Goal: Task Accomplishment & Management: Complete application form

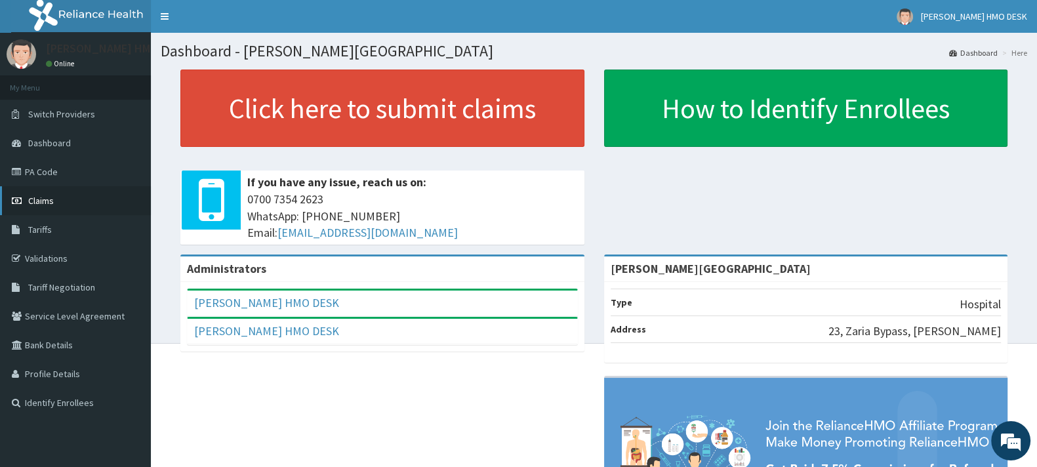
click at [32, 199] on span "Claims" at bounding box center [41, 201] width 26 height 12
click at [41, 196] on span "Claims" at bounding box center [41, 201] width 26 height 12
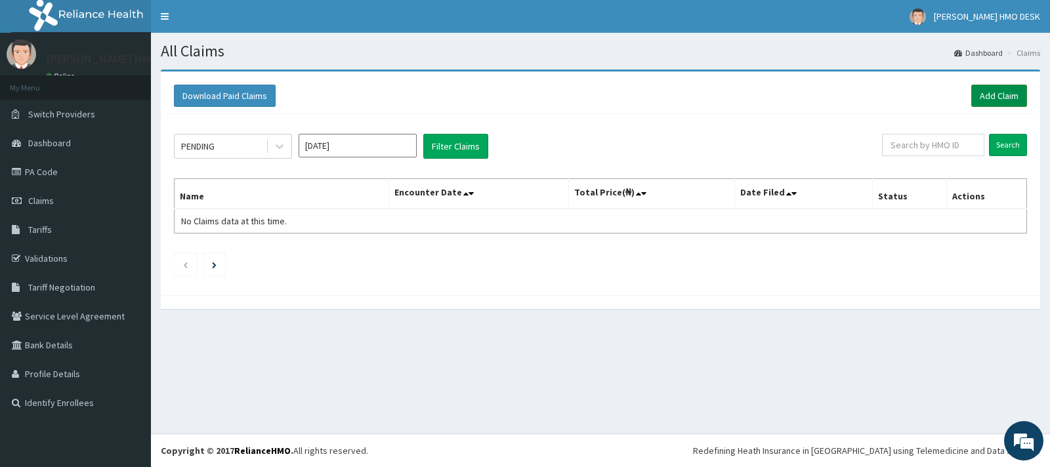
click at [990, 100] on link "Add Claim" at bounding box center [999, 96] width 56 height 22
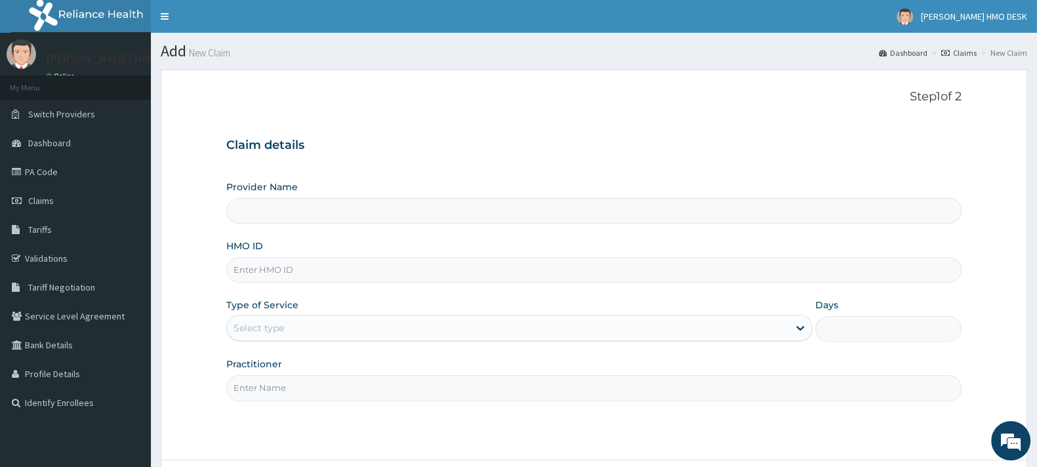
click at [325, 210] on input "Provider Name" at bounding box center [594, 211] width 736 height 26
click at [297, 279] on input "HMO ID" at bounding box center [594, 270] width 736 height 26
type input "BINGHAM UNIVERSITY TEACHING HOSPITAL"
type input "NLP/10062/B"
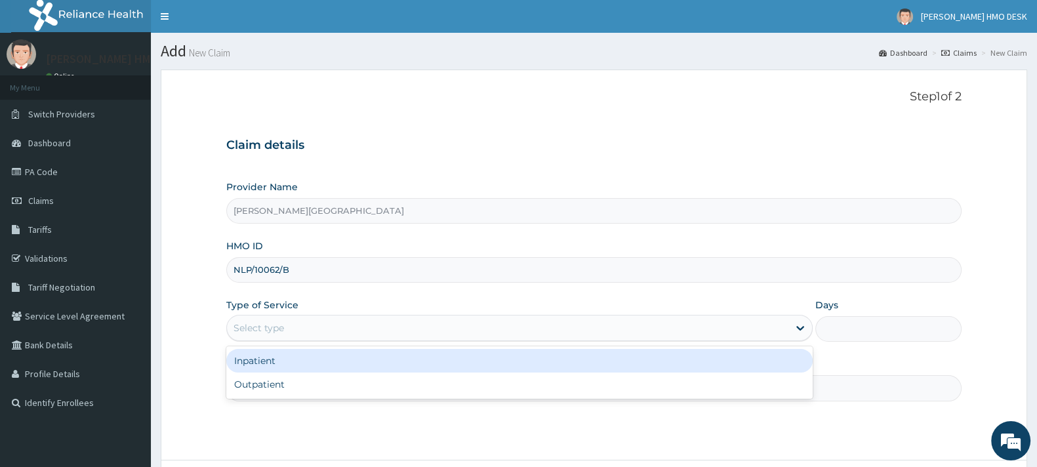
click at [293, 329] on div "Select type" at bounding box center [508, 328] width 562 height 21
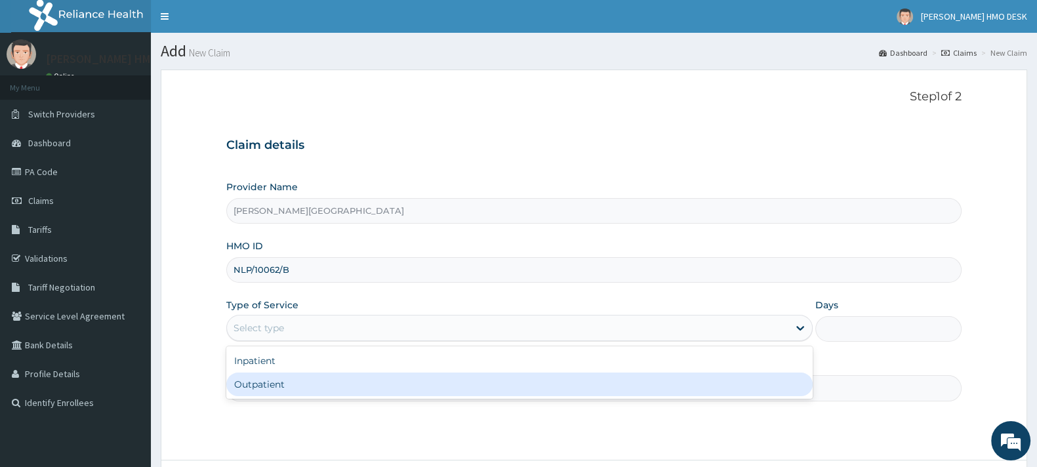
click at [266, 381] on div "Outpatient" at bounding box center [519, 385] width 587 height 24
type input "1"
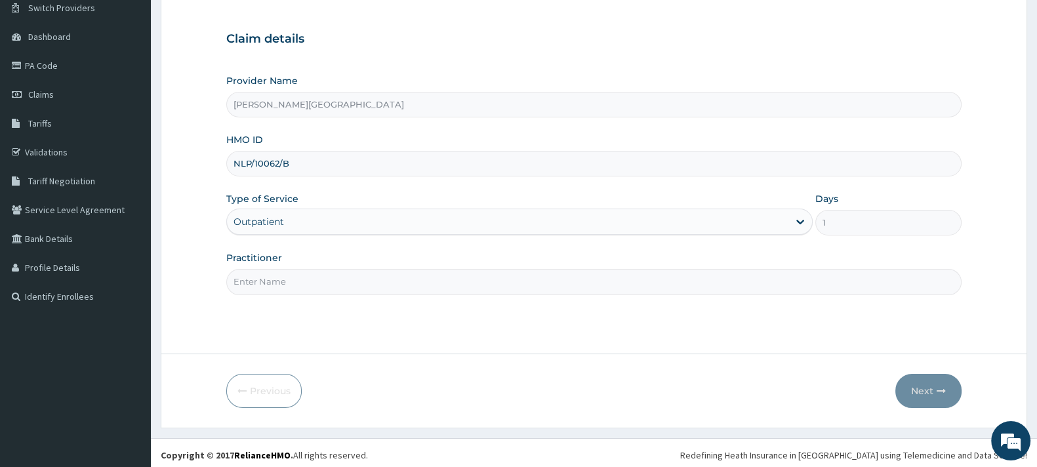
scroll to position [111, 0]
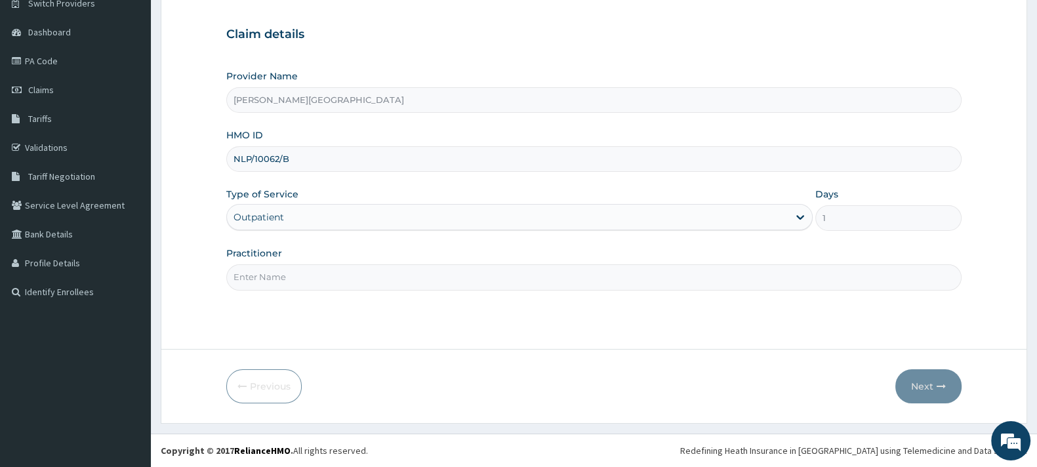
click at [412, 285] on input "Practitioner" at bounding box center [594, 277] width 736 height 26
type input "AMAKU"
click at [914, 385] on button "Next" at bounding box center [929, 386] width 66 height 34
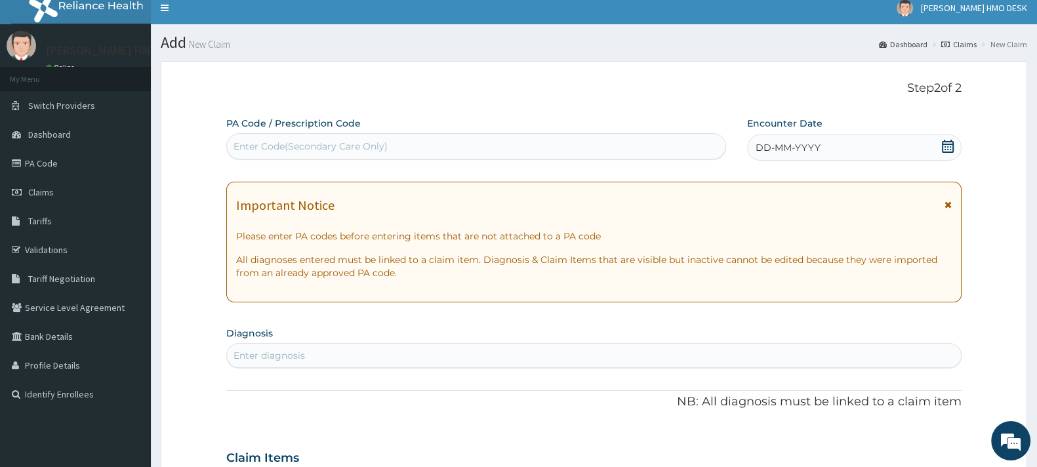
scroll to position [0, 0]
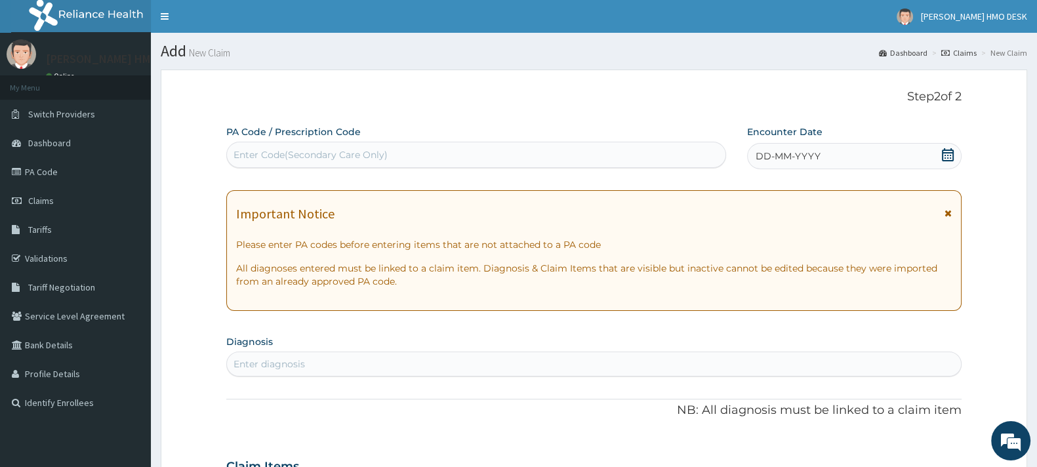
click at [948, 154] on icon at bounding box center [948, 154] width 13 height 13
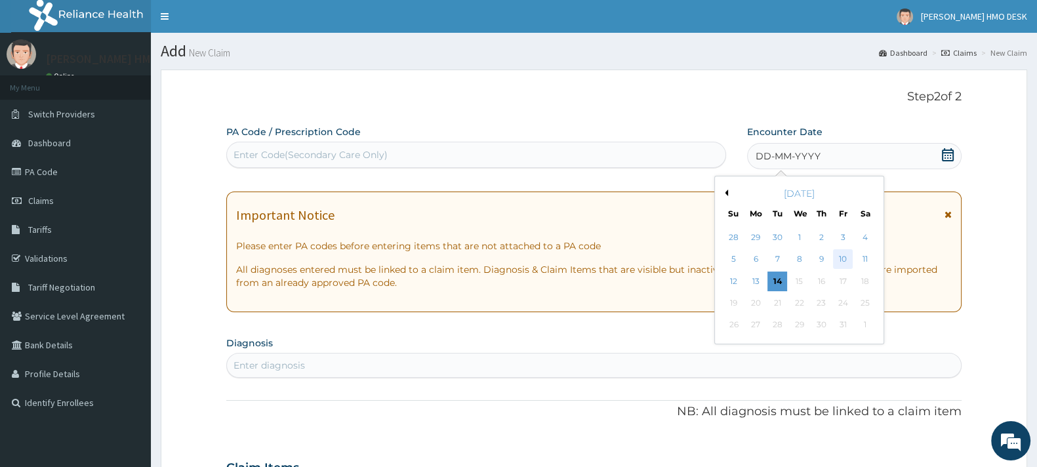
click at [843, 257] on div "10" at bounding box center [844, 260] width 20 height 20
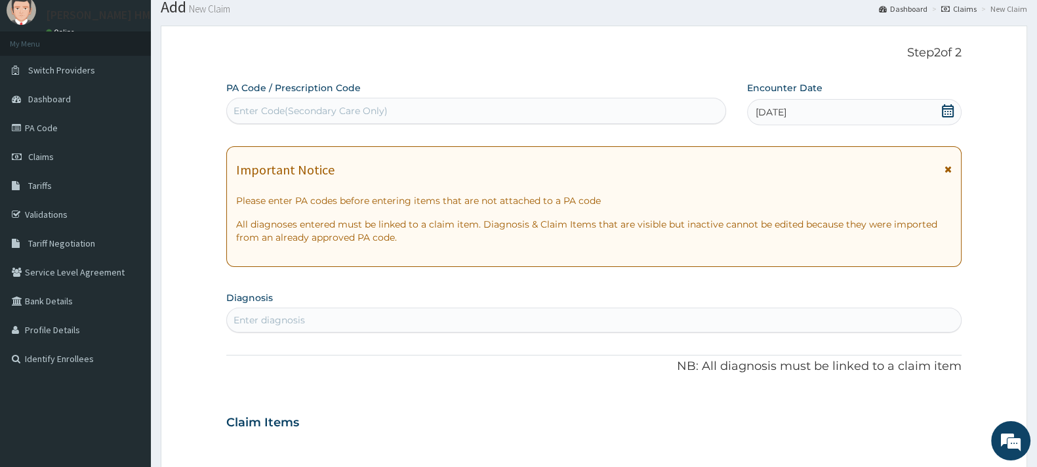
scroll to position [46, 0]
drag, startPoint x: 388, startPoint y: 306, endPoint x: 356, endPoint y: 322, distance: 35.8
click at [356, 322] on div "Enter diagnosis" at bounding box center [594, 318] width 736 height 25
click at [356, 322] on div "Enter diagnosis" at bounding box center [594, 318] width 734 height 21
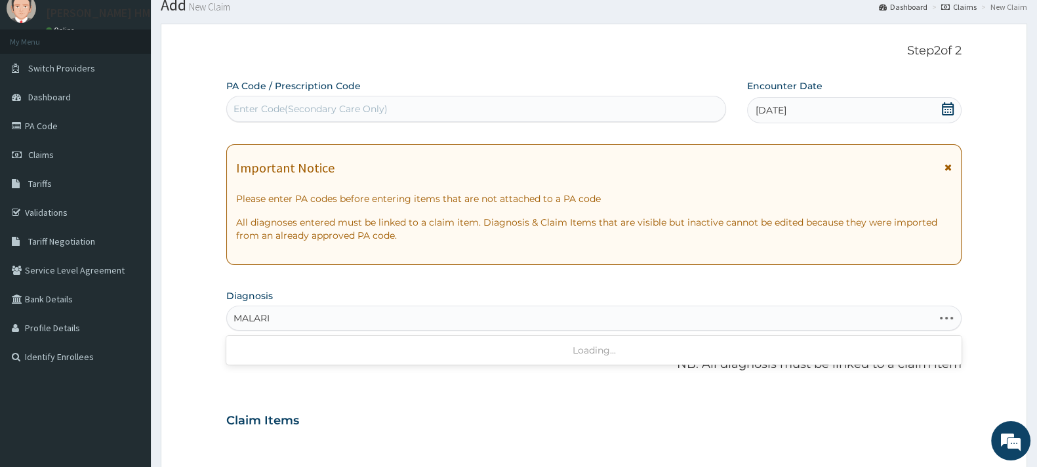
type input "MALARIA"
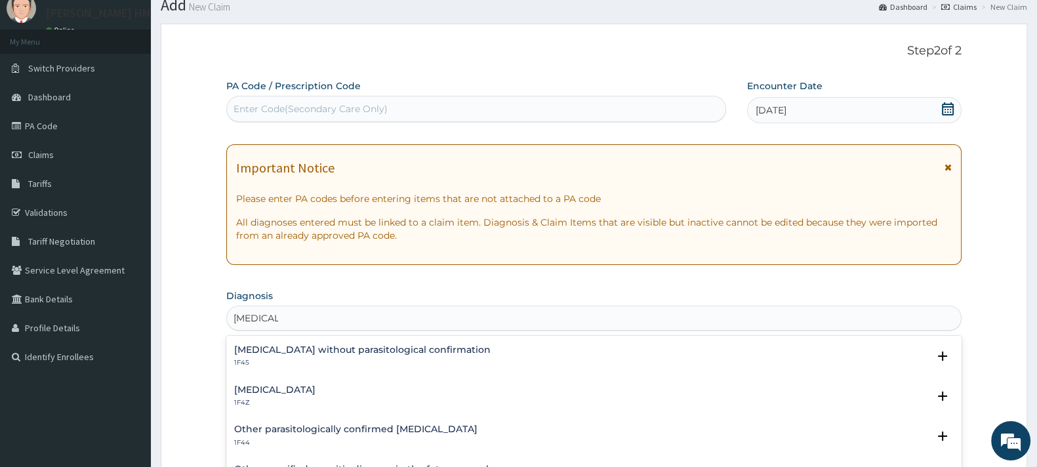
scroll to position [40, 0]
click at [308, 390] on h4 "[MEDICAL_DATA]" at bounding box center [274, 389] width 81 height 10
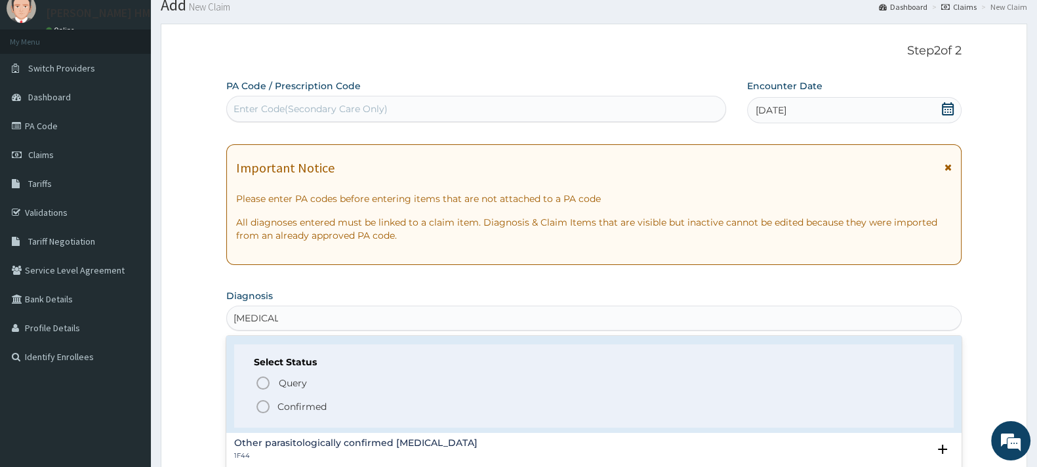
scroll to position [109, 0]
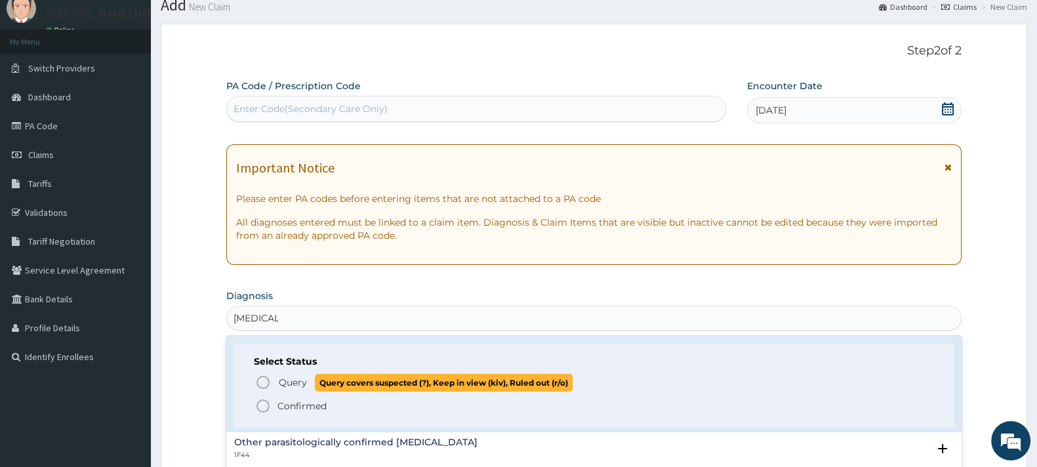
click at [266, 381] on icon "status option query" at bounding box center [263, 383] width 16 height 16
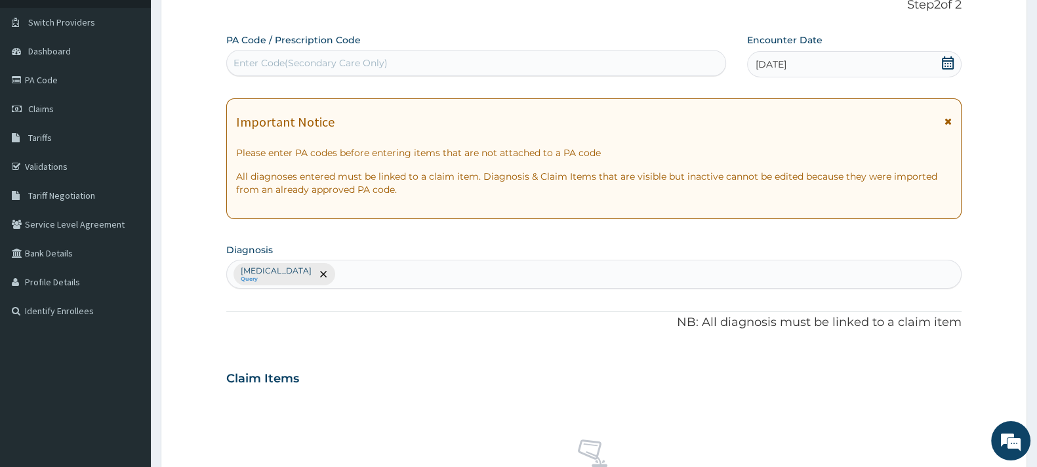
scroll to position [93, 0]
type input "T"
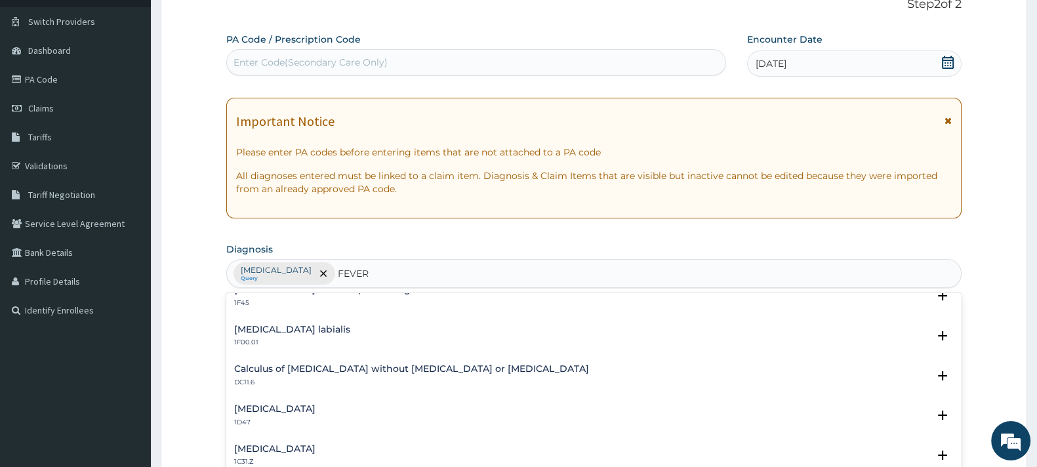
scroll to position [254, 0]
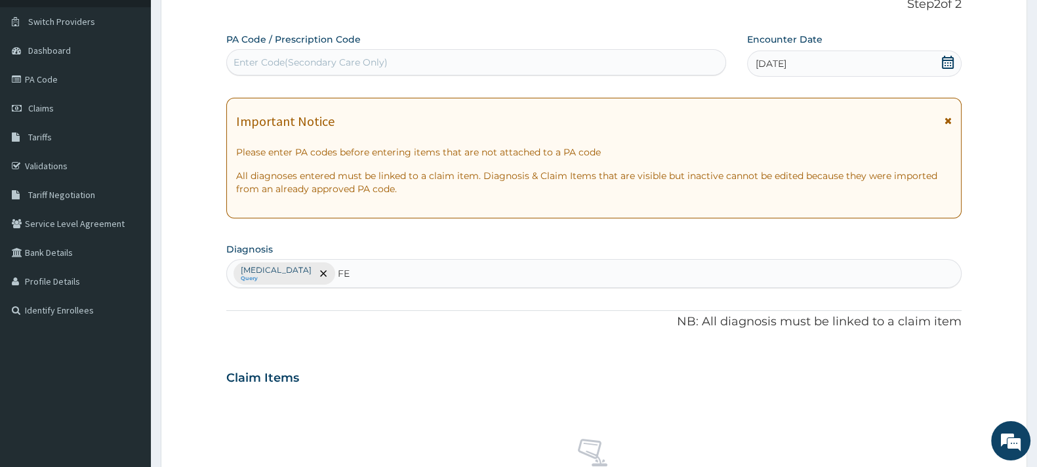
type input "F"
type input "T"
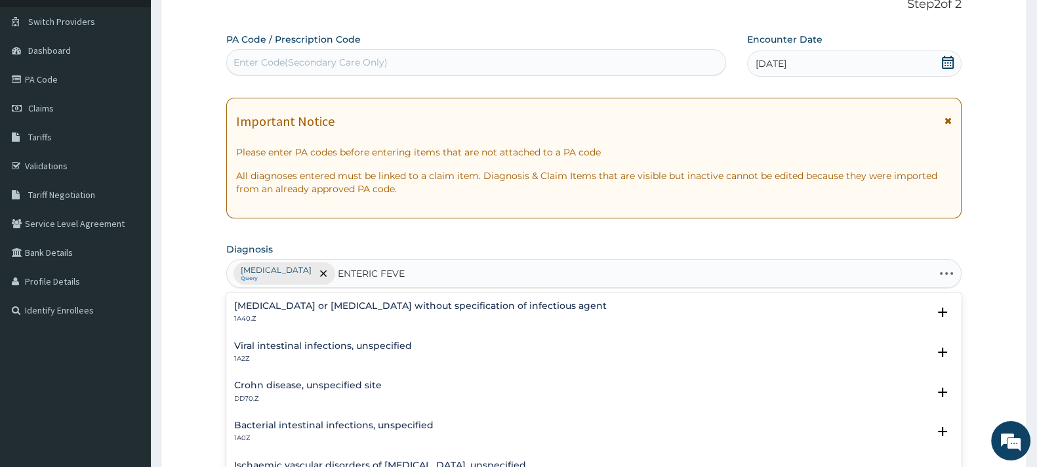
type input "[MEDICAL_DATA]"
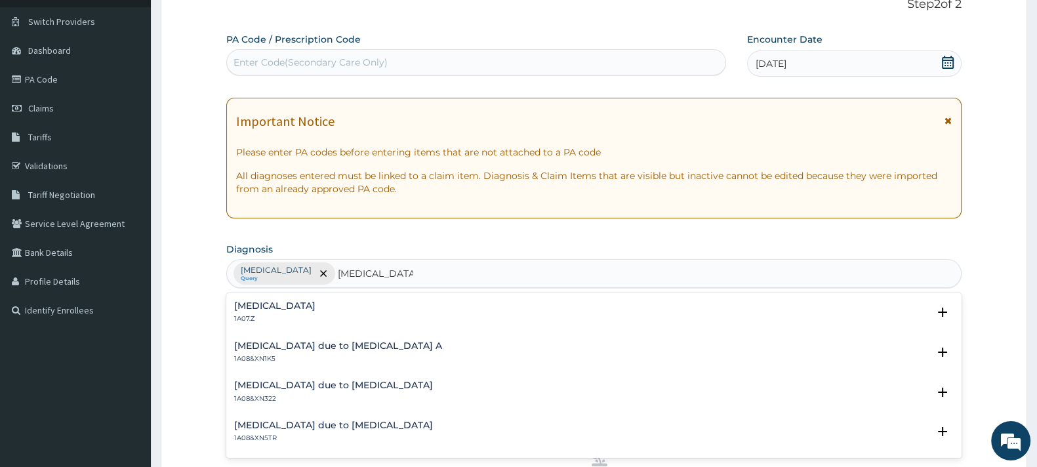
click at [275, 312] on div "Typhoid fever, unspecified 1A07.Z" at bounding box center [274, 312] width 81 height 23
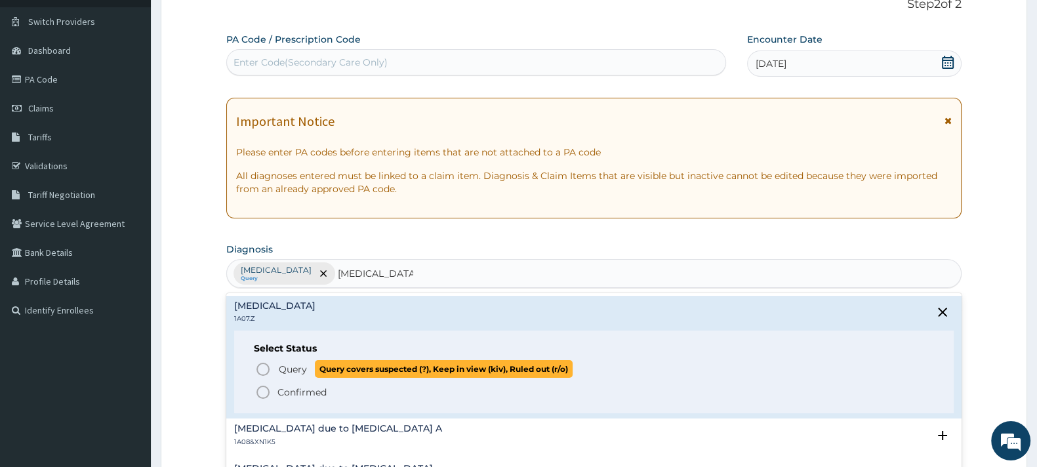
click at [263, 367] on icon "status option query" at bounding box center [263, 370] width 16 height 16
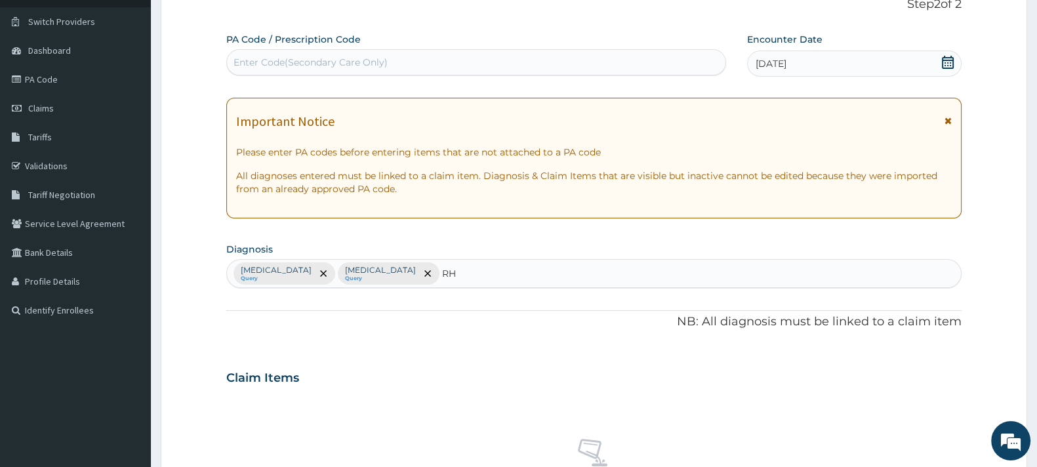
type input "R"
type input "N"
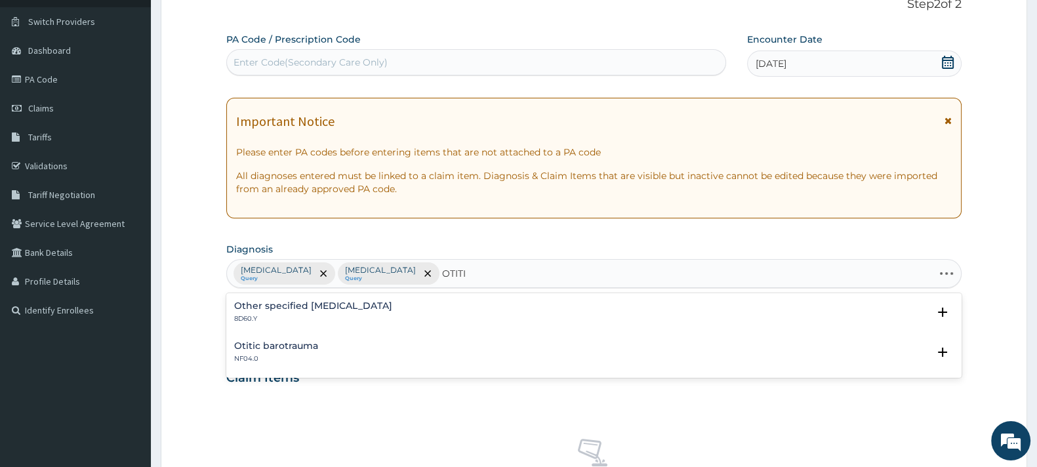
type input "OTITIS"
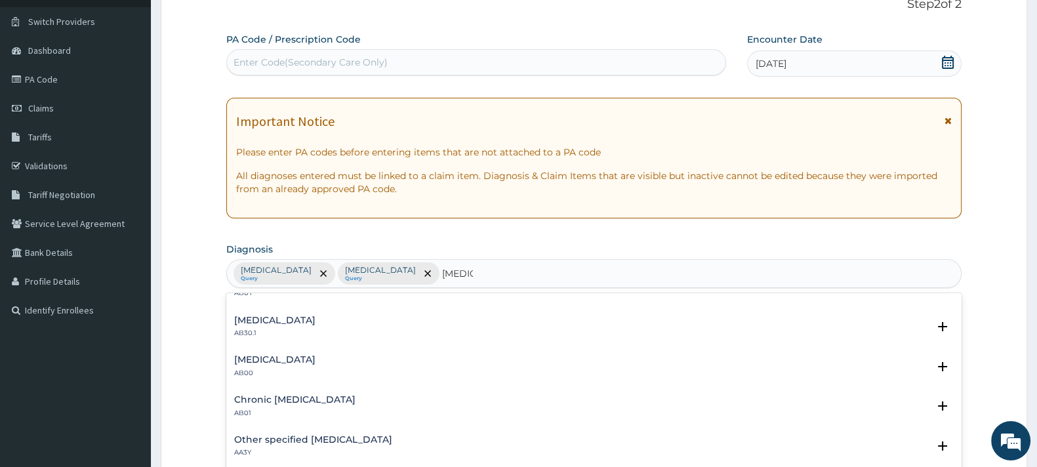
scroll to position [147, 0]
click at [274, 362] on h4 "Acute otitis media" at bounding box center [274, 358] width 81 height 10
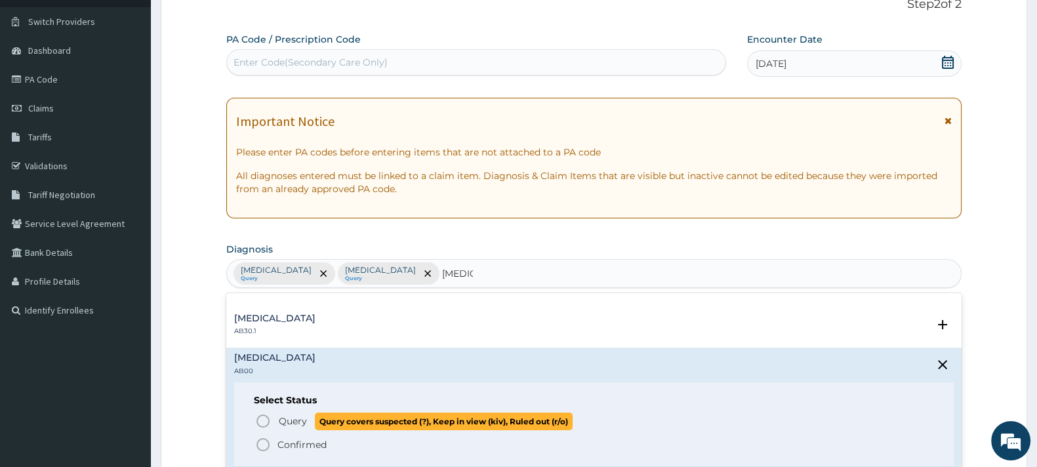
click at [261, 418] on icon "status option query" at bounding box center [263, 421] width 16 height 16
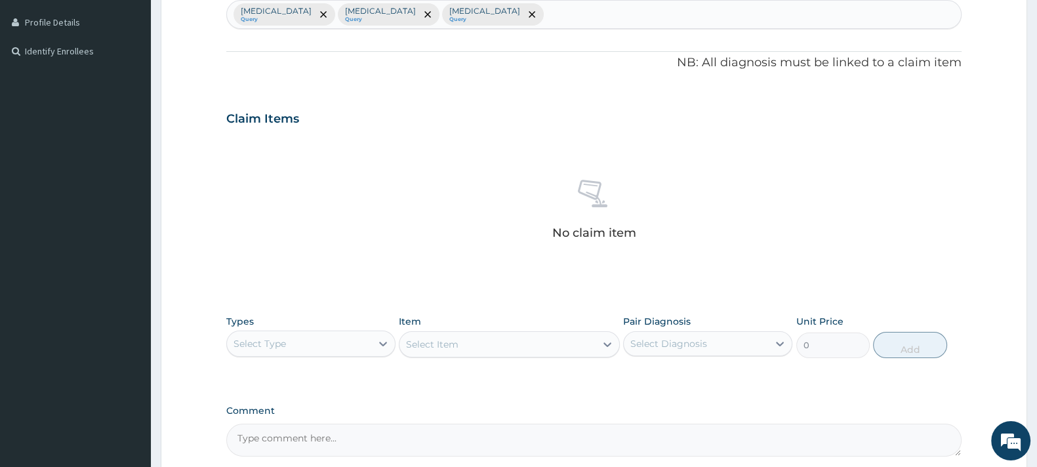
scroll to position [362, 0]
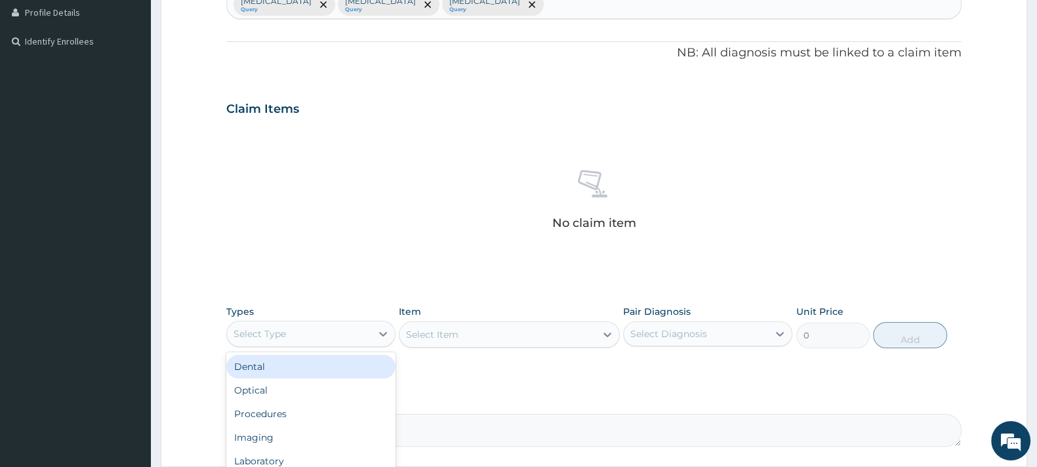
click at [282, 330] on div "Select Type" at bounding box center [260, 333] width 52 height 13
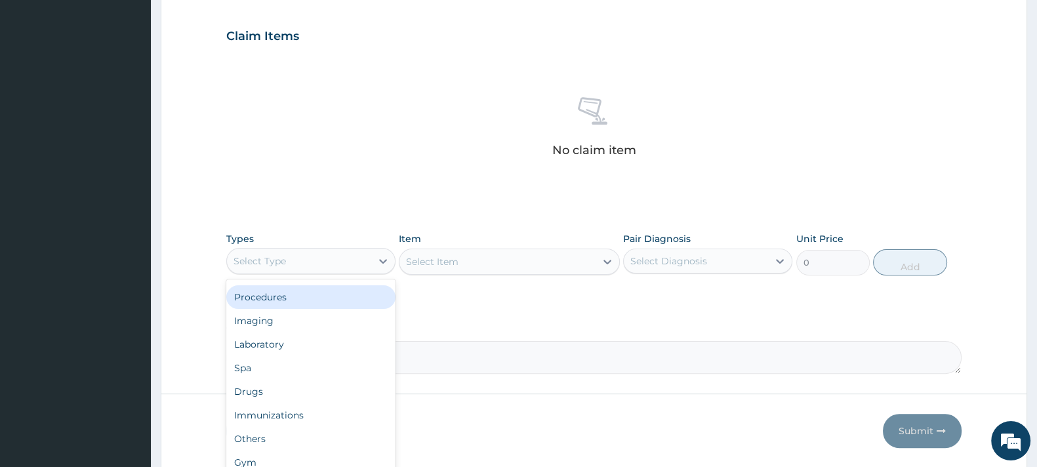
scroll to position [478, 0]
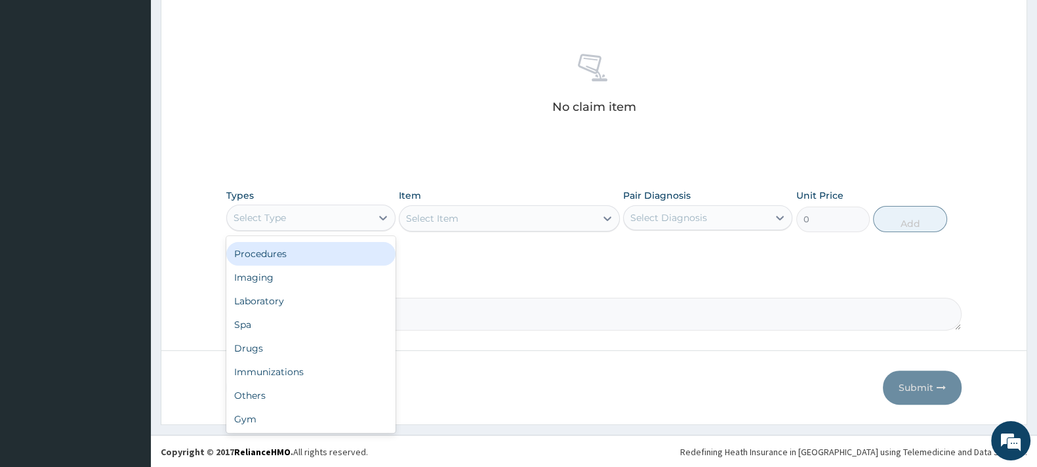
click at [276, 251] on div "Procedures" at bounding box center [310, 254] width 169 height 24
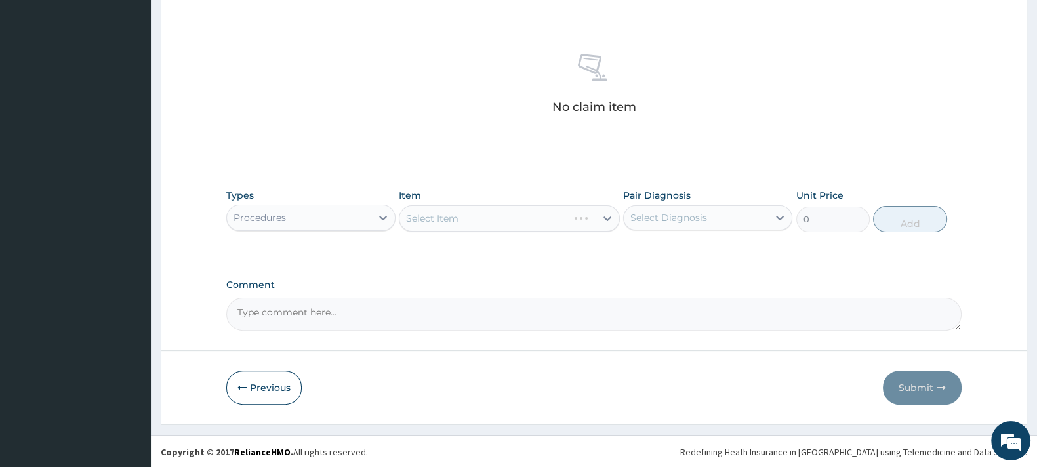
click at [449, 223] on div "Select Item" at bounding box center [509, 218] width 220 height 26
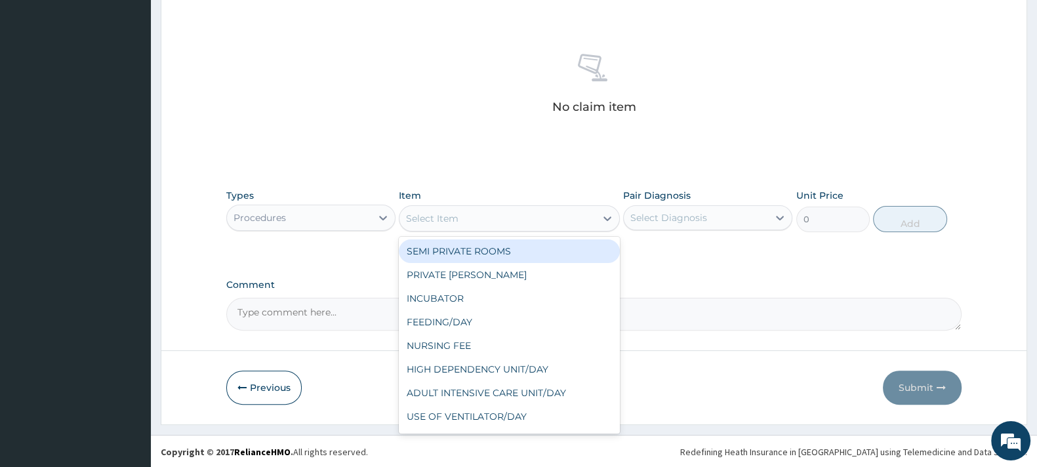
click at [460, 212] on div "Select Item" at bounding box center [498, 218] width 196 height 21
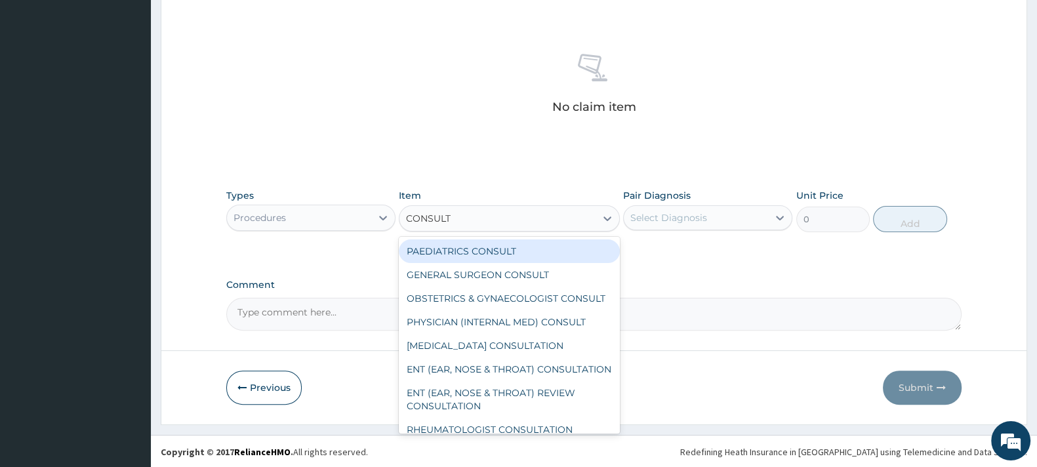
type input "CONSULTA"
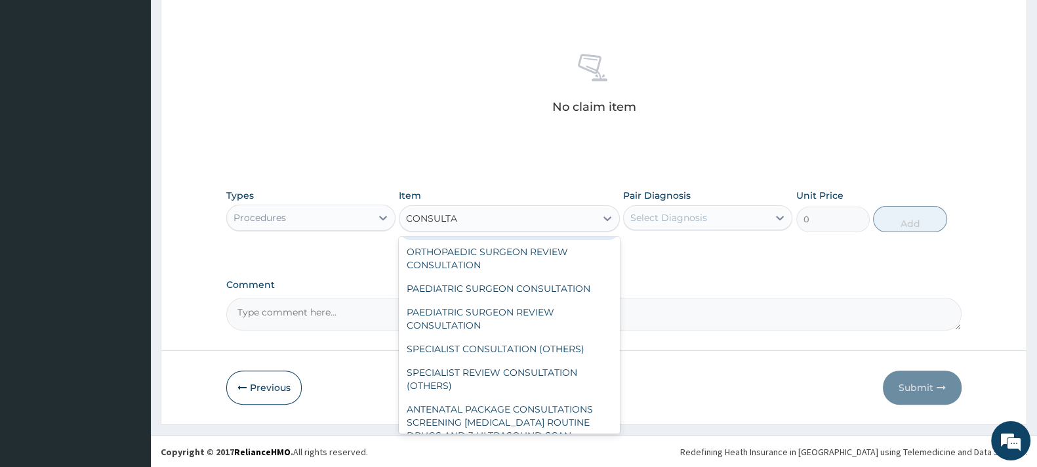
scroll to position [229, 0]
click at [469, 360] on div "SPECIALIST CONSULTATION (OTHERS)" at bounding box center [509, 348] width 220 height 24
type input "15000"
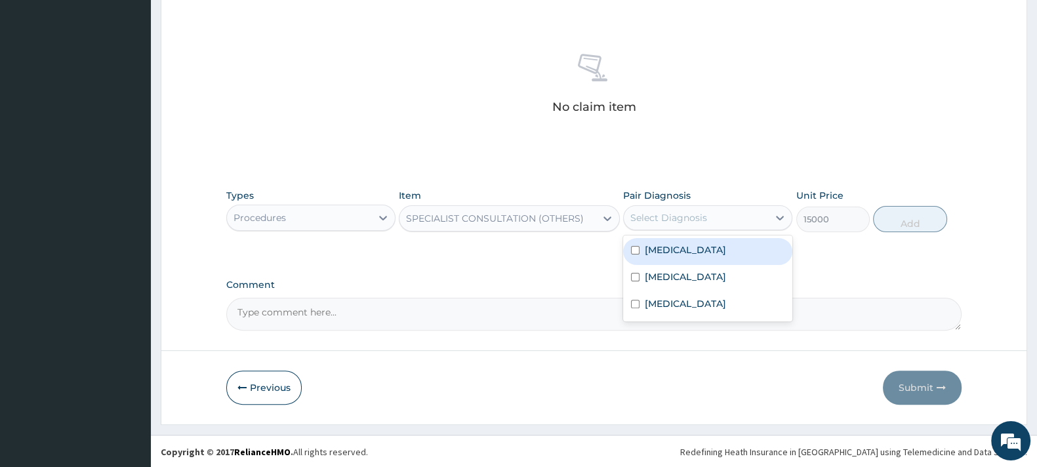
click at [692, 207] on div "Select Diagnosis" at bounding box center [696, 217] width 144 height 21
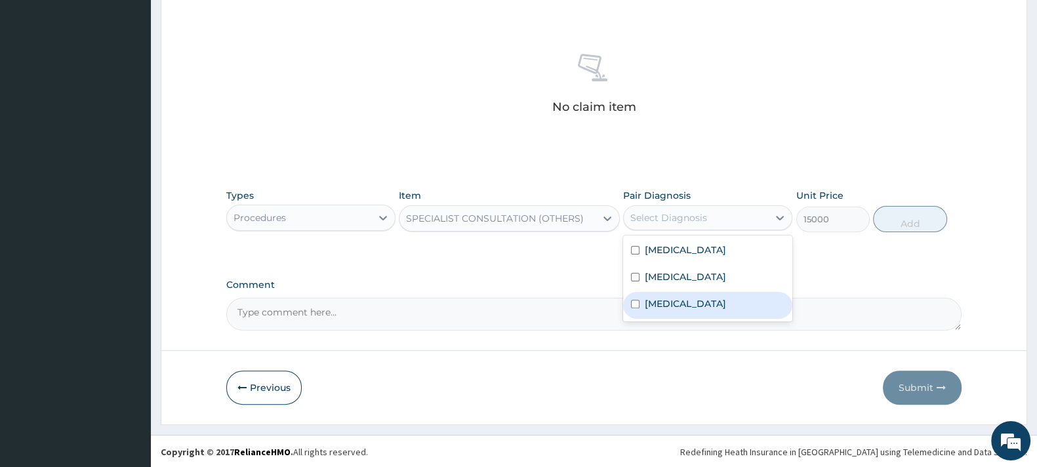
click at [640, 303] on input "checkbox" at bounding box center [635, 304] width 9 height 9
checkbox input "true"
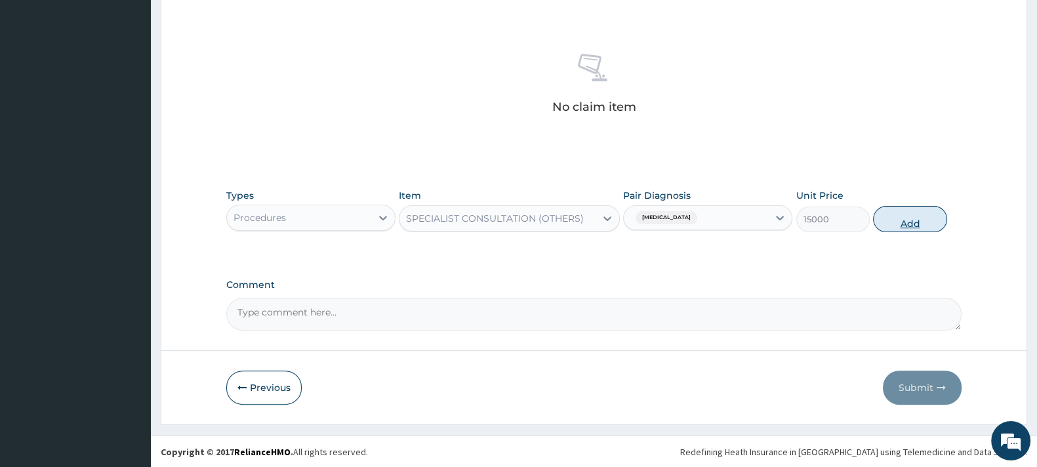
click at [913, 217] on button "Add" at bounding box center [909, 219] width 73 height 26
type input "0"
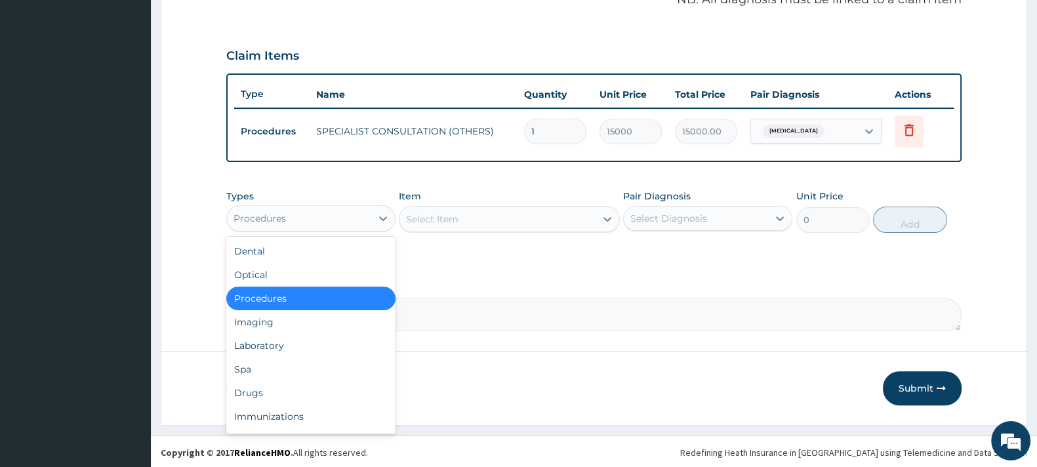
click at [306, 208] on div "Procedures" at bounding box center [299, 218] width 144 height 21
click at [262, 344] on div "Laboratory" at bounding box center [310, 346] width 169 height 24
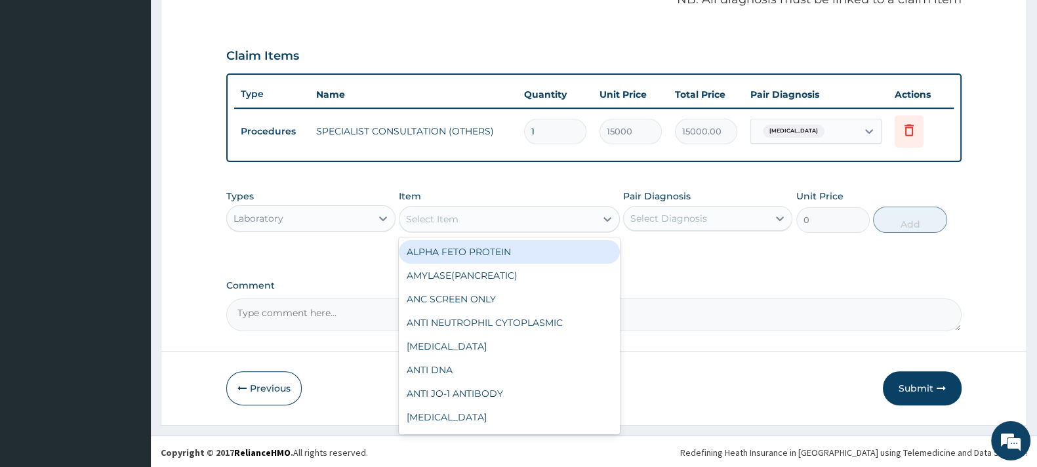
click at [467, 218] on div "Select Item" at bounding box center [498, 219] width 196 height 21
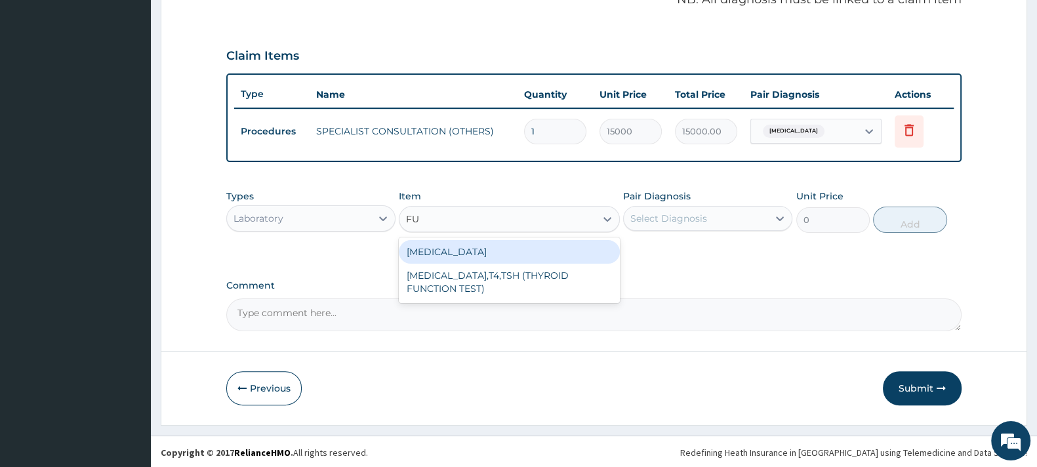
type input "FUL"
click at [459, 248] on div "FULL BLOOD COUNT" at bounding box center [509, 252] width 220 height 24
type input "5000"
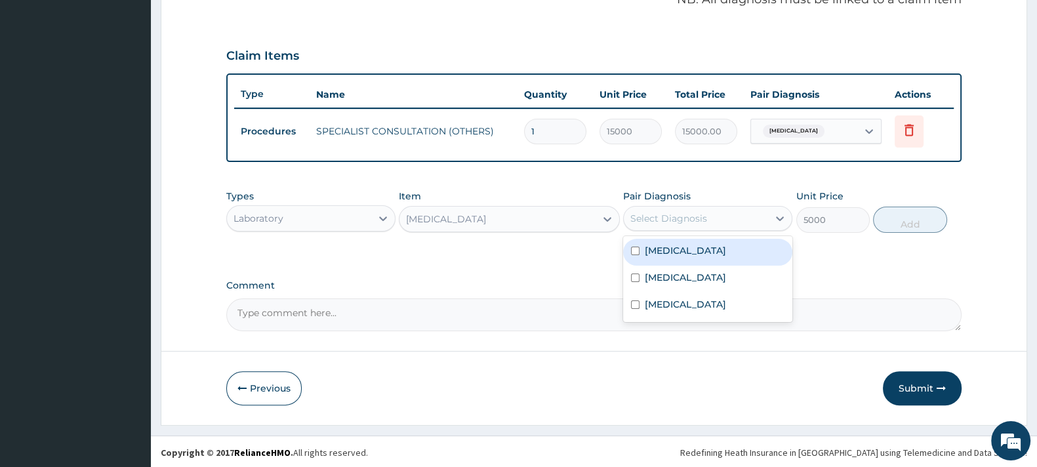
click at [659, 212] on div "Select Diagnosis" at bounding box center [669, 218] width 77 height 13
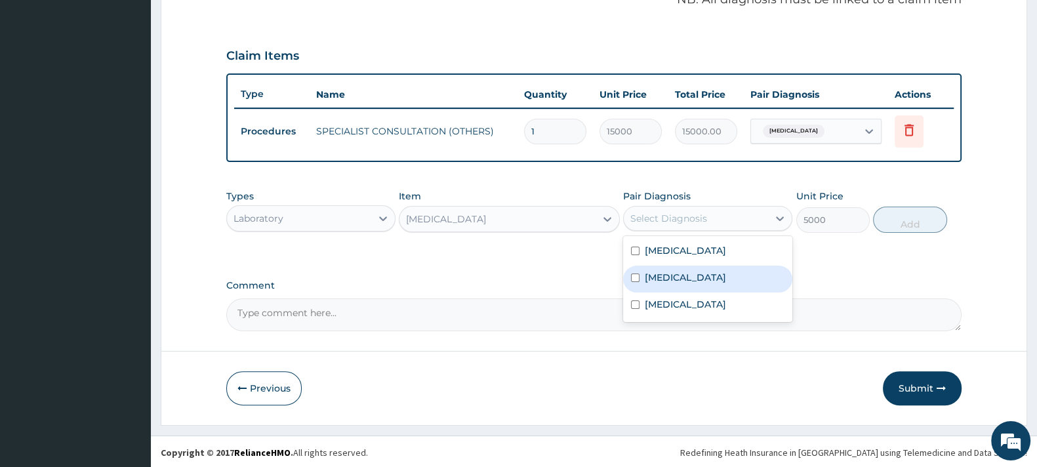
click at [651, 276] on label "Typhoid fever, unspecified" at bounding box center [685, 277] width 81 height 13
checkbox input "true"
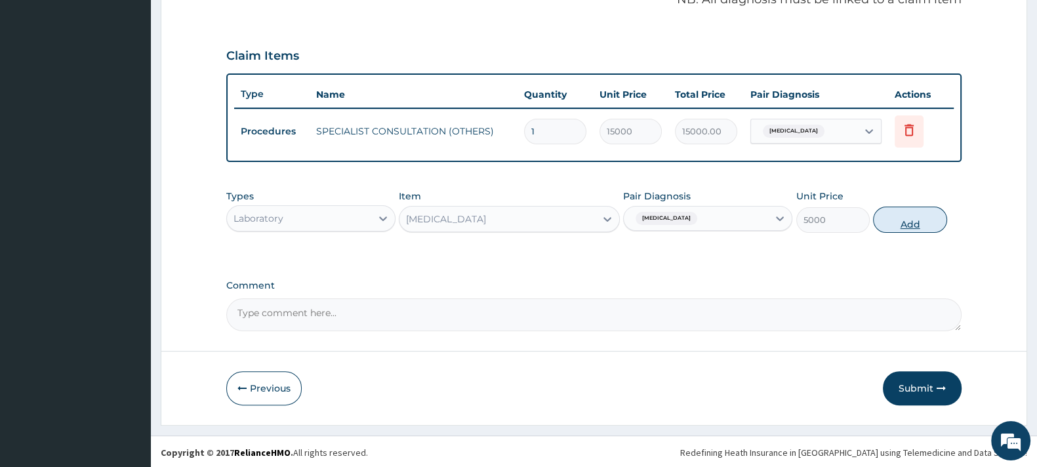
click at [896, 219] on button "Add" at bounding box center [909, 220] width 73 height 26
type input "0"
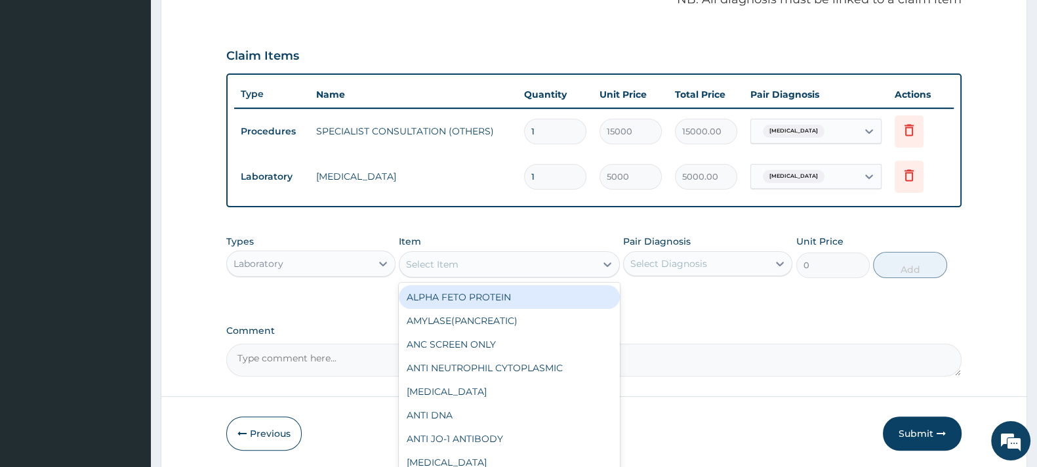
click at [486, 261] on div "Select Item" at bounding box center [498, 264] width 196 height 21
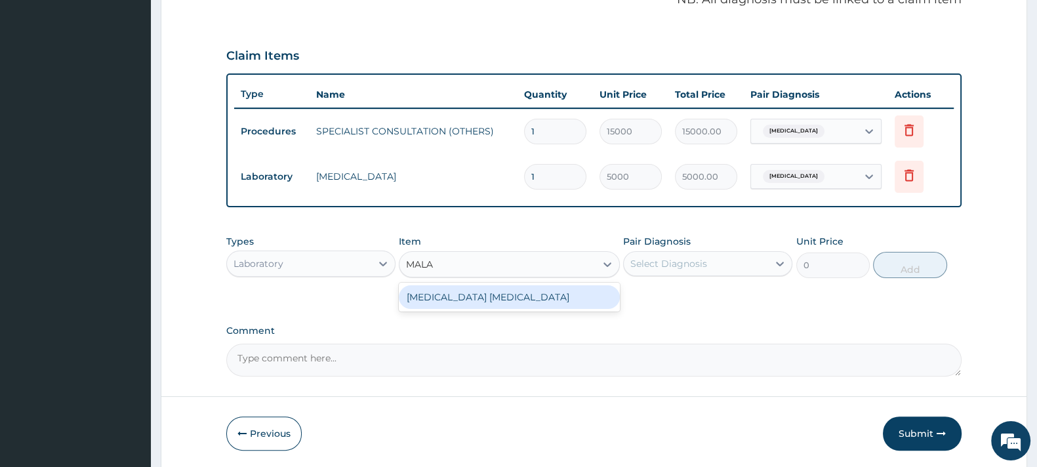
type input "MALAR"
click at [467, 293] on div "MALARIA PARASITE" at bounding box center [509, 297] width 220 height 24
type input "2000"
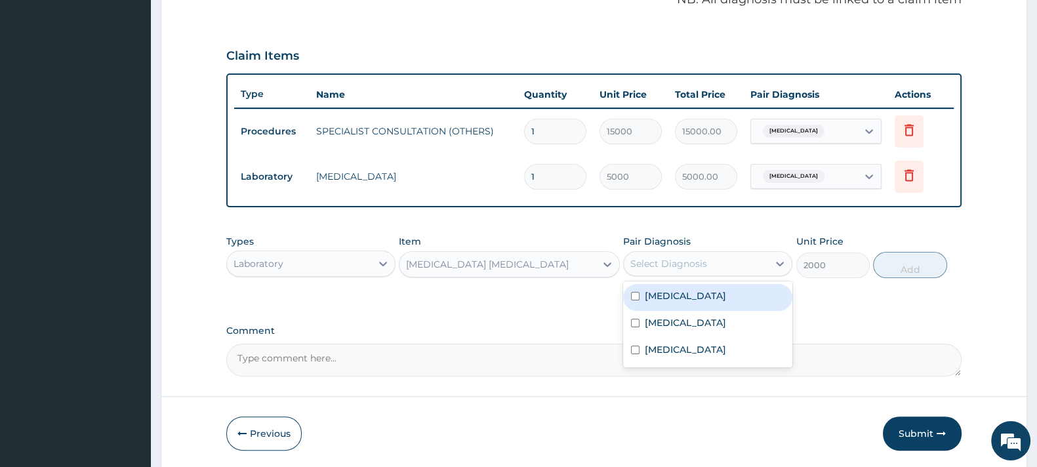
click at [686, 257] on div "Select Diagnosis" at bounding box center [669, 263] width 77 height 13
click at [660, 306] on div "Malaria, unspecified" at bounding box center [707, 297] width 169 height 27
checkbox input "true"
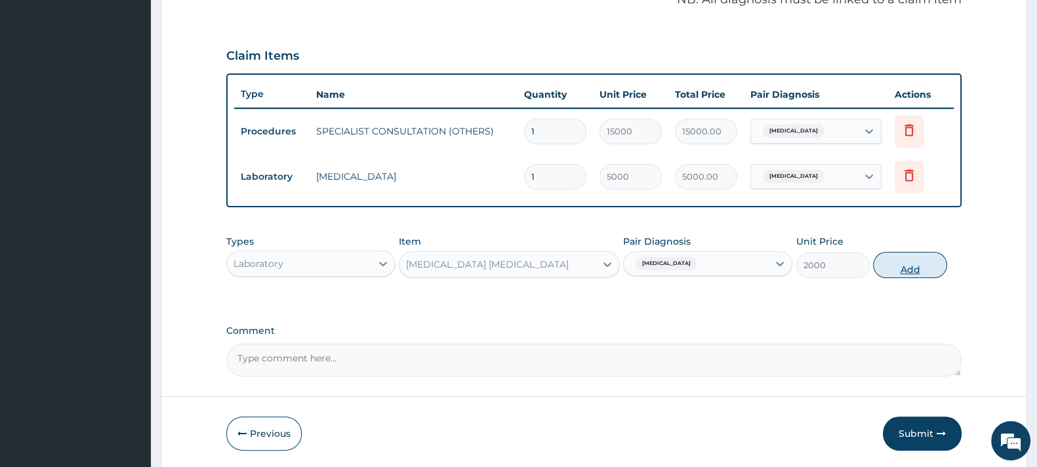
click at [913, 265] on button "Add" at bounding box center [909, 265] width 73 height 26
type input "0"
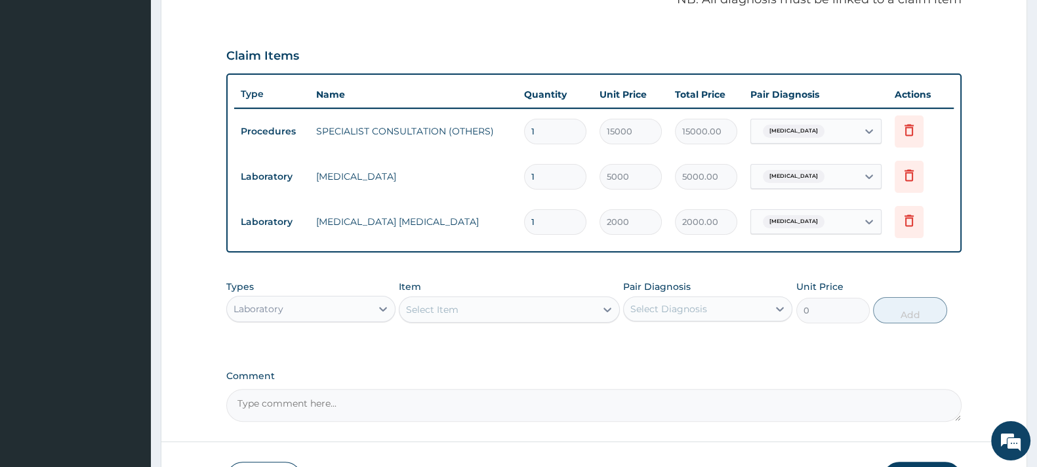
click at [335, 308] on div "Laboratory" at bounding box center [299, 309] width 144 height 21
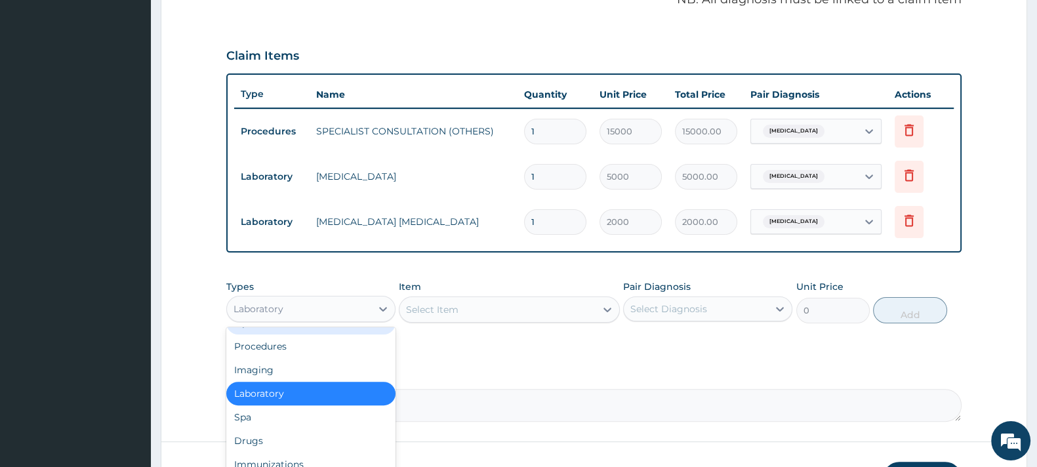
scroll to position [44, 0]
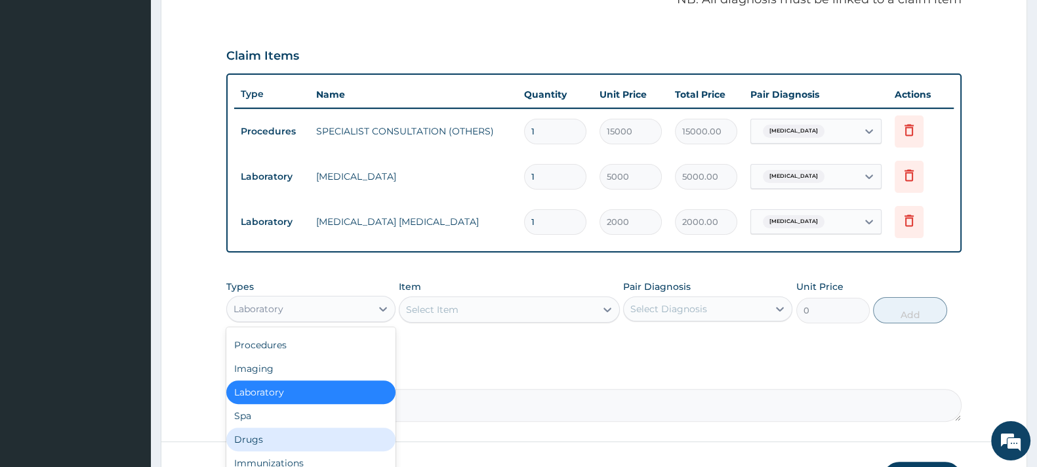
click at [262, 434] on div "Drugs" at bounding box center [310, 440] width 169 height 24
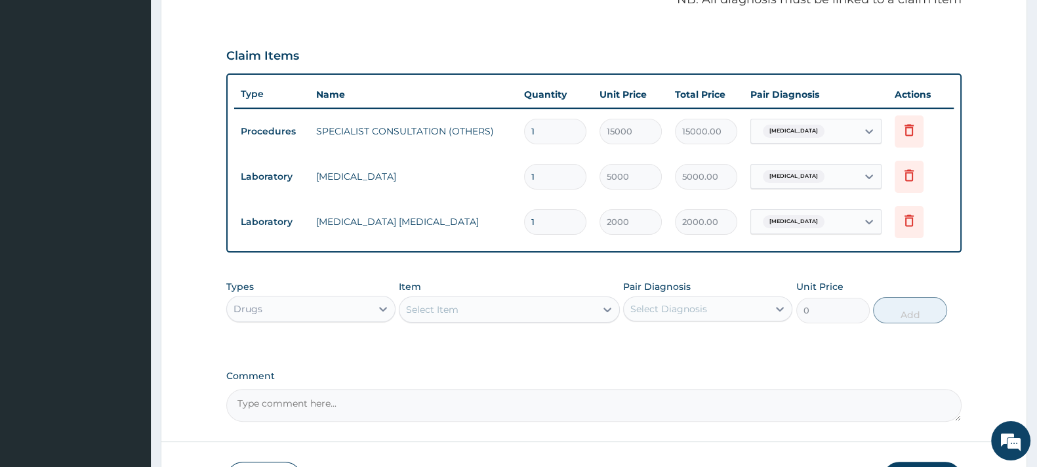
click at [463, 307] on div "Select Item" at bounding box center [498, 309] width 196 height 21
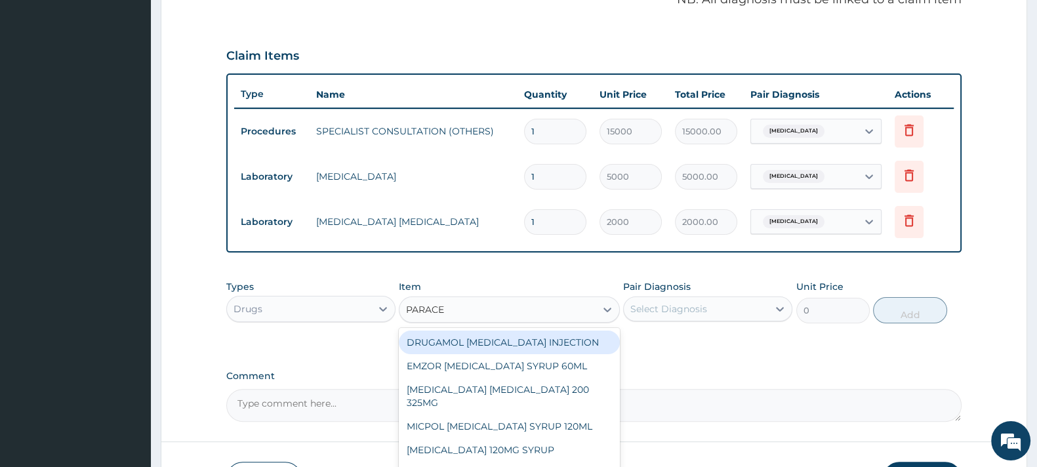
type input "PARACET"
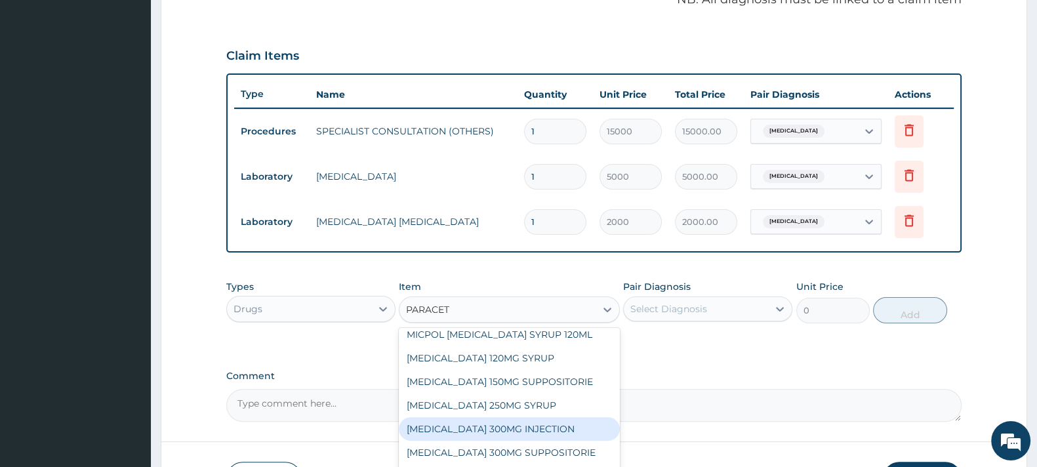
scroll to position [92, 0]
click at [486, 417] on div "PARACETAMOL 300MG INJECTION" at bounding box center [509, 429] width 220 height 24
type input "250"
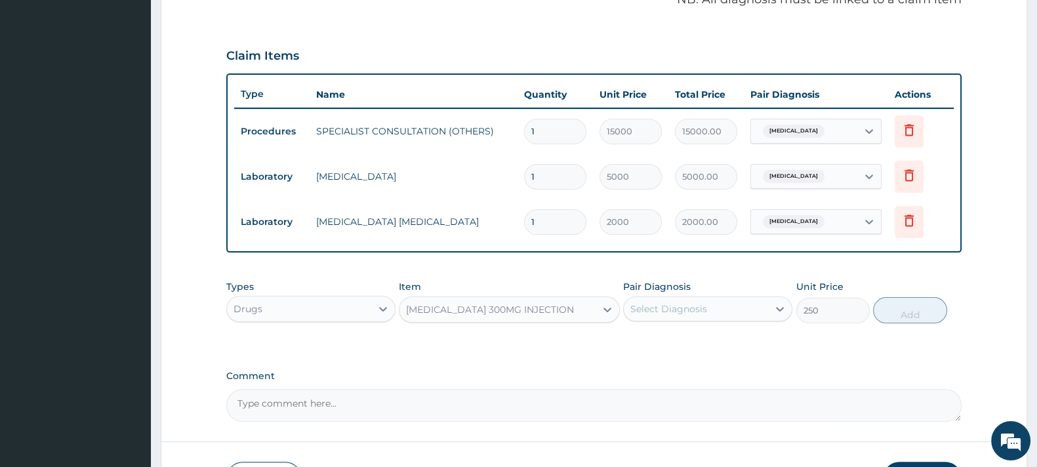
click at [650, 307] on div "Select Diagnosis" at bounding box center [669, 309] width 77 height 13
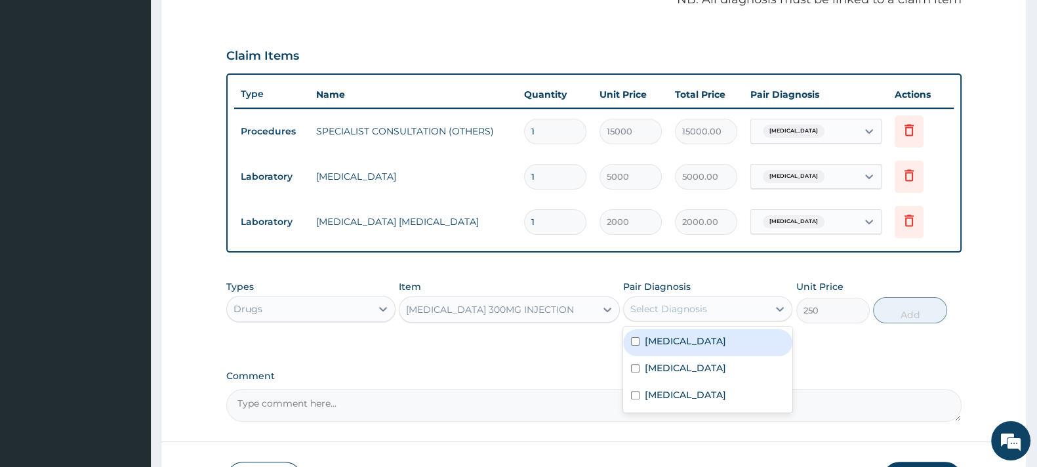
click at [663, 338] on label "Malaria, unspecified" at bounding box center [685, 341] width 81 height 13
checkbox input "true"
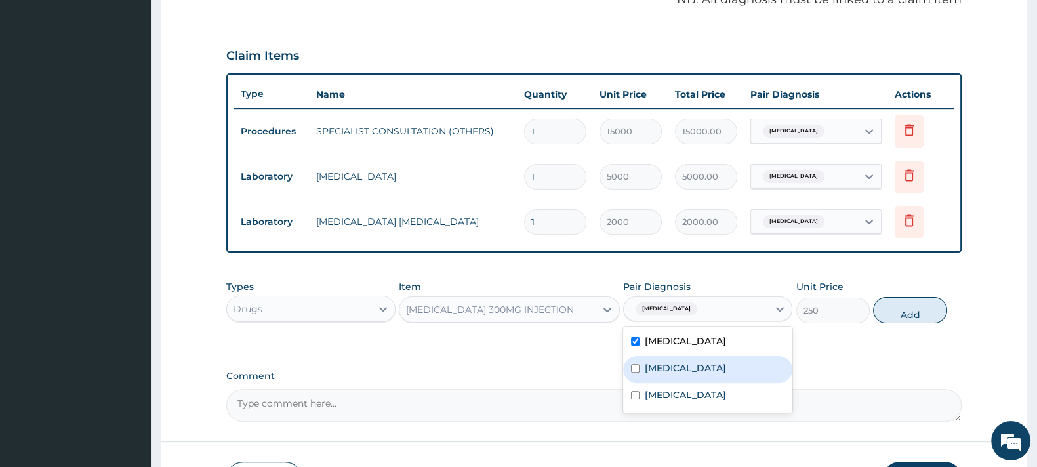
click at [650, 362] on label "Typhoid fever, unspecified" at bounding box center [685, 368] width 81 height 13
checkbox input "true"
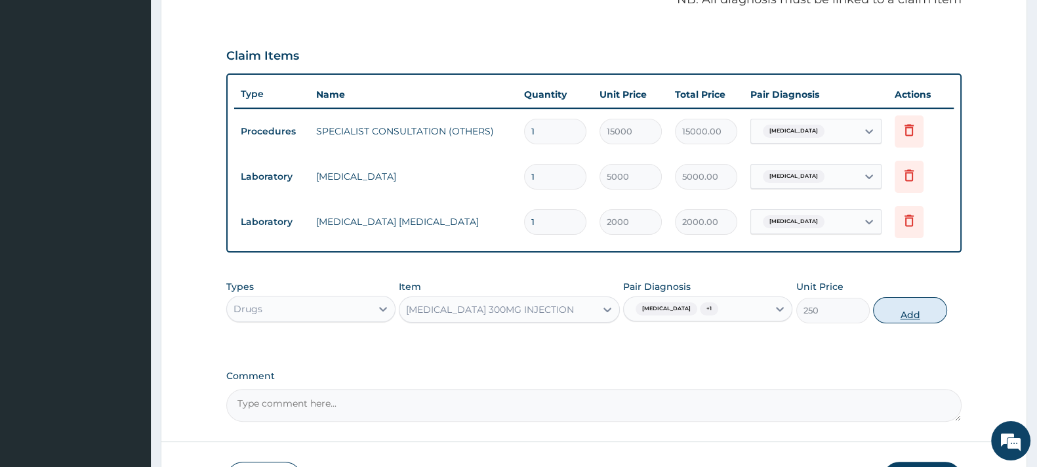
click at [899, 308] on button "Add" at bounding box center [909, 310] width 73 height 26
type input "0"
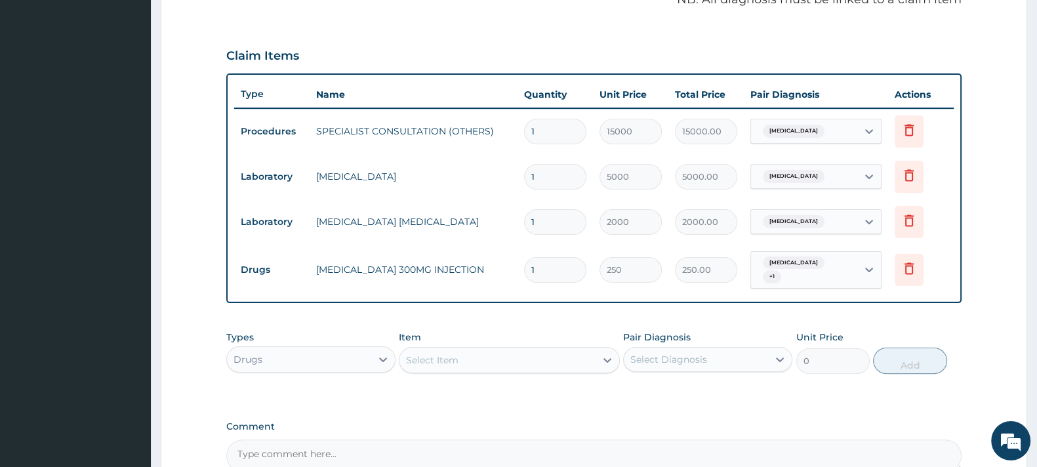
click at [476, 360] on div "Select Item" at bounding box center [498, 360] width 196 height 21
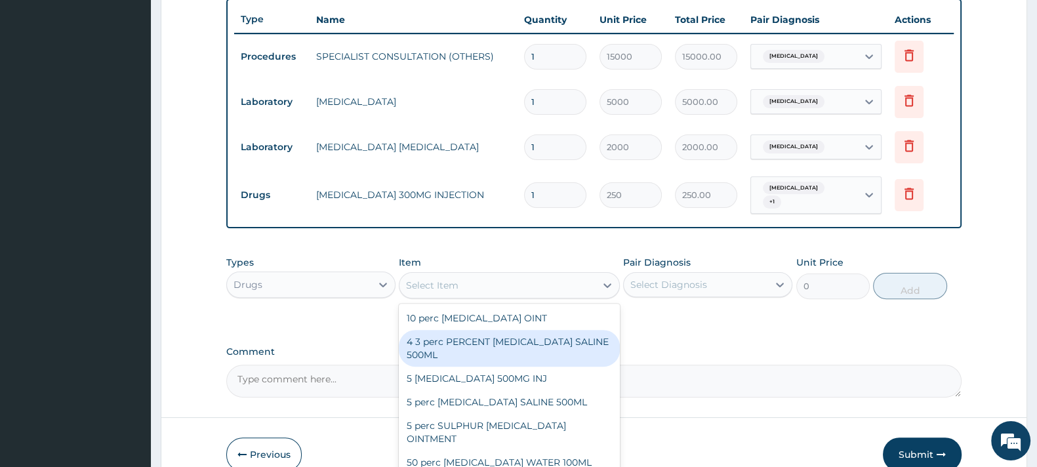
scroll to position [490, 0]
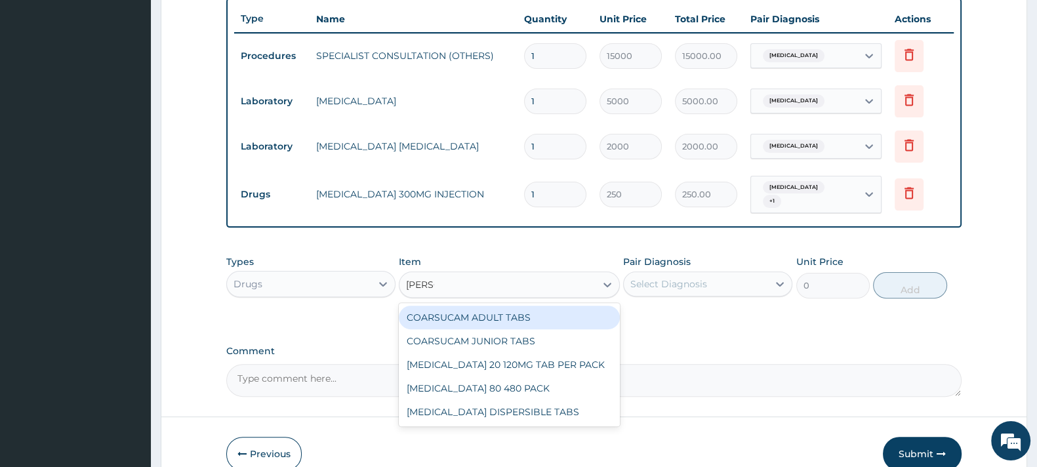
type input "COART"
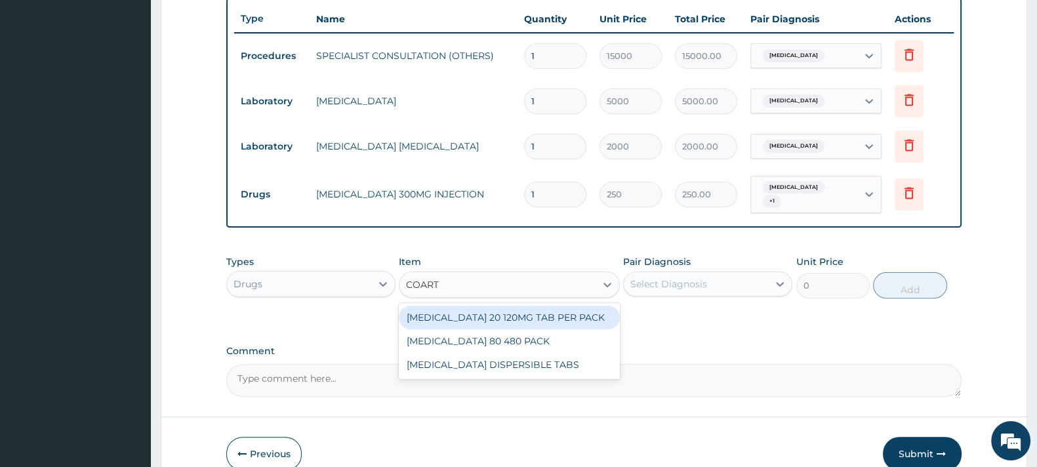
click at [503, 311] on div "COARTEM 20 120MG TAB PER PACK" at bounding box center [509, 318] width 220 height 24
type input "1500"
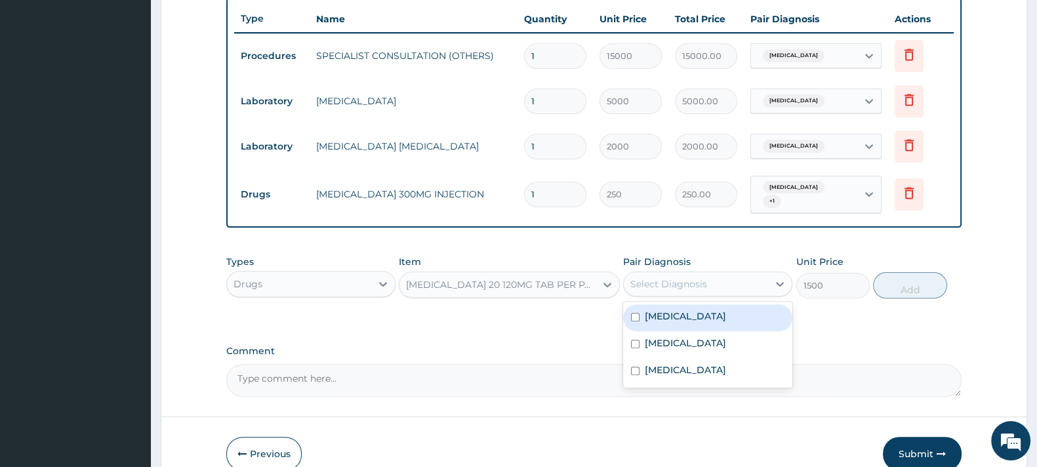
click at [677, 280] on div "Select Diagnosis" at bounding box center [669, 284] width 77 height 13
click at [674, 313] on label "Malaria, unspecified" at bounding box center [685, 316] width 81 height 13
checkbox input "true"
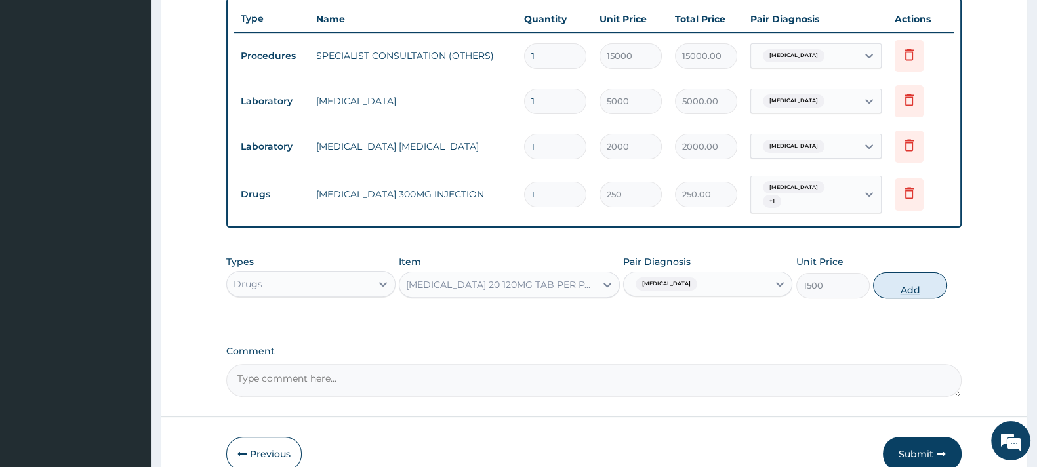
click at [908, 284] on button "Add" at bounding box center [909, 285] width 73 height 26
type input "0"
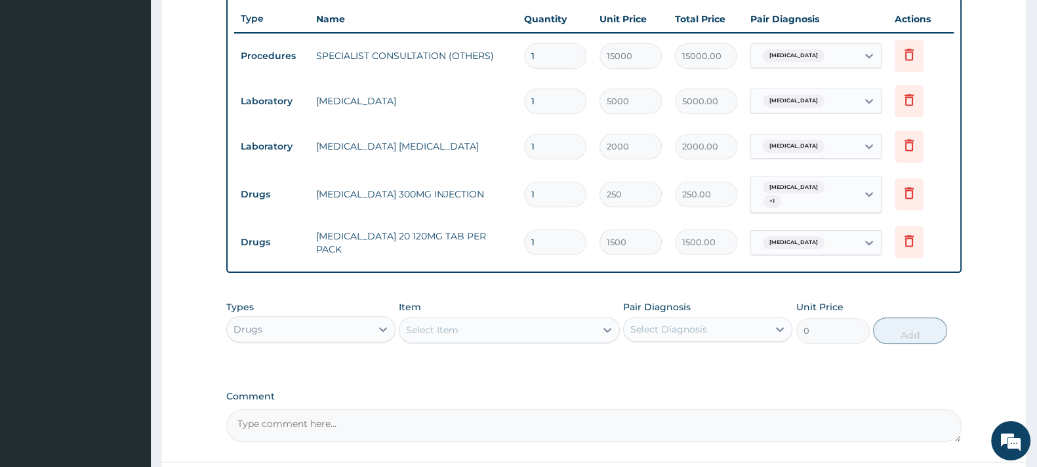
click at [466, 329] on div "Select Item" at bounding box center [498, 330] width 196 height 21
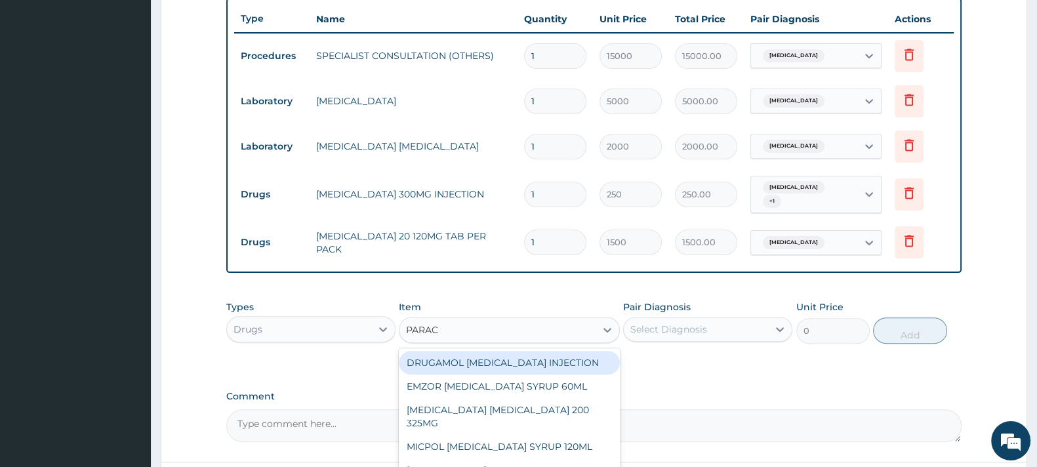
type input "PARACE"
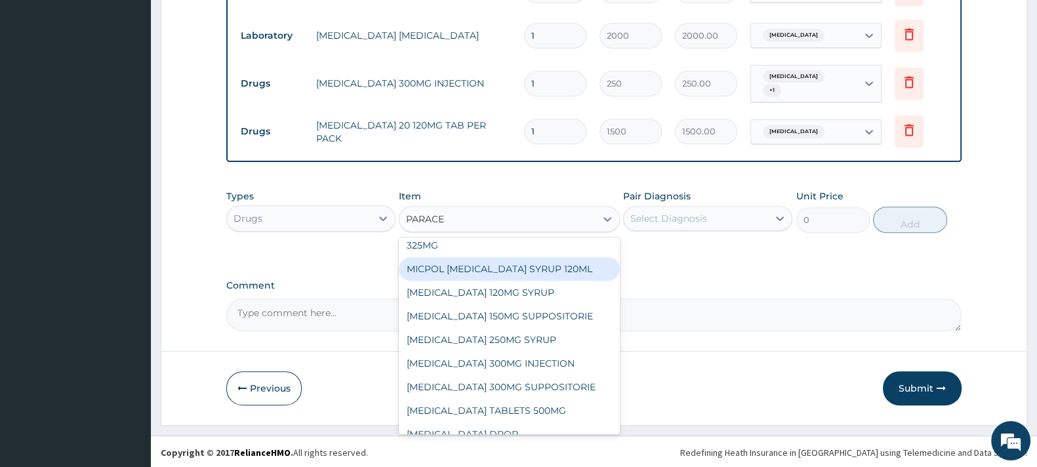
scroll to position [75, 0]
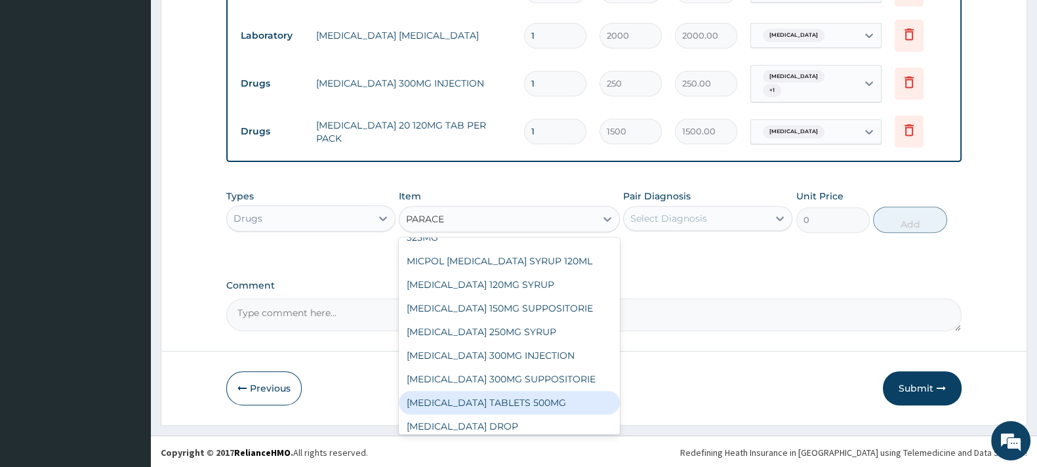
click at [539, 391] on div "PARACETAMOL TABLETS 500MG" at bounding box center [509, 403] width 220 height 24
type input "50"
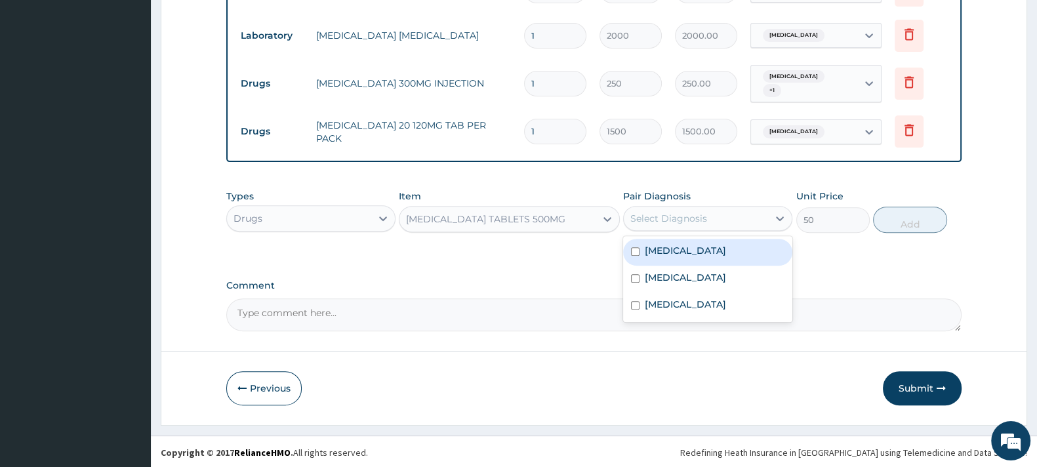
click at [678, 220] on div "Select Diagnosis" at bounding box center [669, 218] width 77 height 13
click at [673, 256] on div "Malaria, unspecified" at bounding box center [707, 252] width 169 height 27
checkbox input "true"
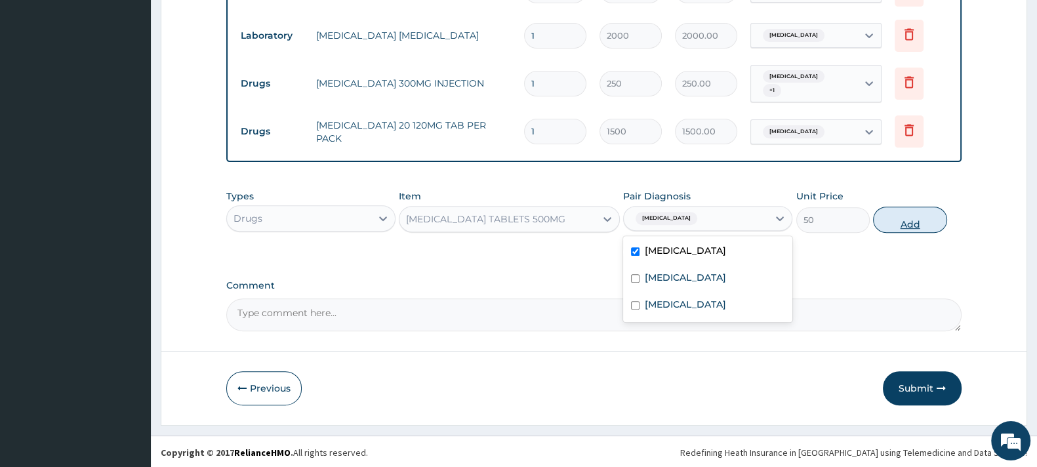
click at [922, 224] on button "Add" at bounding box center [909, 220] width 73 height 26
type input "0"
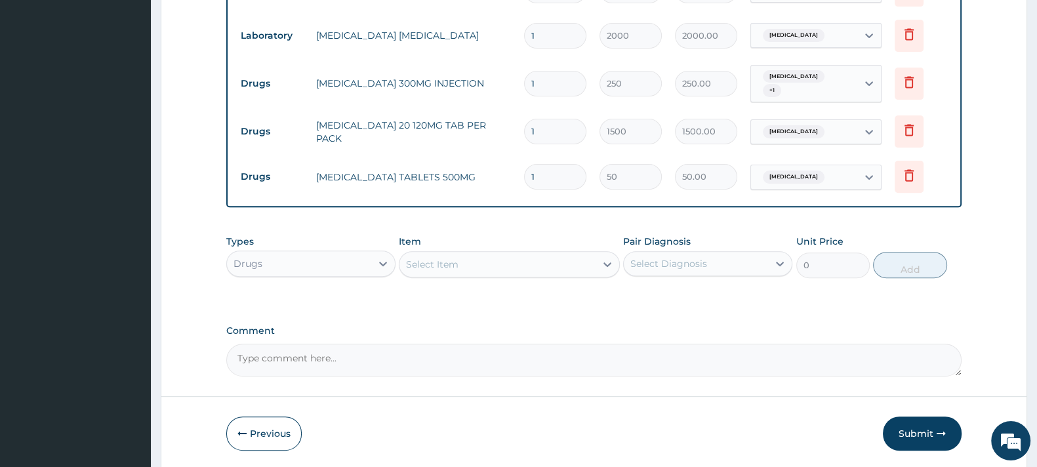
type input "0.00"
type input "1"
type input "50.00"
type input "18"
type input "900.00"
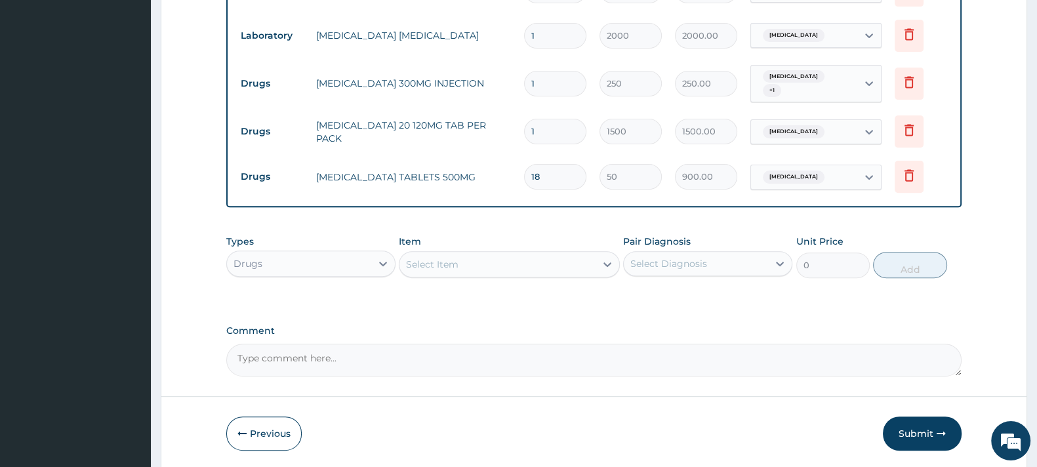
type input "18"
click at [459, 266] on div "Select Item" at bounding box center [498, 264] width 196 height 21
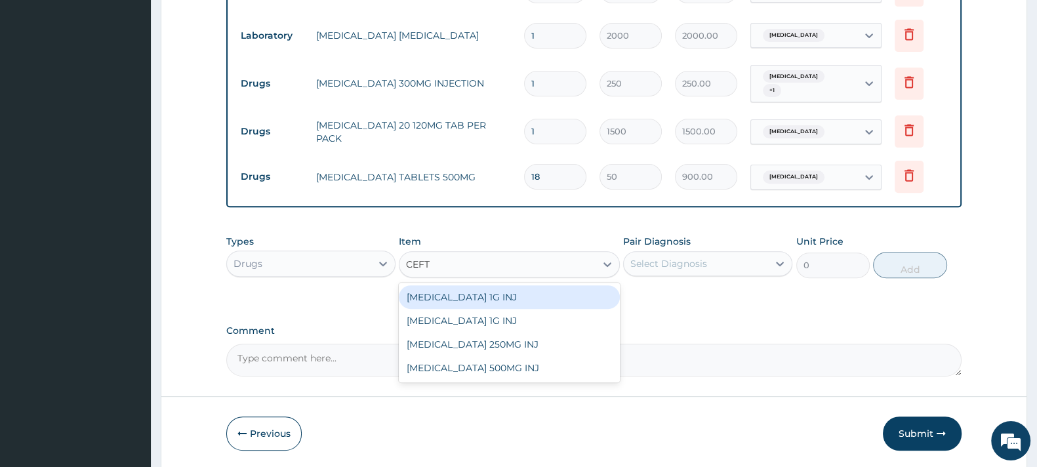
type input "CEF"
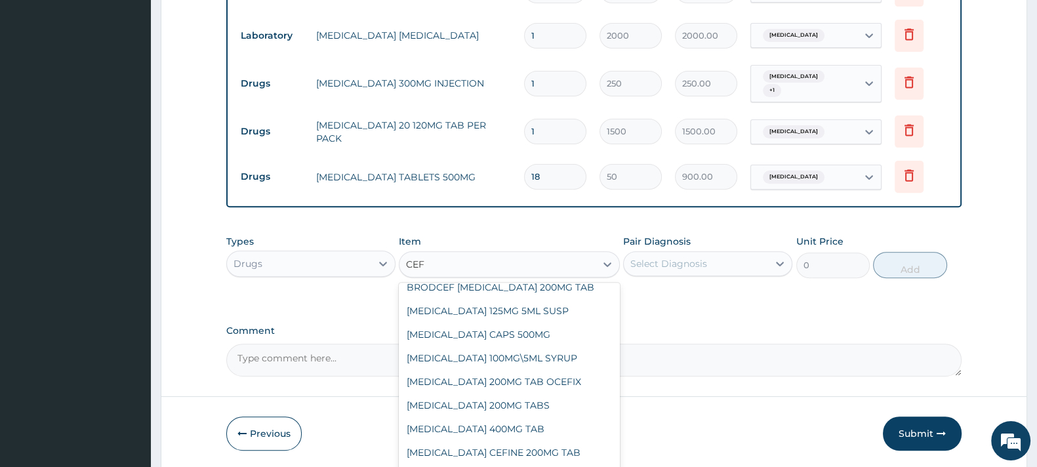
scroll to position [34, 0]
click at [472, 430] on div "CEFIXIME 400MG TAB" at bounding box center [509, 429] width 220 height 24
type input "2800"
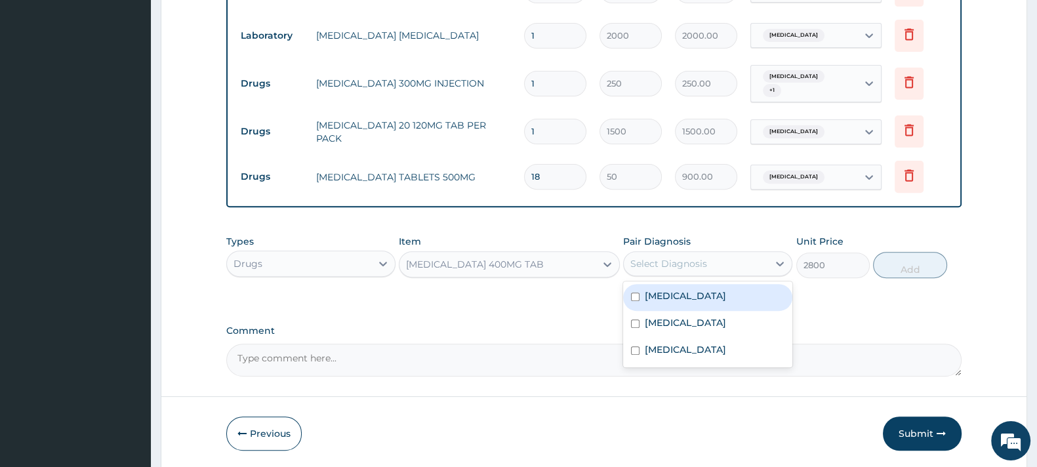
click at [673, 253] on div "Select Diagnosis" at bounding box center [696, 263] width 144 height 21
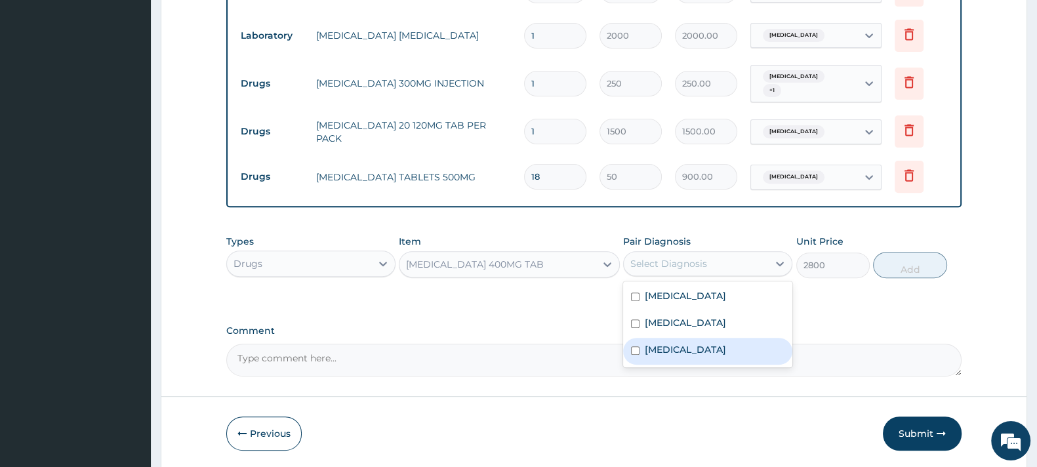
click at [673, 350] on label "Acute otitis media" at bounding box center [685, 349] width 81 height 13
checkbox input "true"
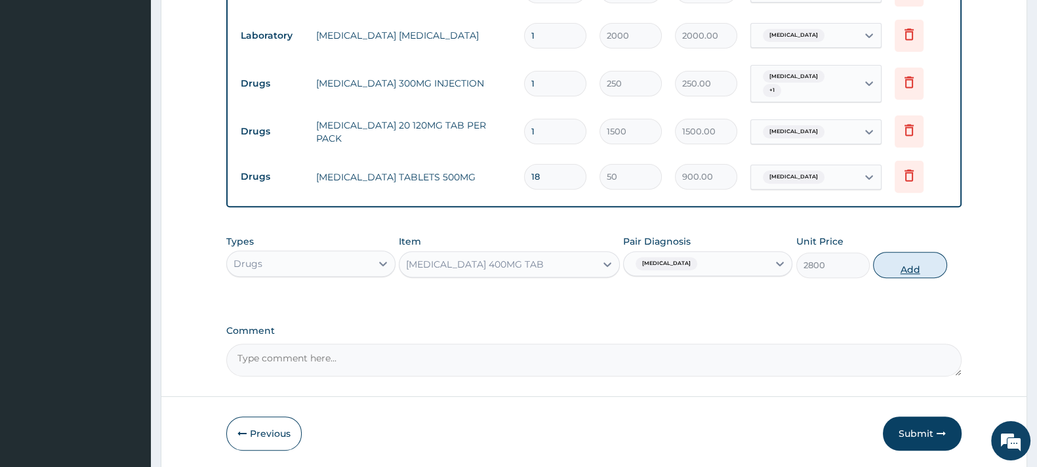
click at [892, 261] on button "Add" at bounding box center [909, 265] width 73 height 26
type input "0"
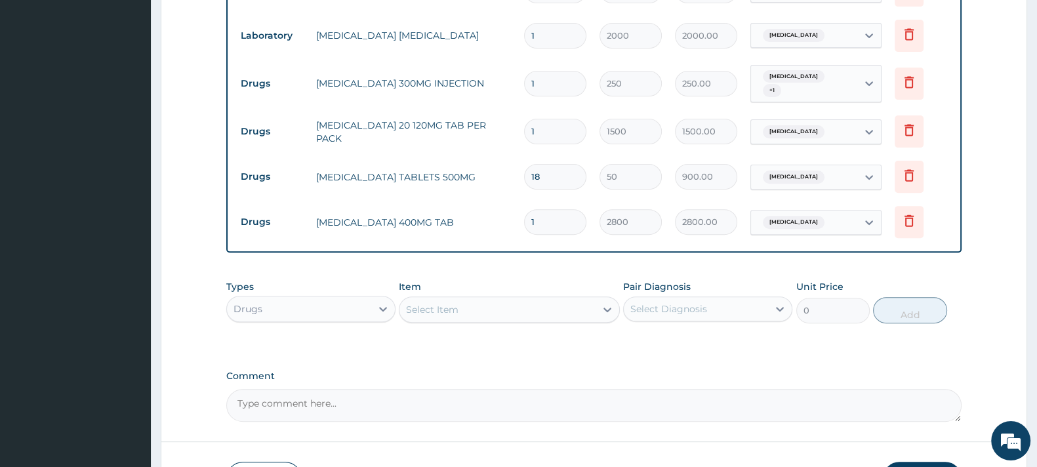
type input "10"
type input "28000.00"
type input "10"
click at [440, 312] on div "Select Item" at bounding box center [432, 309] width 52 height 13
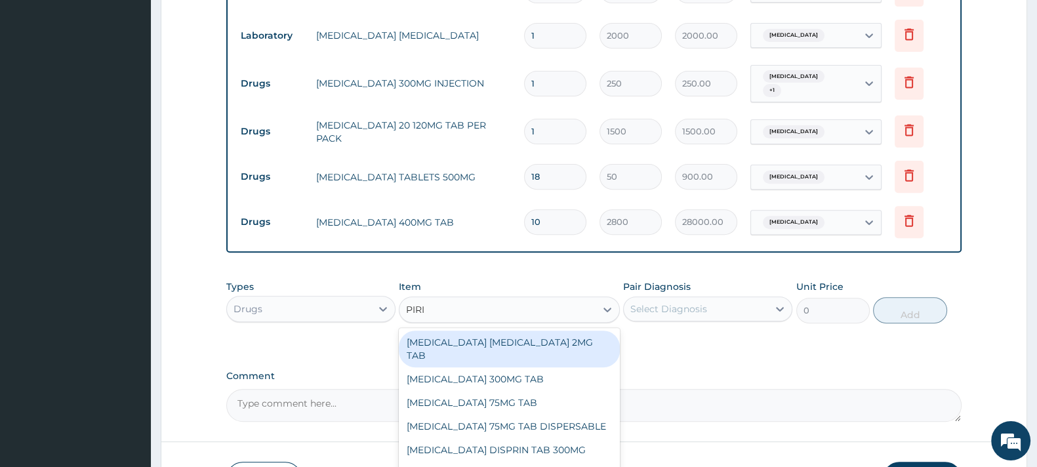
type input "PIRIT"
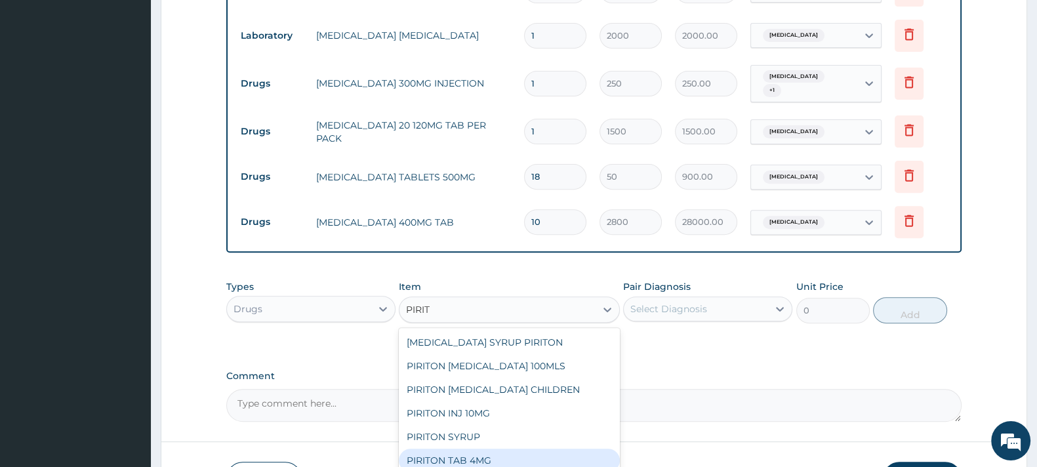
click at [481, 452] on div "PIRITON TAB 4MG" at bounding box center [509, 461] width 220 height 24
type input "70.2"
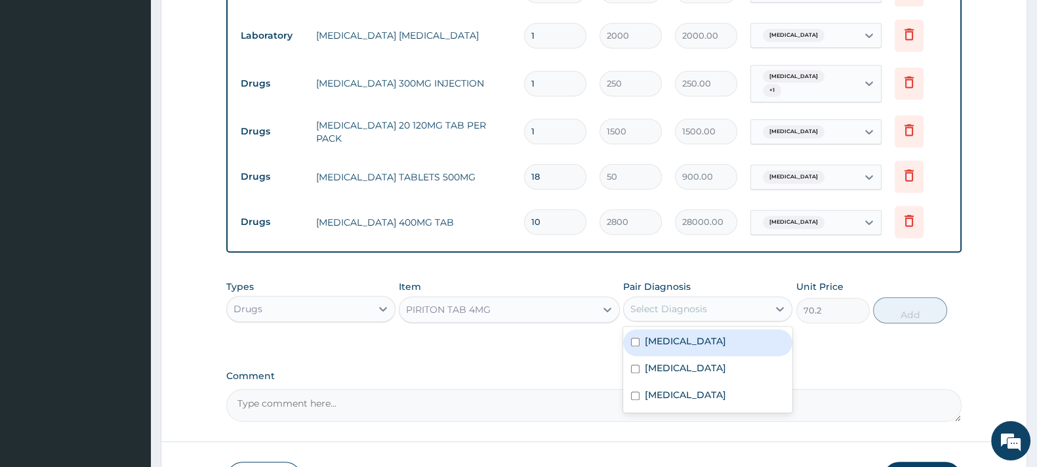
click at [683, 310] on div "Select Diagnosis" at bounding box center [669, 309] width 77 height 13
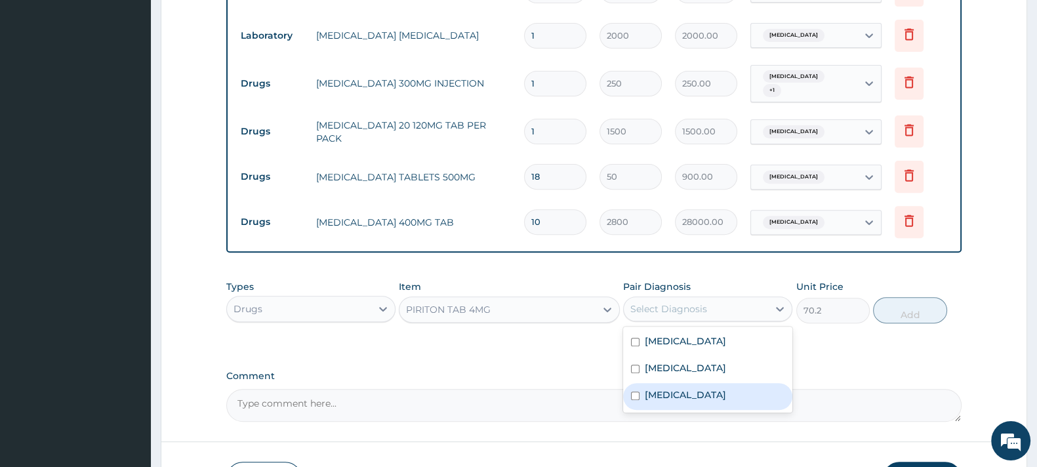
click at [671, 397] on label "Acute otitis media" at bounding box center [685, 394] width 81 height 13
checkbox input "true"
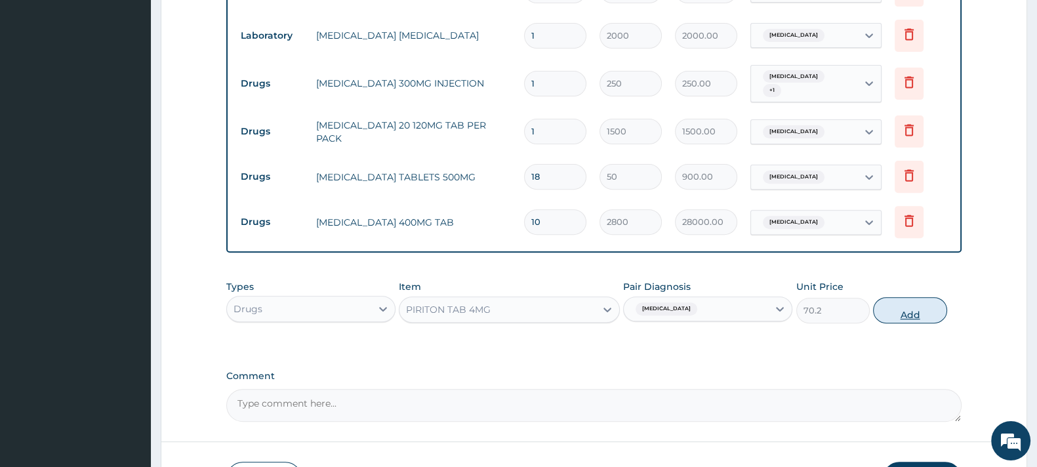
click at [904, 306] on button "Add" at bounding box center [909, 310] width 73 height 26
type input "0"
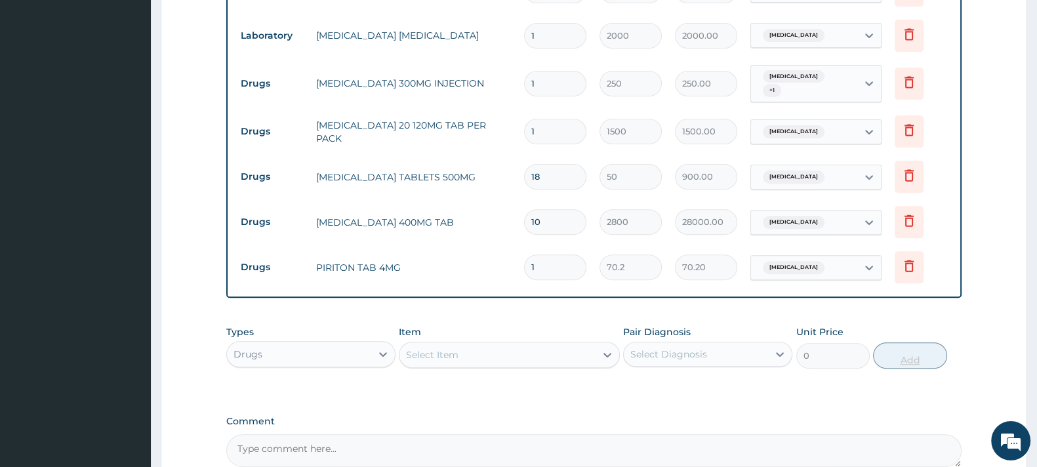
type input "10"
type input "702.00"
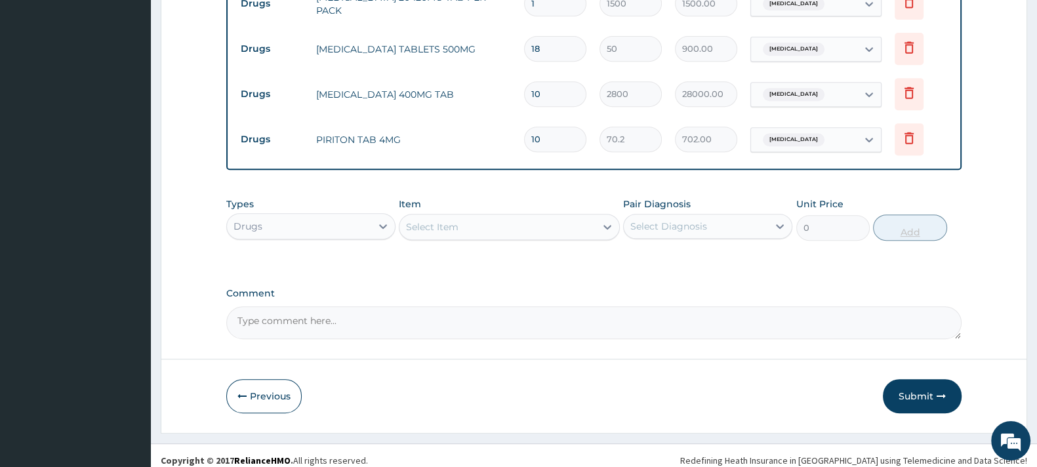
scroll to position [737, 0]
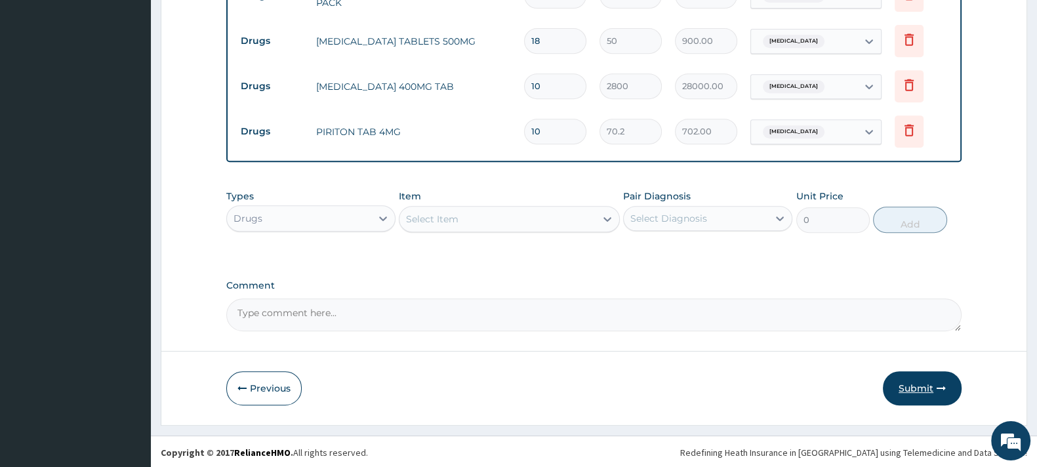
type input "10"
click at [915, 388] on button "Submit" at bounding box center [922, 388] width 79 height 34
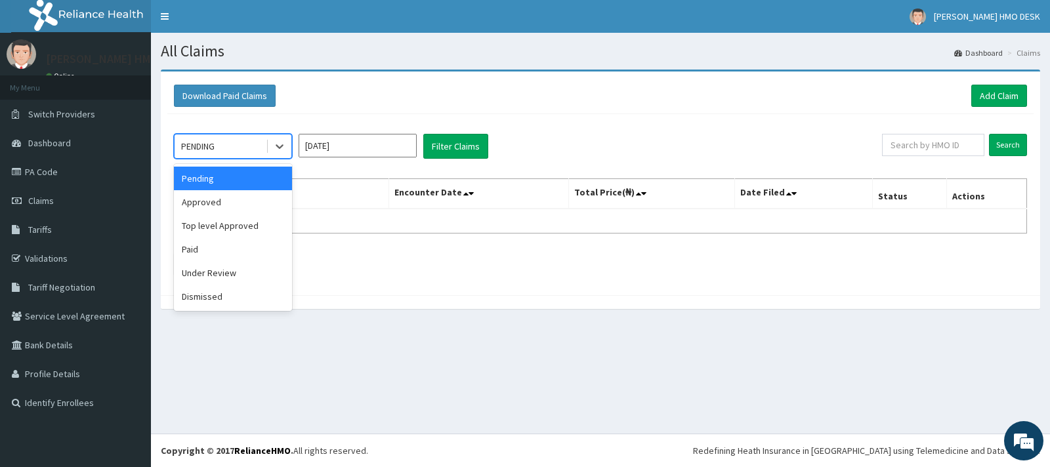
click at [224, 146] on div "PENDING" at bounding box center [220, 146] width 91 height 21
click at [206, 198] on div "Approved" at bounding box center [233, 202] width 118 height 24
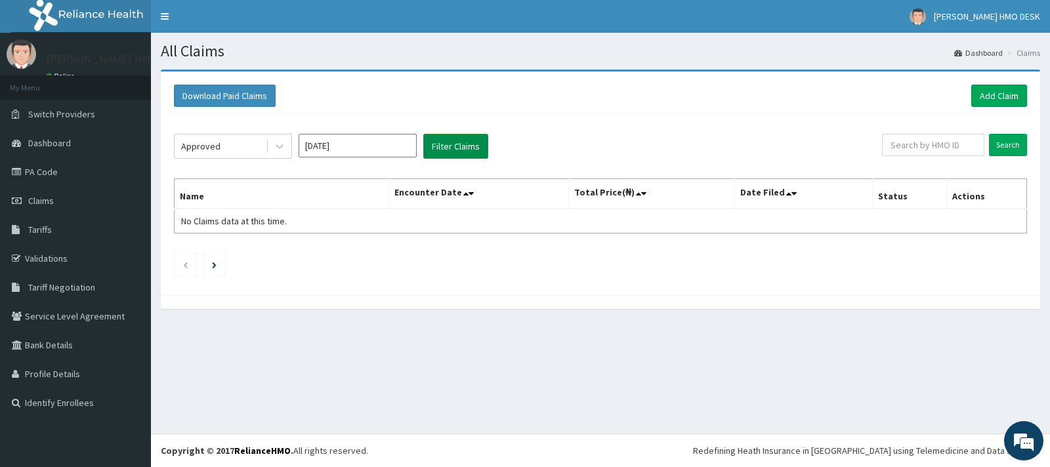
click at [449, 146] on button "Filter Claims" at bounding box center [455, 146] width 65 height 25
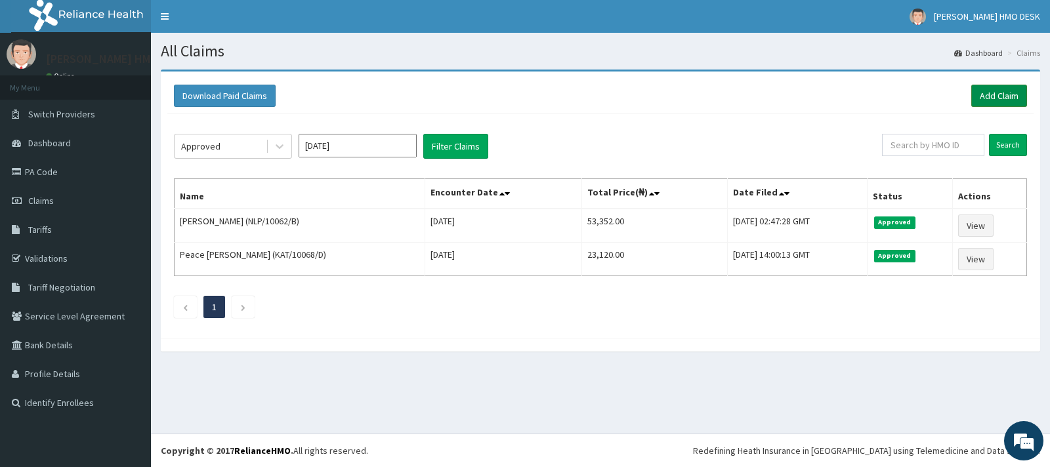
click at [981, 100] on link "Add Claim" at bounding box center [999, 96] width 56 height 22
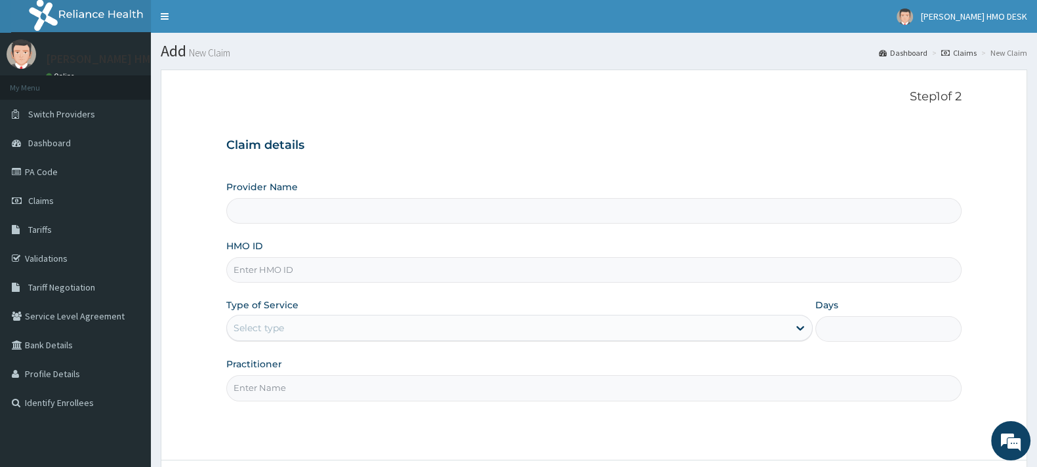
click at [293, 273] on input "HMO ID" at bounding box center [594, 270] width 736 height 26
type input "BINGHAM UNIVERSITY TEACHING HOSPITAL"
type input "MHP/10136/A"
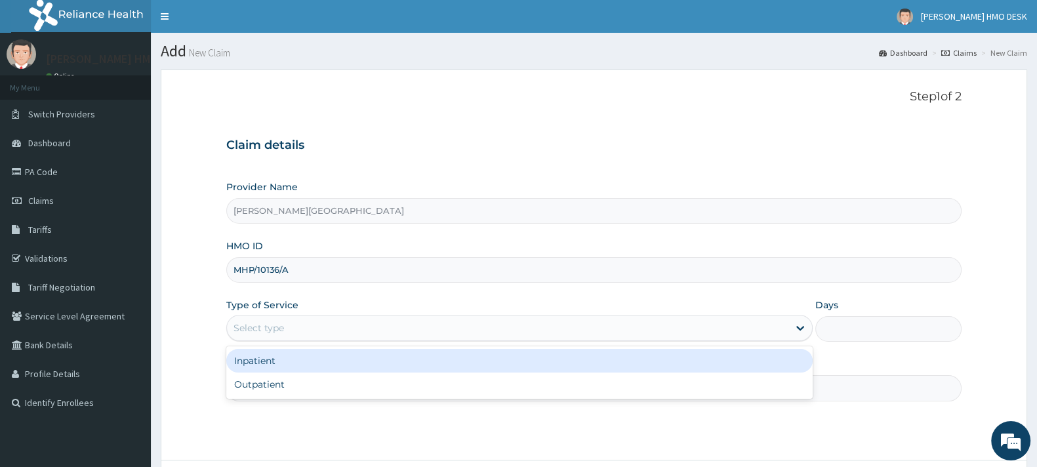
click at [271, 333] on div "Select type" at bounding box center [259, 328] width 51 height 13
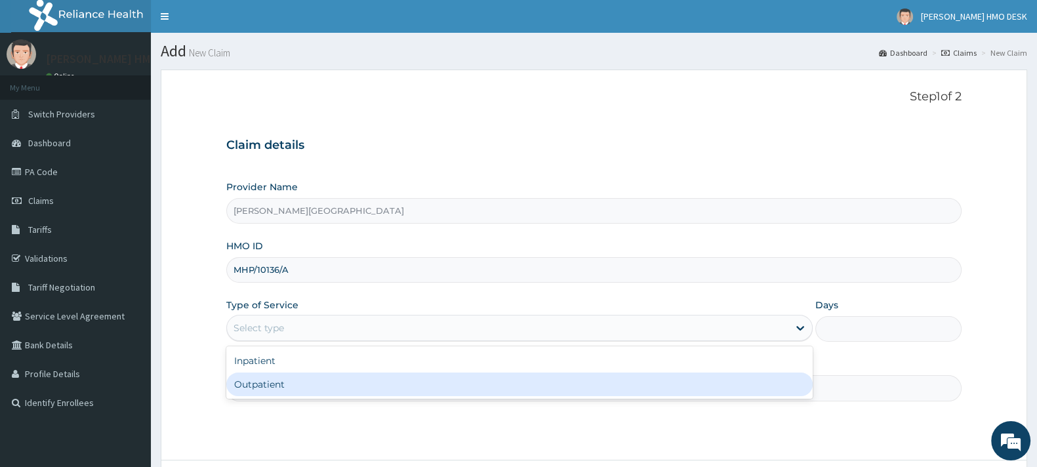
click at [257, 385] on div "Outpatient" at bounding box center [519, 385] width 587 height 24
type input "1"
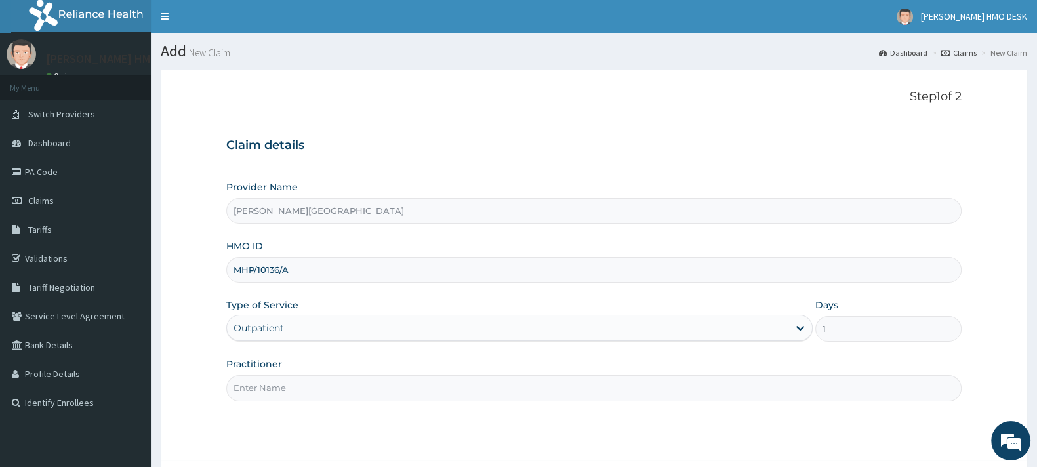
click at [268, 385] on input "Practitioner" at bounding box center [594, 388] width 736 height 26
type input "AMAKU"
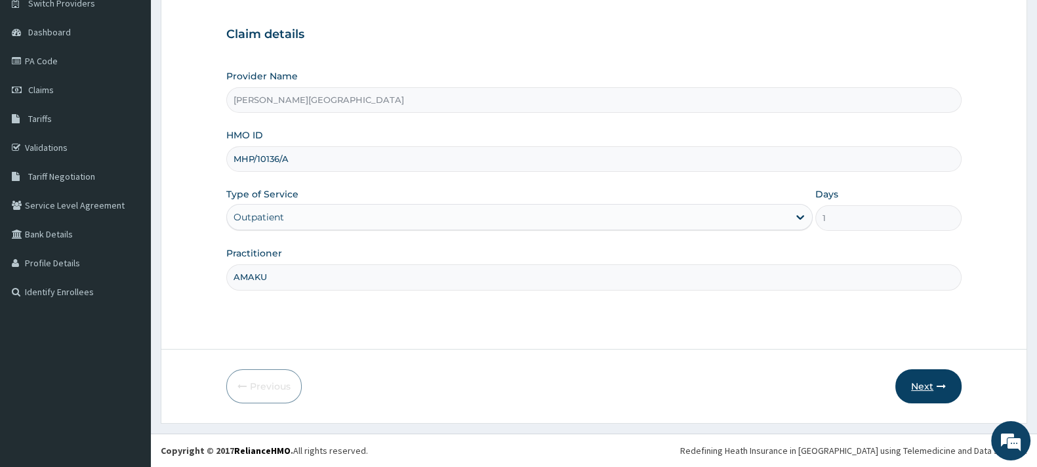
click at [923, 382] on button "Next" at bounding box center [929, 386] width 66 height 34
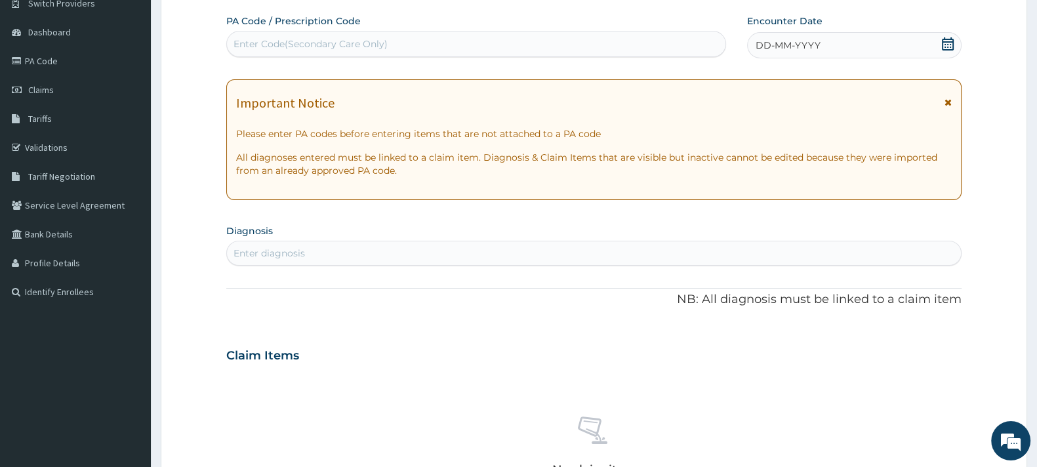
click at [946, 45] on icon at bounding box center [948, 43] width 13 height 13
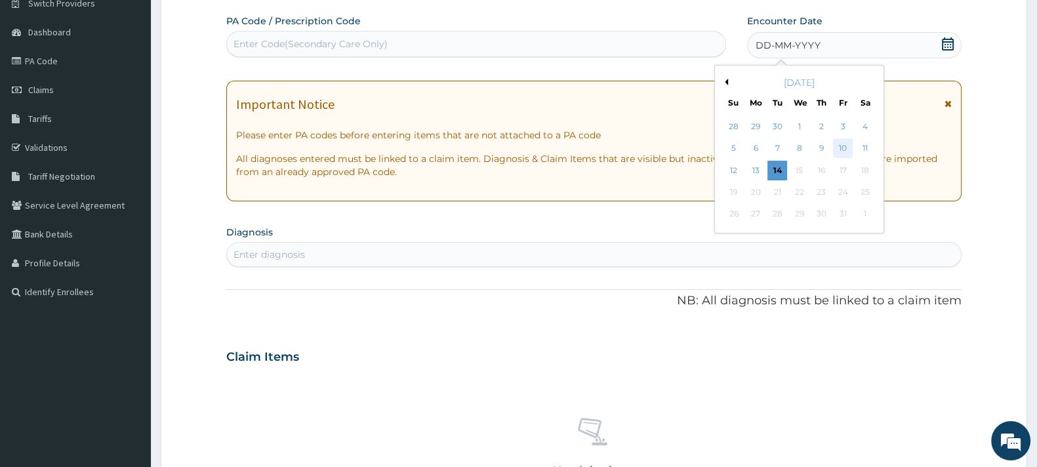
click at [843, 149] on div "10" at bounding box center [844, 149] width 20 height 20
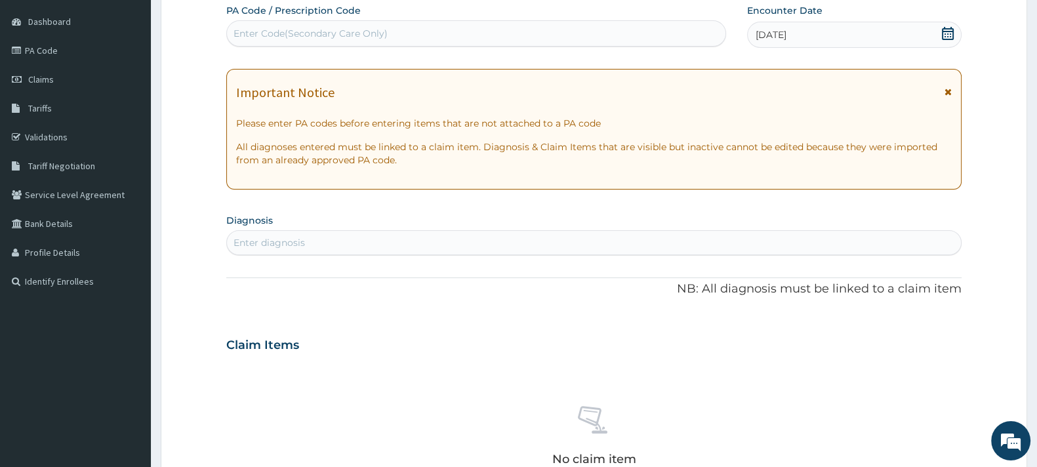
scroll to position [122, 0]
click at [404, 241] on div "Enter diagnosis" at bounding box center [594, 242] width 734 height 21
type input "URINARY TRACT INFECTION"
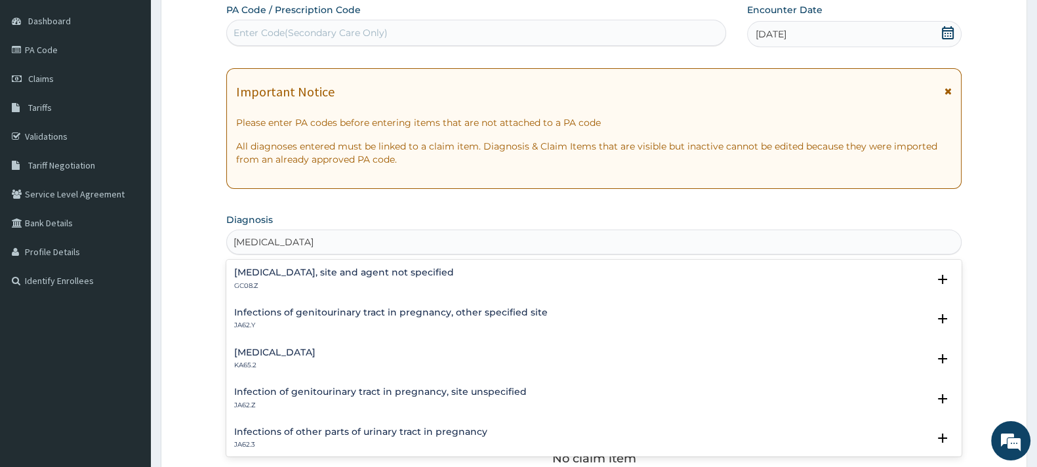
click at [360, 277] on div "Urinary tract infection, site and agent not specified GC08.Z" at bounding box center [344, 279] width 220 height 23
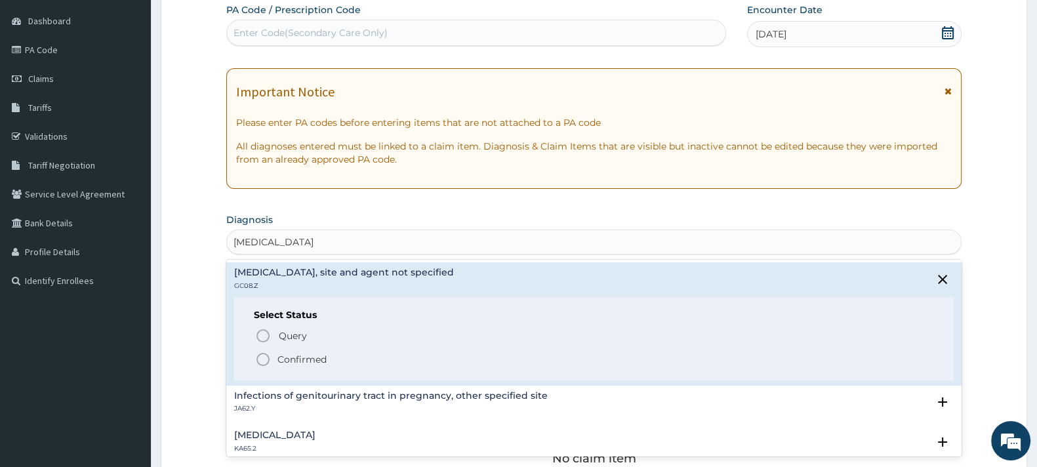
click at [264, 358] on icon "status option filled" at bounding box center [263, 360] width 16 height 16
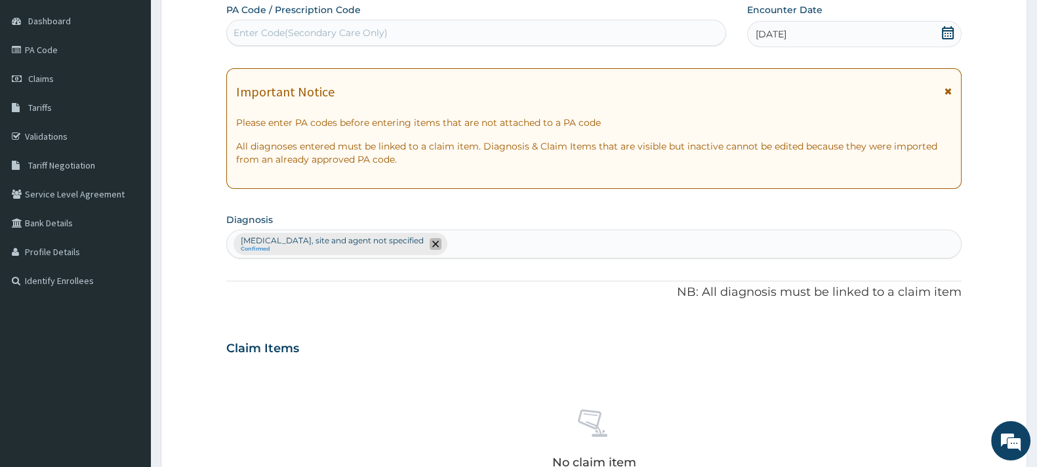
click at [439, 244] on icon "remove selection option" at bounding box center [435, 244] width 7 height 7
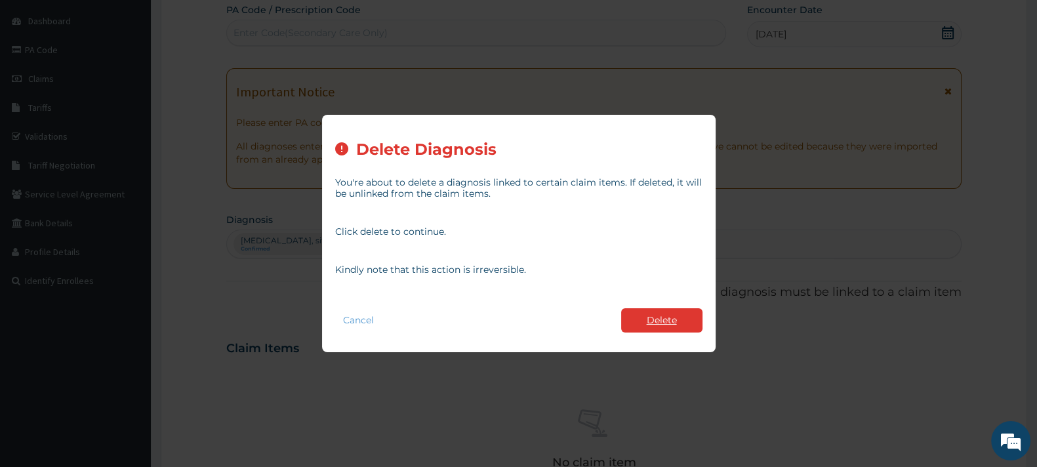
click at [654, 319] on button "Delete" at bounding box center [661, 320] width 81 height 24
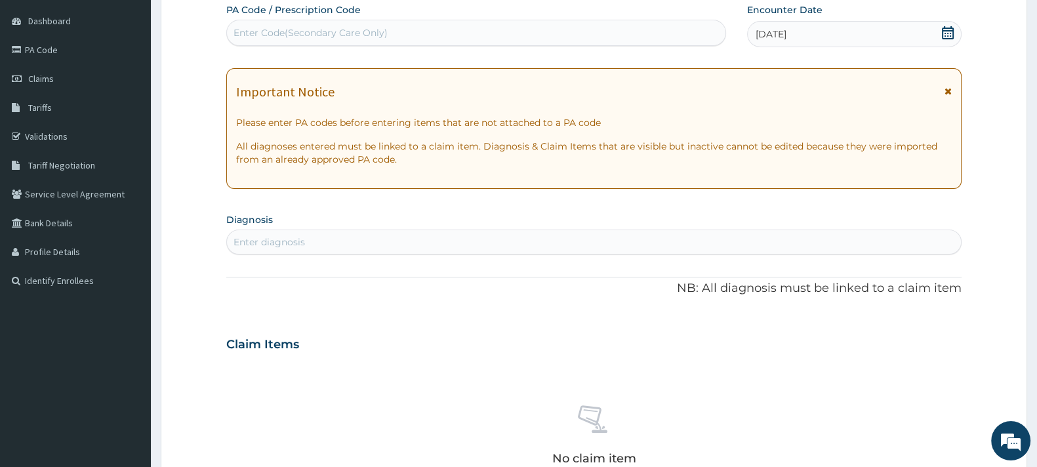
click at [356, 248] on div "Enter diagnosis" at bounding box center [594, 242] width 734 height 21
type input "RESPIRATORY"
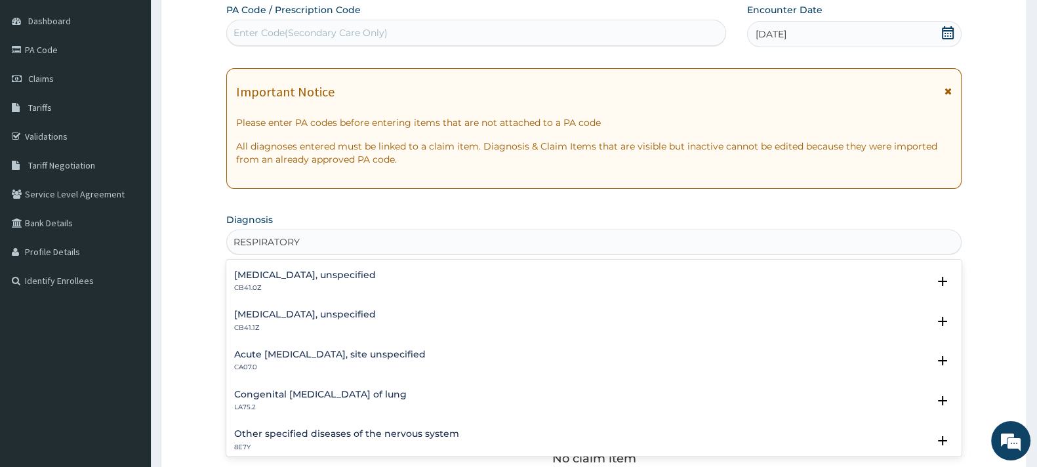
scroll to position [315, 0]
click at [331, 279] on h4 "Acute respiratory failure, unspecified" at bounding box center [305, 277] width 142 height 10
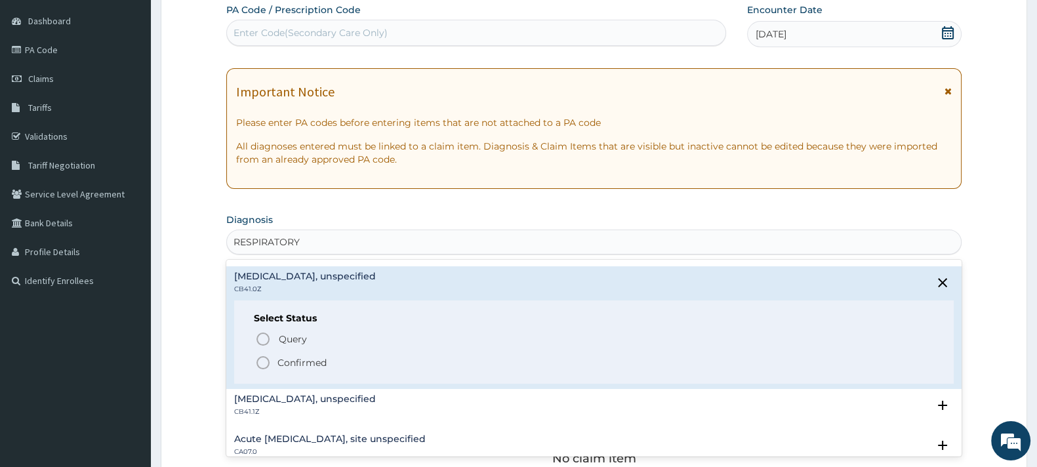
click at [268, 361] on circle "status option filled" at bounding box center [263, 363] width 12 height 12
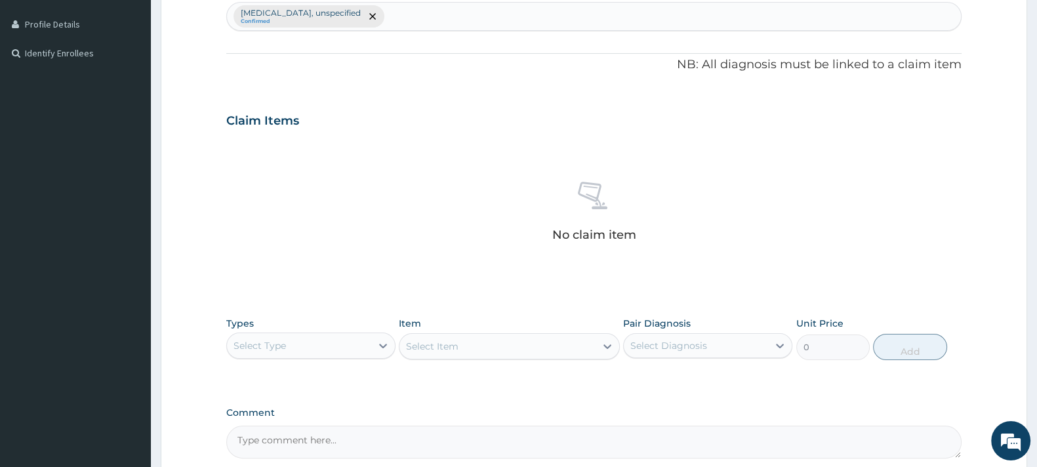
scroll to position [350, 0]
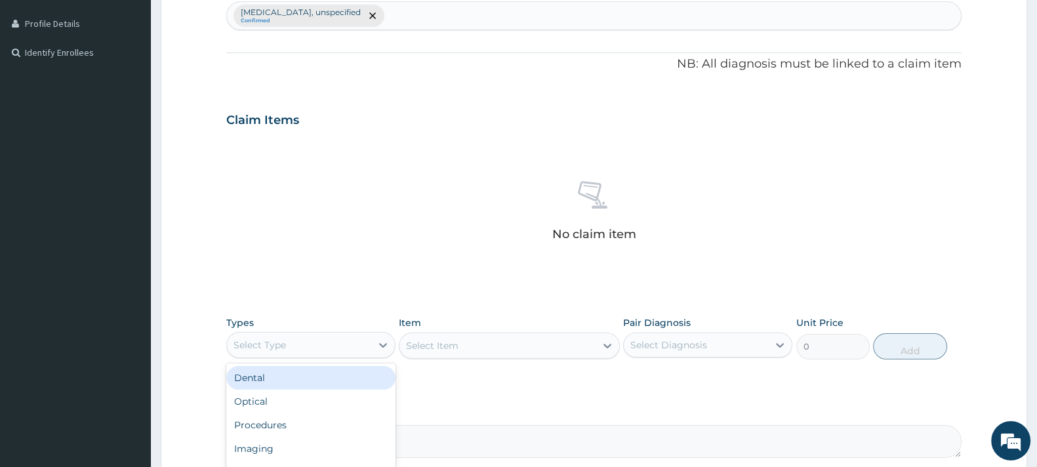
click at [287, 337] on div "Select Type" at bounding box center [299, 345] width 144 height 21
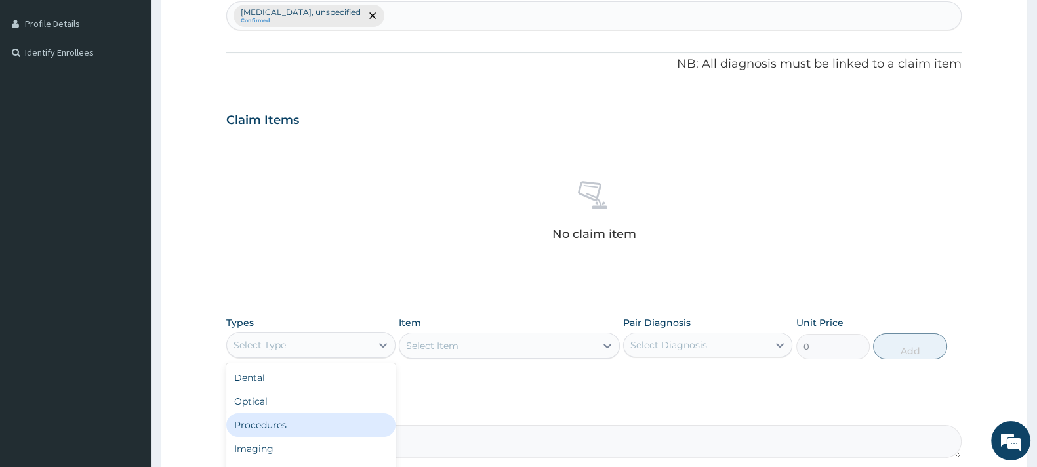
click at [282, 428] on div "Procedures" at bounding box center [310, 425] width 169 height 24
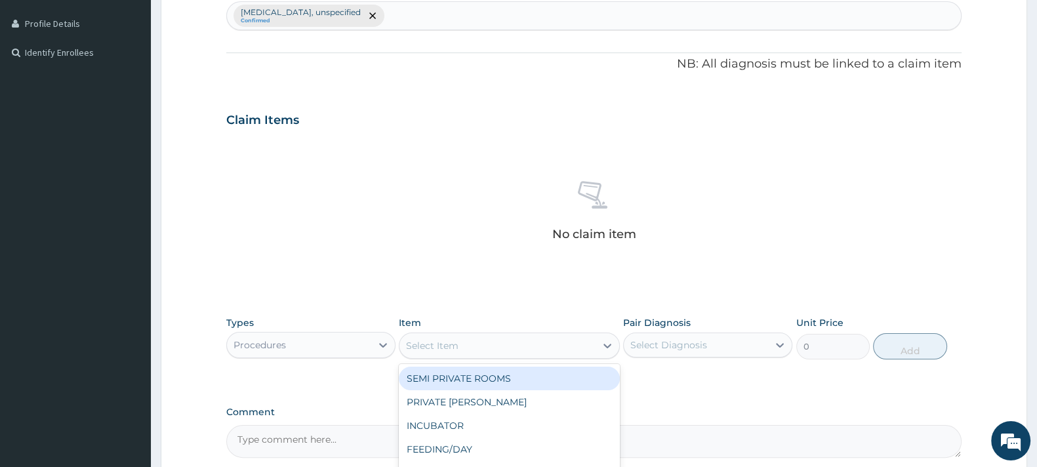
click at [489, 346] on div "Select Item" at bounding box center [498, 345] width 196 height 21
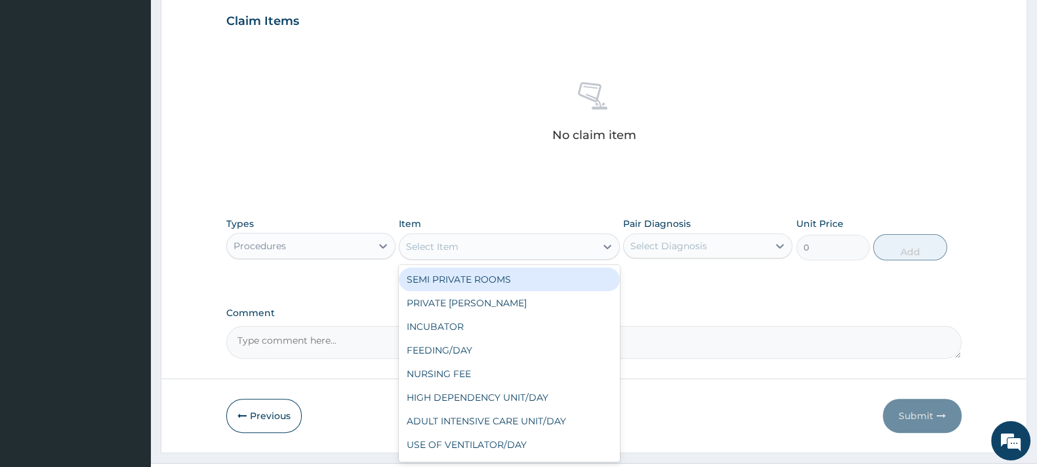
scroll to position [448, 0]
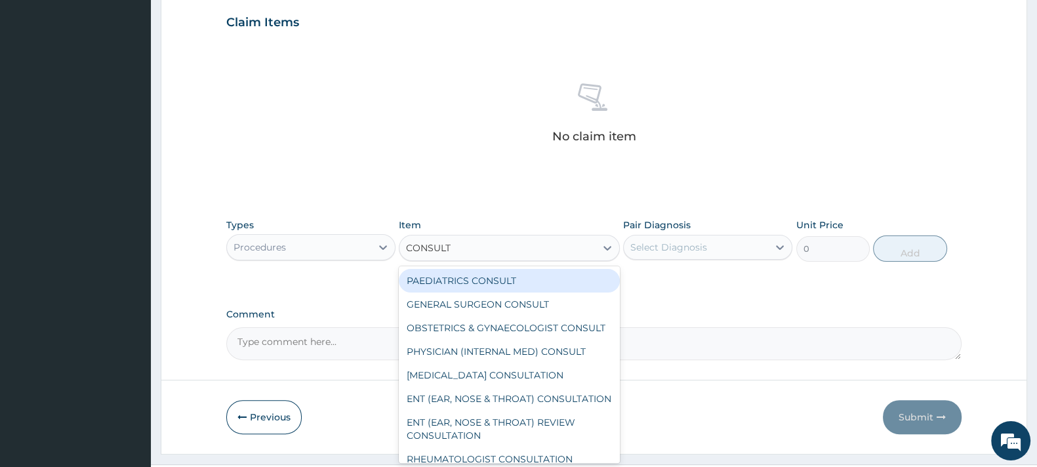
type input "CONSULTA"
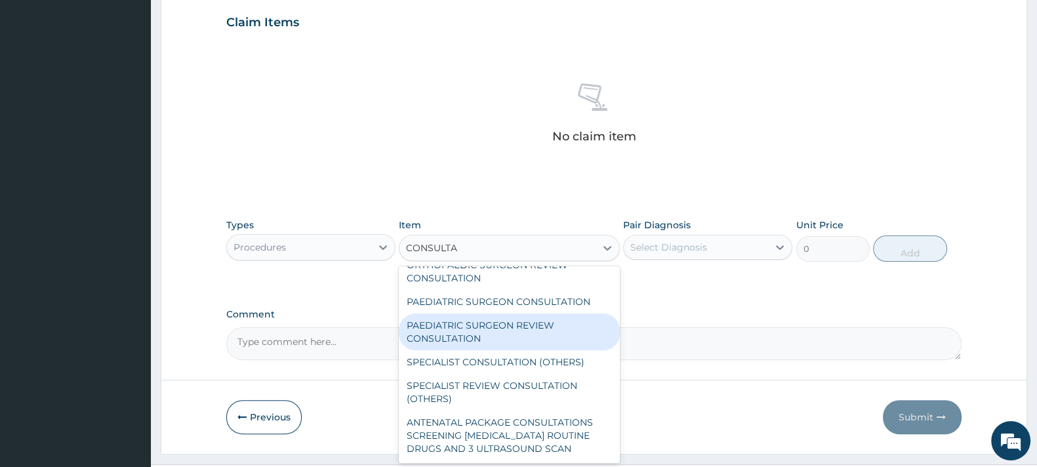
scroll to position [255, 0]
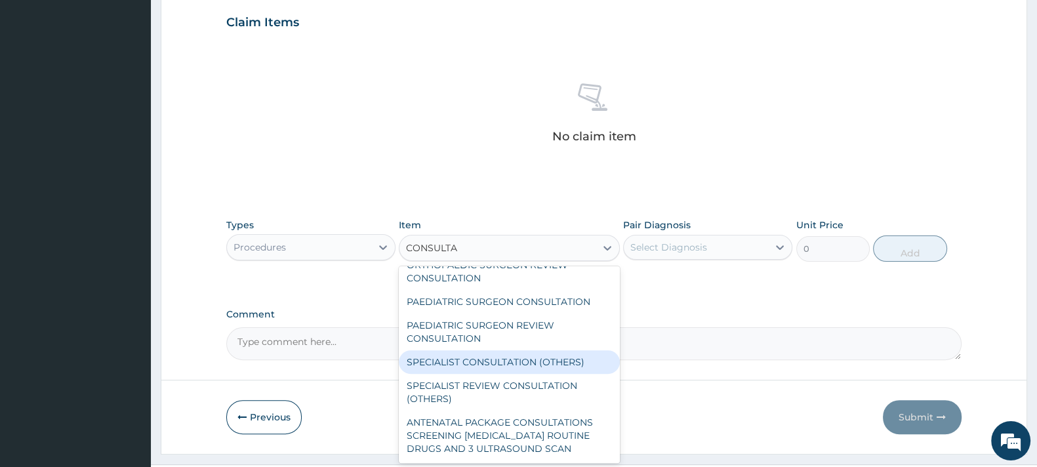
click at [509, 374] on div "SPECIALIST CONSULTATION (OTHERS)" at bounding box center [509, 362] width 220 height 24
type input "15000"
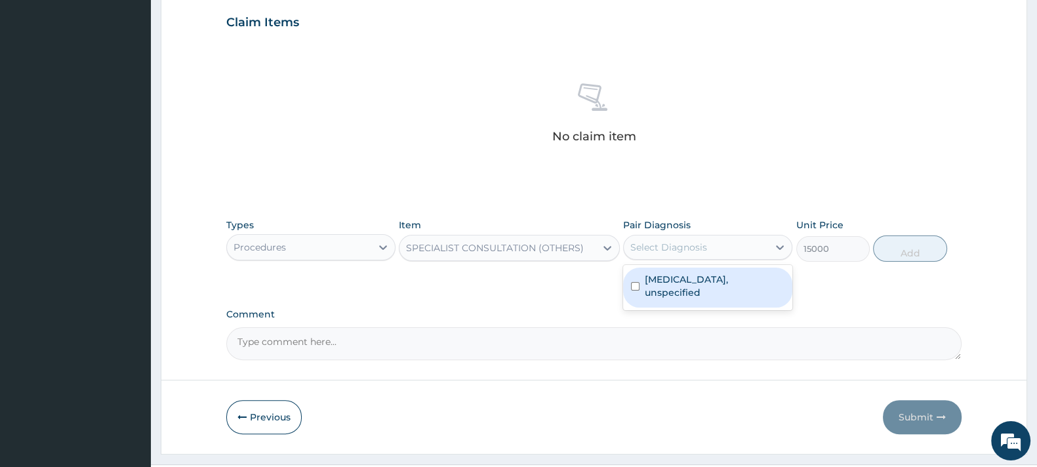
click at [693, 253] on div "Select Diagnosis" at bounding box center [696, 247] width 144 height 21
click at [677, 287] on label "Acute respiratory failure, unspecified" at bounding box center [715, 286] width 140 height 26
checkbox input "true"
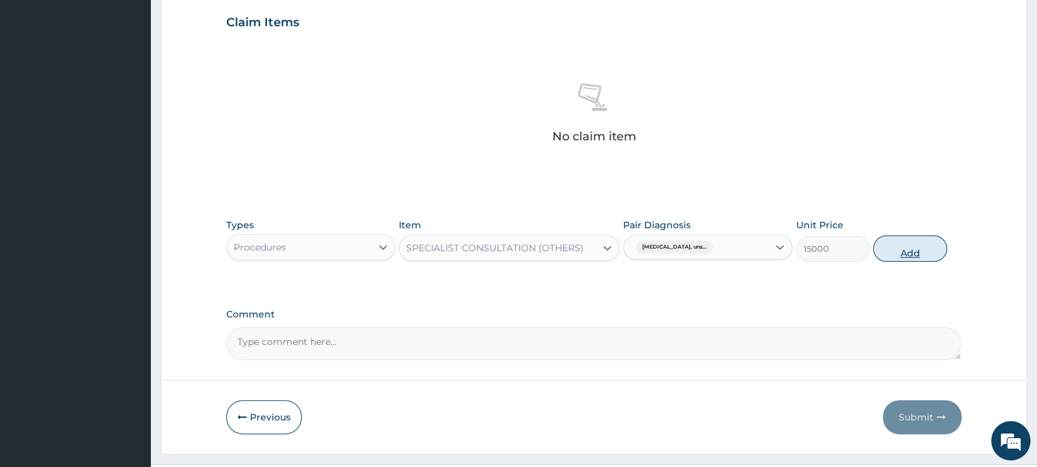
click at [908, 241] on button "Add" at bounding box center [909, 249] width 73 height 26
type input "0"
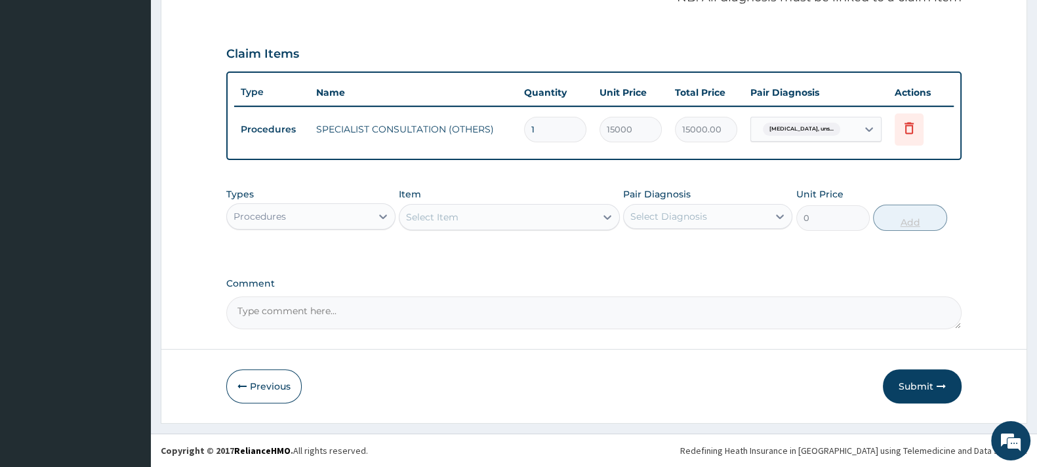
scroll to position [415, 0]
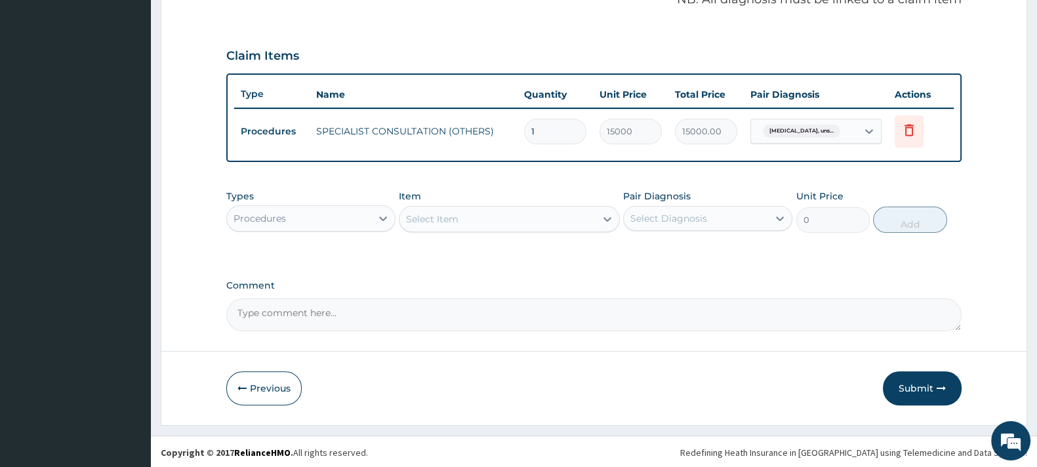
click at [333, 219] on div "Procedures" at bounding box center [299, 218] width 144 height 21
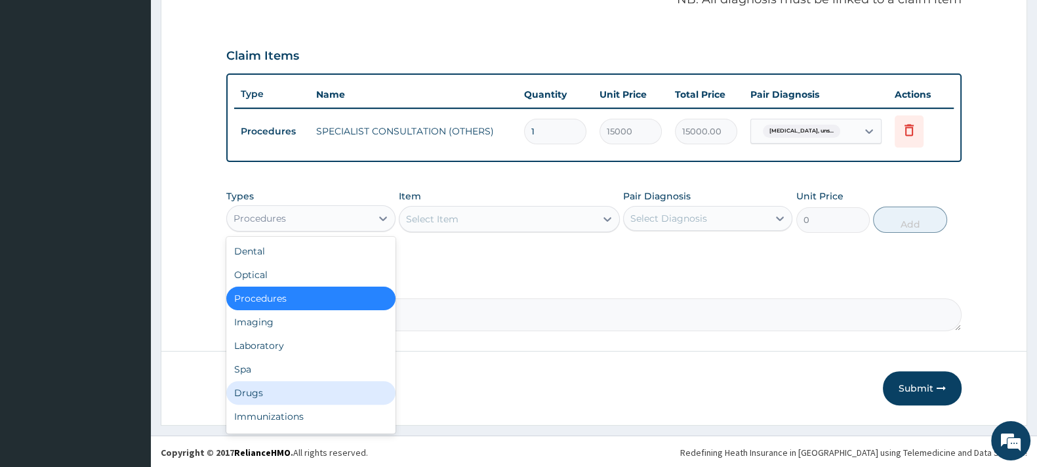
click at [255, 382] on div "Drugs" at bounding box center [310, 393] width 169 height 24
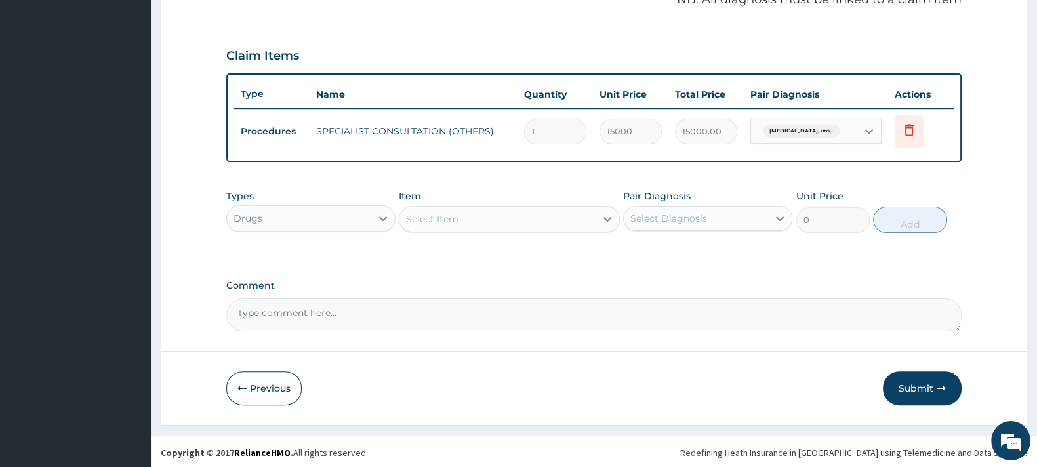
click at [442, 209] on div "Select Item" at bounding box center [498, 219] width 196 height 21
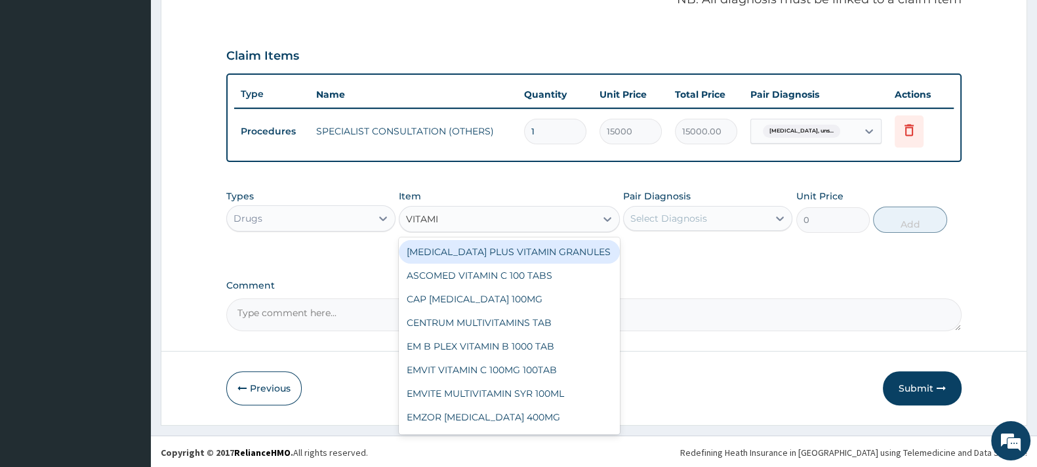
type input "VITAMIN"
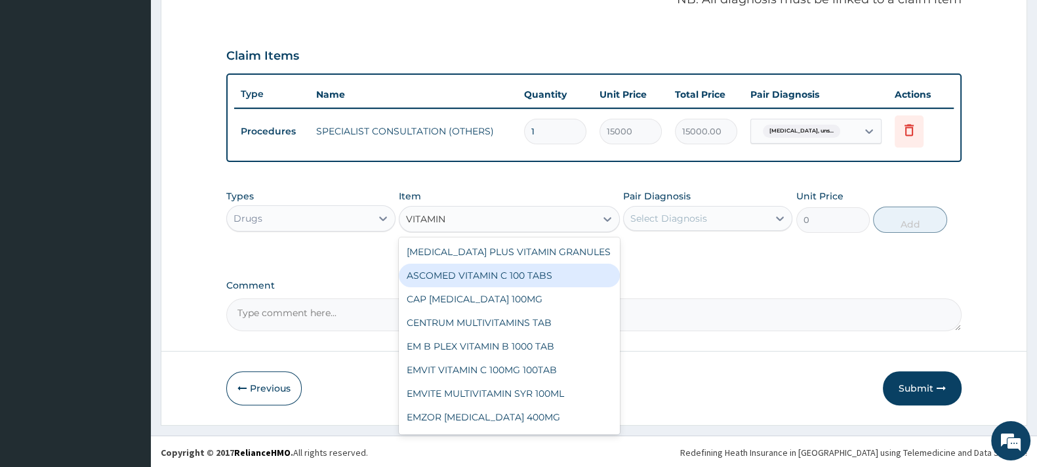
click at [521, 270] on div "ASCOMED VITAMIN C 100 TABS" at bounding box center [509, 276] width 220 height 24
type input "210.6"
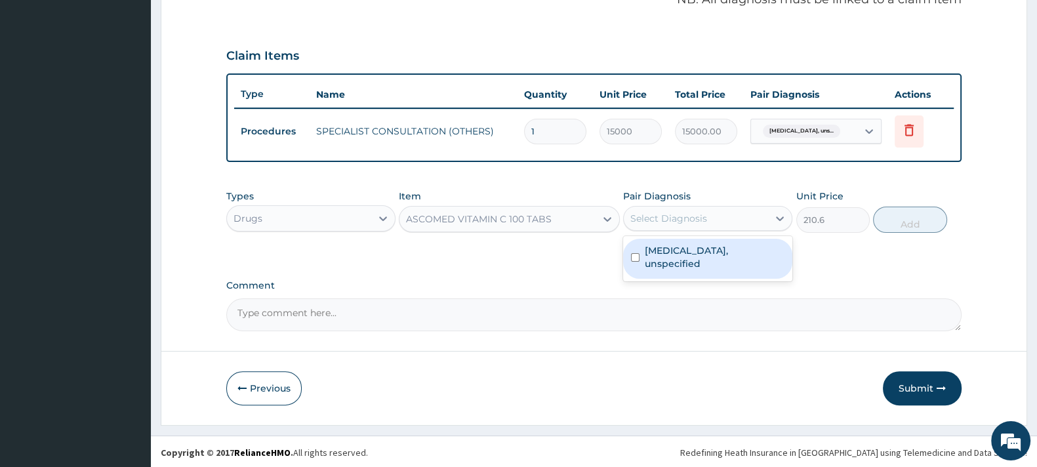
click at [663, 215] on div "Select Diagnosis" at bounding box center [669, 218] width 77 height 13
click at [669, 246] on label "Acute respiratory failure, unspecified" at bounding box center [715, 257] width 140 height 26
checkbox input "true"
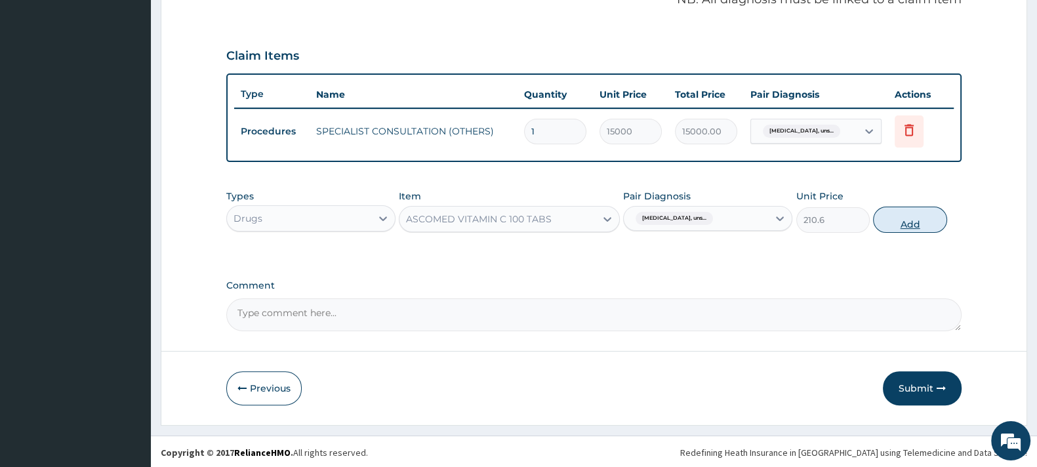
click at [901, 216] on button "Add" at bounding box center [909, 220] width 73 height 26
type input "0"
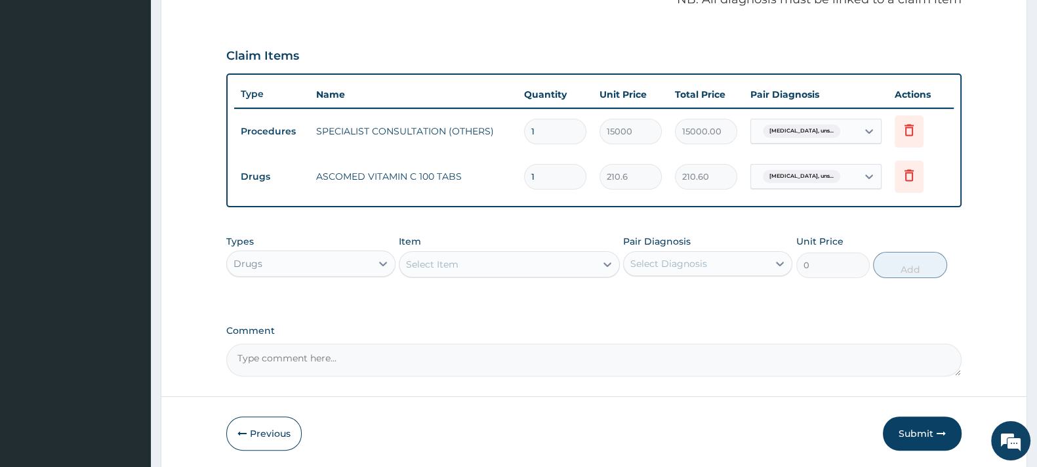
type input "0.00"
type input "2"
type input "421.20"
type input "28"
type input "5896.80"
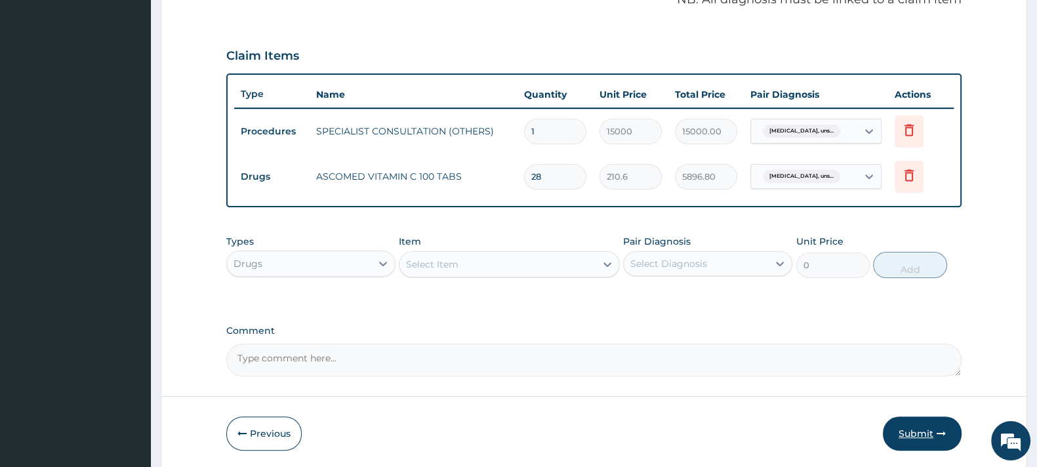
type input "28"
click at [914, 434] on button "Submit" at bounding box center [922, 434] width 79 height 34
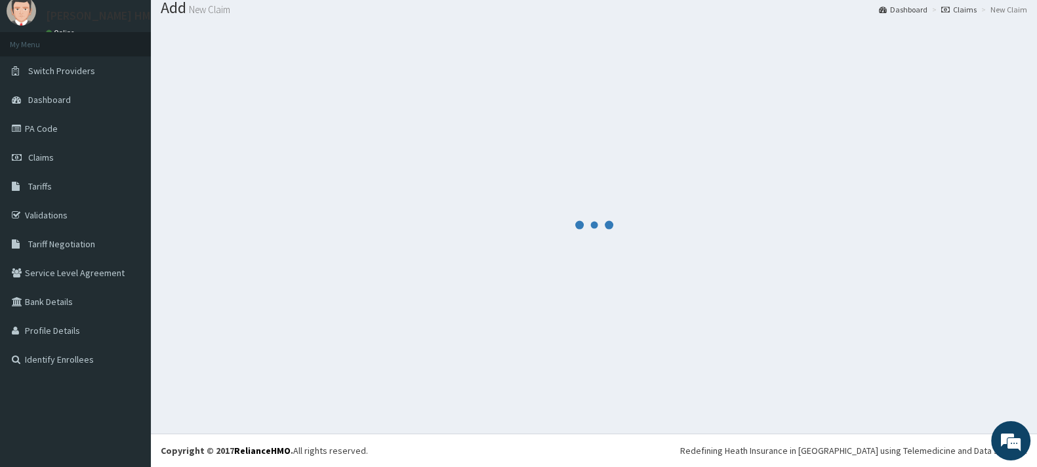
scroll to position [43, 0]
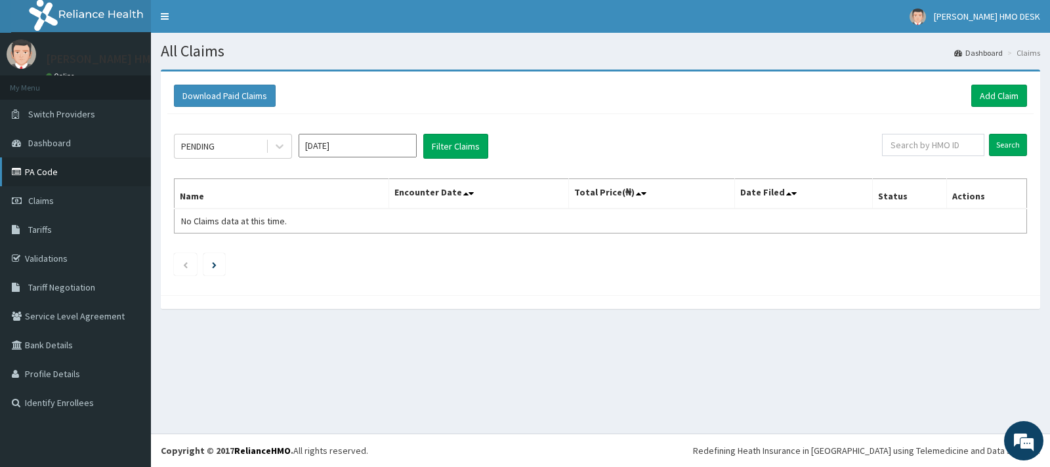
click at [44, 175] on link "PA Code" at bounding box center [75, 171] width 151 height 29
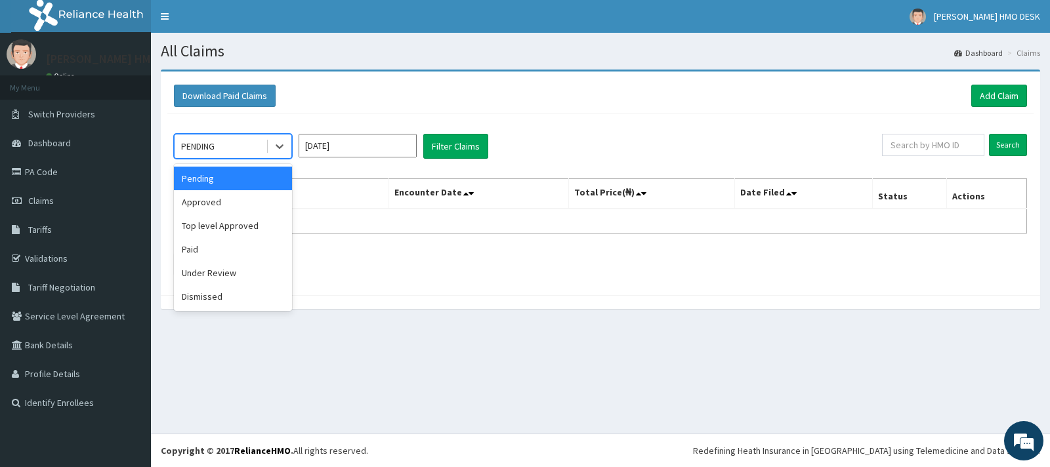
click at [233, 149] on div "PENDING" at bounding box center [220, 146] width 91 height 21
click at [203, 207] on div "Approved" at bounding box center [233, 202] width 118 height 24
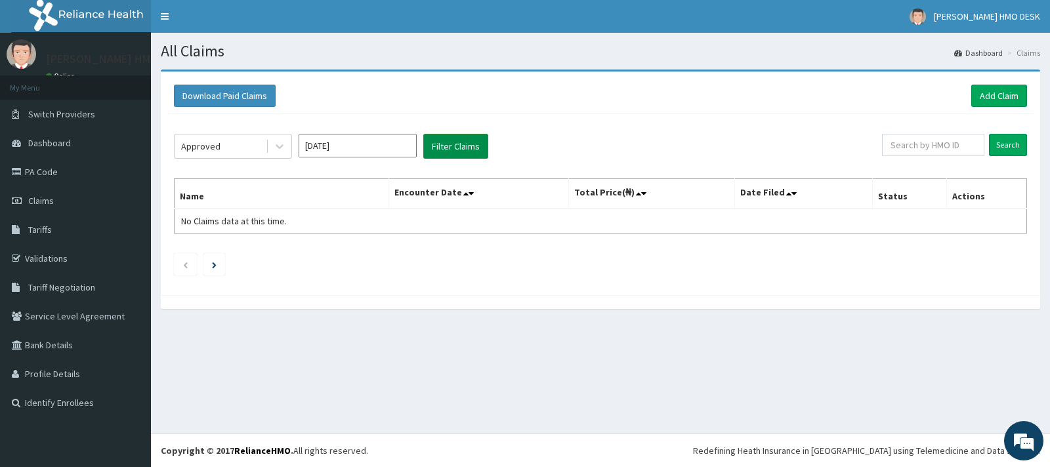
click at [440, 154] on button "Filter Claims" at bounding box center [455, 146] width 65 height 25
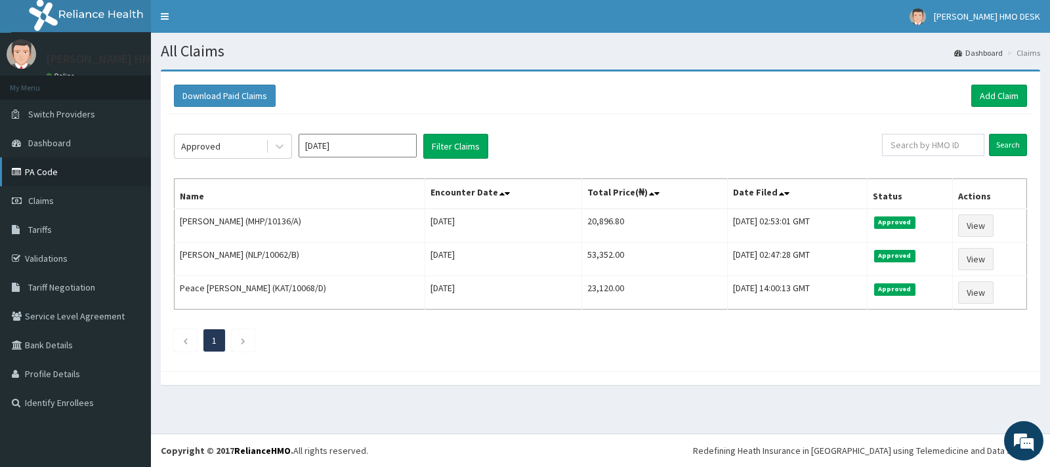
click at [41, 175] on link "PA Code" at bounding box center [75, 171] width 151 height 29
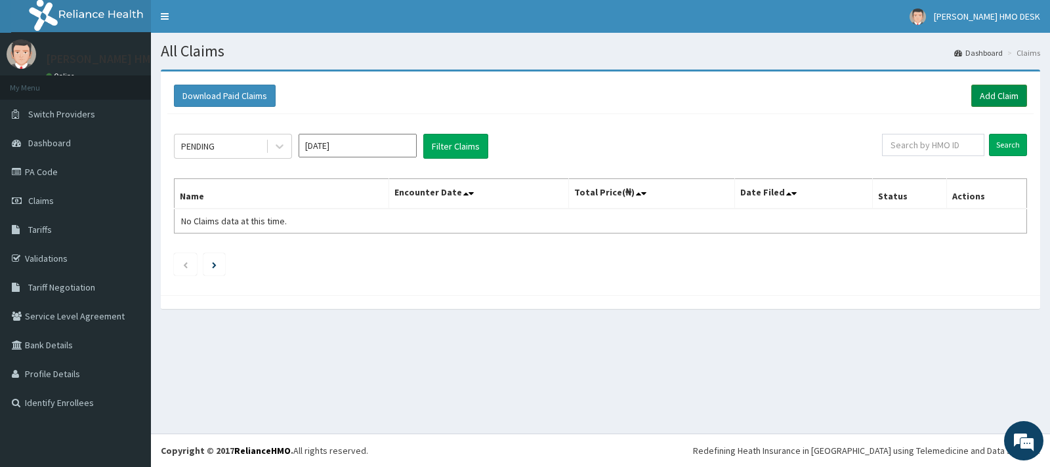
click at [995, 90] on link "Add Claim" at bounding box center [999, 96] width 56 height 22
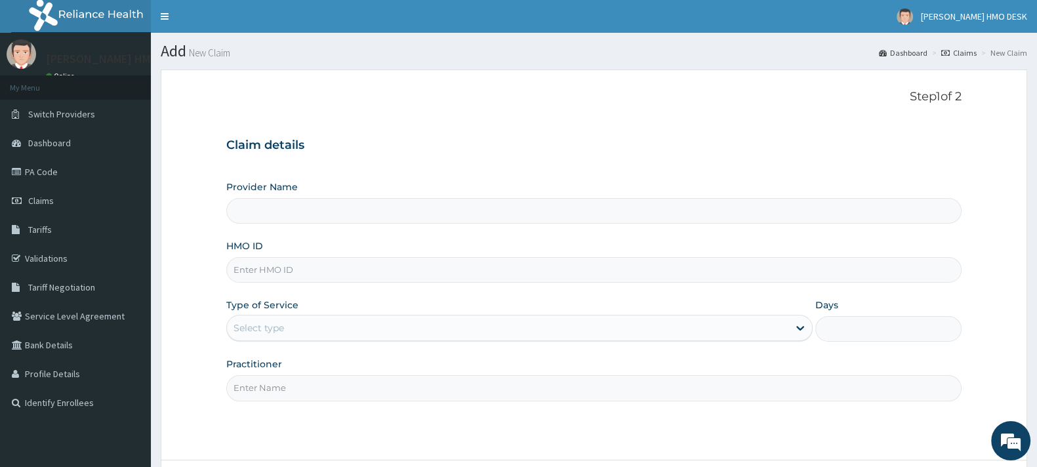
click at [303, 274] on input "HMO ID" at bounding box center [594, 270] width 736 height 26
type input "[PERSON_NAME][GEOGRAPHIC_DATA]"
click at [303, 274] on input "HMO ID" at bounding box center [594, 270] width 736 height 26
type input "SLB/10728/C"
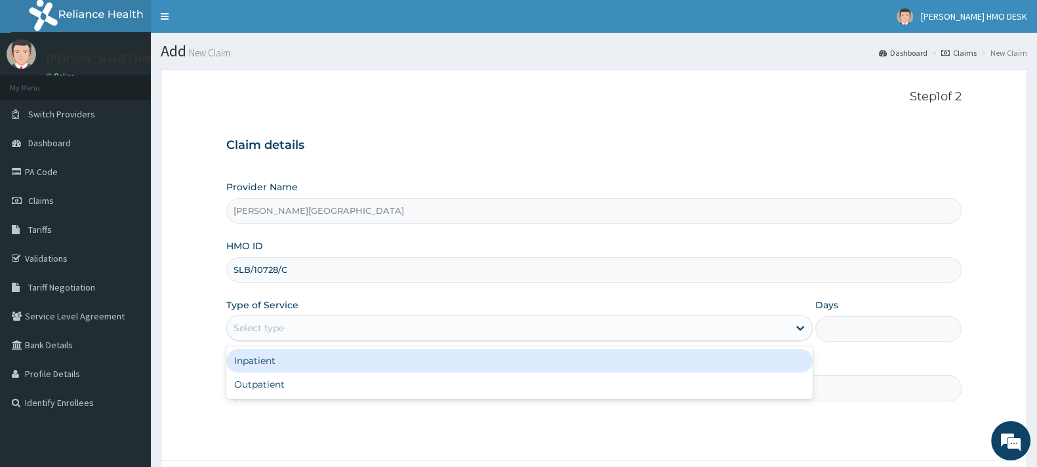
click at [305, 326] on div "Select type" at bounding box center [508, 328] width 562 height 21
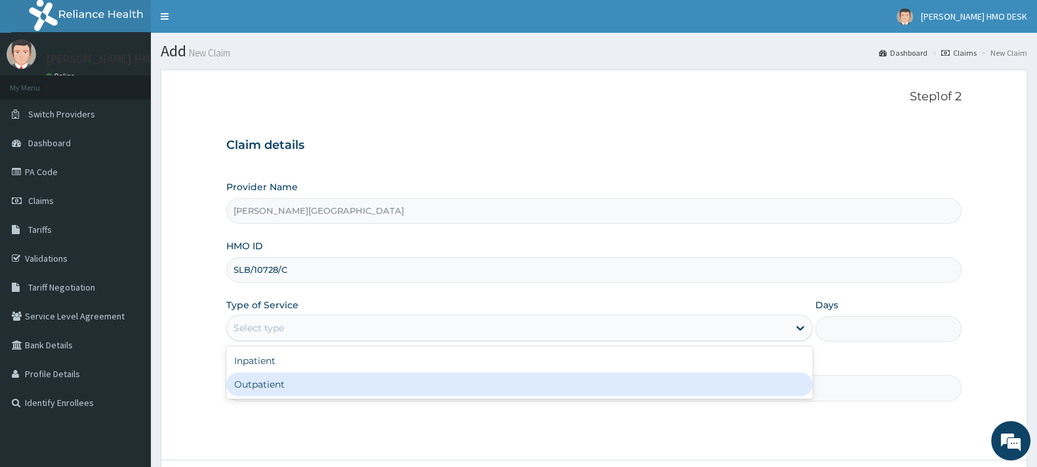
click at [269, 376] on div "Outpatient" at bounding box center [519, 385] width 587 height 24
type input "1"
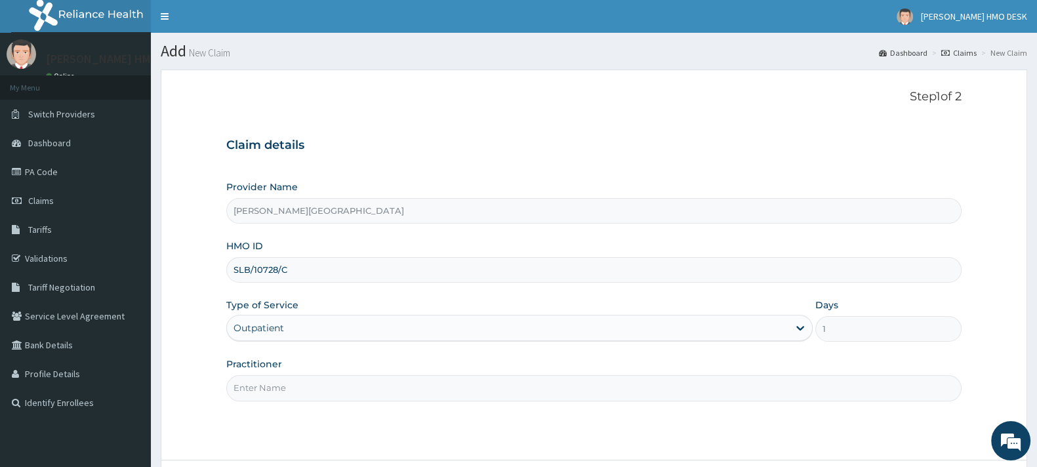
click at [277, 388] on input "Practitioner" at bounding box center [594, 388] width 736 height 26
type input "AMAKU"
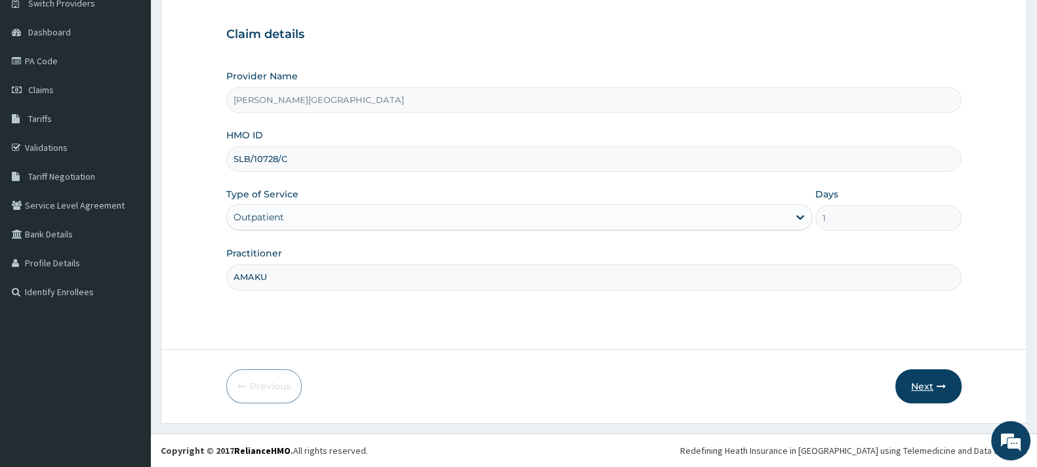
click at [917, 387] on button "Next" at bounding box center [929, 386] width 66 height 34
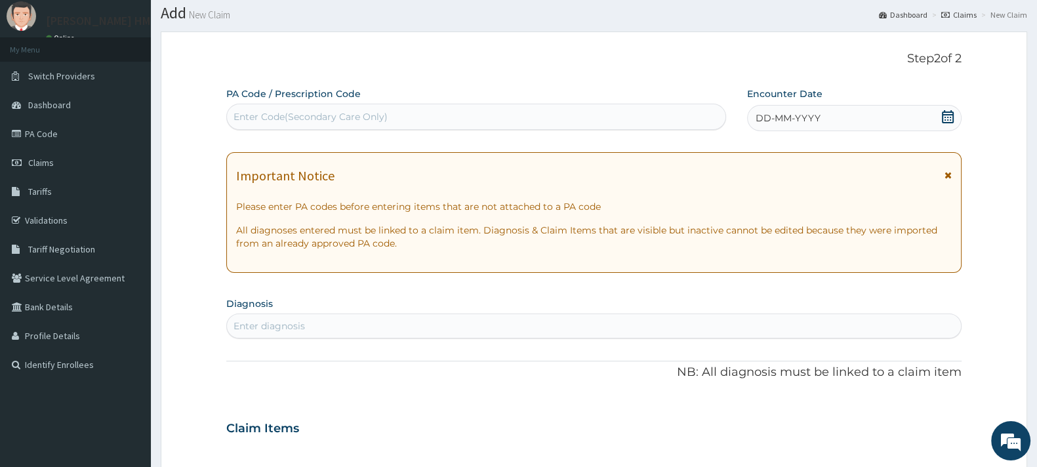
scroll to position [37, 0]
click at [947, 113] on icon at bounding box center [948, 118] width 12 height 13
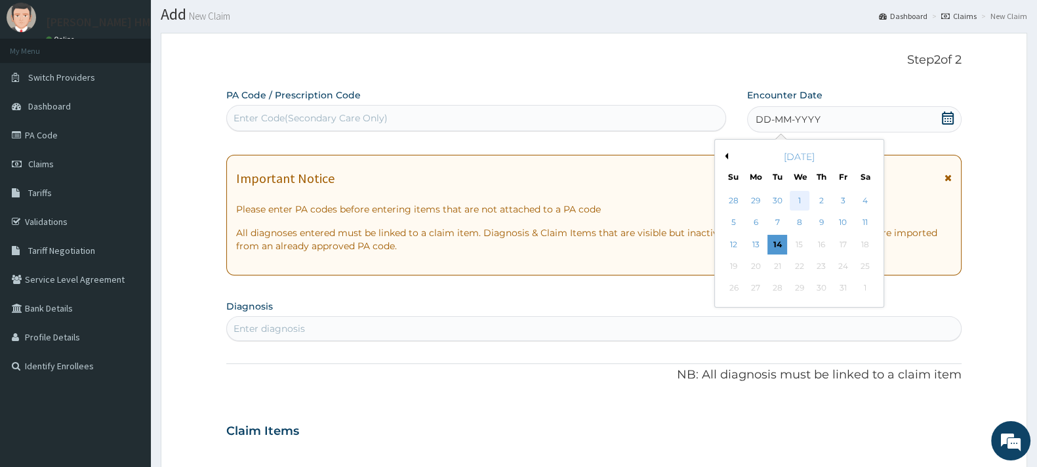
click at [799, 201] on div "1" at bounding box center [800, 201] width 20 height 20
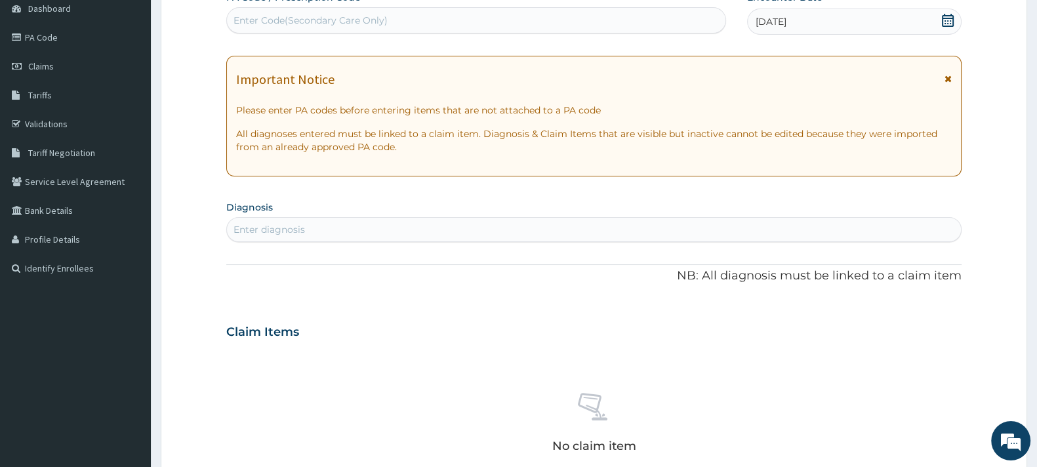
scroll to position [138, 0]
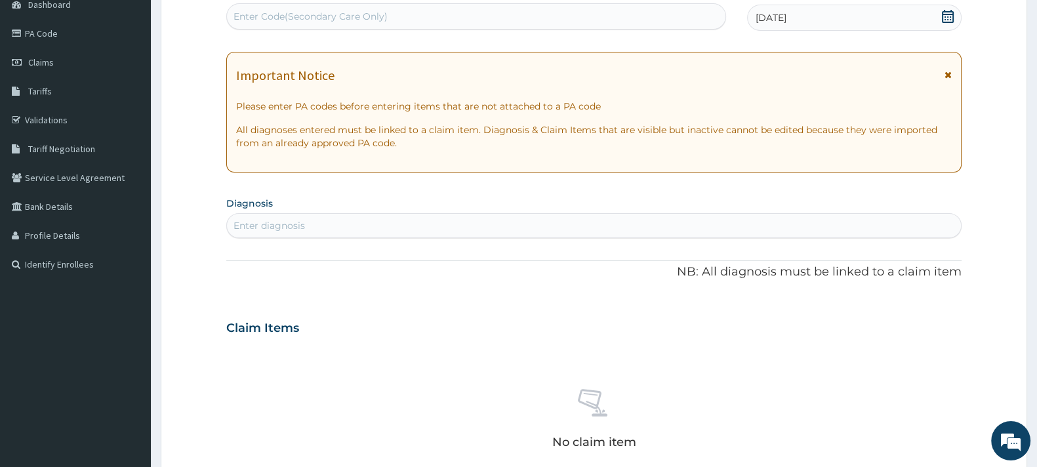
click at [315, 227] on div "Enter diagnosis" at bounding box center [594, 225] width 734 height 21
click at [305, 224] on div "Enter diagnosis" at bounding box center [594, 225] width 734 height 21
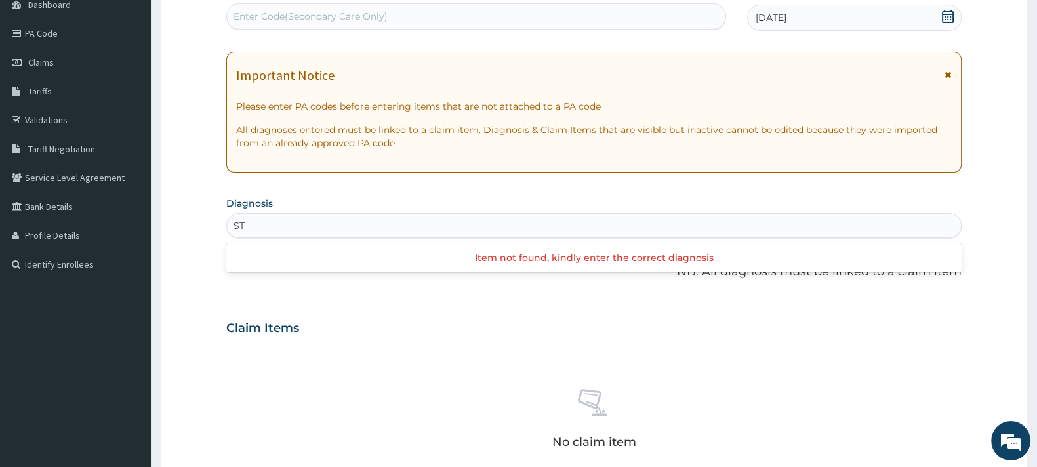
type input "S"
type input "C"
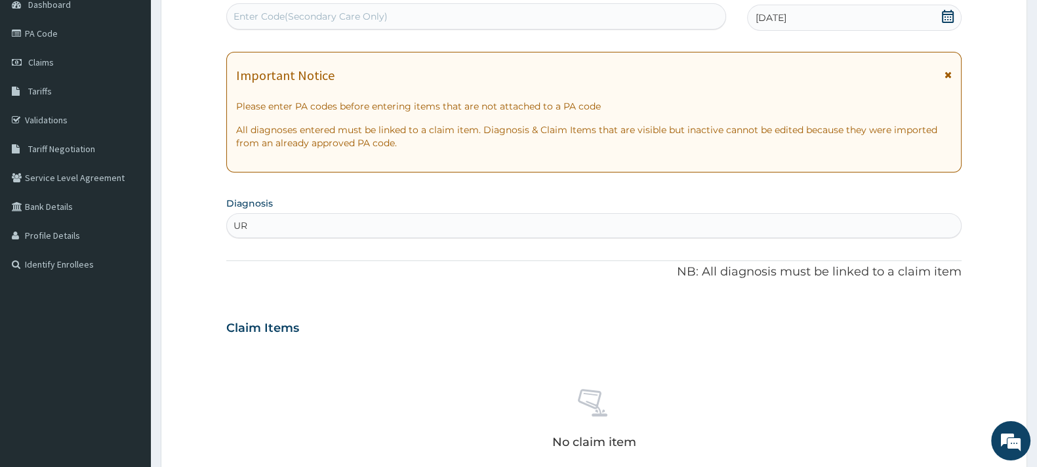
type input "U"
type input "P"
type input "UPPER RESPIRATORY"
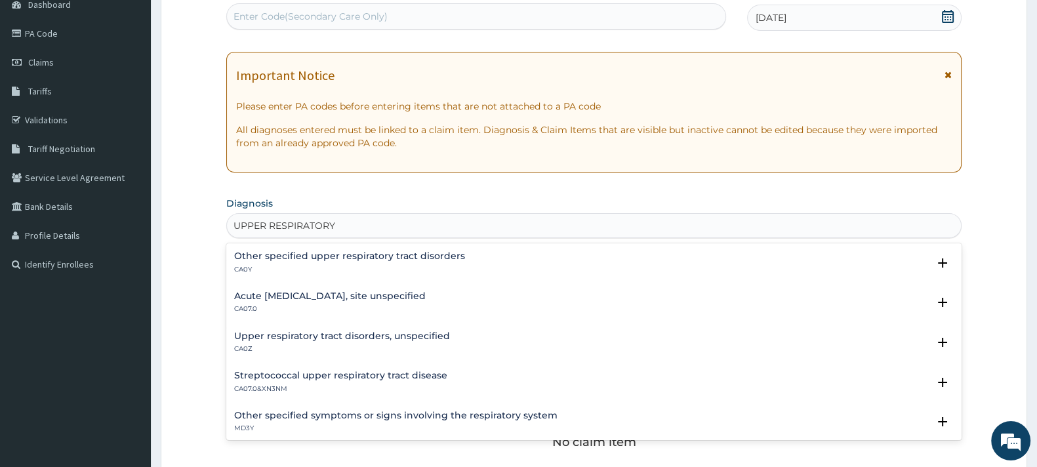
click at [311, 291] on h4 "Acute upper respiratory infection, site unspecified" at bounding box center [330, 296] width 192 height 10
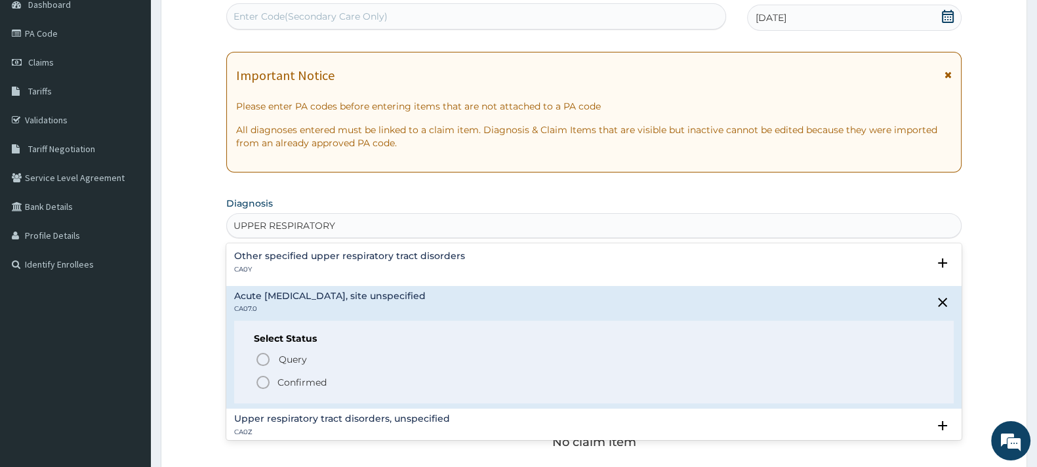
click at [264, 385] on icon "status option filled" at bounding box center [263, 383] width 16 height 16
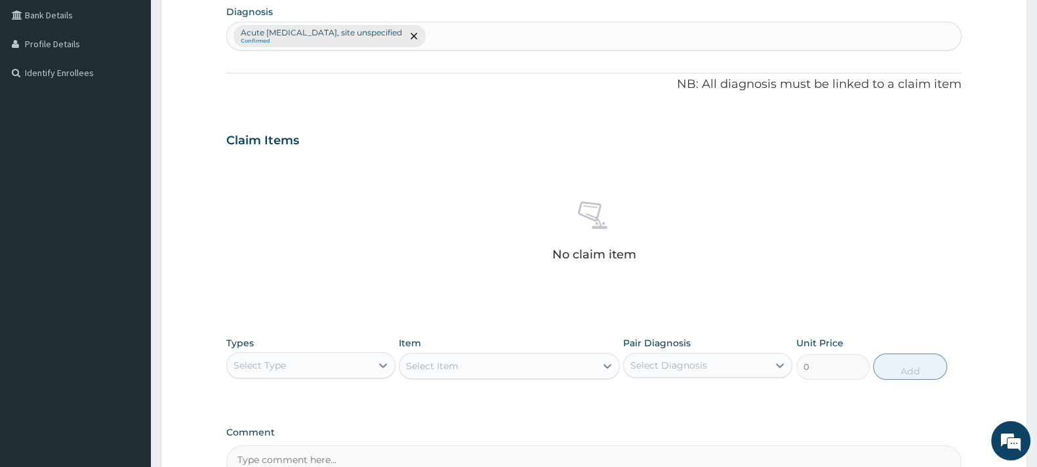
scroll to position [331, 0]
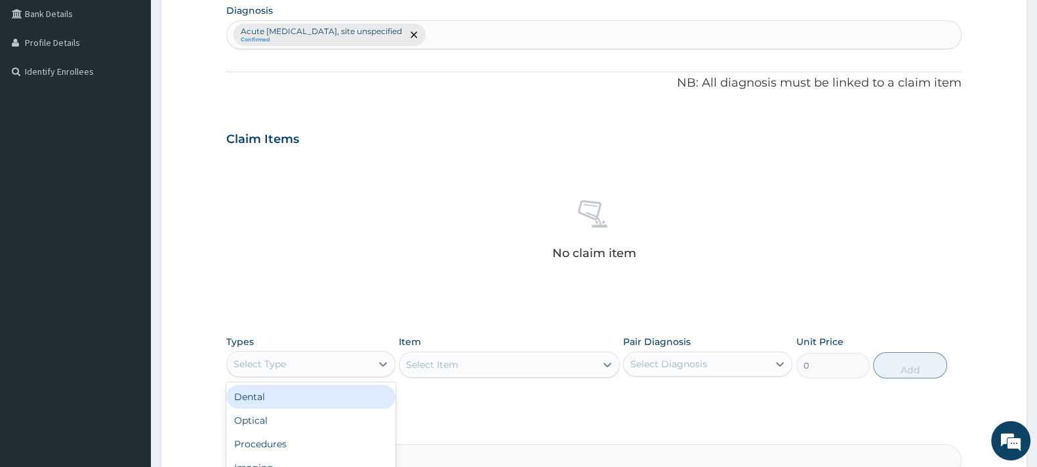
click at [289, 359] on div "Select Type" at bounding box center [299, 364] width 144 height 21
click at [282, 397] on div "Procedures" at bounding box center [310, 400] width 169 height 24
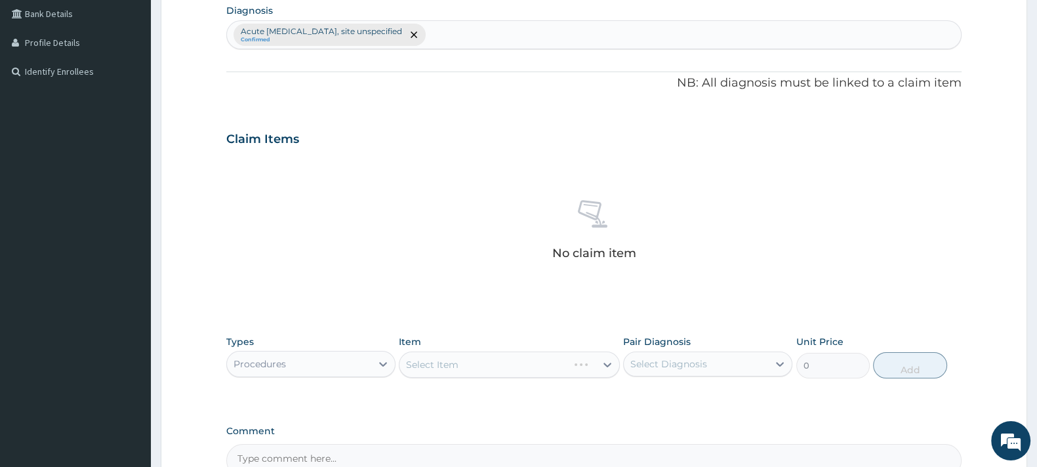
click at [481, 364] on div "Select Item" at bounding box center [509, 365] width 220 height 26
click at [481, 364] on div "Select Item" at bounding box center [498, 364] width 196 height 21
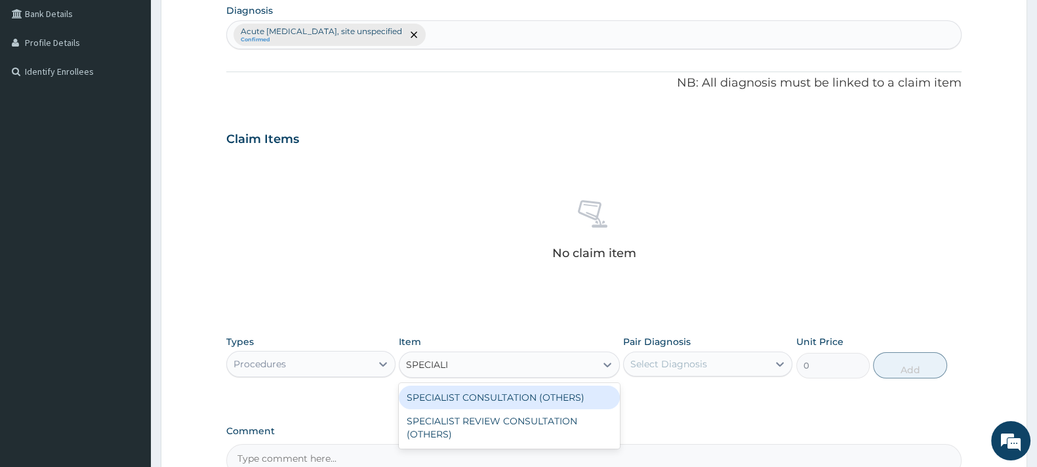
type input "SPECIALIS"
click at [501, 398] on div "SPECIALIST CONSULTATION (OTHERS)" at bounding box center [509, 398] width 220 height 24
type input "15000"
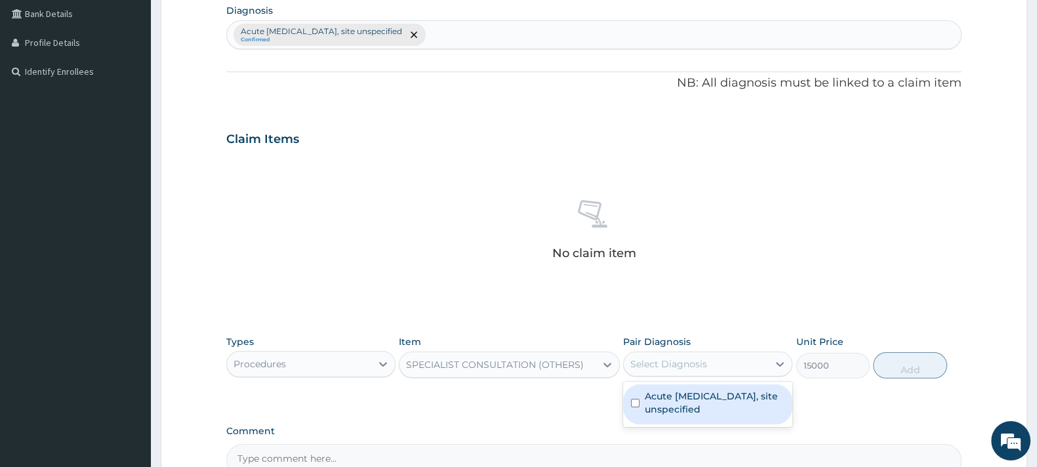
click at [681, 362] on div "Select Diagnosis" at bounding box center [669, 364] width 77 height 13
click at [682, 390] on label "Acute upper respiratory infection, site unspecified" at bounding box center [715, 403] width 140 height 26
checkbox input "true"
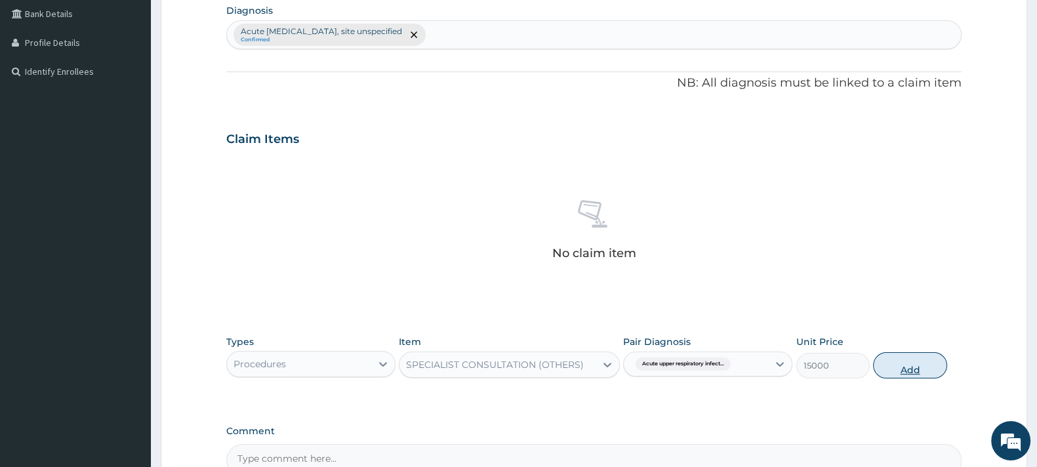
click at [906, 371] on button "Add" at bounding box center [909, 365] width 73 height 26
type input "0"
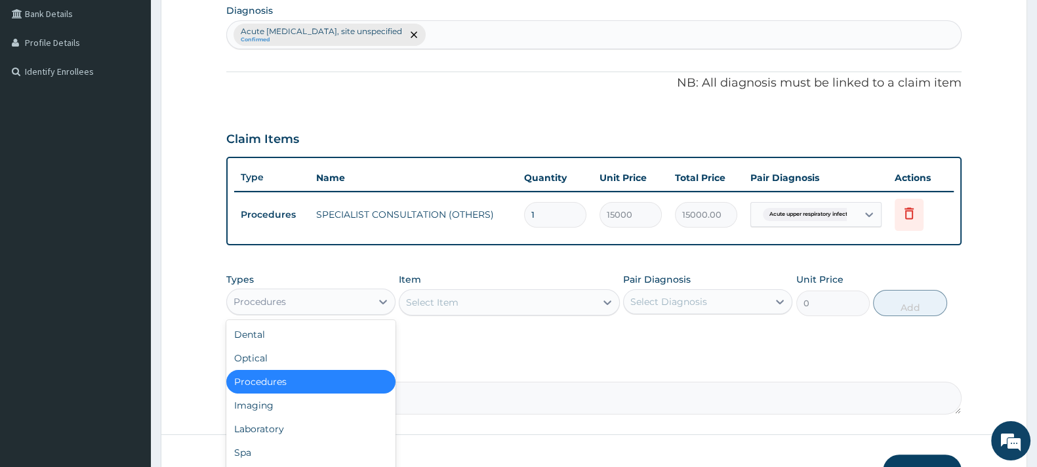
click at [341, 301] on div "Procedures" at bounding box center [299, 301] width 144 height 21
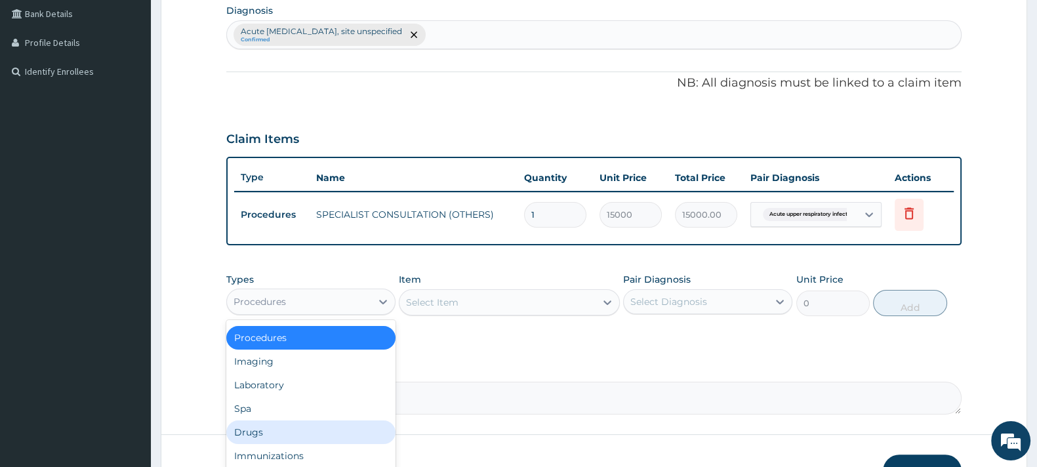
click at [264, 425] on div "Drugs" at bounding box center [310, 433] width 169 height 24
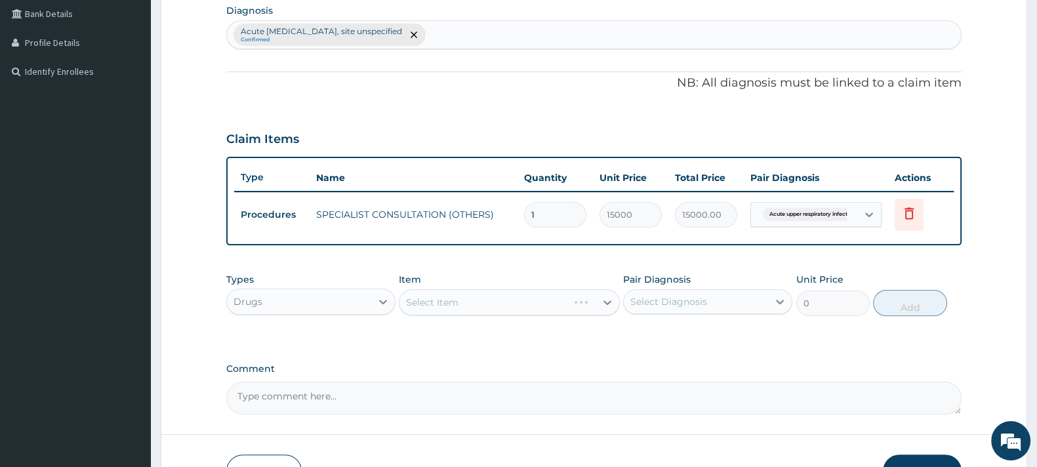
click at [439, 293] on div "Select Item" at bounding box center [509, 302] width 220 height 26
click at [465, 303] on div "Select Item" at bounding box center [498, 302] width 196 height 21
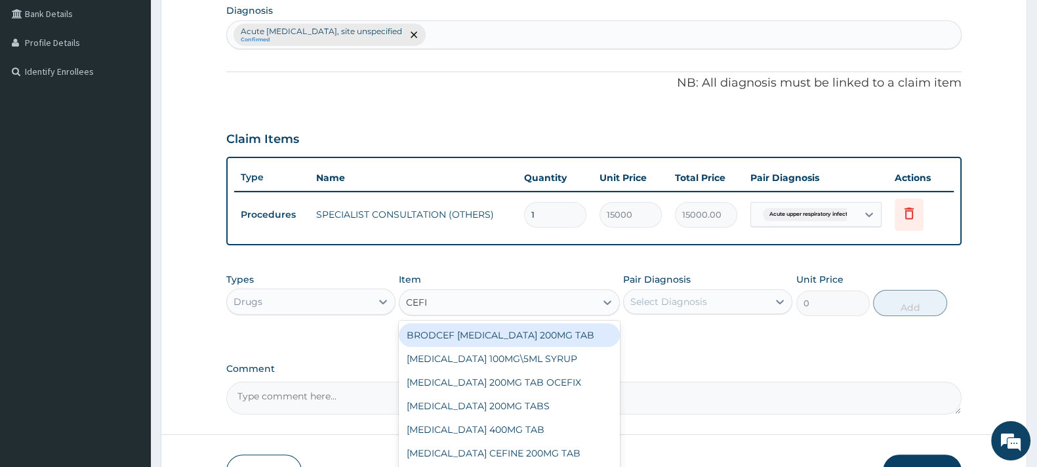
type input "CEFIX"
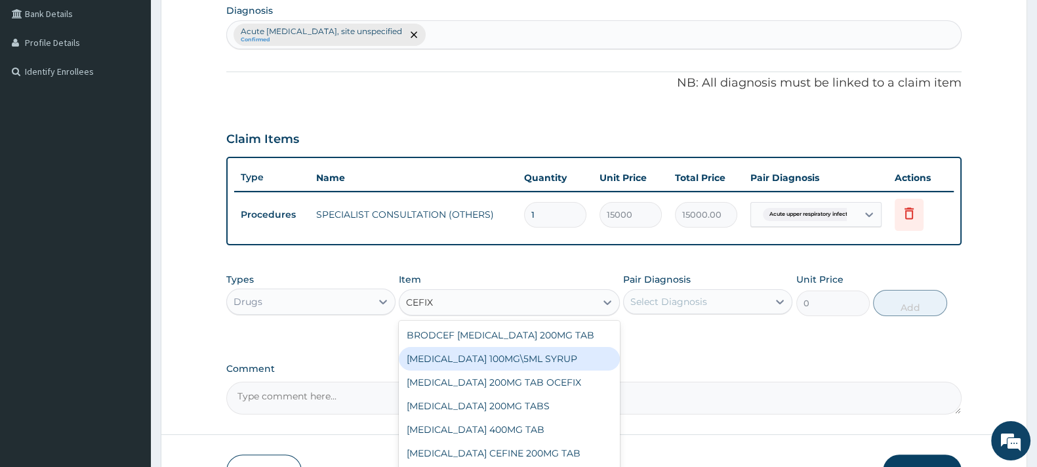
click at [520, 358] on div "[MEDICAL_DATA] 100MG\5ML SYRUP" at bounding box center [509, 359] width 220 height 24
type input "2300"
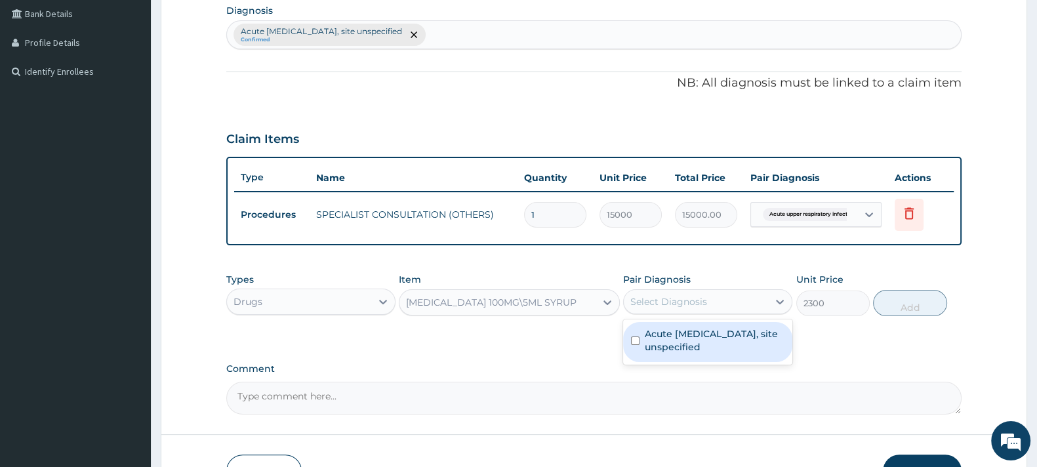
click at [663, 300] on div "Select Diagnosis" at bounding box center [669, 301] width 77 height 13
click at [673, 333] on label "Acute upper respiratory infection, site unspecified" at bounding box center [715, 340] width 140 height 26
checkbox input "true"
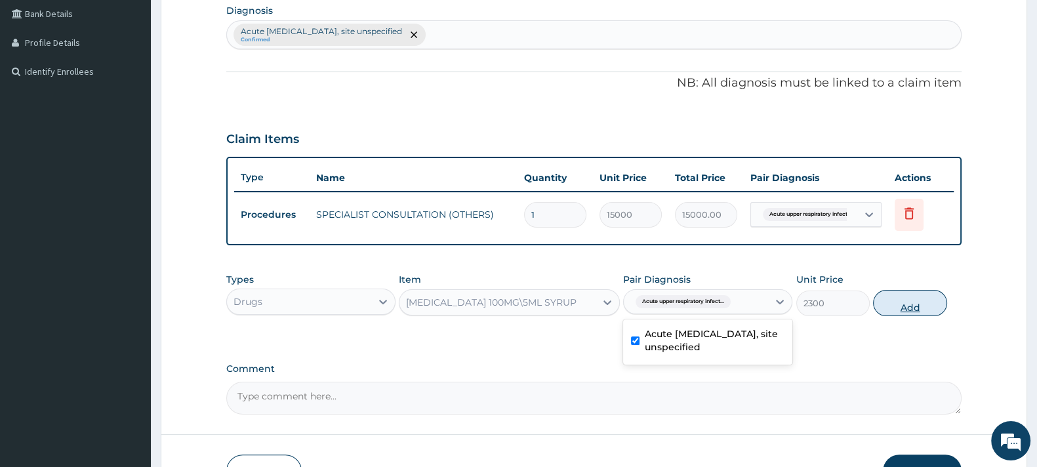
click at [905, 300] on button "Add" at bounding box center [909, 303] width 73 height 26
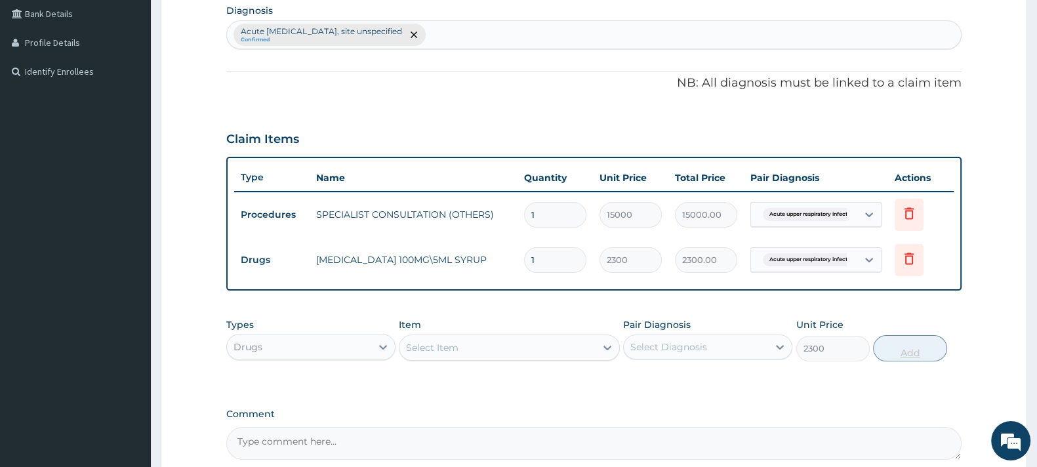
type input "0"
click at [530, 343] on div "Select Item" at bounding box center [498, 347] width 196 height 21
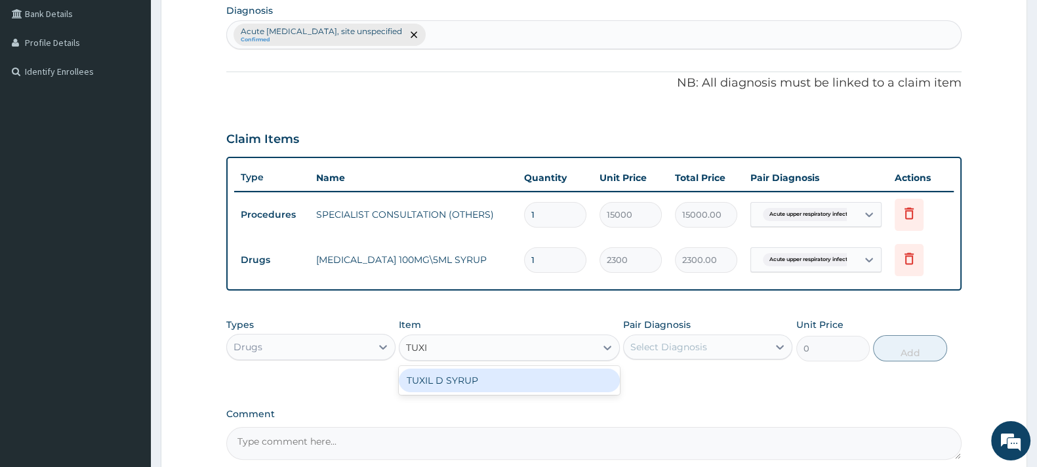
type input "TUXIL"
click at [459, 384] on div "TUXIL D SYRUP" at bounding box center [509, 381] width 220 height 24
type input "526.5"
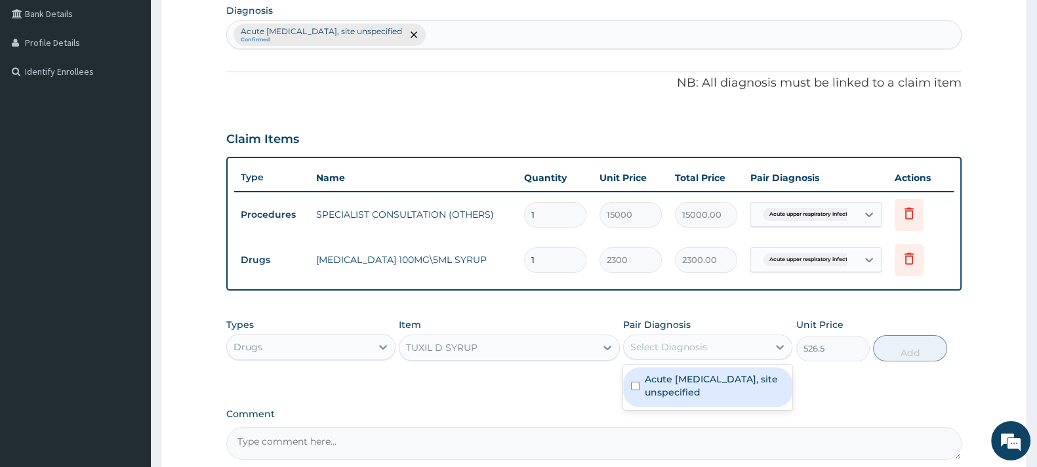
click at [678, 341] on div "Select Diagnosis" at bounding box center [669, 347] width 77 height 13
click at [679, 374] on label "Acute upper respiratory infection, site unspecified" at bounding box center [715, 386] width 140 height 26
checkbox input "true"
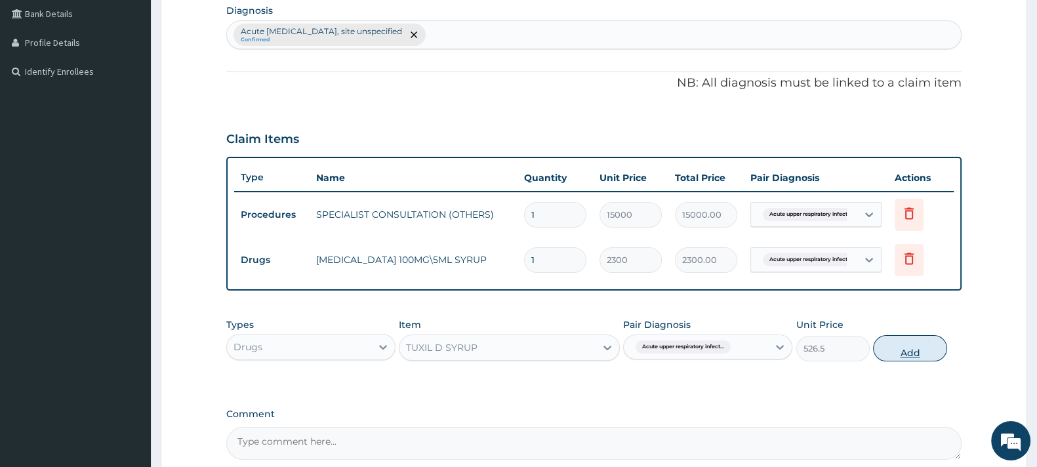
click at [917, 343] on button "Add" at bounding box center [909, 348] width 73 height 26
type input "0"
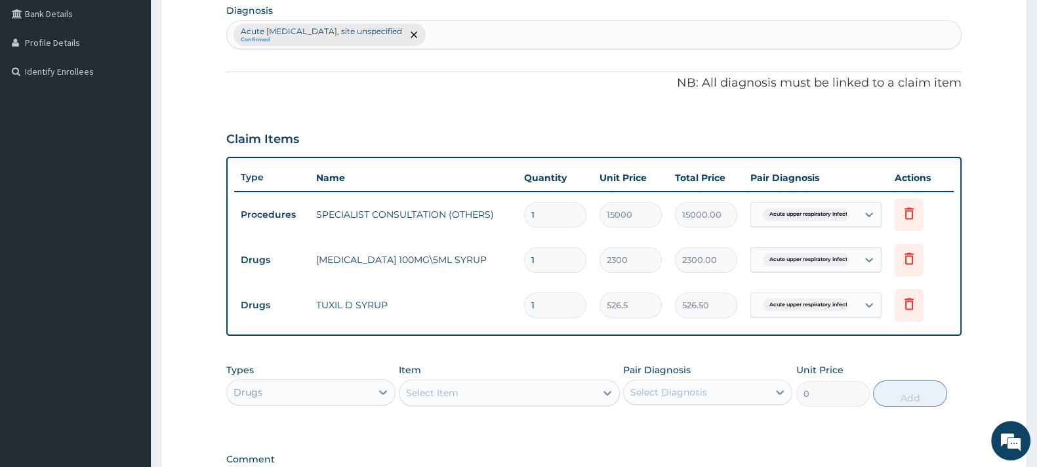
click at [439, 398] on div "Select Item" at bounding box center [498, 393] width 196 height 21
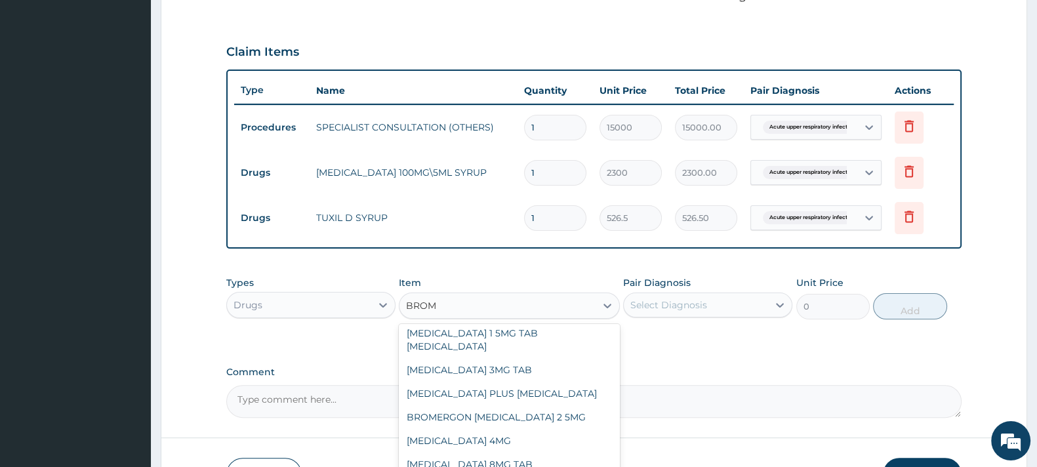
scroll to position [17, 0]
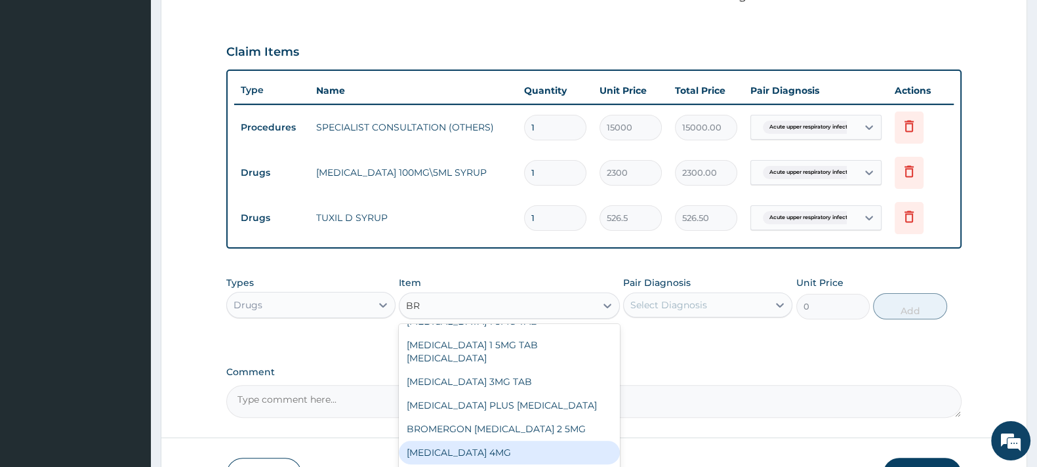
type input "B"
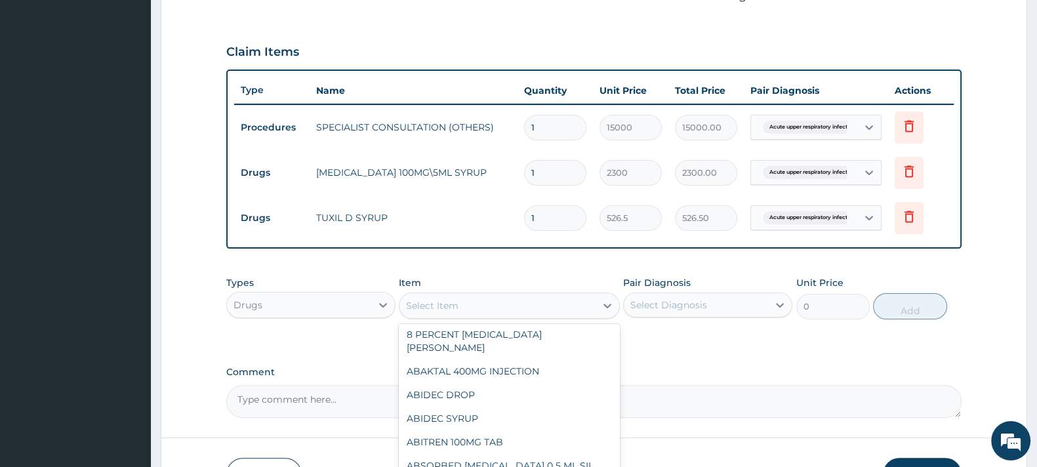
scroll to position [8100, 0]
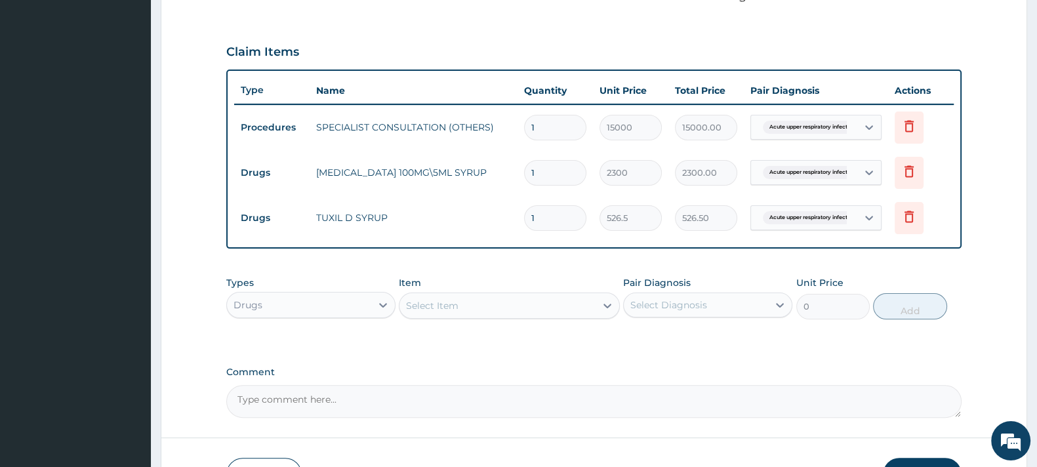
click at [446, 306] on div "Select Item" at bounding box center [432, 305] width 52 height 13
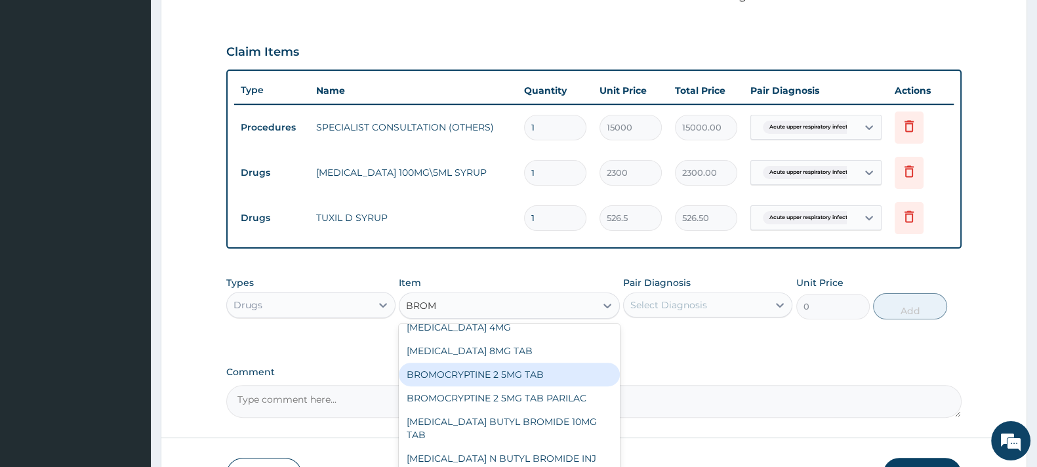
scroll to position [152, 0]
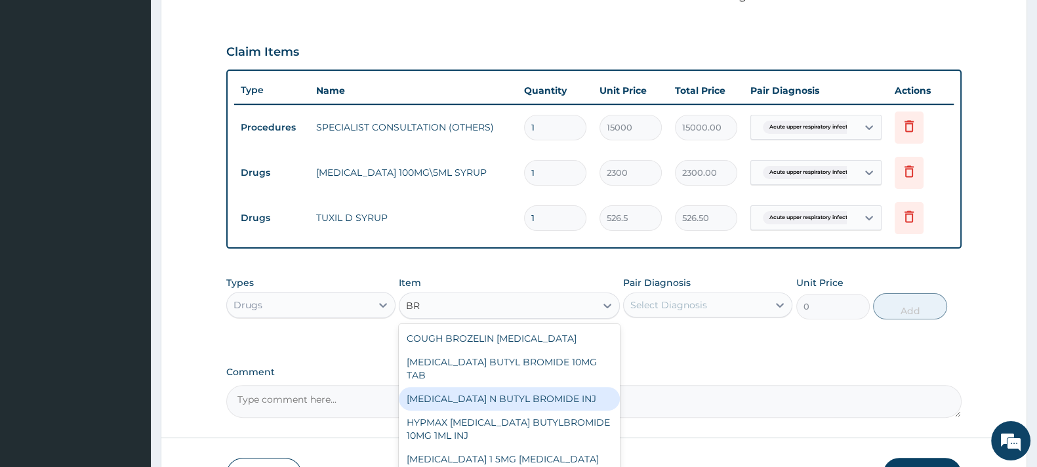
type input "B"
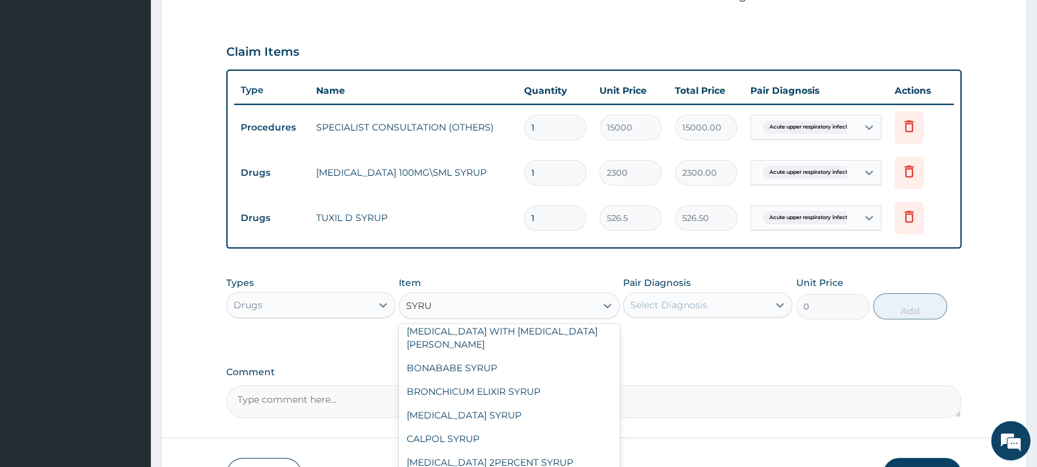
scroll to position [440, 0]
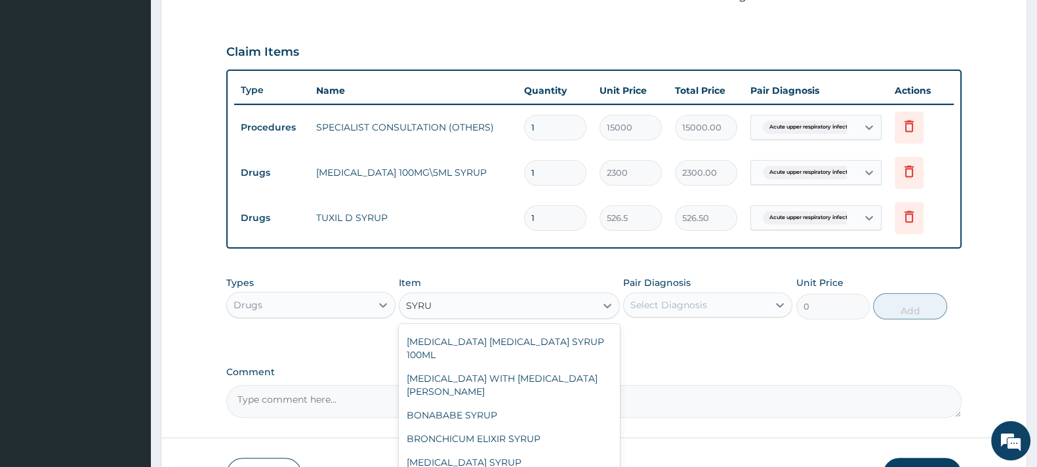
type input "SYRUP"
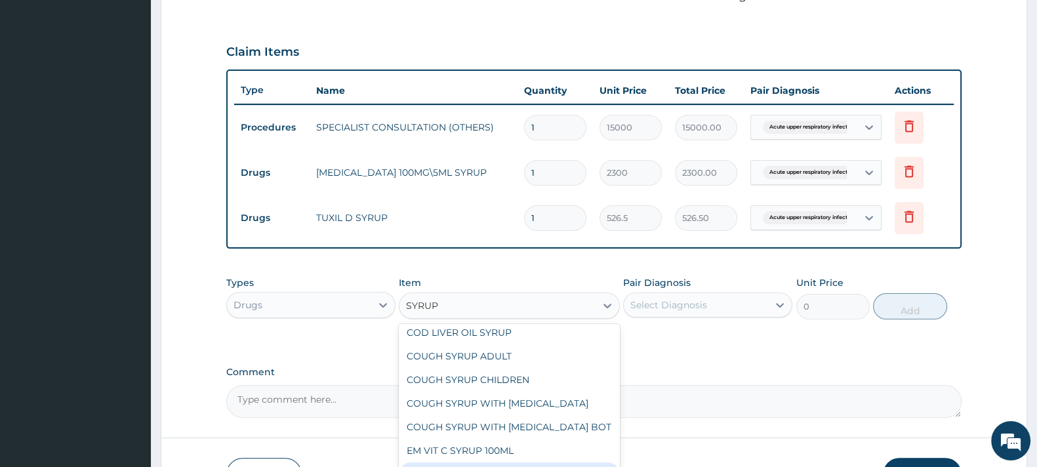
scroll to position [949, 0]
type input "3685.5"
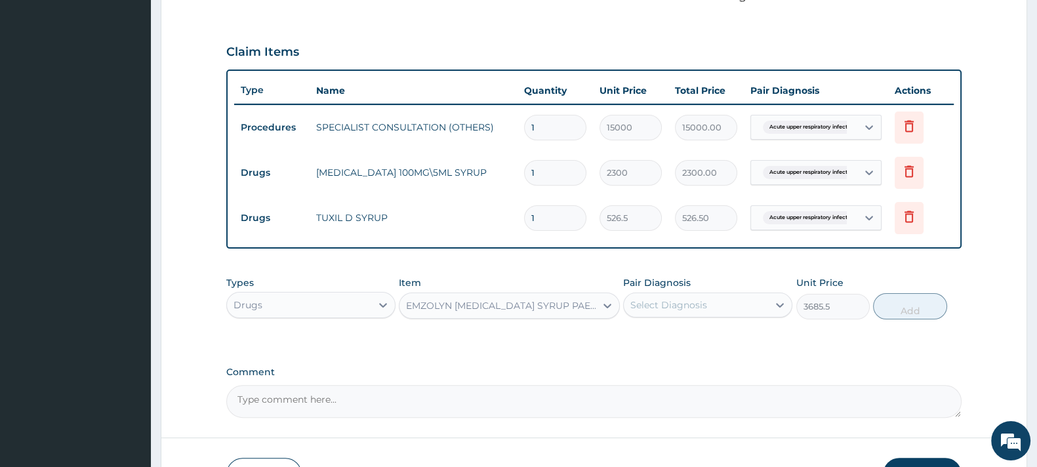
click at [669, 316] on div "Pair Diagnosis Select Diagnosis" at bounding box center [707, 297] width 169 height 43
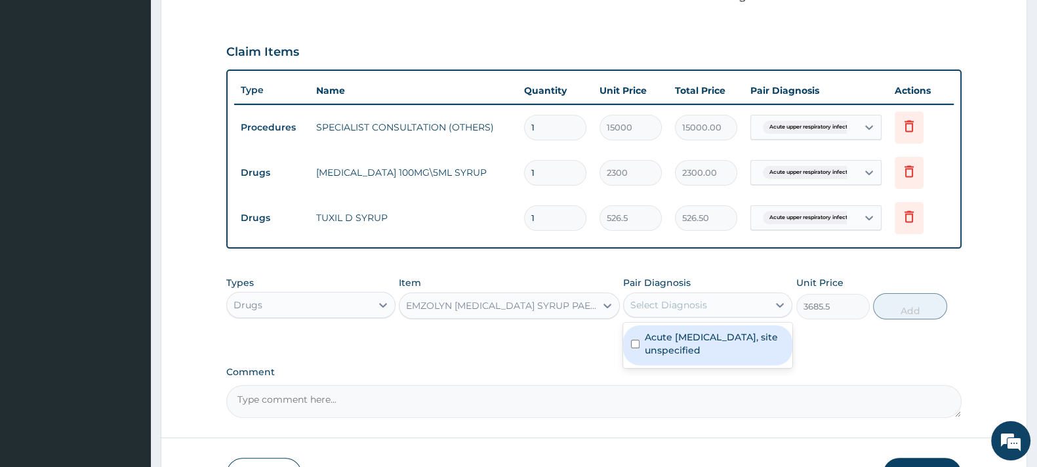
click at [669, 306] on div "Select Diagnosis" at bounding box center [669, 305] width 77 height 13
click at [670, 339] on label "Acute upper respiratory infection, site unspecified" at bounding box center [715, 344] width 140 height 26
checkbox input "true"
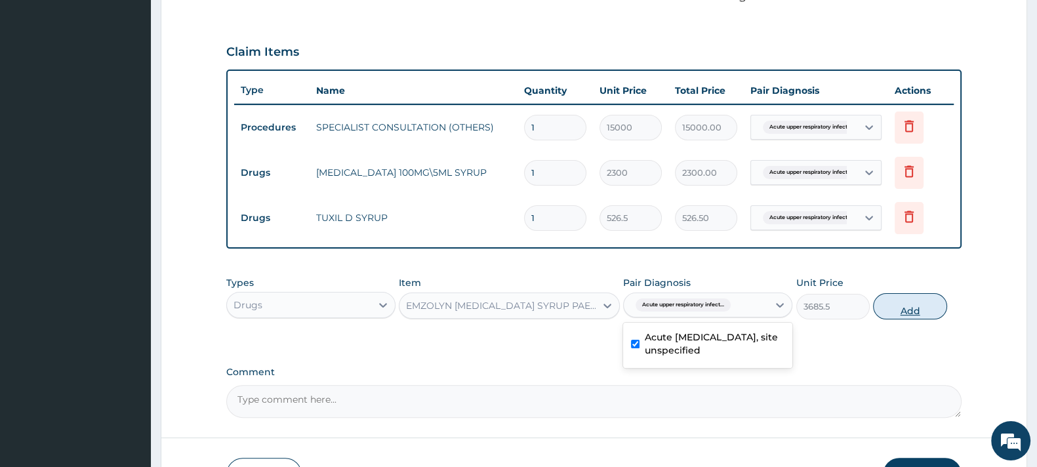
click at [904, 304] on button "Add" at bounding box center [909, 306] width 73 height 26
type input "0"
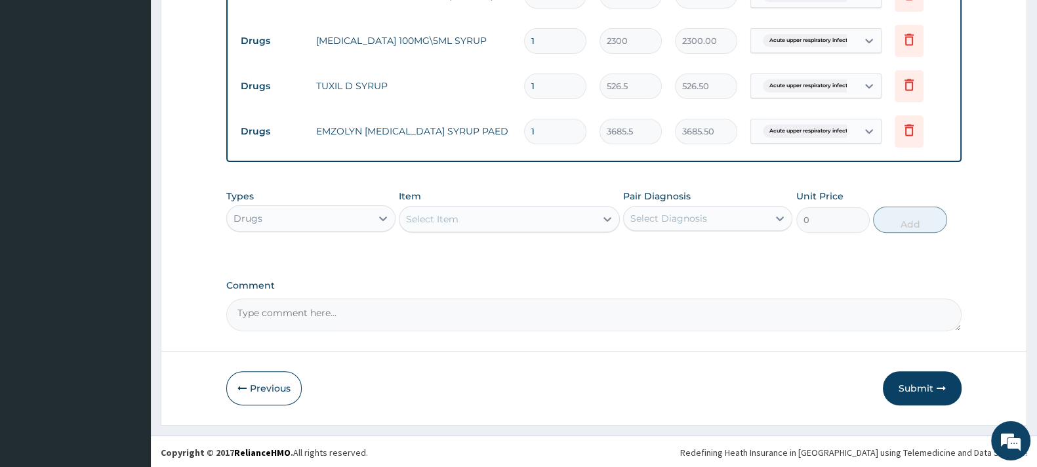
scroll to position [545, 0]
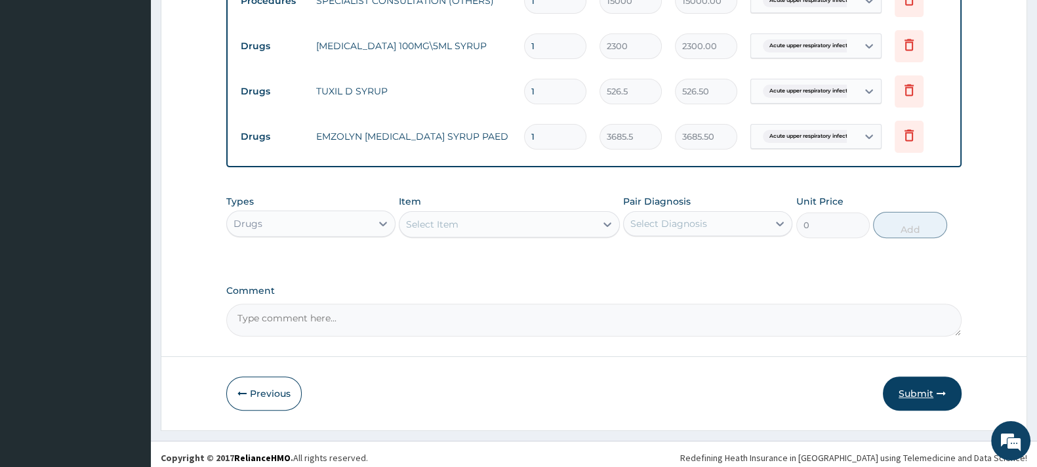
click at [909, 387] on button "Submit" at bounding box center [922, 394] width 79 height 34
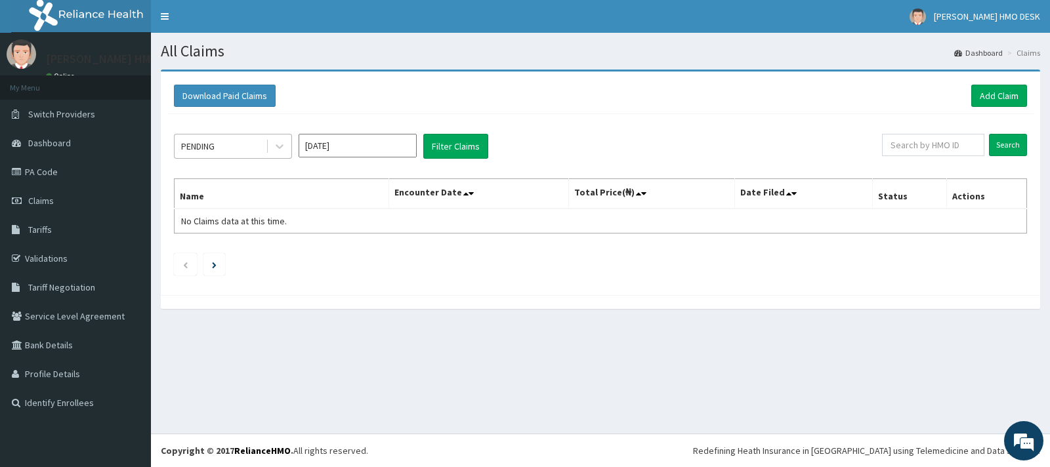
click at [243, 146] on div "PENDING" at bounding box center [220, 146] width 91 height 21
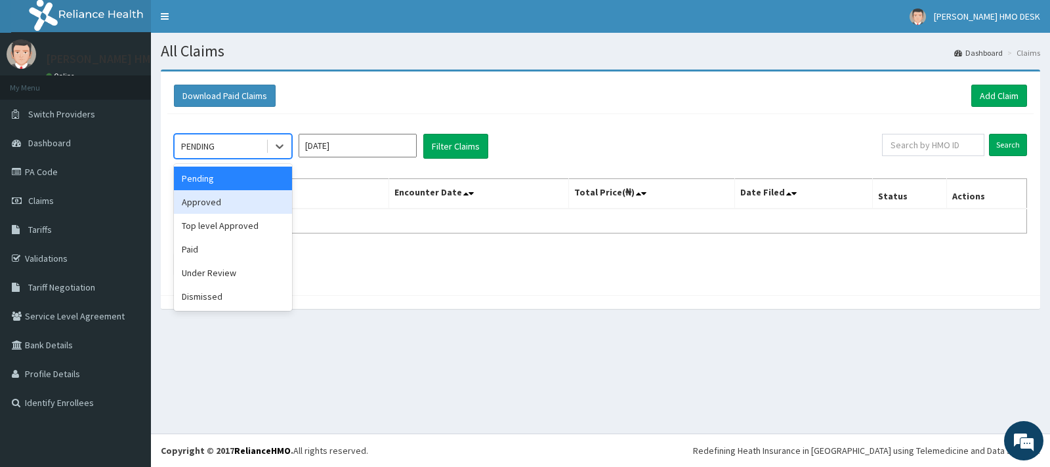
click at [207, 201] on div "Approved" at bounding box center [233, 202] width 118 height 24
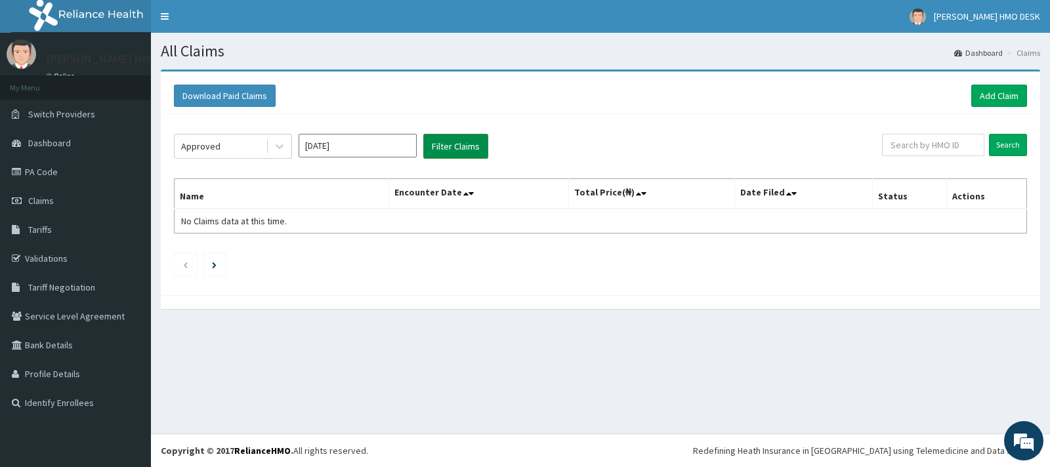
click at [451, 142] on button "Filter Claims" at bounding box center [455, 146] width 65 height 25
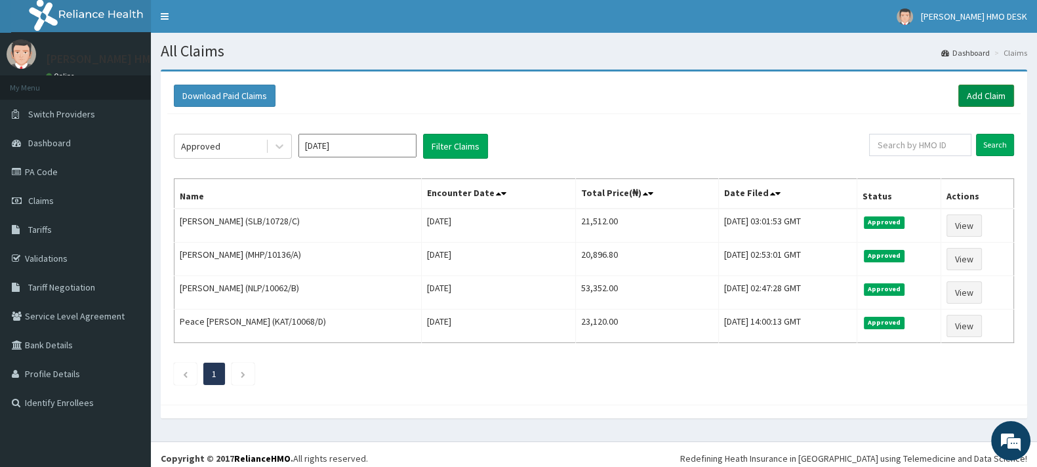
click at [971, 93] on link "Add Claim" at bounding box center [987, 96] width 56 height 22
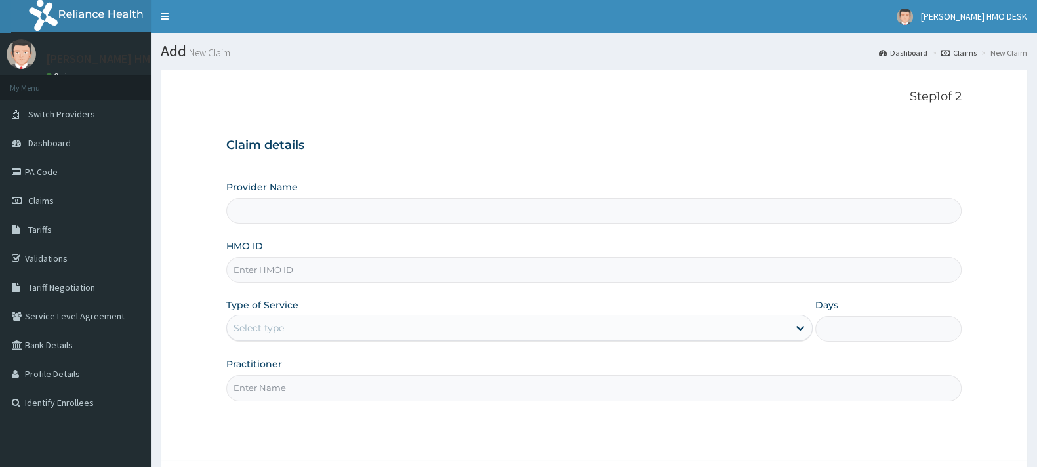
click at [273, 265] on input "HMO ID" at bounding box center [594, 270] width 736 height 26
type input "[PERSON_NAME][GEOGRAPHIC_DATA]"
type input "TBW/10022/A"
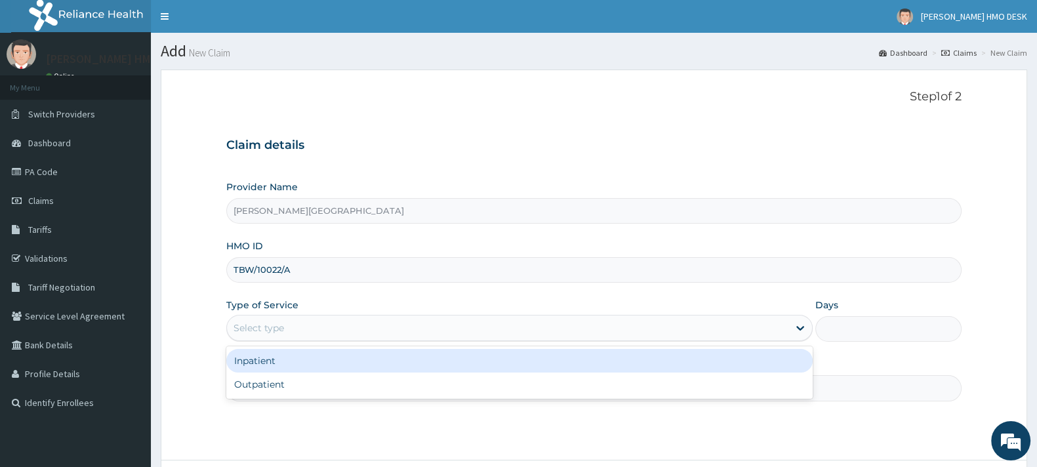
click at [317, 323] on div "Select type" at bounding box center [508, 328] width 562 height 21
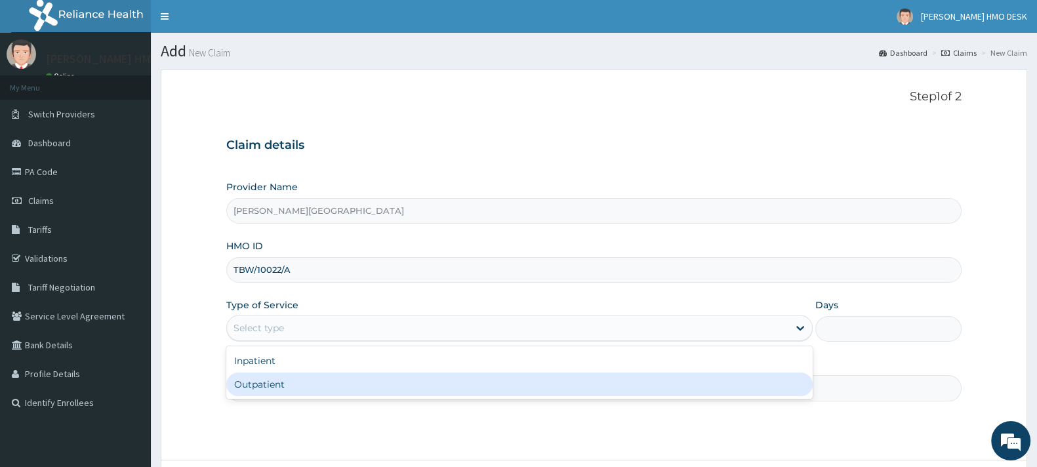
click at [262, 383] on div "Outpatient" at bounding box center [519, 385] width 587 height 24
type input "1"
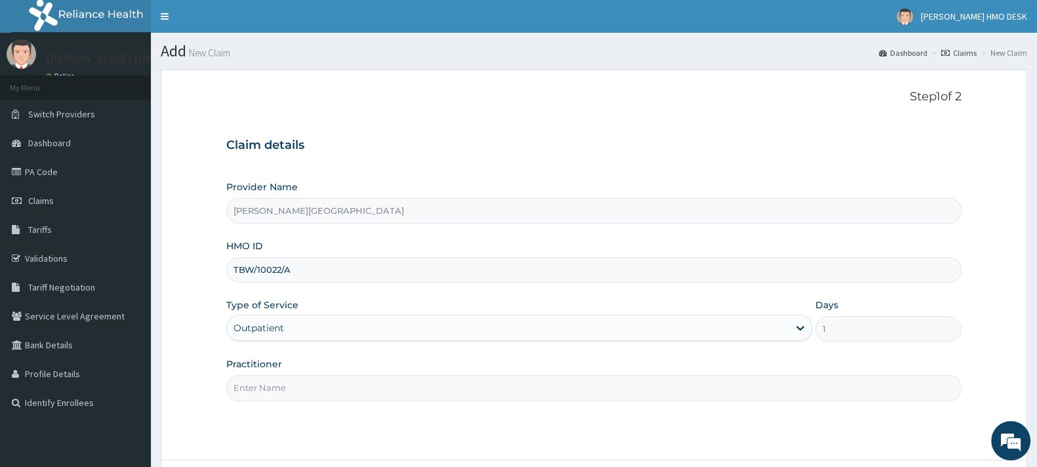
click at [297, 388] on input "Practitioner" at bounding box center [594, 388] width 736 height 26
type input "AMAKU"
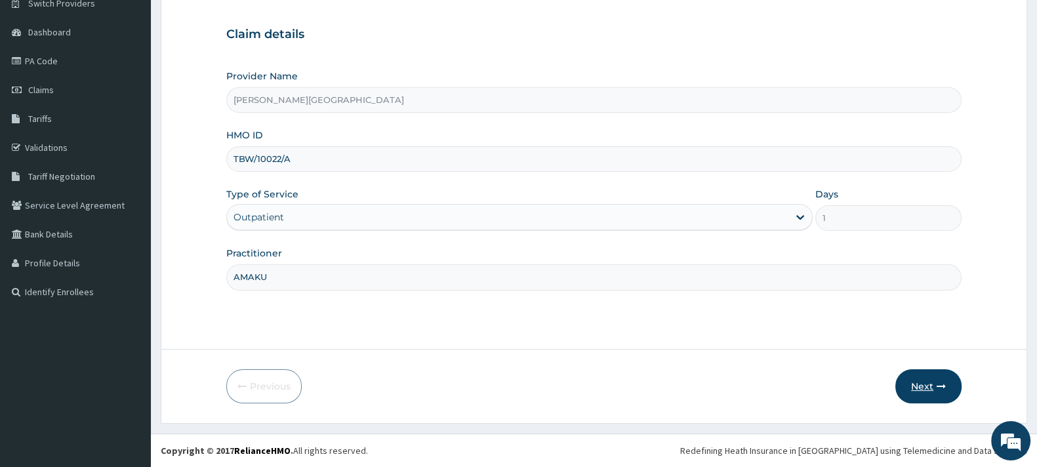
click at [924, 378] on button "Next" at bounding box center [929, 386] width 66 height 34
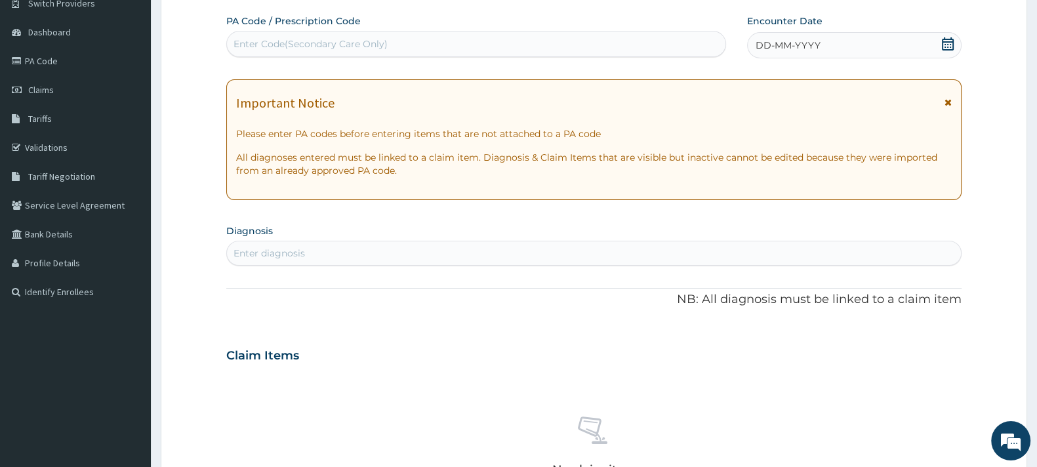
click at [297, 45] on div "Enter Code(Secondary Care Only)" at bounding box center [311, 43] width 154 height 13
type input "PA/A3386D"
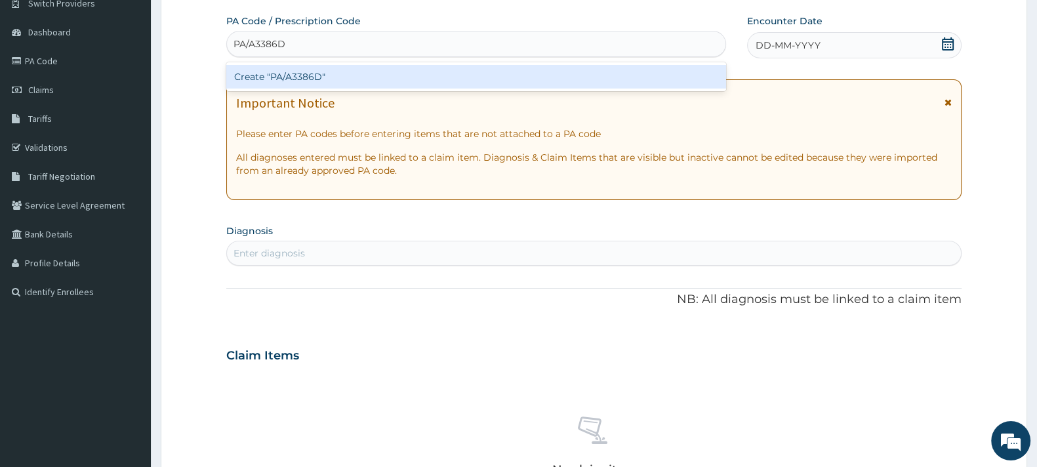
click at [289, 75] on div "Create "PA/A3386D"" at bounding box center [476, 77] width 500 height 24
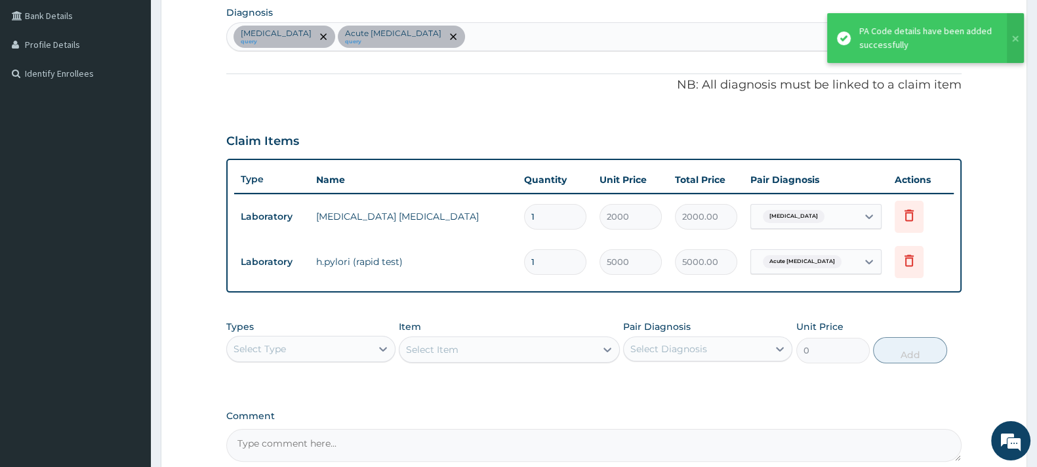
scroll to position [338, 0]
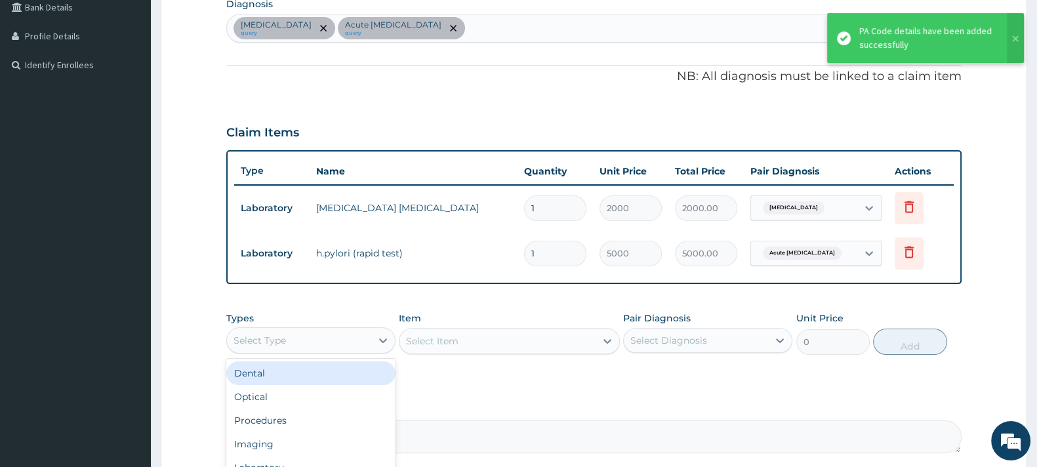
click at [293, 336] on div "Select Type" at bounding box center [299, 340] width 144 height 21
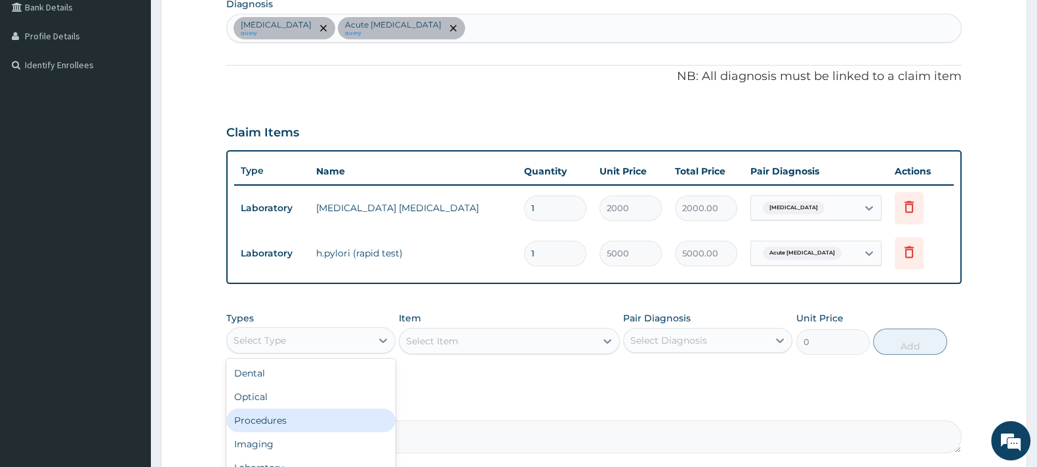
click at [272, 419] on div "Procedures" at bounding box center [310, 421] width 169 height 24
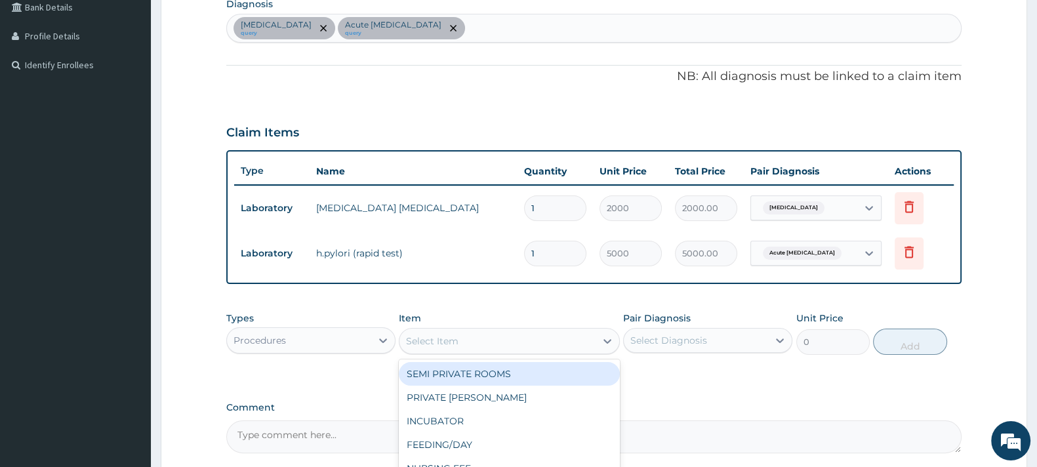
click at [443, 339] on div "Select Item" at bounding box center [432, 341] width 52 height 13
type input "SPECIALIST"
click at [472, 375] on div "SPECIALIST CONSULTATION (OTHERS)" at bounding box center [509, 374] width 220 height 24
type input "15000"
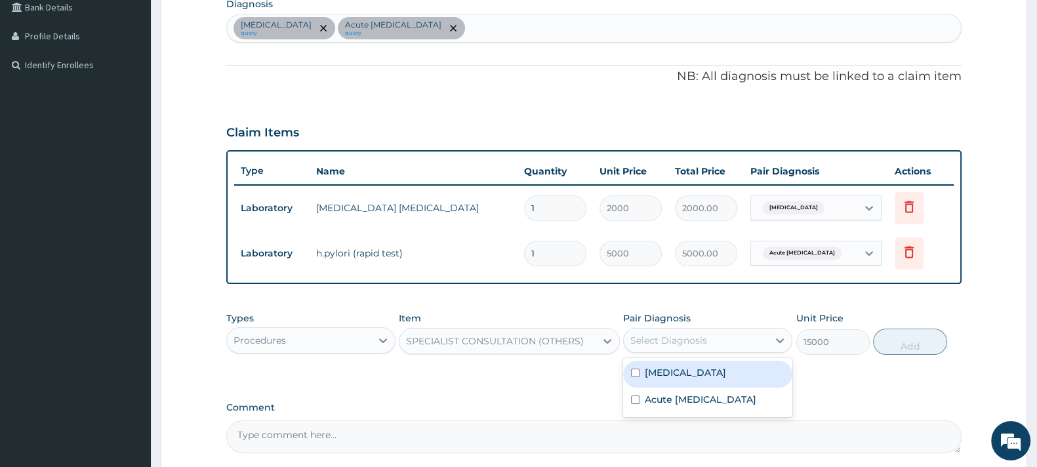
click at [649, 343] on div "Select Diagnosis" at bounding box center [669, 340] width 77 height 13
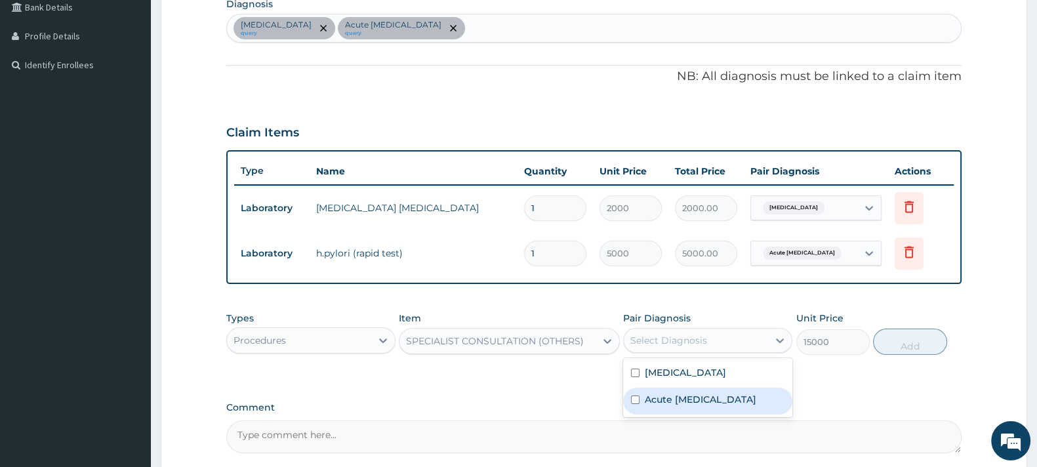
click at [672, 395] on label "Acute peptic ulcer" at bounding box center [701, 399] width 112 height 13
checkbox input "true"
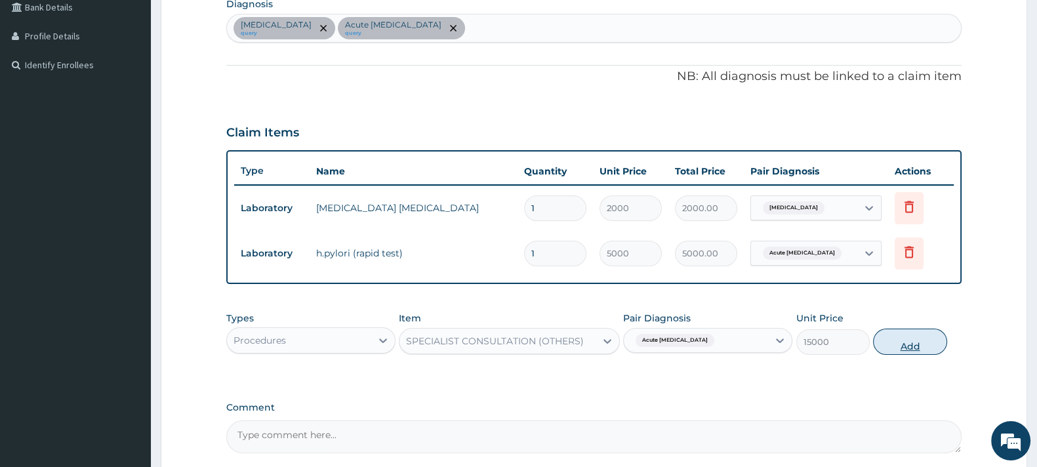
click at [911, 335] on button "Add" at bounding box center [909, 342] width 73 height 26
type input "0"
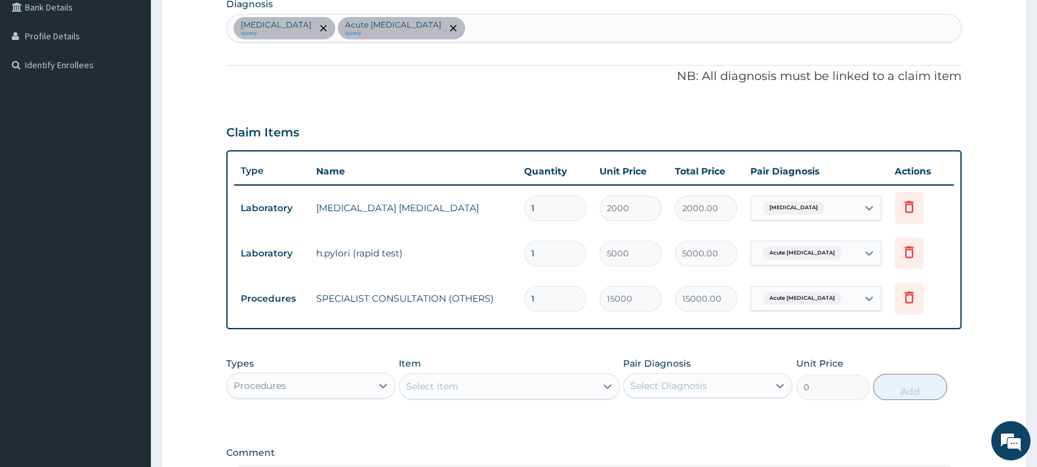
scroll to position [431, 0]
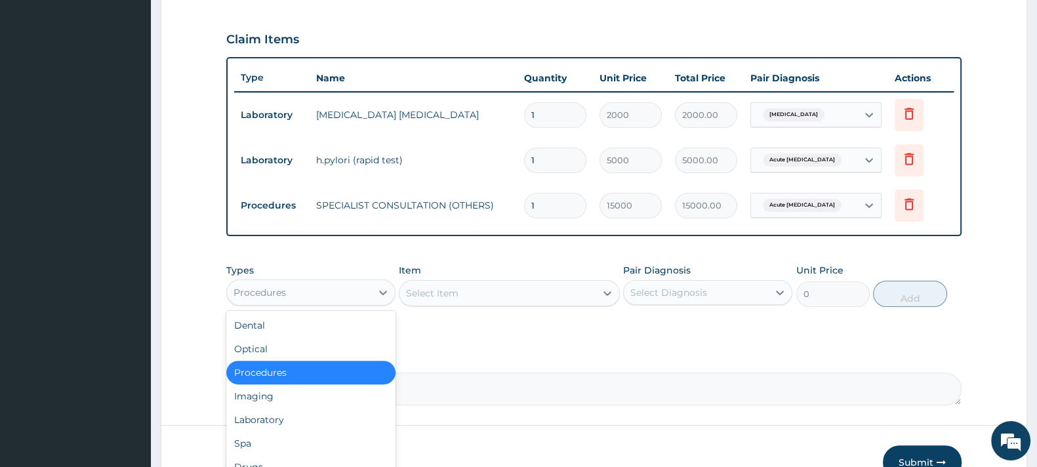
click at [338, 289] on div "Procedures" at bounding box center [299, 292] width 144 height 21
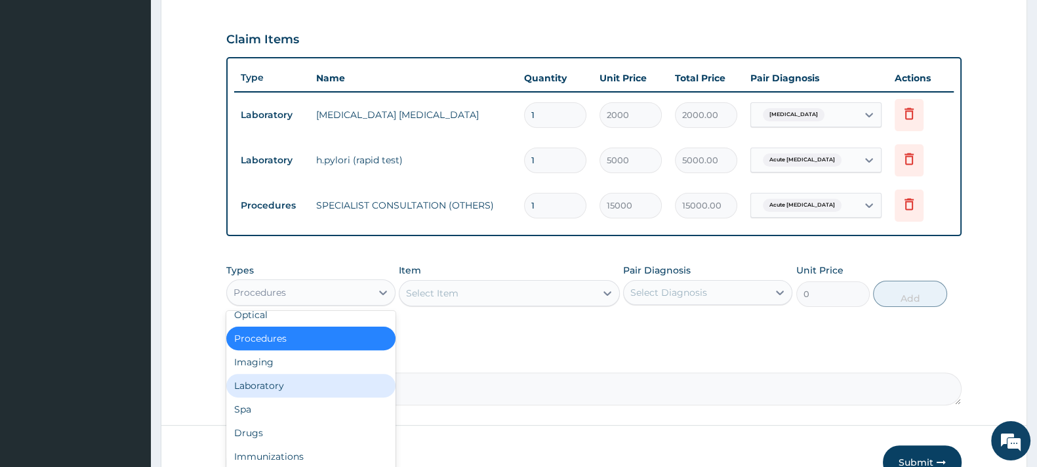
scroll to position [44, 0]
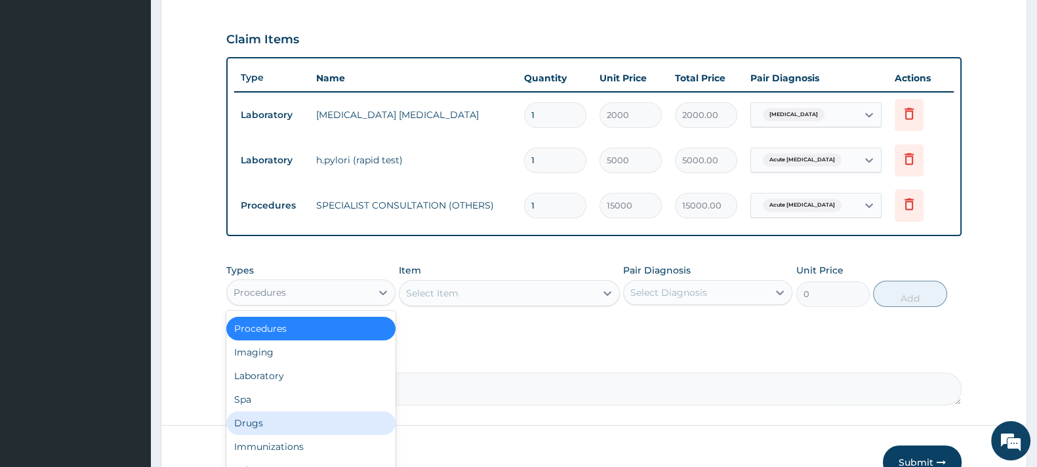
click at [259, 422] on div "Drugs" at bounding box center [310, 423] width 169 height 24
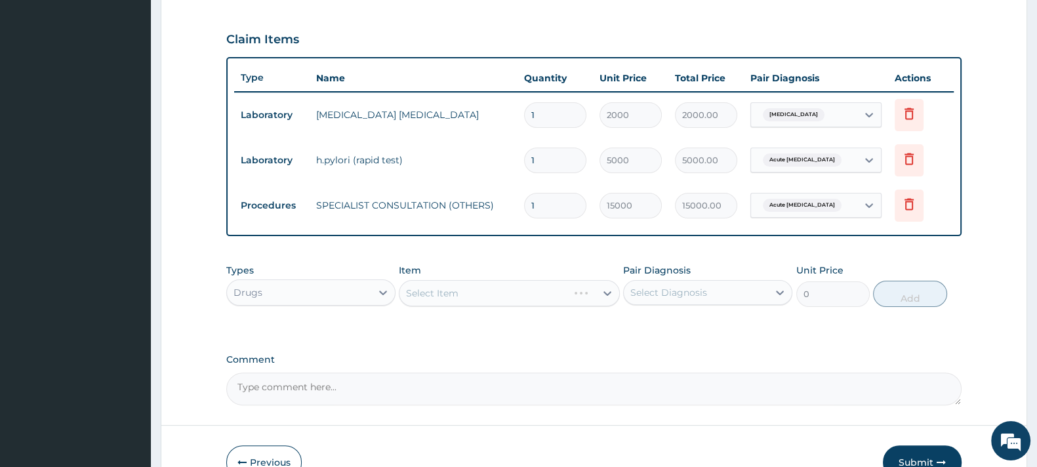
click at [436, 287] on div "Select Item" at bounding box center [509, 293] width 220 height 26
click at [436, 287] on div "Select Item" at bounding box center [432, 293] width 52 height 13
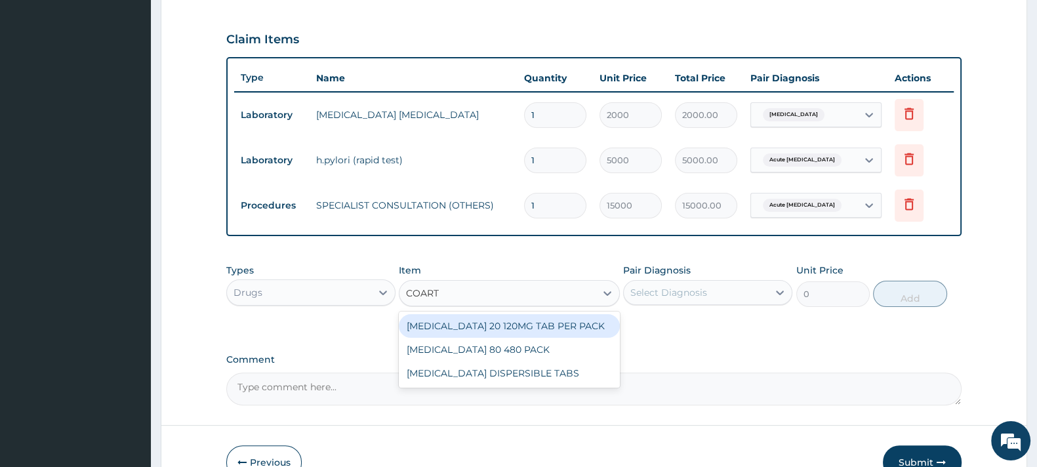
type input "COARTE"
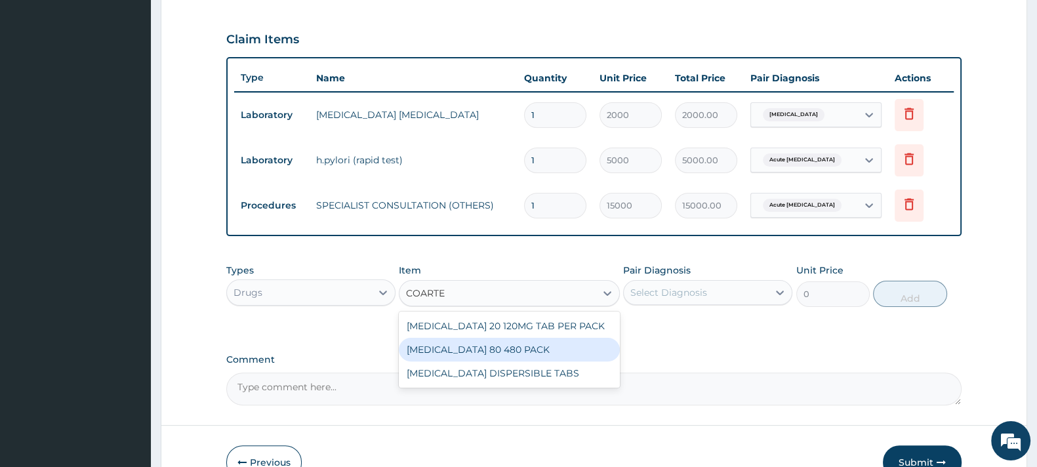
click at [505, 345] on div "[MEDICAL_DATA] 80 480 PACK" at bounding box center [509, 350] width 220 height 24
type input "3000"
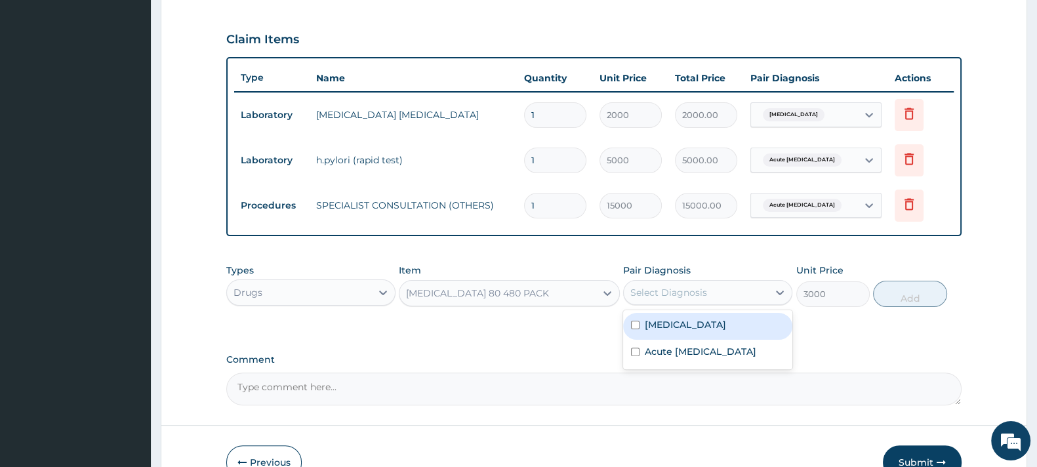
click at [673, 289] on div "Select Diagnosis" at bounding box center [669, 292] width 77 height 13
click at [673, 325] on label "Malaria" at bounding box center [685, 324] width 81 height 13
checkbox input "true"
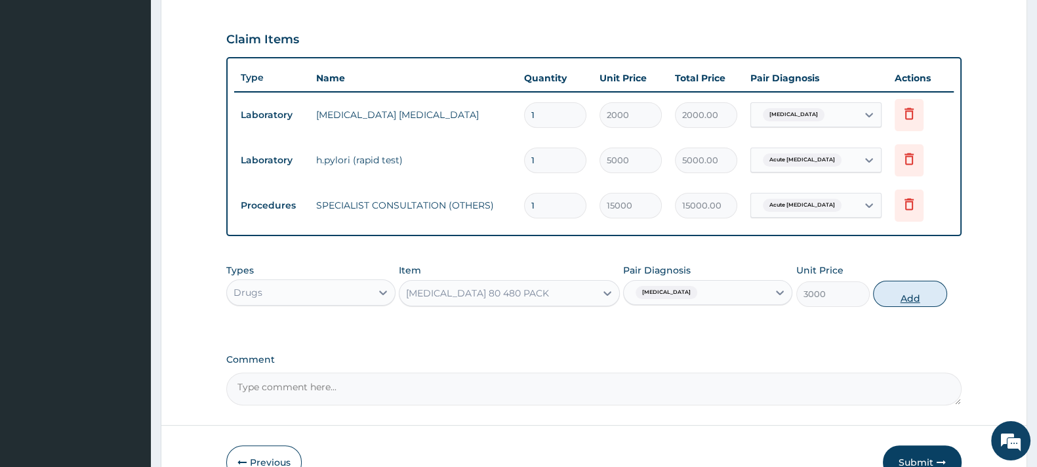
click at [902, 294] on button "Add" at bounding box center [909, 294] width 73 height 26
type input "0"
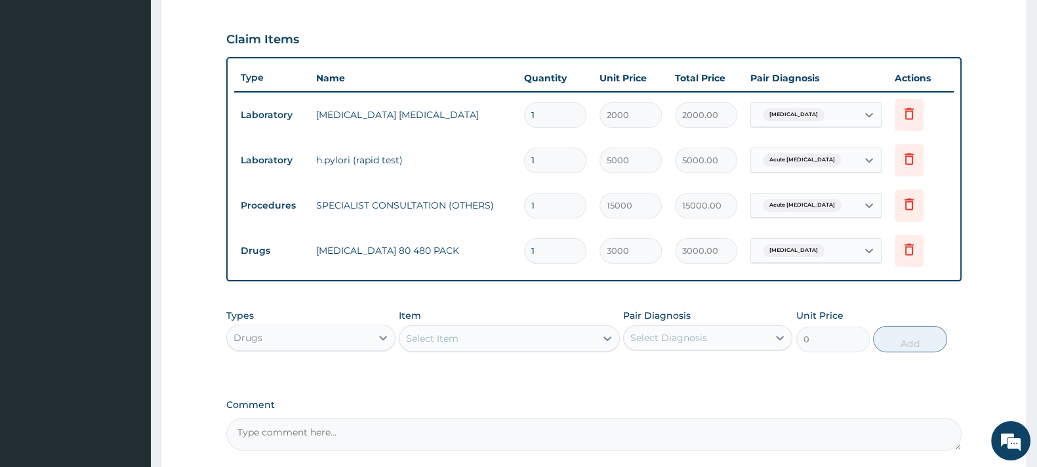
click at [452, 335] on div "Select Item" at bounding box center [432, 338] width 52 height 13
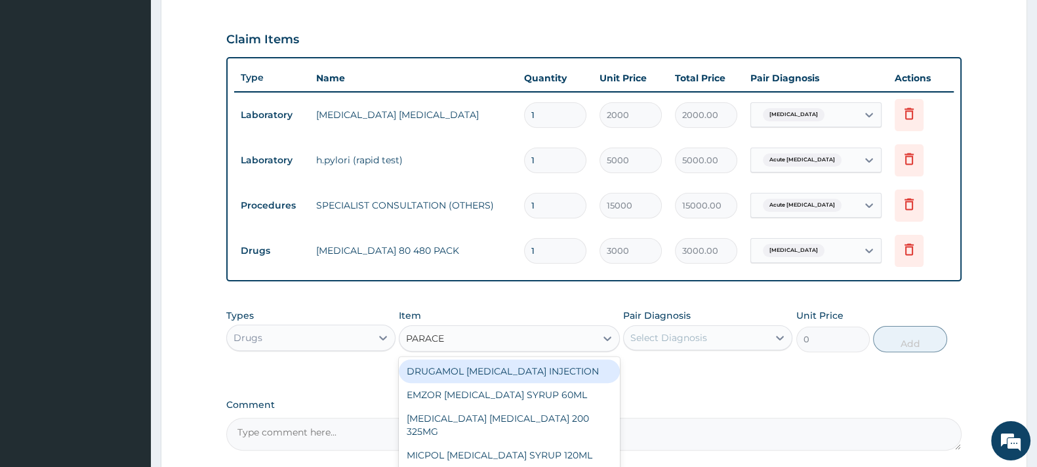
type input "PARACET"
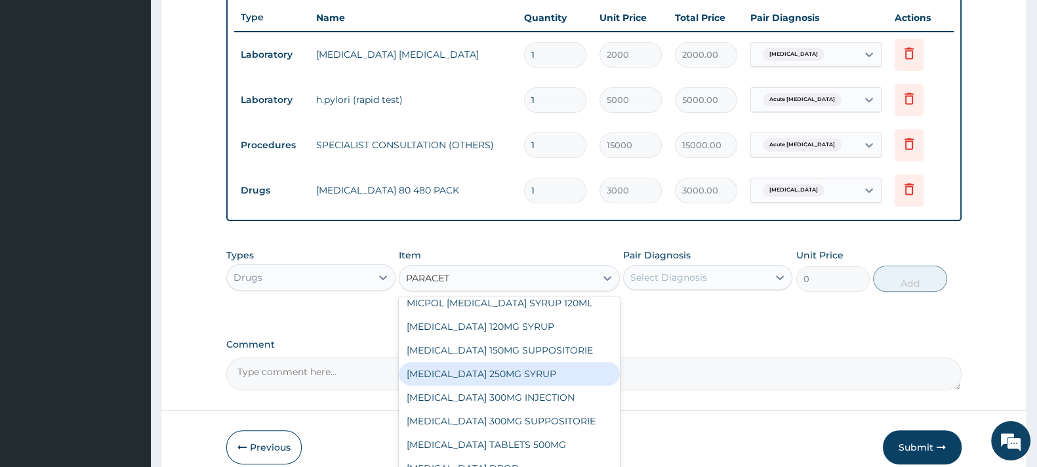
scroll to position [551, 0]
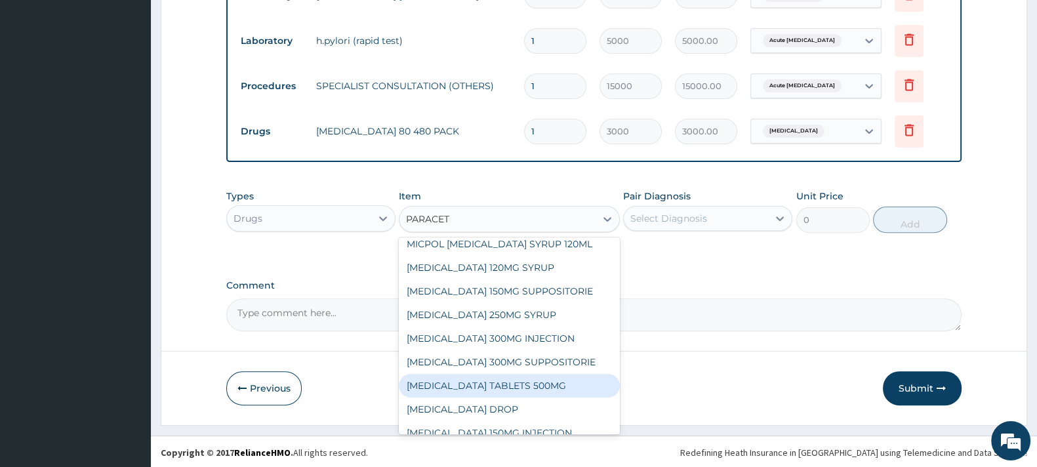
click at [514, 374] on div "[MEDICAL_DATA] TABLETS 500MG" at bounding box center [509, 386] width 220 height 24
type input "50"
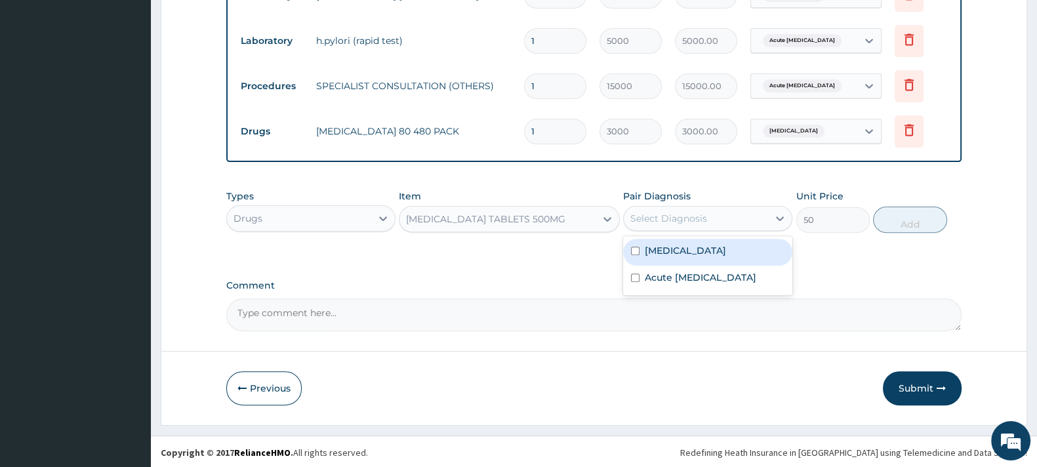
click at [683, 216] on div "Select Diagnosis" at bounding box center [669, 218] width 77 height 13
click at [665, 247] on label "Malaria" at bounding box center [685, 250] width 81 height 13
checkbox input "true"
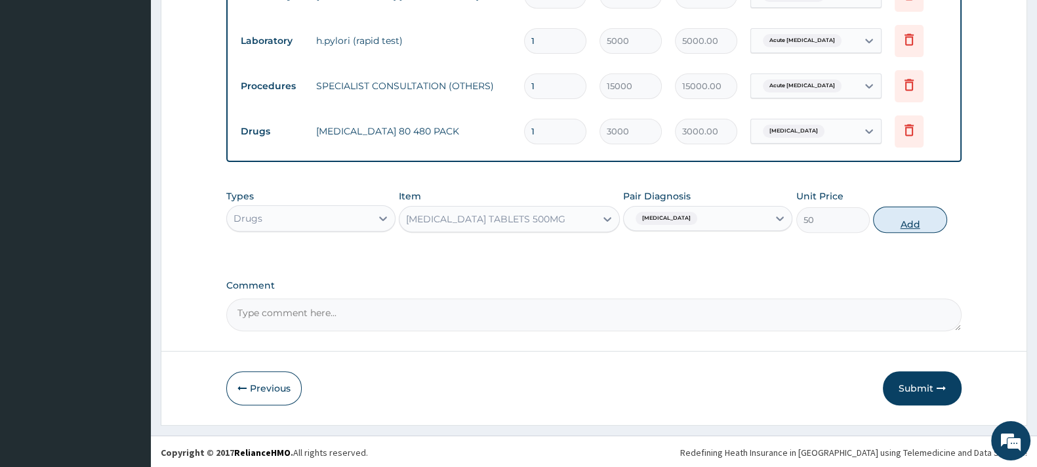
click at [902, 216] on button "Add" at bounding box center [909, 220] width 73 height 26
type input "0"
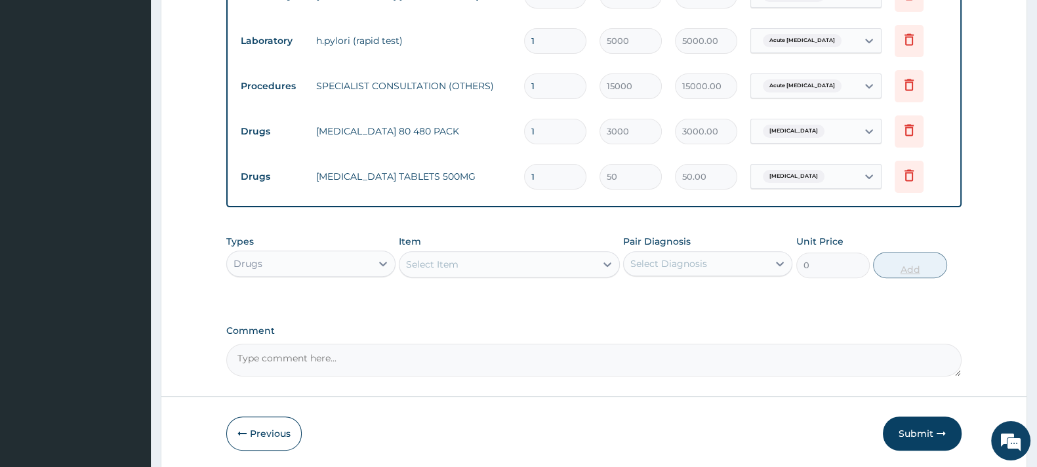
type input "18"
type input "900.00"
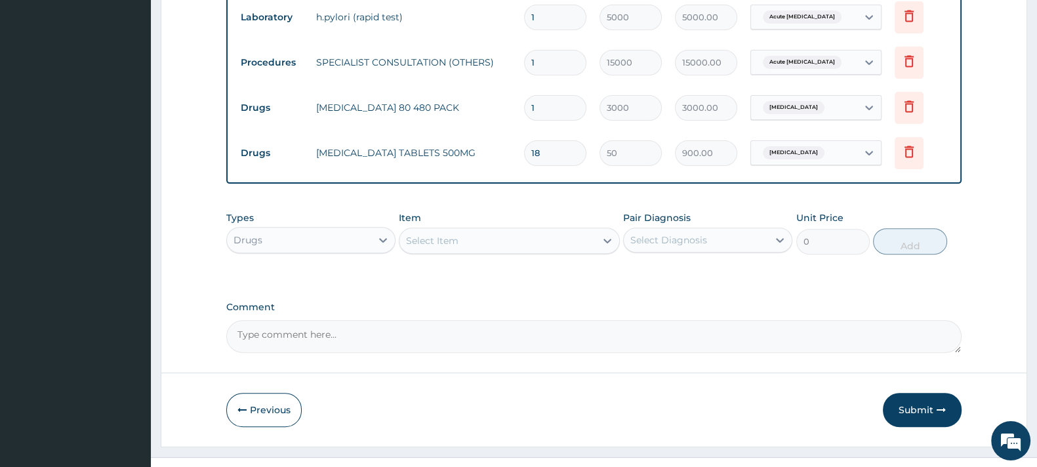
scroll to position [576, 0]
type input "18"
click at [421, 238] on div "Select Item" at bounding box center [432, 238] width 52 height 13
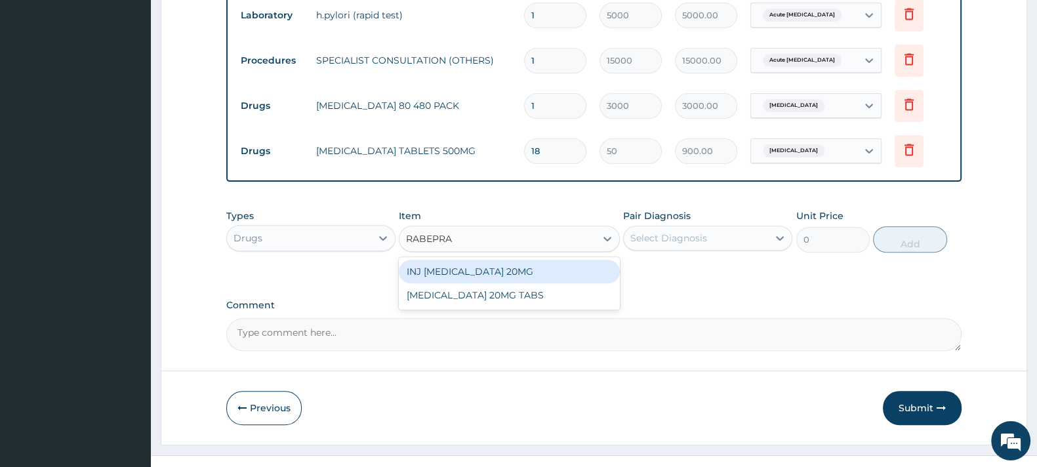
type input "RABEPRAZ"
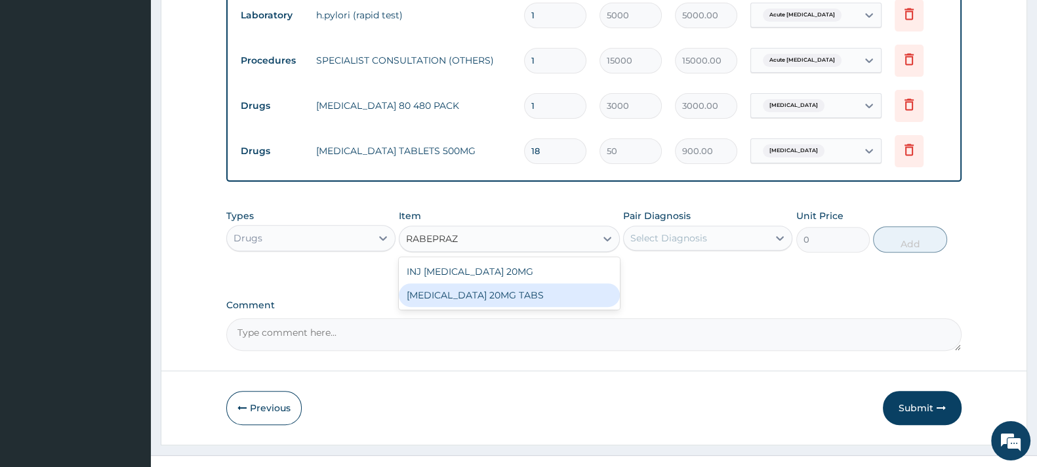
click at [478, 297] on div "[MEDICAL_DATA] 20MG TABS" at bounding box center [509, 295] width 220 height 24
type input "114.075"
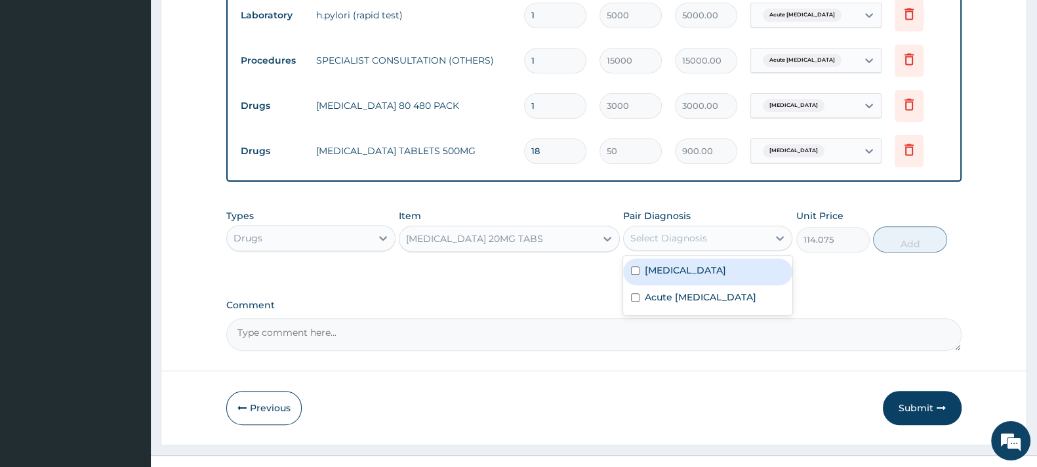
click at [686, 234] on div "Select Diagnosis" at bounding box center [669, 238] width 77 height 13
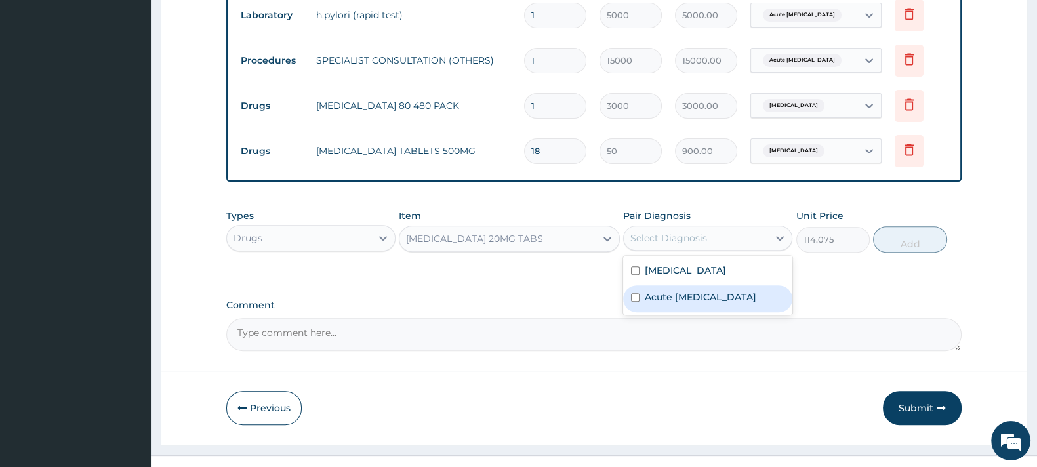
click at [686, 295] on label "Acute peptic ulcer" at bounding box center [701, 297] width 112 height 13
checkbox input "true"
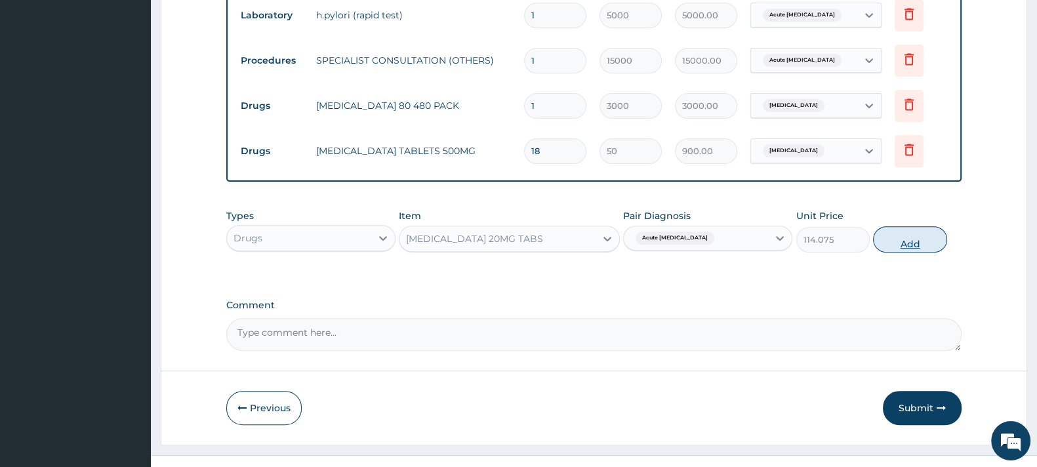
click at [908, 245] on button "Add" at bounding box center [909, 239] width 73 height 26
type input "0"
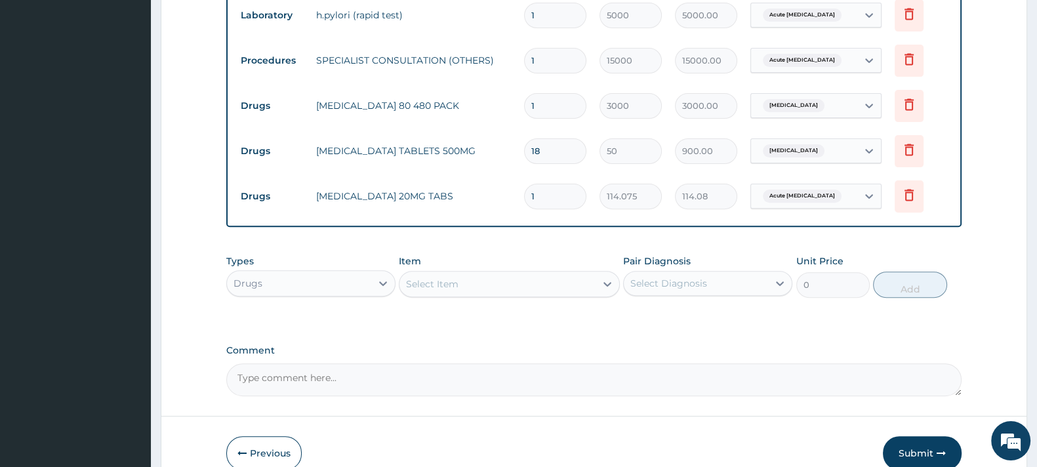
type input "0.00"
type input "2"
type input "228.15"
type input "28"
type input "3194.10"
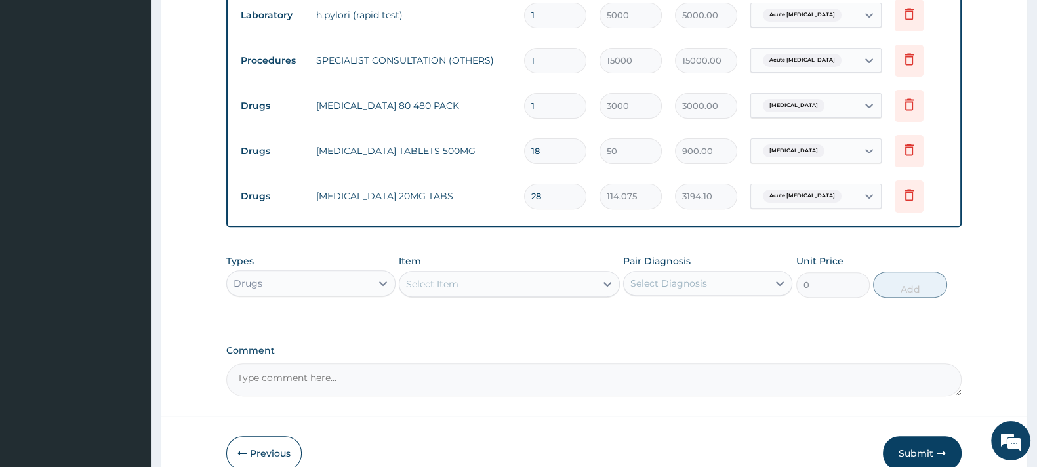
type input "28"
click at [436, 280] on div "Select Item" at bounding box center [432, 284] width 52 height 13
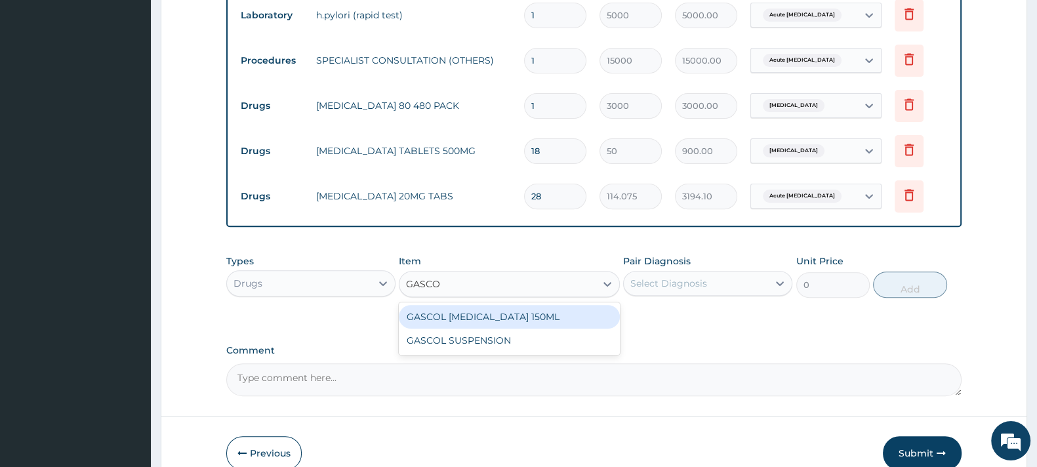
type input "GASCOL"
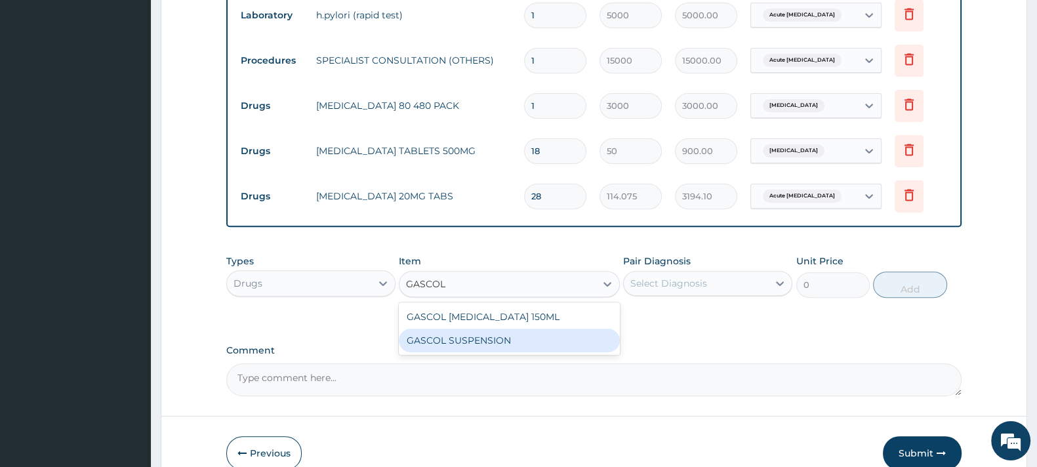
click at [459, 341] on div "GASCOL SUSPENSION" at bounding box center [509, 341] width 220 height 24
type input "1316.25"
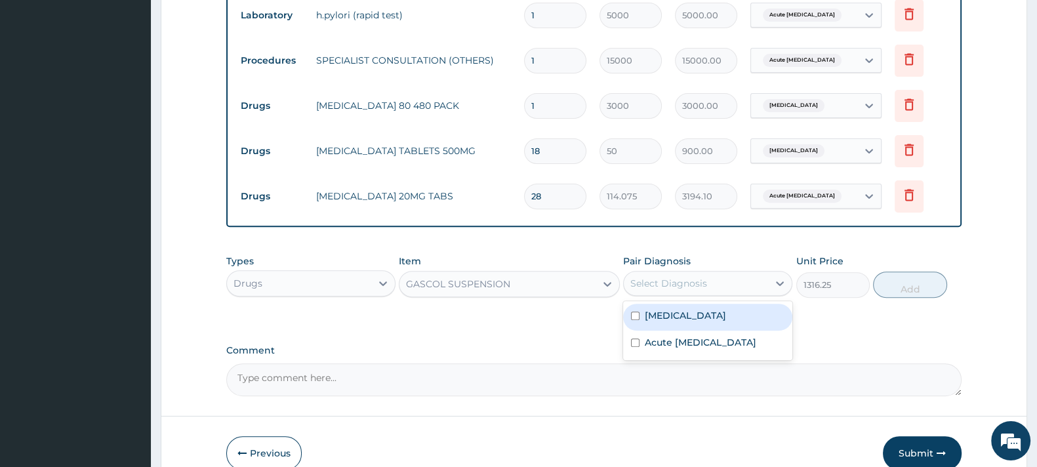
click at [669, 283] on div "Select Diagnosis" at bounding box center [669, 283] width 77 height 13
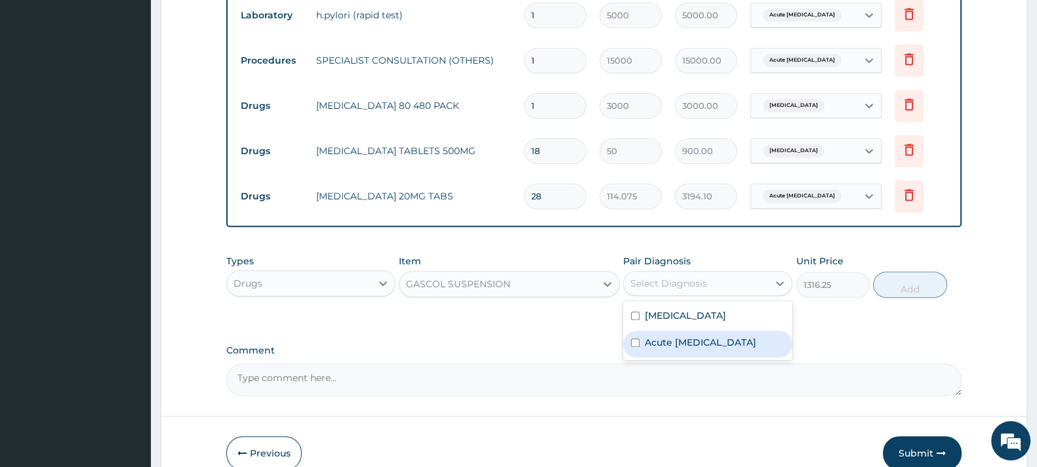
click at [673, 339] on label "Acute peptic ulcer" at bounding box center [701, 342] width 112 height 13
checkbox input "true"
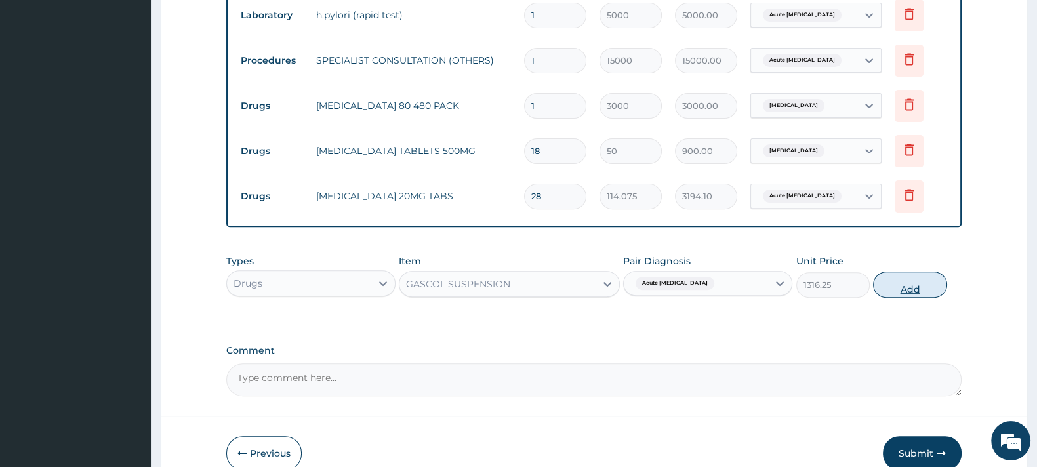
click at [902, 286] on button "Add" at bounding box center [909, 285] width 73 height 26
type input "0"
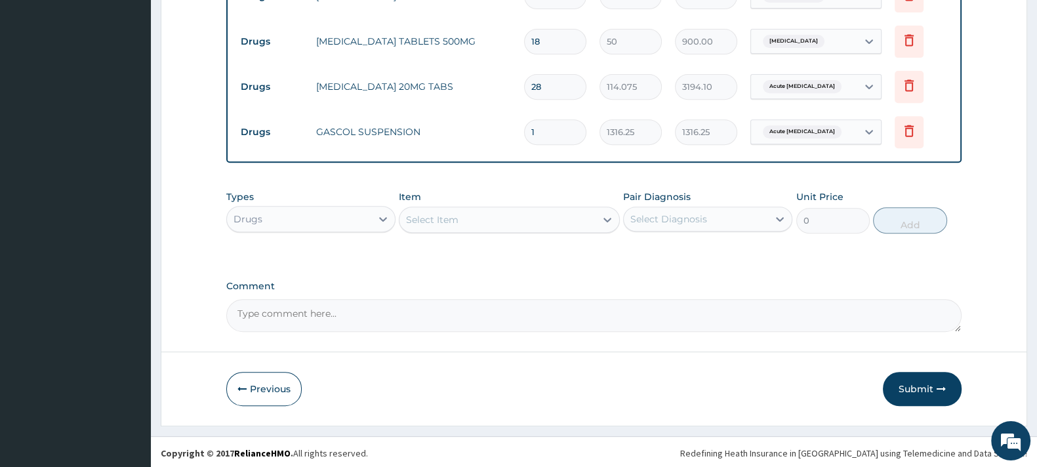
scroll to position [686, 0]
click at [916, 383] on button "Submit" at bounding box center [922, 388] width 79 height 34
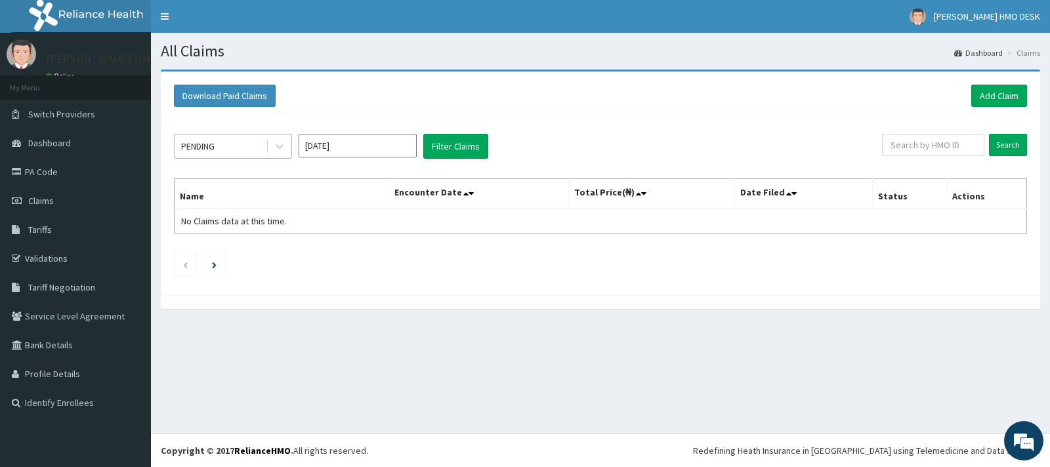
click at [251, 146] on div "PENDING" at bounding box center [220, 146] width 91 height 21
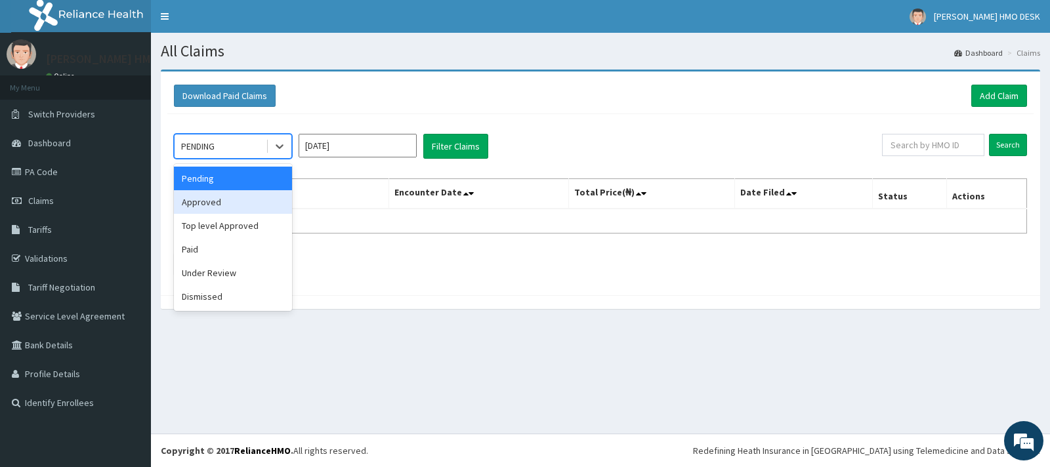
click at [201, 201] on div "Approved" at bounding box center [233, 202] width 118 height 24
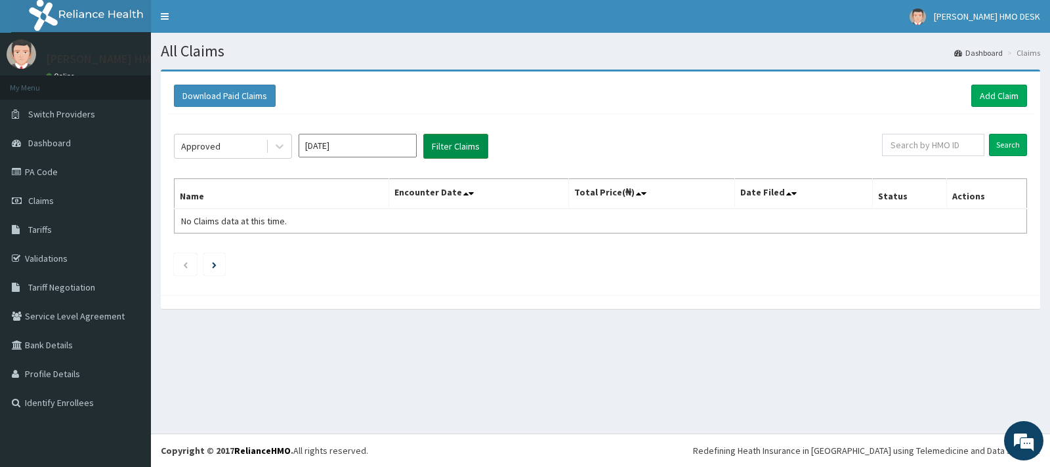
click at [448, 148] on button "Filter Claims" at bounding box center [455, 146] width 65 height 25
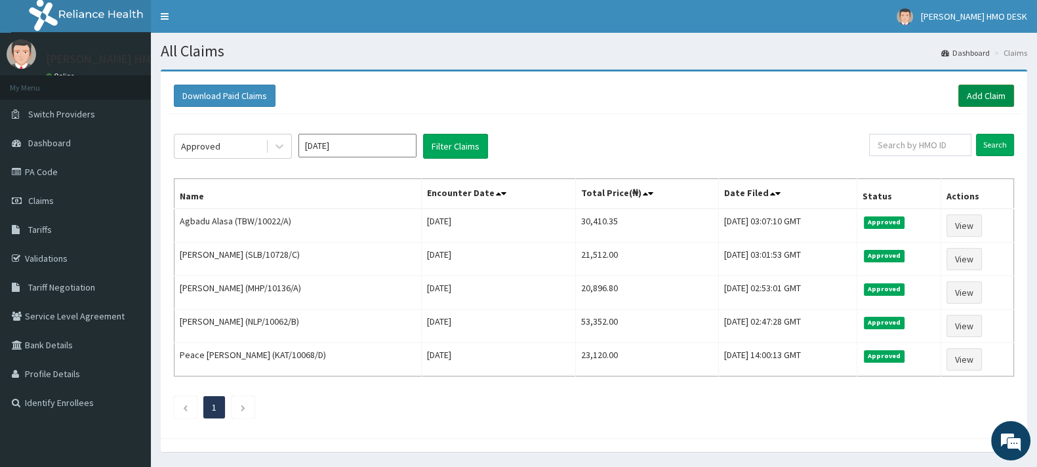
click at [984, 102] on link "Add Claim" at bounding box center [987, 96] width 56 height 22
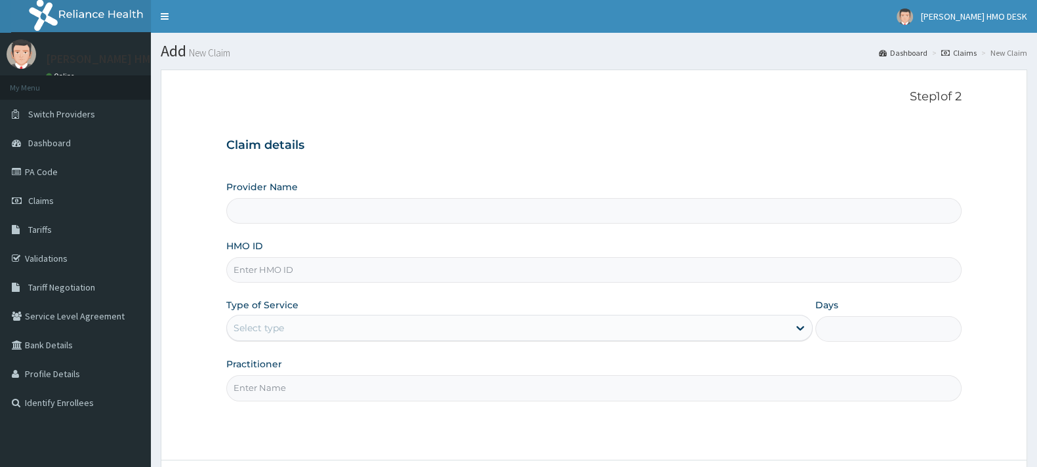
click at [274, 271] on input "HMO ID" at bounding box center [594, 270] width 736 height 26
type input "NL"
type input "[PERSON_NAME][GEOGRAPHIC_DATA]"
type input "NLP/10062/A"
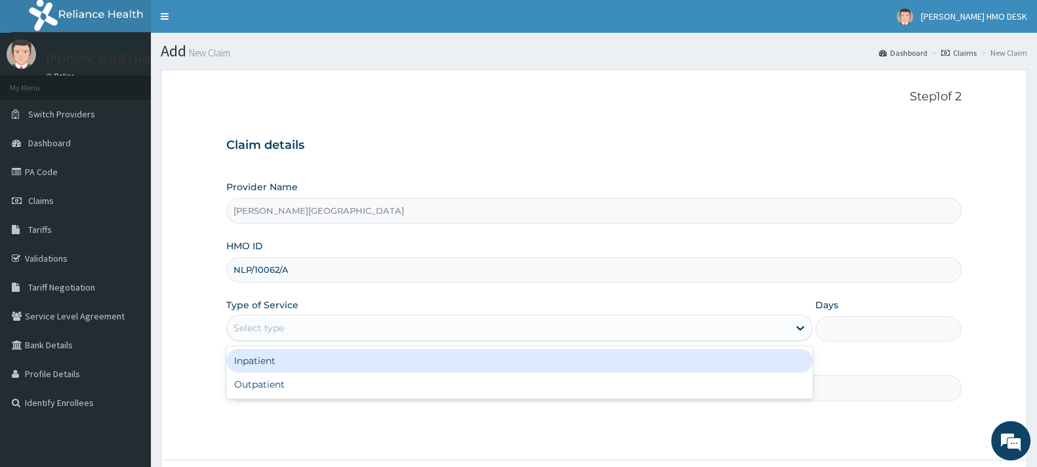
click at [308, 329] on div "Select type" at bounding box center [508, 328] width 562 height 21
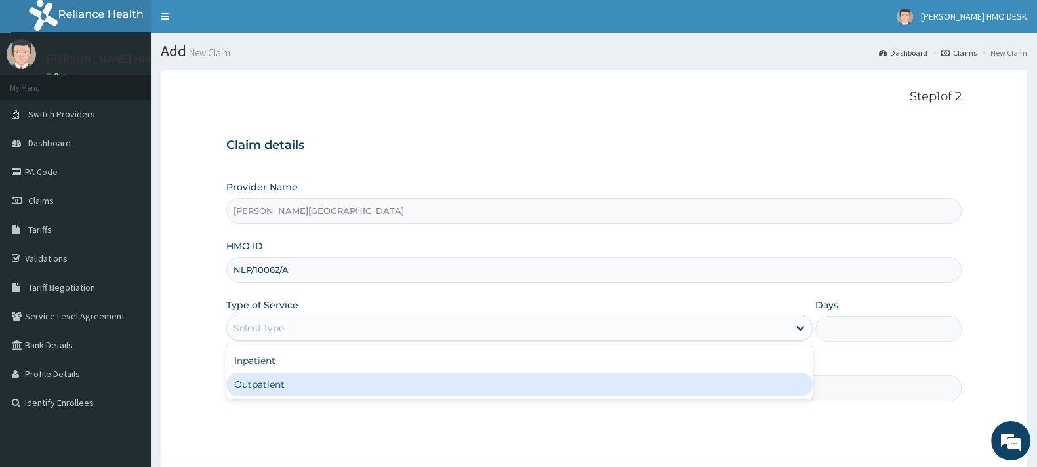
click at [278, 377] on div "Outpatient" at bounding box center [519, 385] width 587 height 24
type input "1"
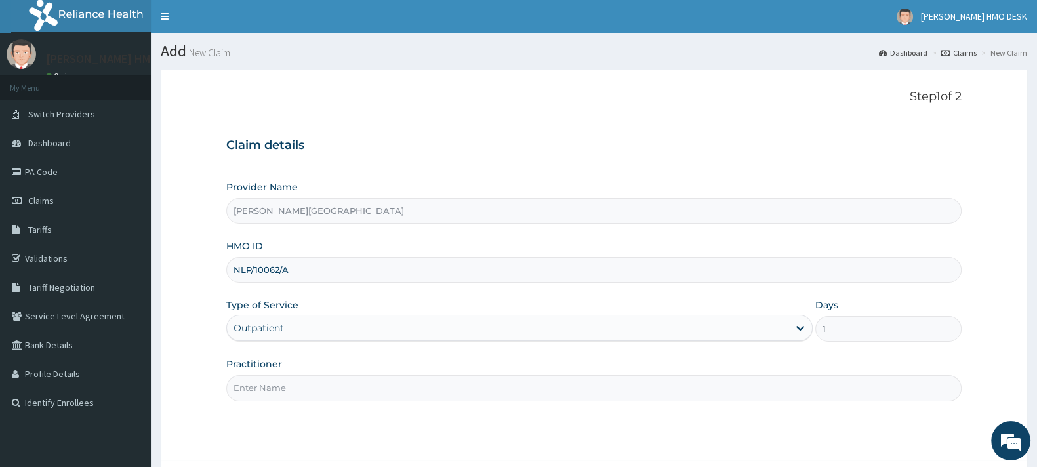
click at [280, 385] on input "Practitioner" at bounding box center [594, 388] width 736 height 26
type input "AMAKU"
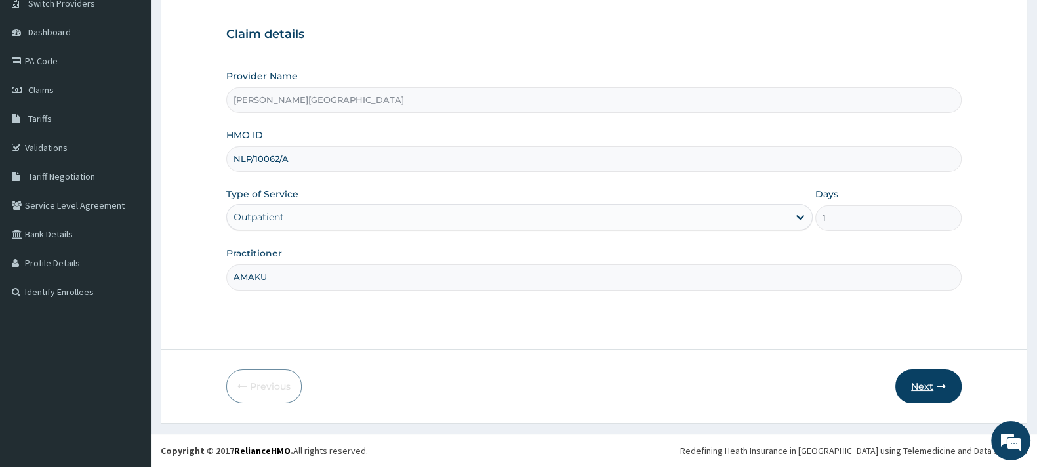
click at [916, 385] on button "Next" at bounding box center [929, 386] width 66 height 34
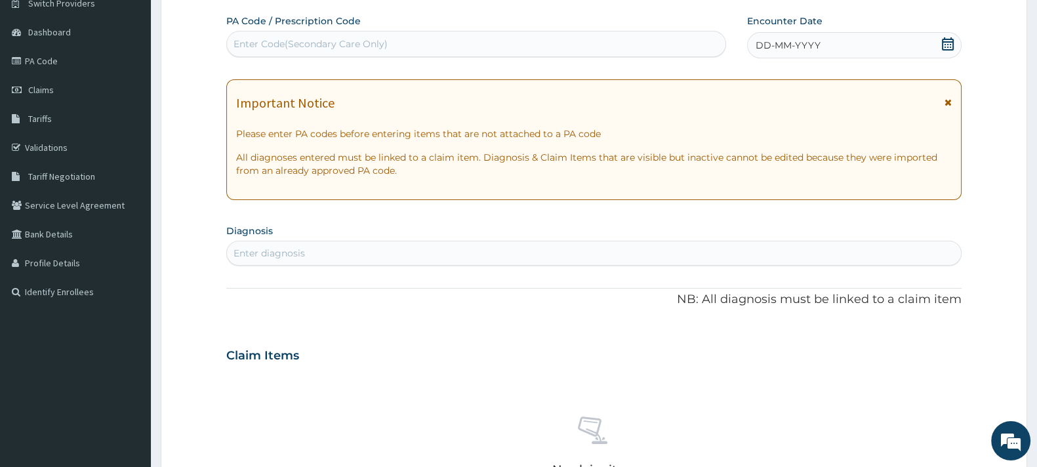
click at [942, 39] on icon at bounding box center [948, 43] width 12 height 13
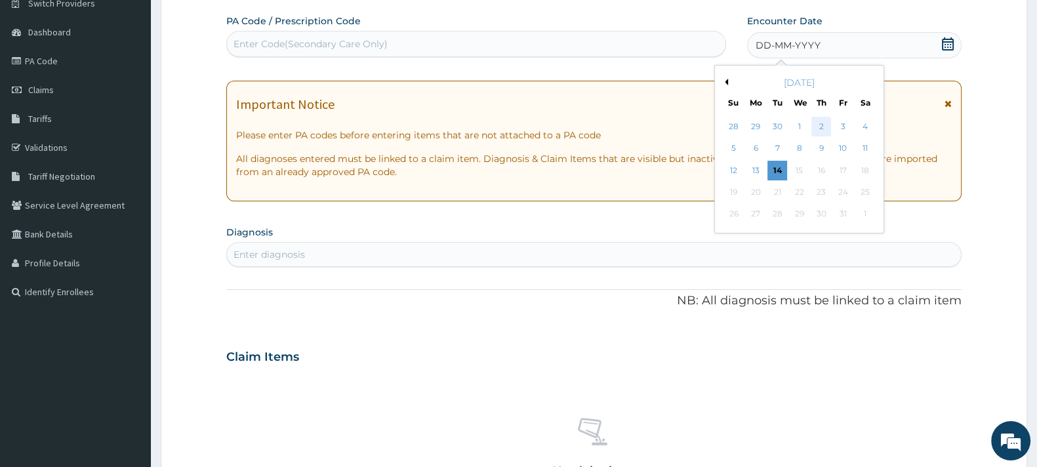
click at [820, 126] on div "2" at bounding box center [822, 127] width 20 height 20
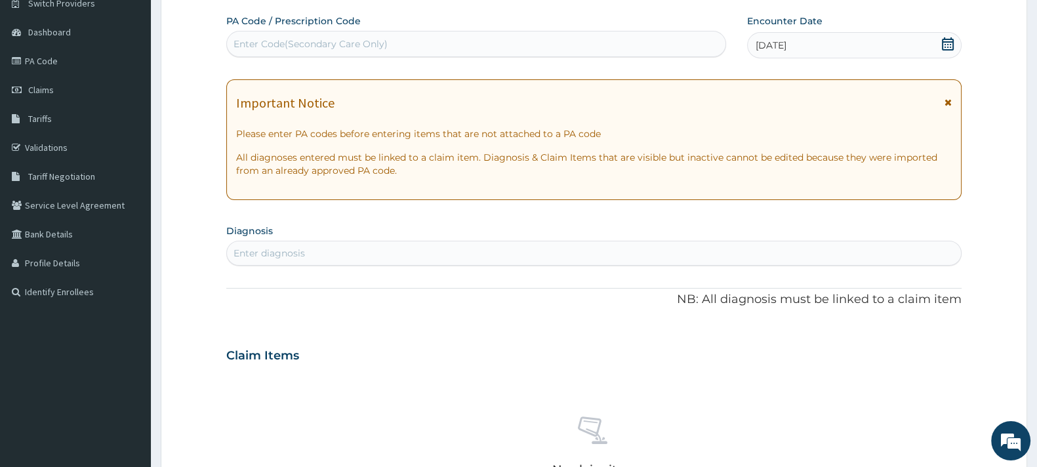
click at [295, 248] on div "Enter diagnosis" at bounding box center [270, 253] width 72 height 13
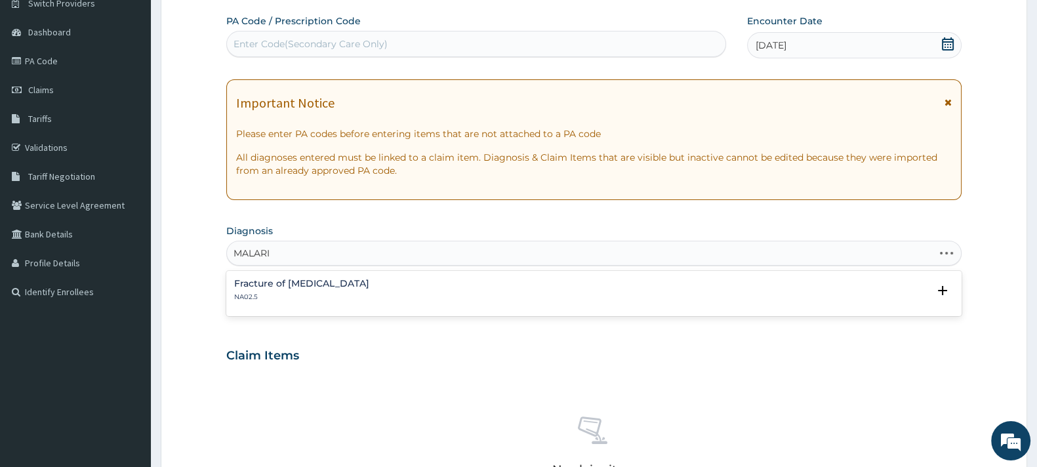
type input "[MEDICAL_DATA]"
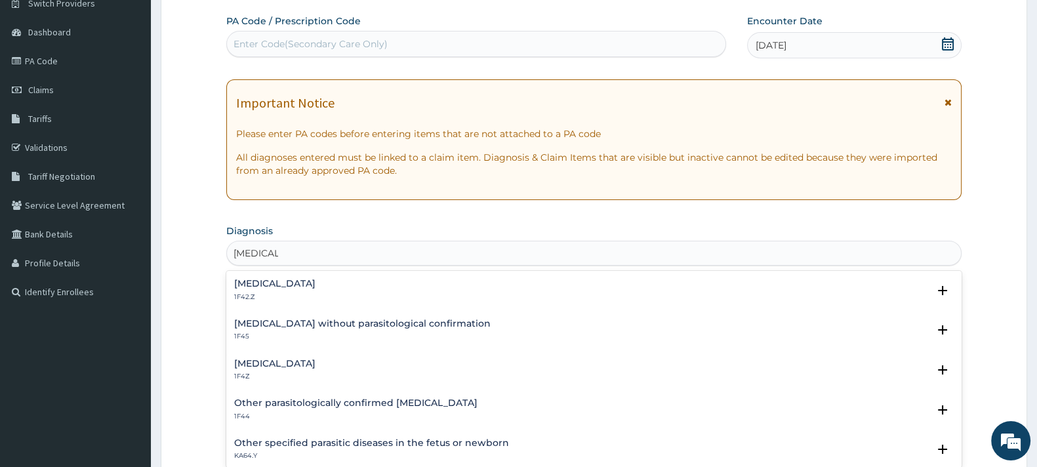
click at [285, 362] on h4 "[MEDICAL_DATA]" at bounding box center [274, 364] width 81 height 10
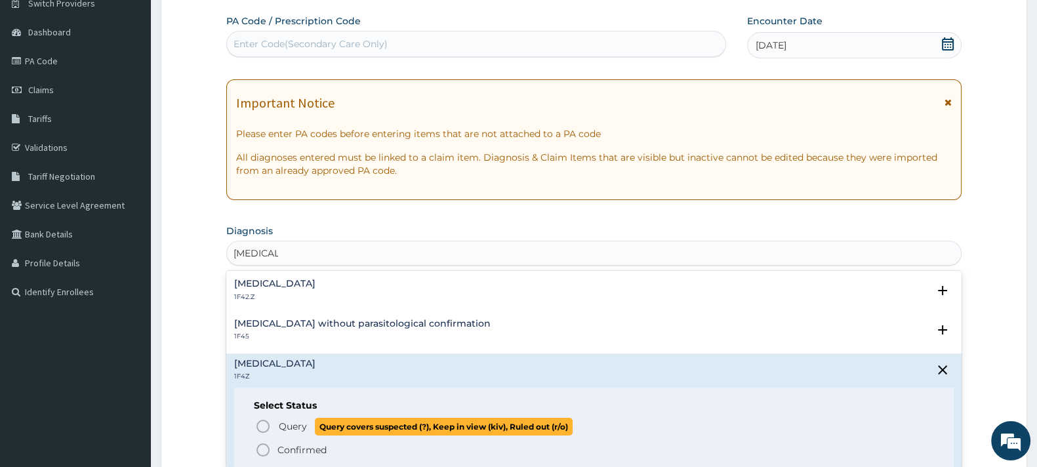
click at [262, 421] on circle "status option query" at bounding box center [263, 427] width 12 height 12
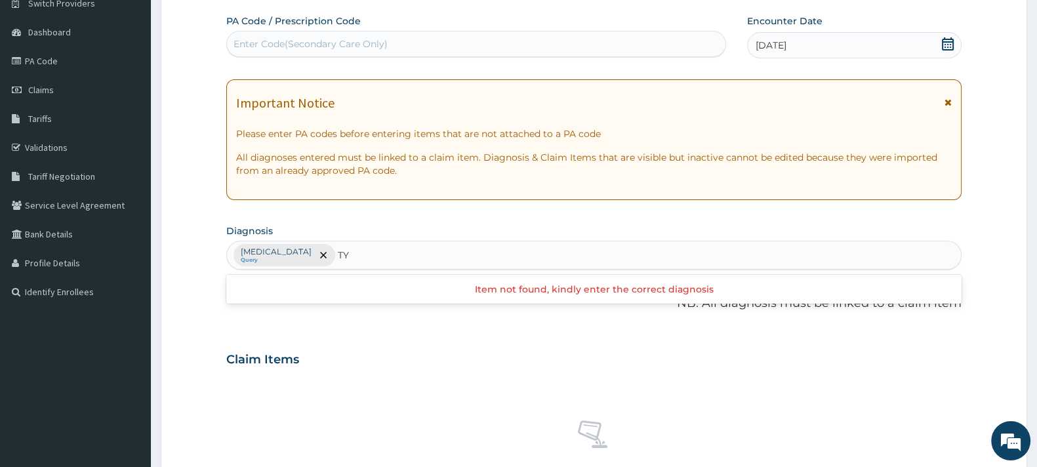
type input "T"
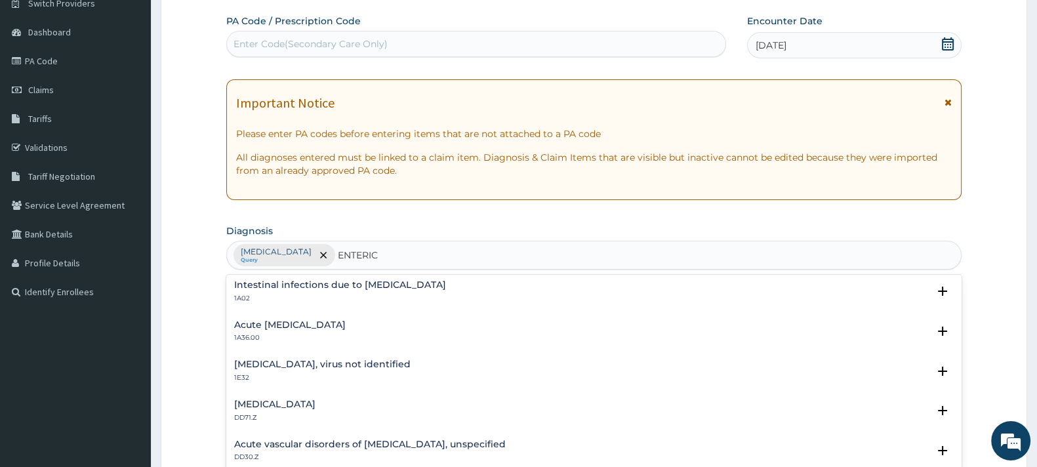
scroll to position [0, 0]
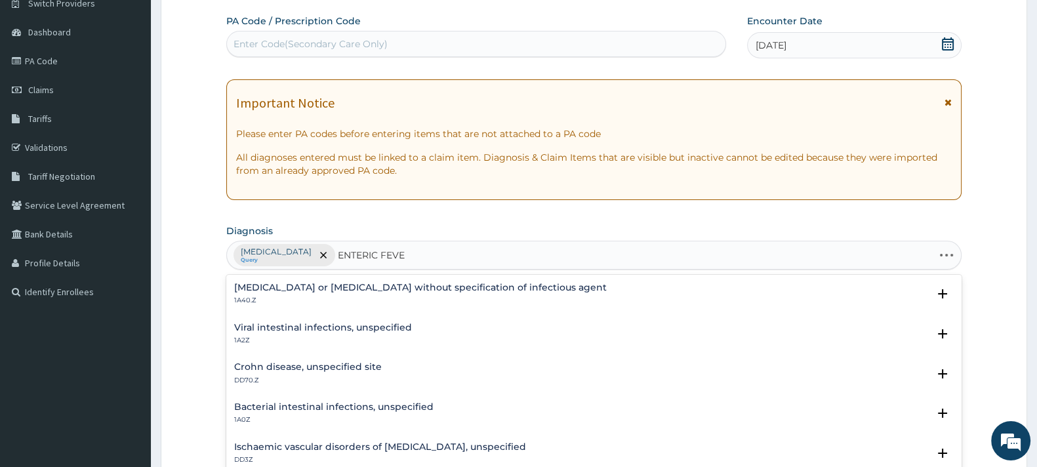
type input "[MEDICAL_DATA]"
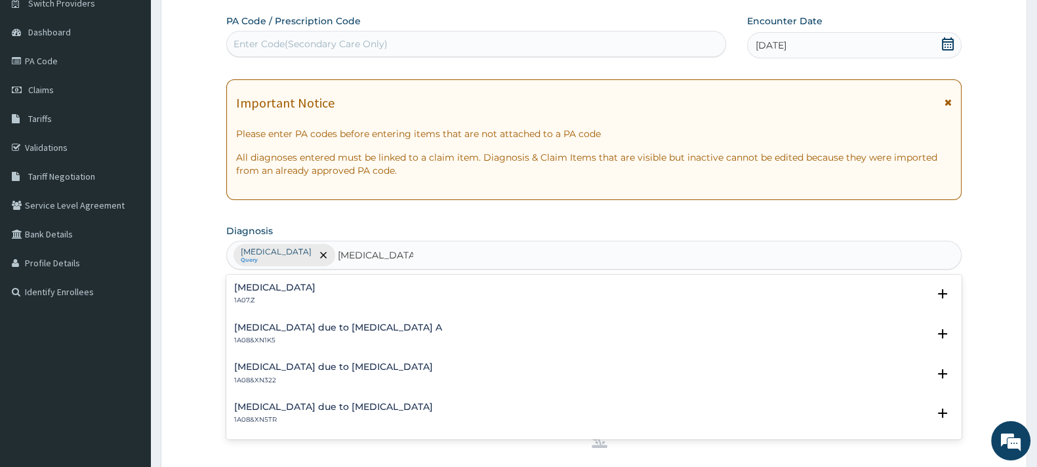
click at [291, 287] on h4 "[MEDICAL_DATA]" at bounding box center [274, 288] width 81 height 10
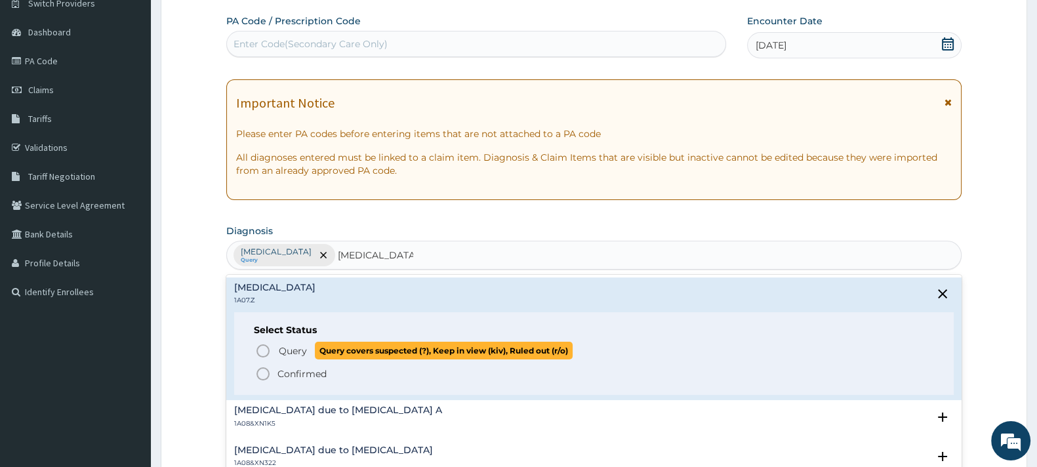
click at [262, 347] on icon "status option query" at bounding box center [263, 351] width 16 height 16
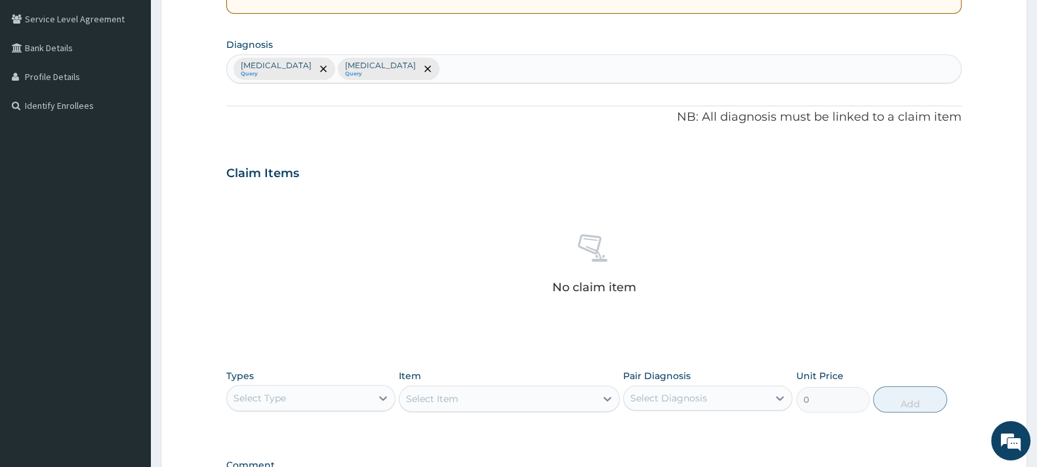
scroll to position [335, 0]
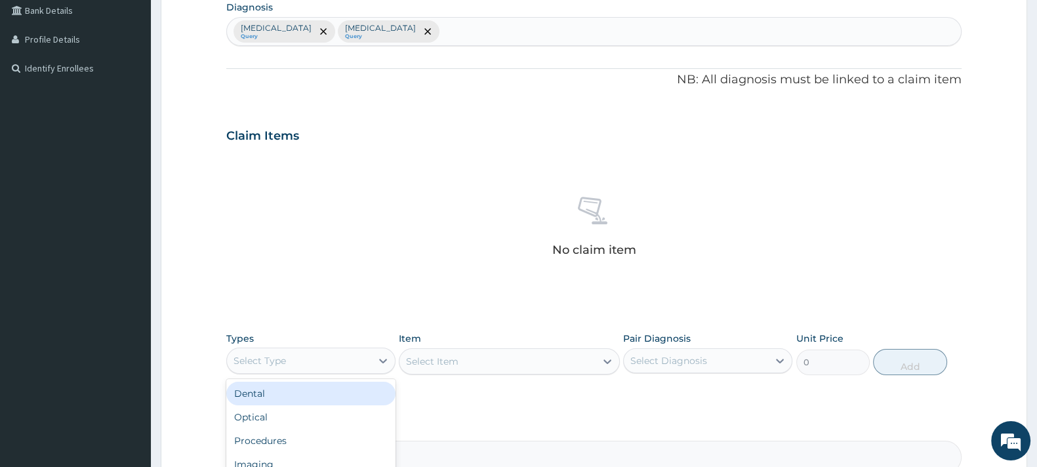
click at [262, 356] on div "Select Type" at bounding box center [260, 360] width 52 height 13
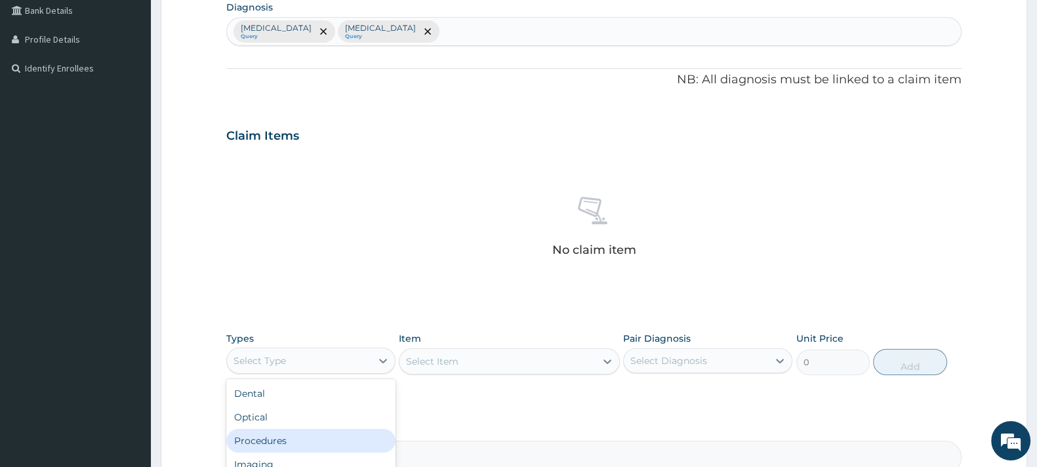
click at [280, 437] on div "Procedures" at bounding box center [310, 441] width 169 height 24
click at [488, 360] on div "Select Item" at bounding box center [509, 361] width 220 height 26
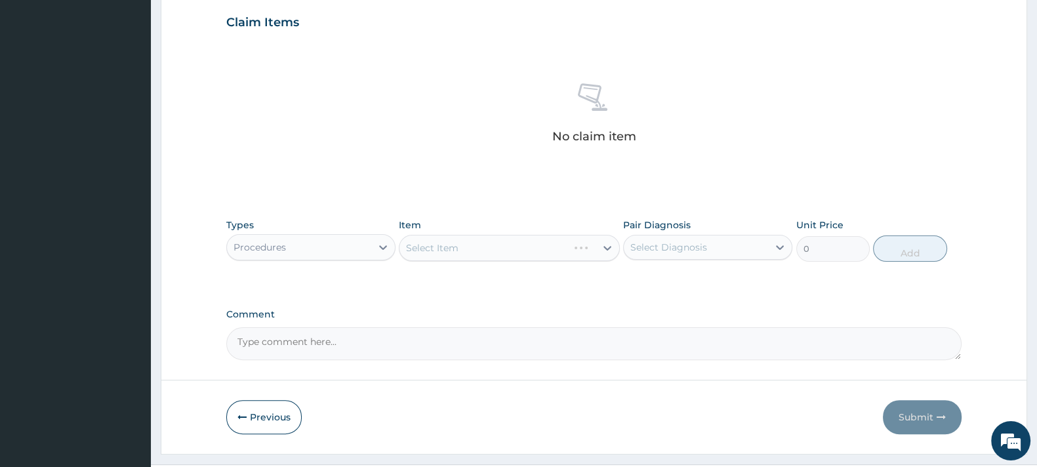
scroll to position [461, 0]
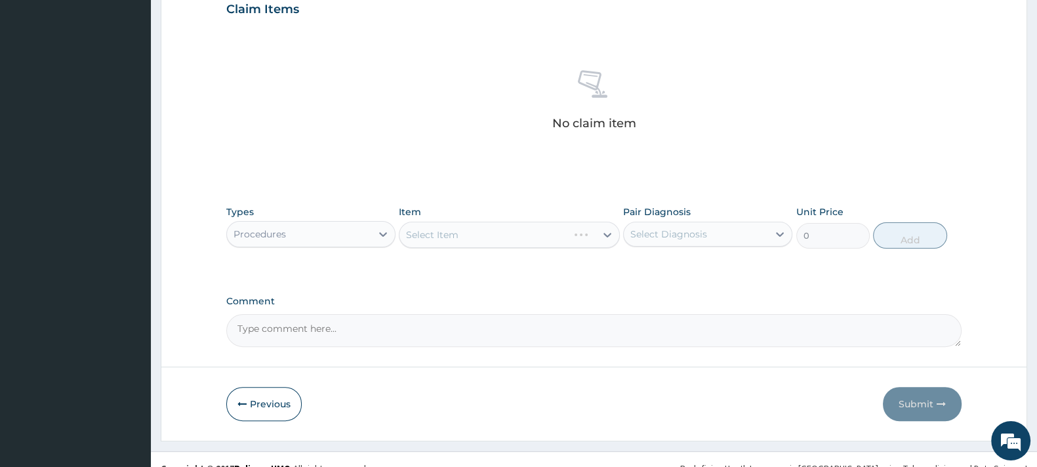
click at [456, 236] on div "Select Item" at bounding box center [509, 235] width 220 height 26
click at [456, 236] on div "Select Item" at bounding box center [432, 234] width 52 height 13
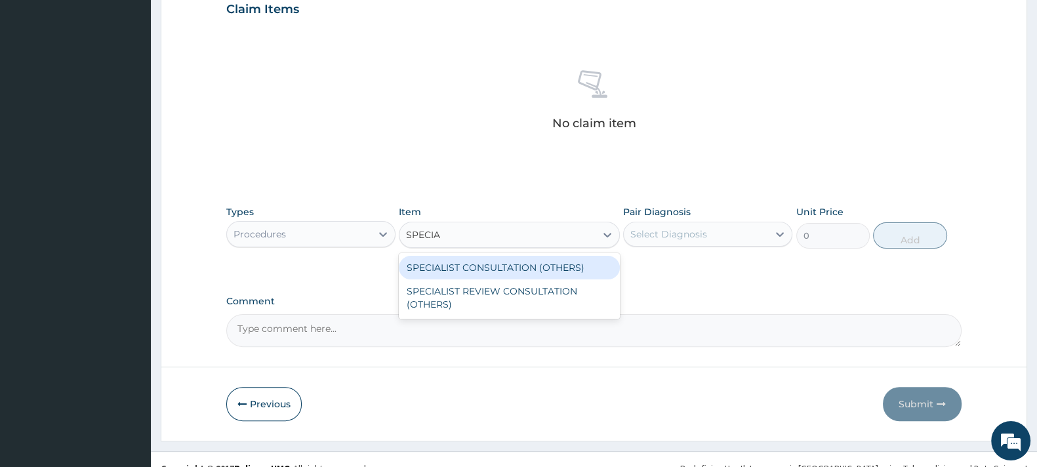
type input "SPECIAL"
click at [463, 270] on div "SPECIALIST CONSULTATION (OTHERS)" at bounding box center [509, 268] width 220 height 24
type input "15000"
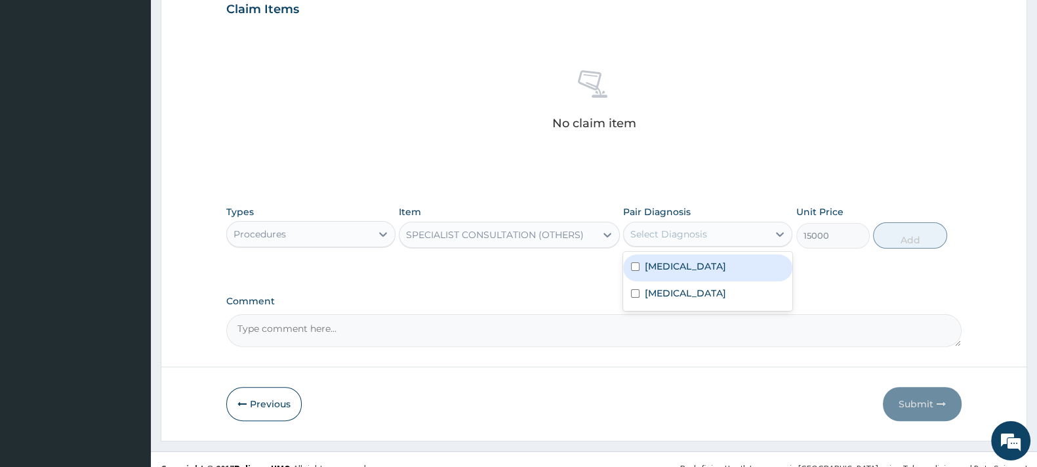
click at [658, 234] on div "Select Diagnosis" at bounding box center [669, 234] width 77 height 13
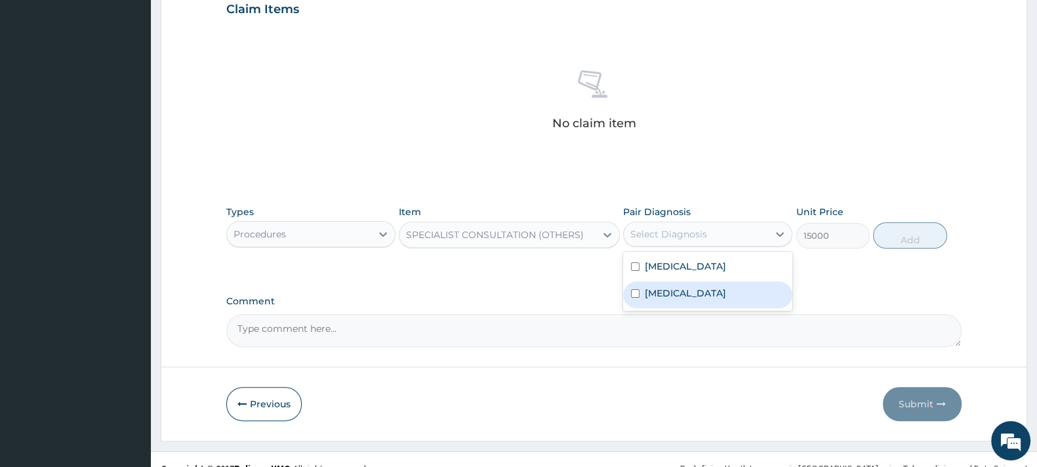
click at [681, 300] on div "[MEDICAL_DATA]" at bounding box center [707, 295] width 169 height 27
checkbox input "true"
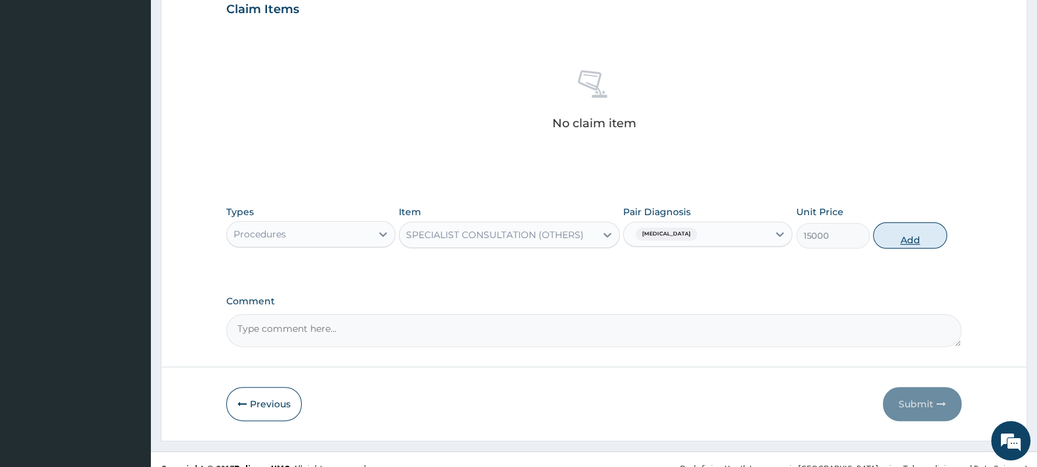
click at [905, 236] on button "Add" at bounding box center [909, 235] width 73 height 26
type input "0"
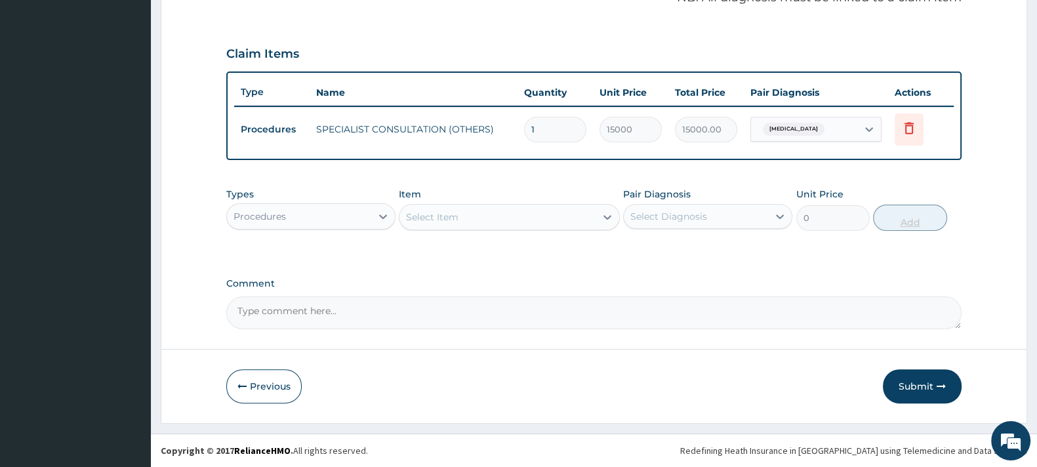
scroll to position [415, 0]
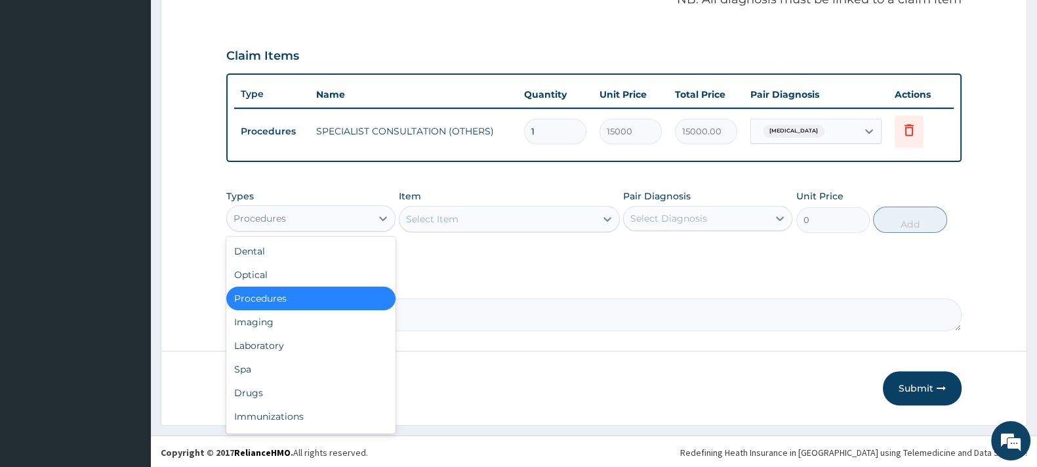
click at [345, 218] on div "Procedures" at bounding box center [299, 218] width 144 height 21
click at [266, 339] on div "Laboratory" at bounding box center [310, 346] width 169 height 24
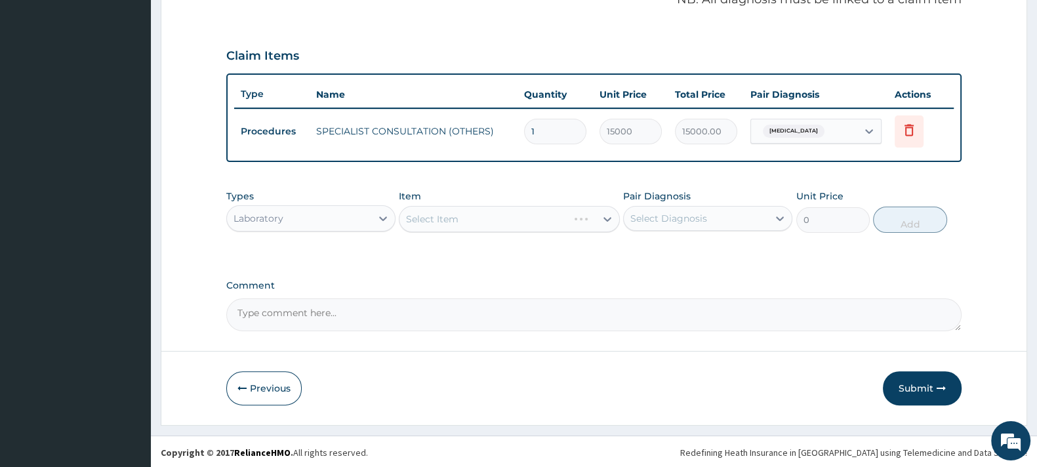
click at [432, 210] on div "Select Item" at bounding box center [509, 219] width 220 height 26
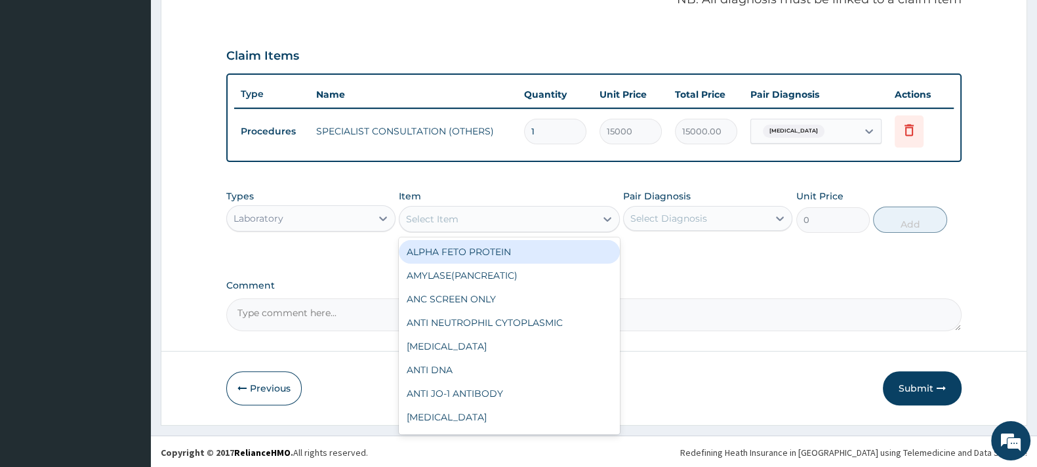
click at [443, 216] on div "Select Item" at bounding box center [432, 219] width 52 height 13
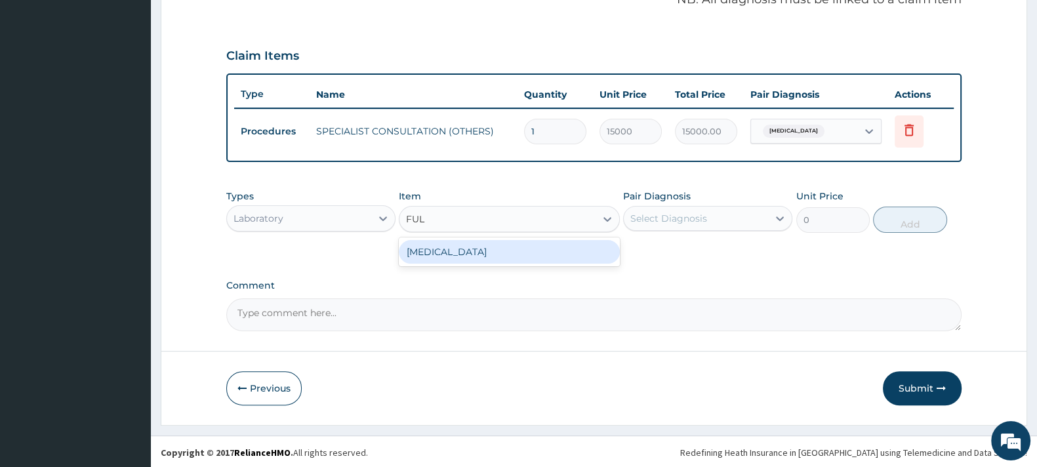
type input "FULL"
click at [459, 251] on div "[MEDICAL_DATA]" at bounding box center [509, 252] width 220 height 24
type input "5000"
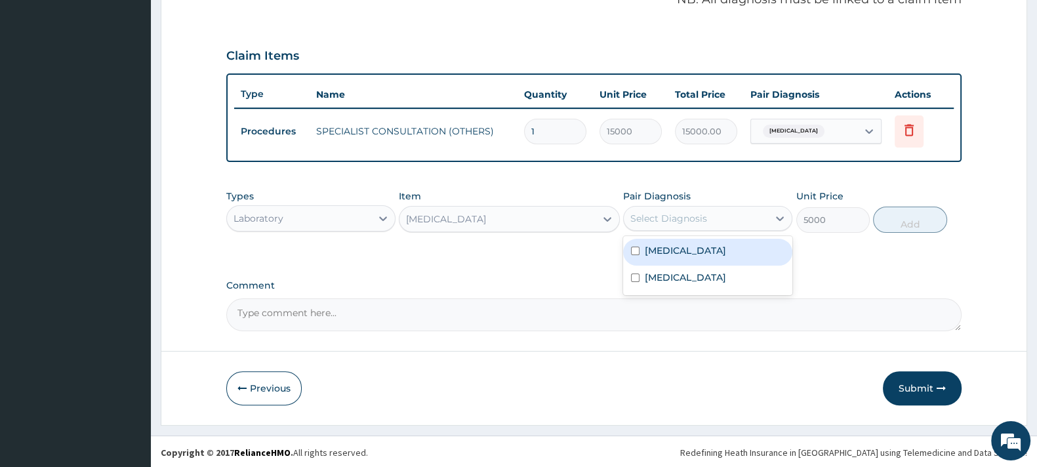
click at [658, 212] on div "Select Diagnosis" at bounding box center [669, 218] width 77 height 13
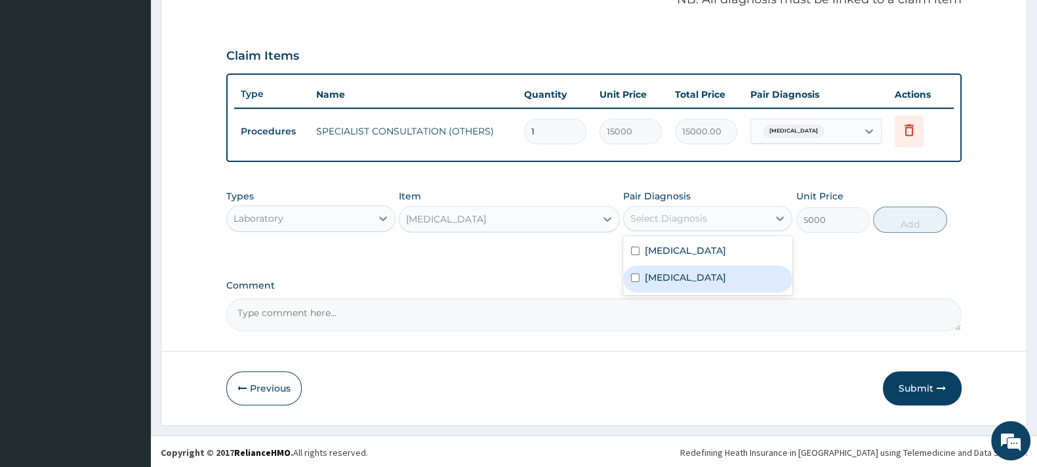
click at [663, 276] on label "[MEDICAL_DATA]" at bounding box center [685, 277] width 81 height 13
checkbox input "true"
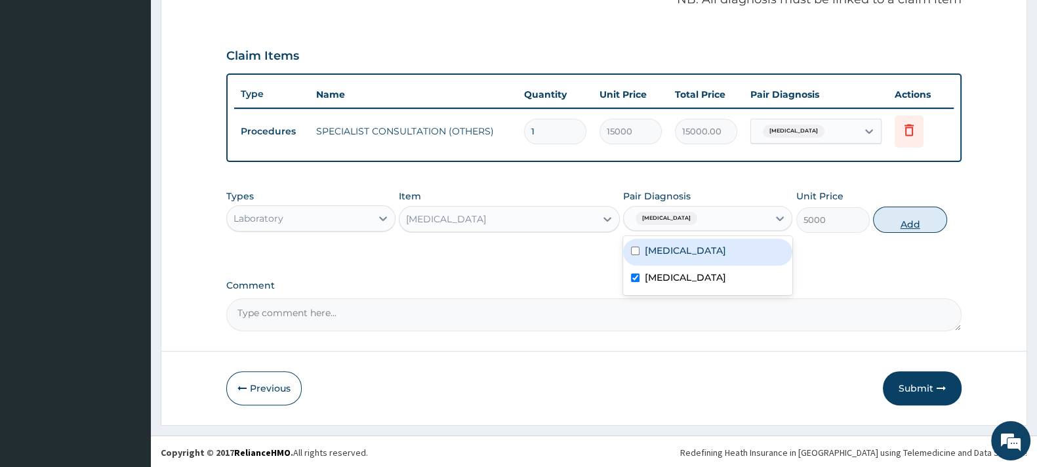
click at [917, 217] on button "Add" at bounding box center [909, 220] width 73 height 26
type input "0"
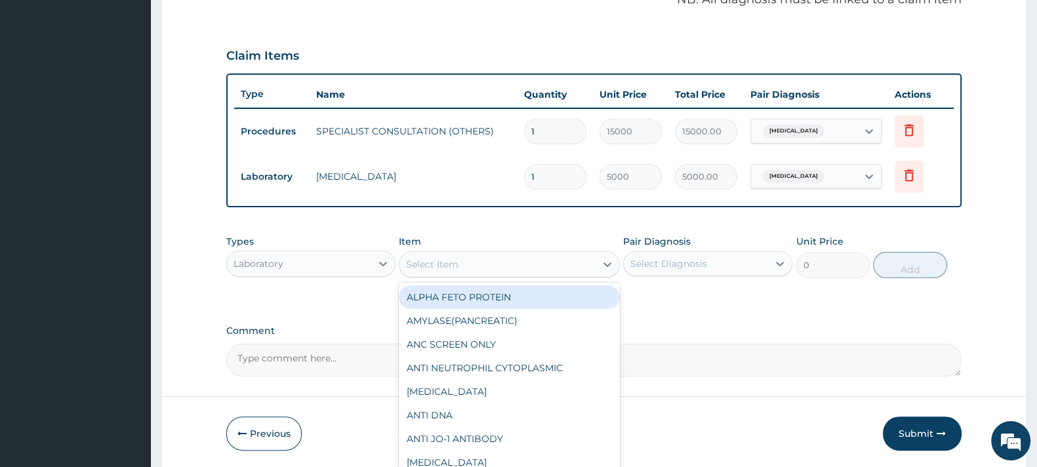
click at [447, 258] on div "Select Item" at bounding box center [432, 264] width 52 height 13
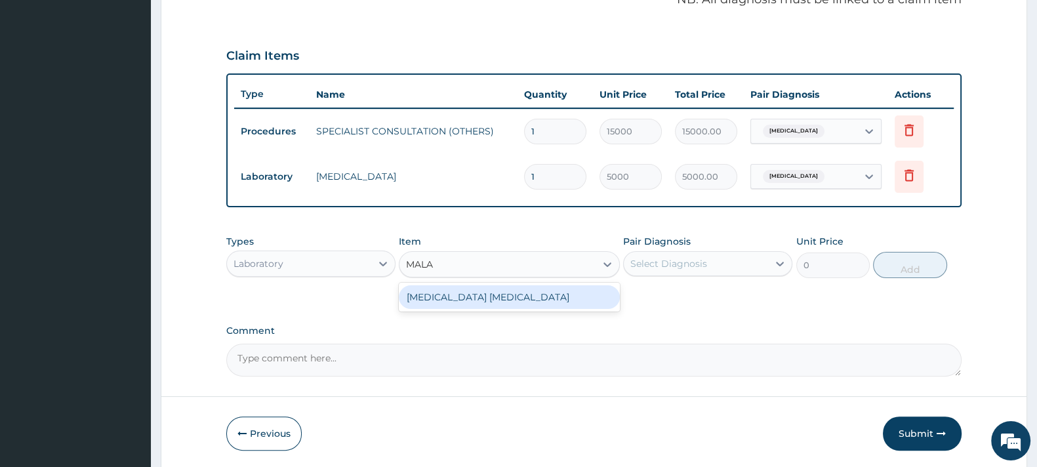
type input "MALAR"
click at [466, 294] on div "[MEDICAL_DATA] [MEDICAL_DATA]" at bounding box center [509, 297] width 220 height 24
type input "2000"
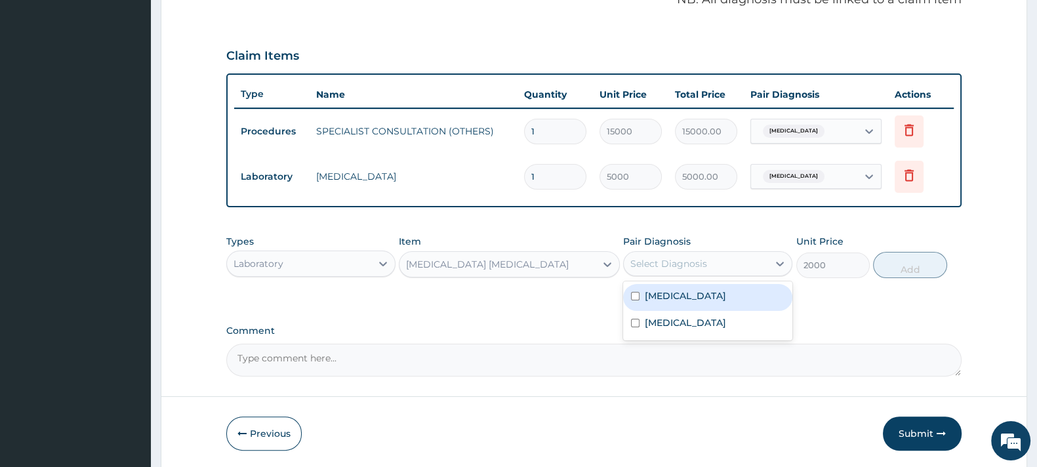
click at [669, 264] on div "Select Diagnosis" at bounding box center [669, 263] width 77 height 13
click at [669, 300] on label "[MEDICAL_DATA]" at bounding box center [685, 295] width 81 height 13
checkbox input "true"
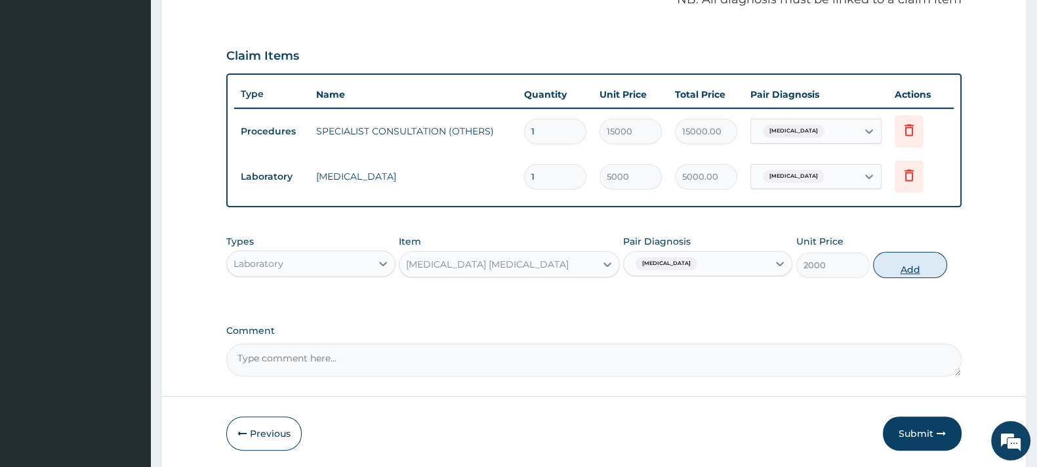
click at [902, 265] on button "Add" at bounding box center [909, 265] width 73 height 26
type input "0"
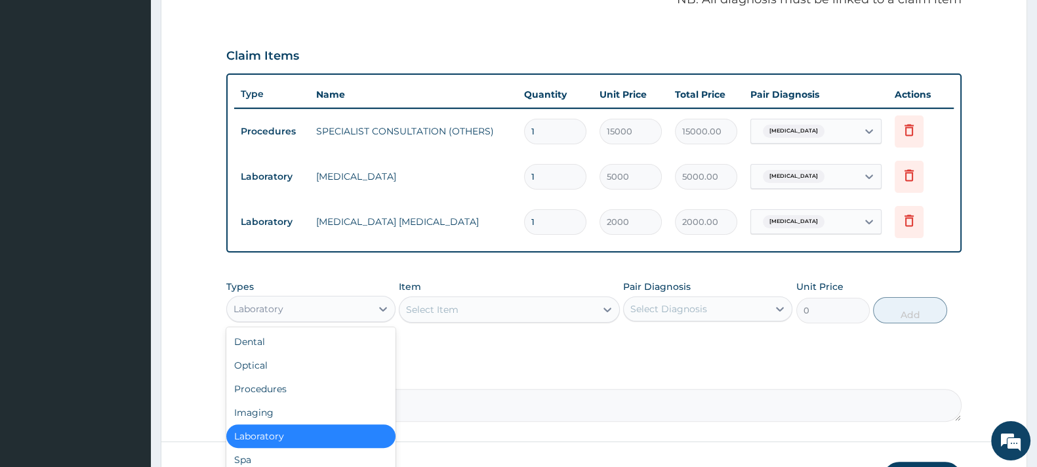
click at [324, 308] on div "Laboratory" at bounding box center [299, 309] width 144 height 21
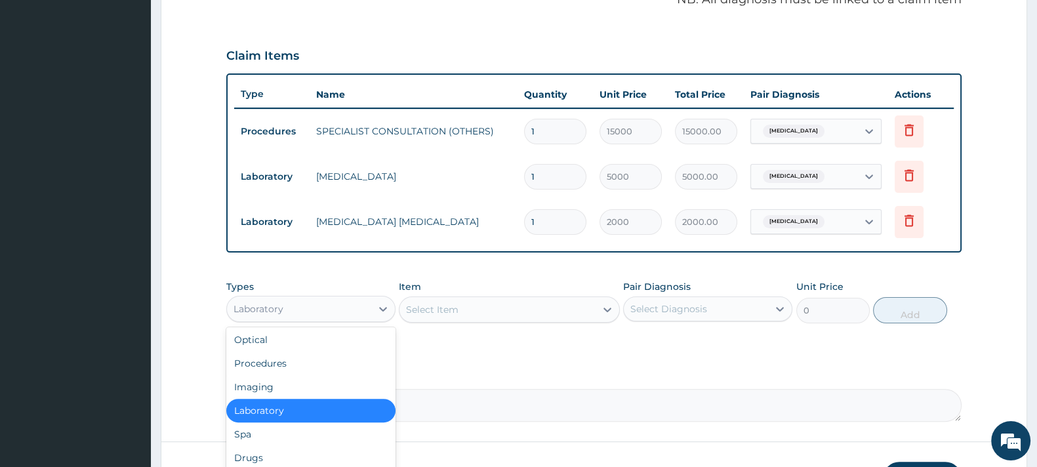
scroll to position [44, 0]
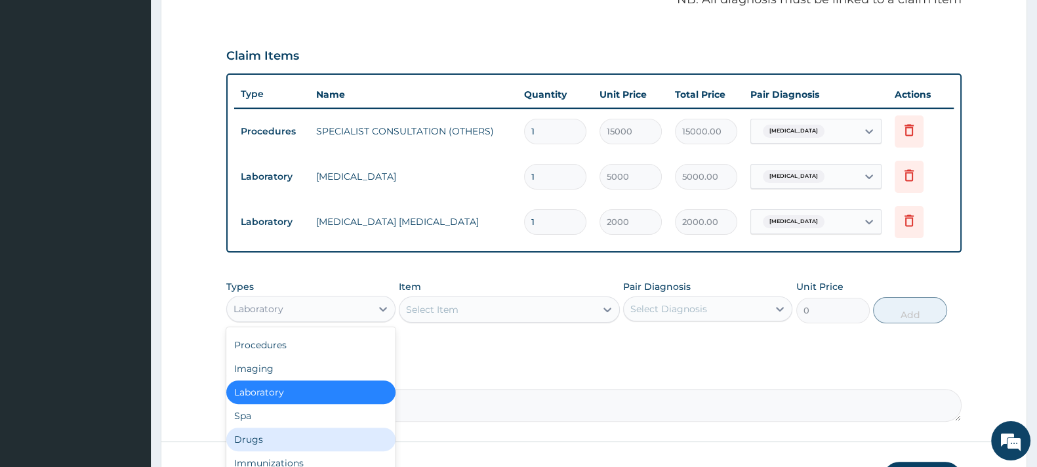
click at [254, 438] on div "Drugs" at bounding box center [310, 440] width 169 height 24
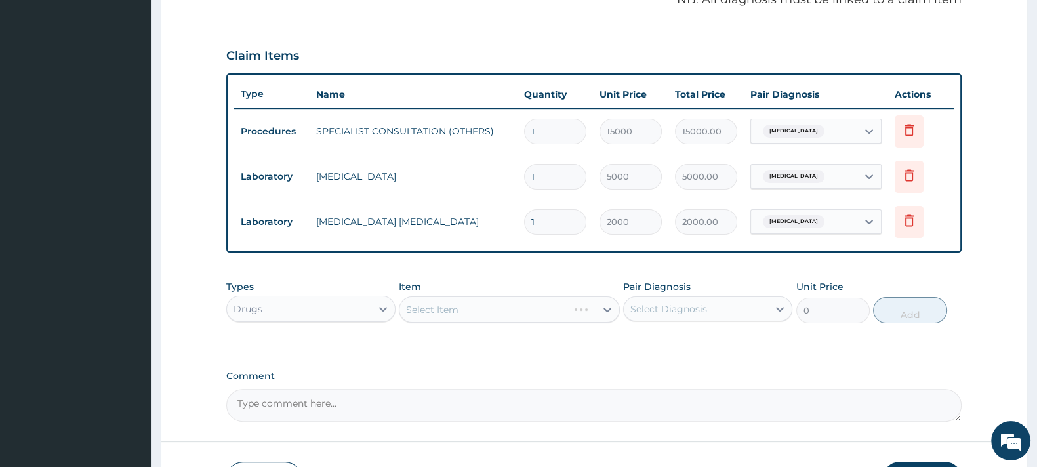
click at [446, 307] on div "Select Item" at bounding box center [509, 310] width 220 height 26
click at [446, 307] on div "Select Item" at bounding box center [432, 309] width 52 height 13
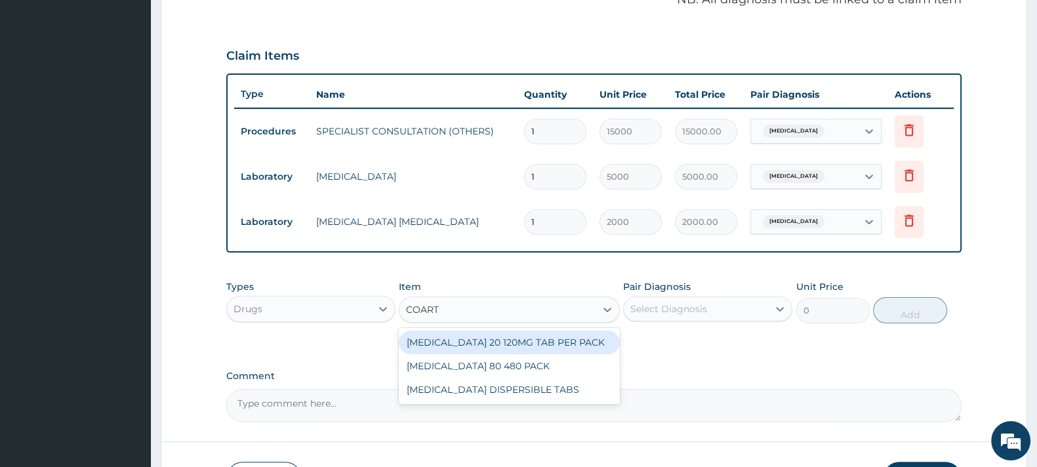
type input "COARTE"
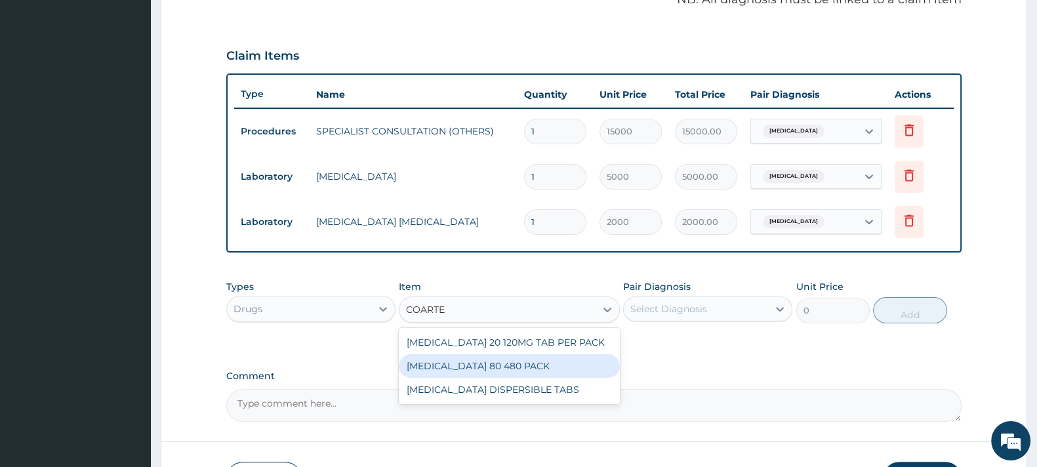
click at [463, 369] on div "COARTEM 80 480 PACK" at bounding box center [509, 366] width 220 height 24
type input "3000"
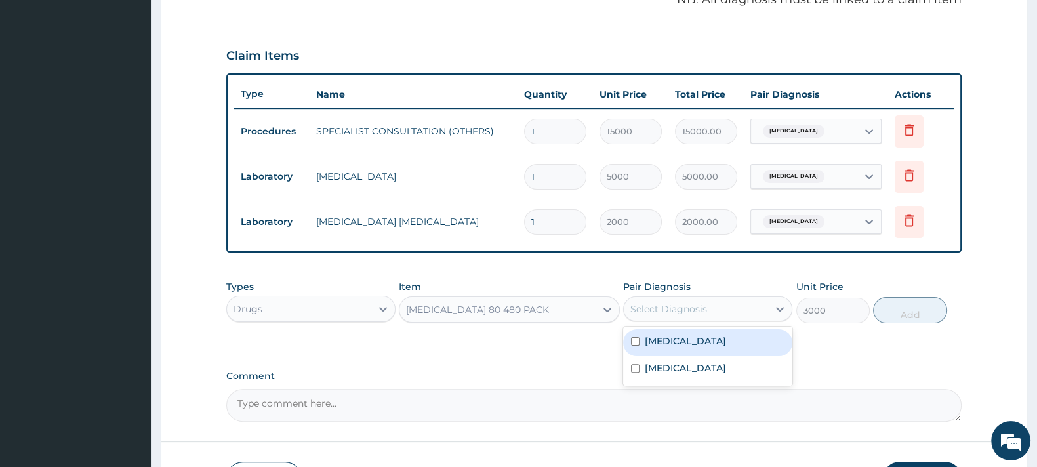
click at [676, 309] on div "Select Diagnosis" at bounding box center [669, 309] width 77 height 13
click at [679, 342] on label "Malaria, unspecified" at bounding box center [685, 341] width 81 height 13
checkbox input "true"
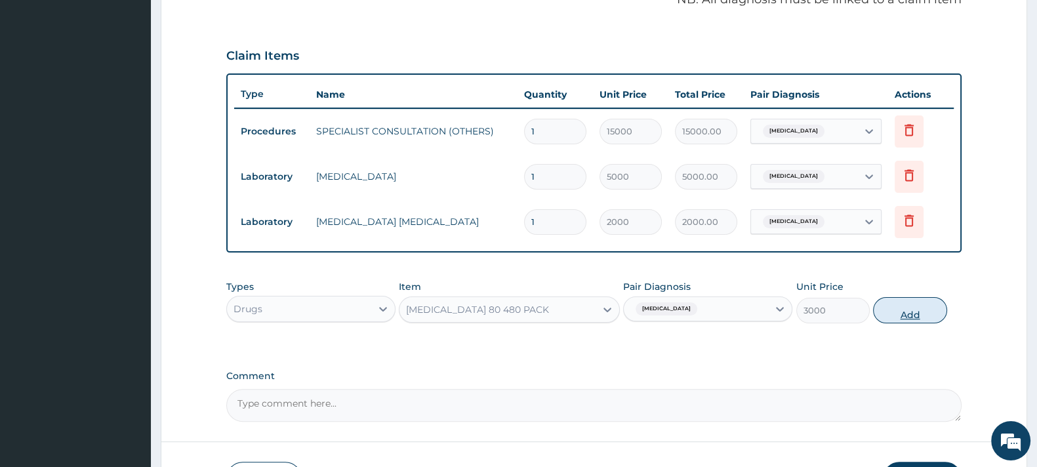
click at [910, 312] on button "Add" at bounding box center [909, 310] width 73 height 26
type input "0"
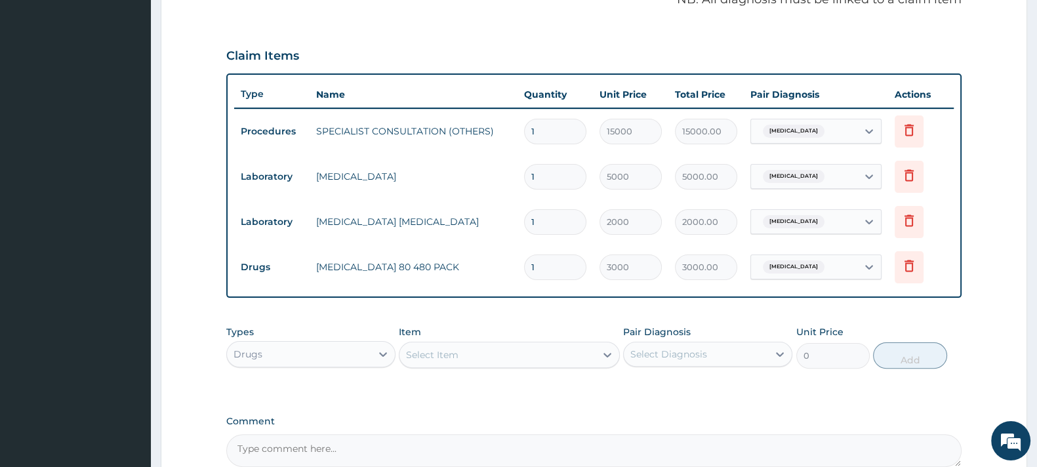
click at [441, 356] on div "Select Item" at bounding box center [432, 354] width 52 height 13
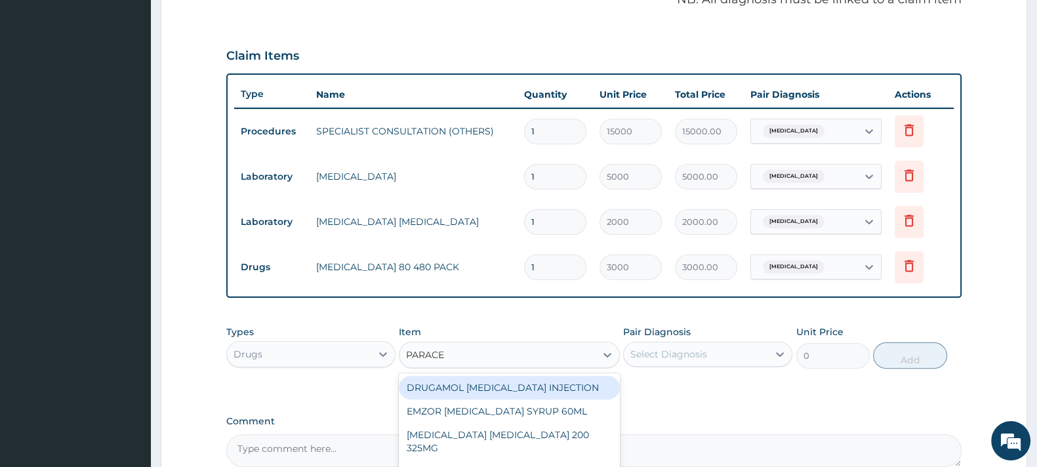
type input "PARACET"
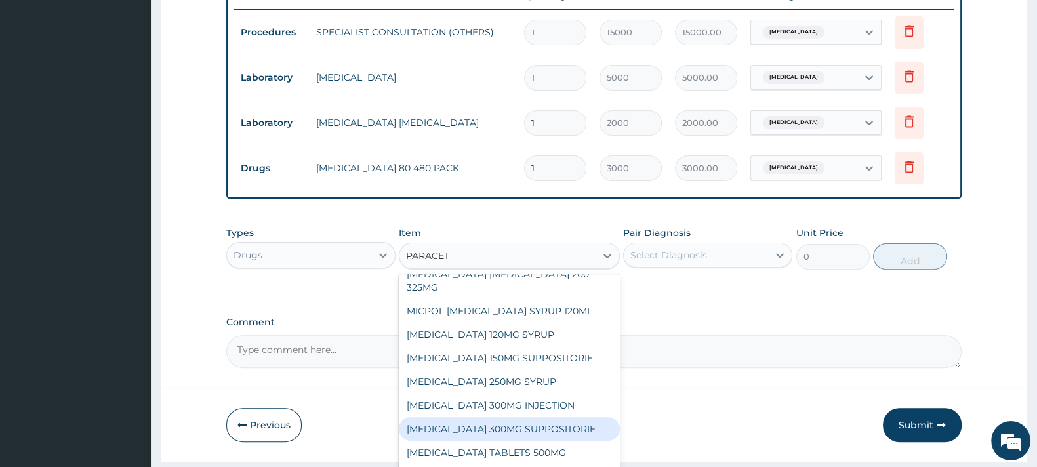
scroll to position [63, 0]
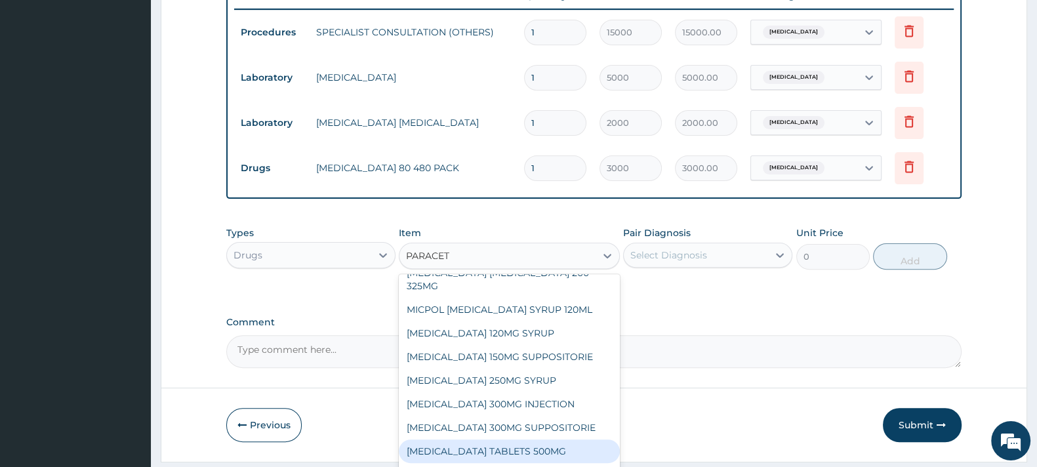
click at [540, 440] on div "[MEDICAL_DATA] TABLETS 500MG" at bounding box center [509, 452] width 220 height 24
type input "50"
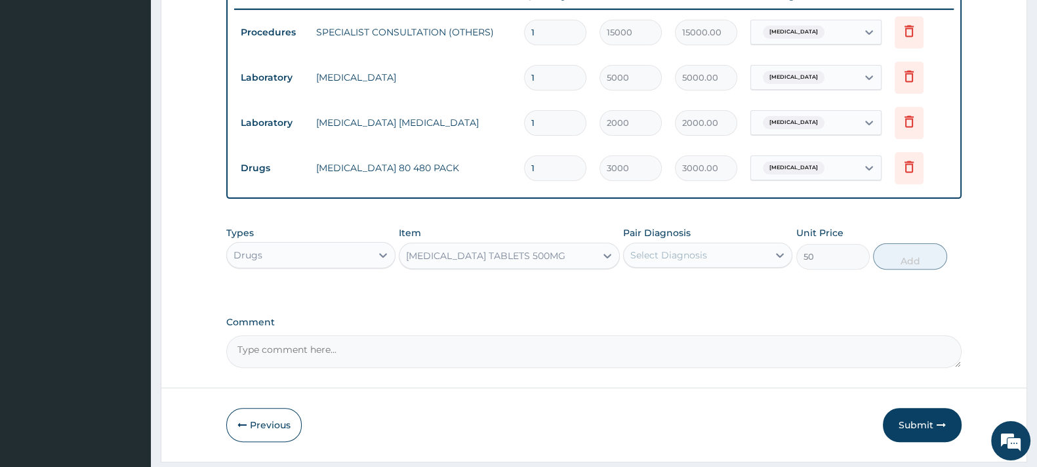
click at [663, 255] on div "Select Diagnosis" at bounding box center [669, 255] width 77 height 13
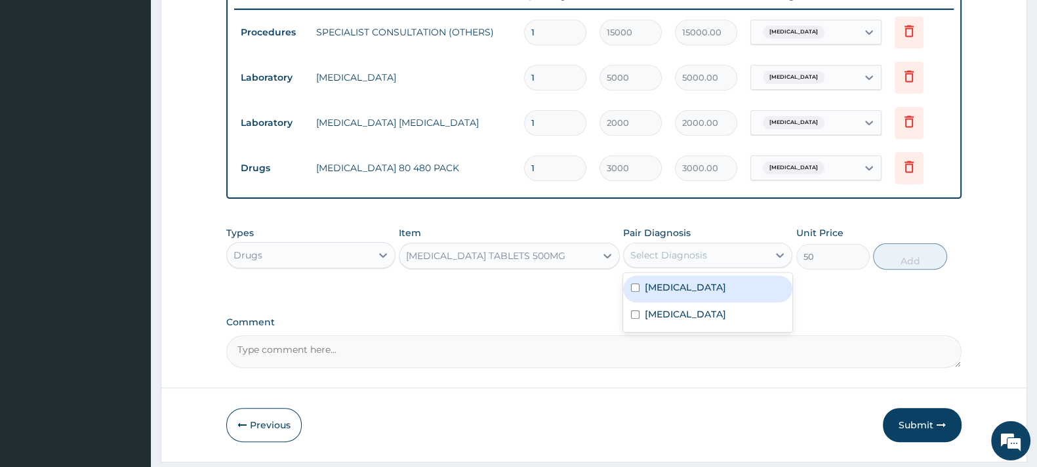
click at [682, 293] on div "Malaria, unspecified" at bounding box center [707, 289] width 169 height 27
checkbox input "true"
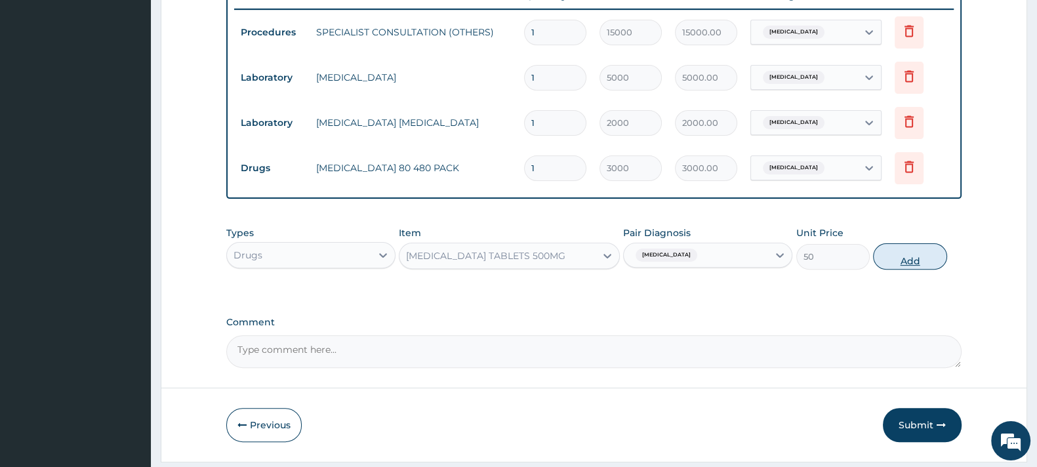
click at [896, 256] on button "Add" at bounding box center [909, 256] width 73 height 26
type input "0"
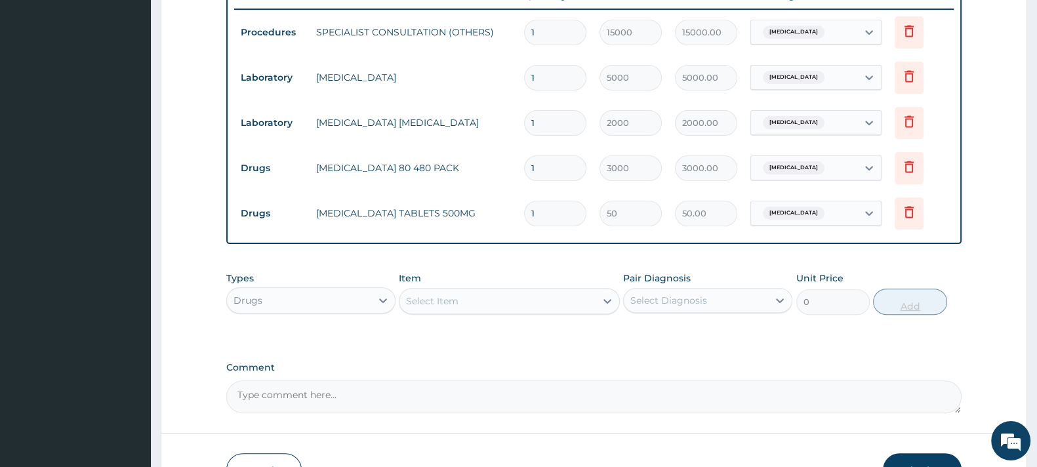
type input "18"
type input "900.00"
type input "18"
click at [470, 300] on div "Select Item" at bounding box center [498, 301] width 196 height 21
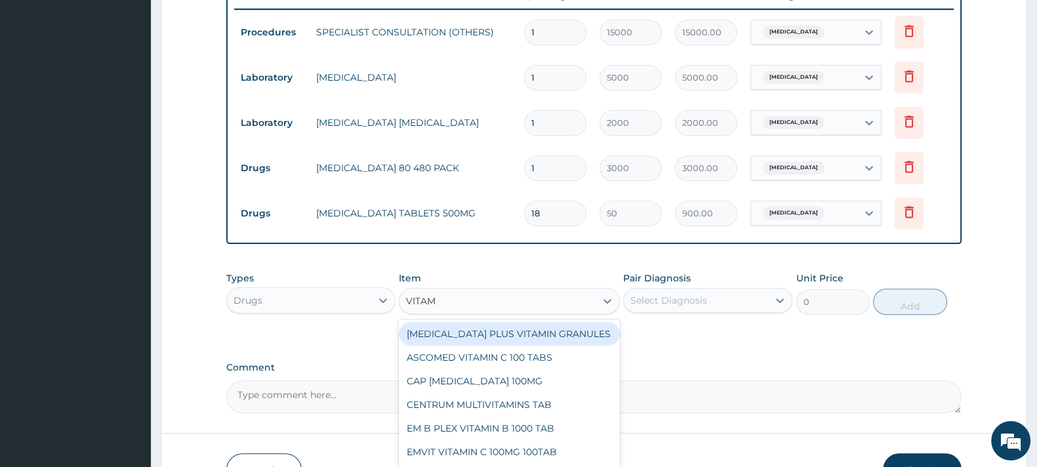
type input "VITAMI"
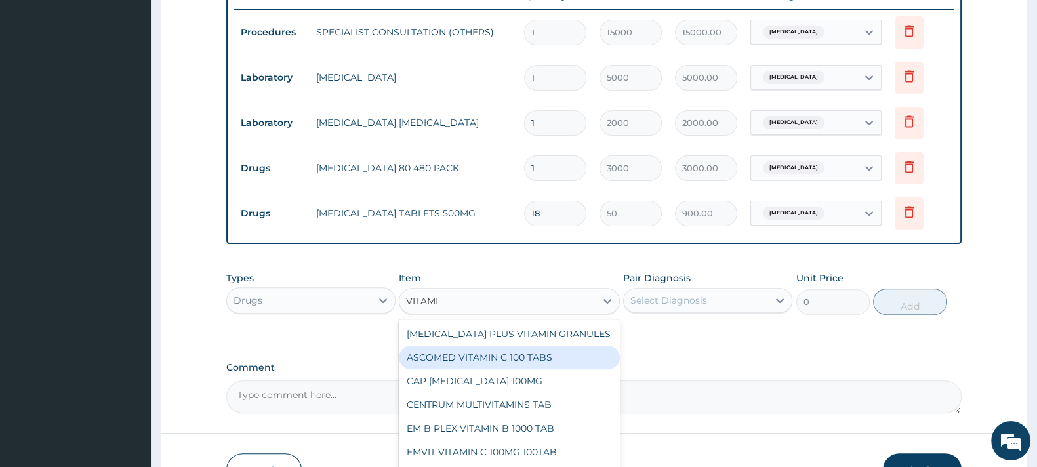
click at [501, 355] on div "ASCOMED VITAMIN C 100 TABS" at bounding box center [509, 358] width 220 height 24
type input "210.6"
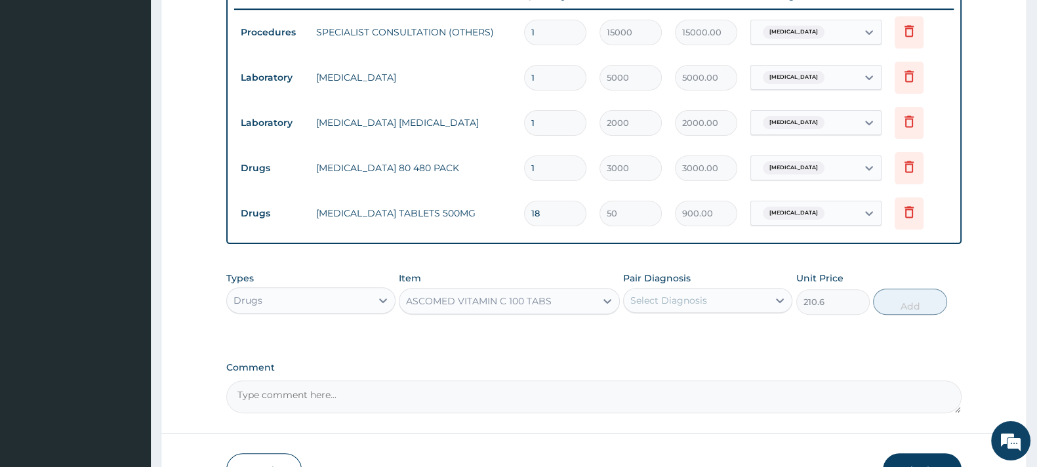
click at [677, 294] on div "Select Diagnosis" at bounding box center [669, 300] width 77 height 13
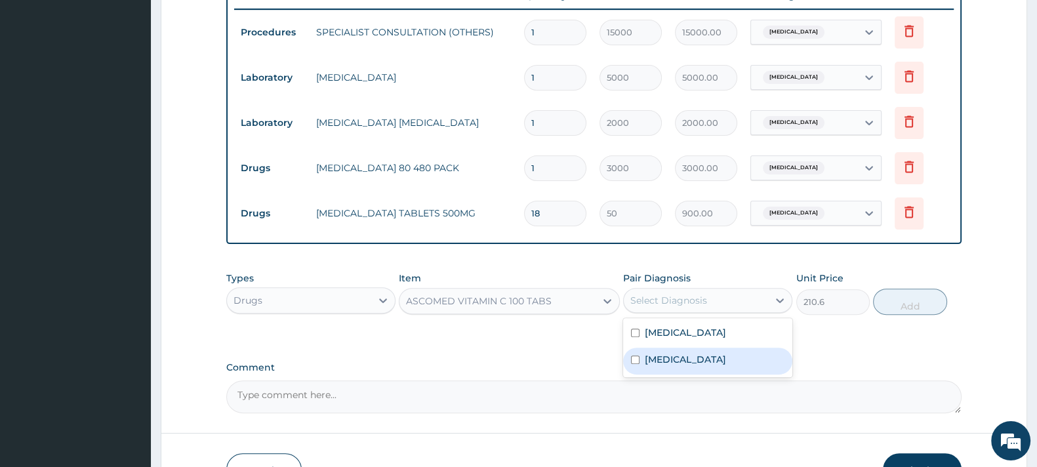
click at [689, 359] on label "Typhoid fever, unspecified" at bounding box center [685, 359] width 81 height 13
checkbox input "true"
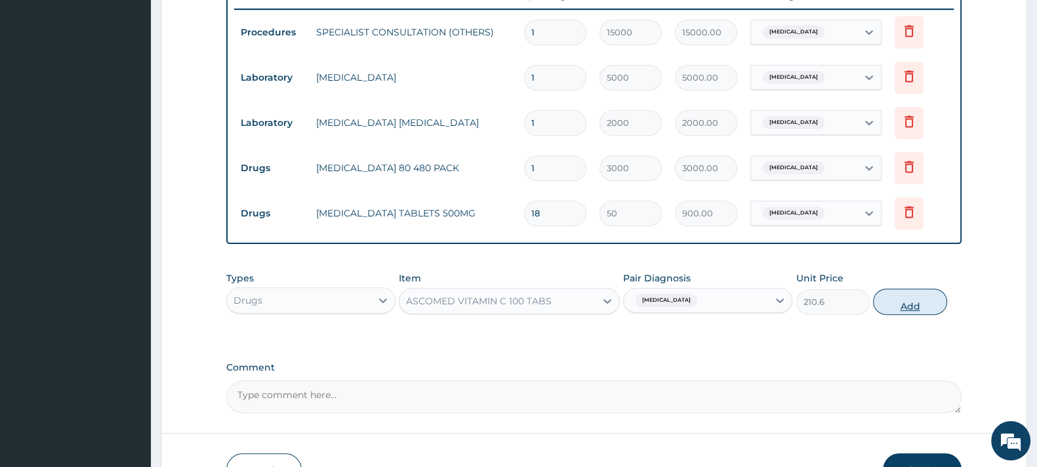
click at [903, 296] on button "Add" at bounding box center [909, 302] width 73 height 26
type input "0"
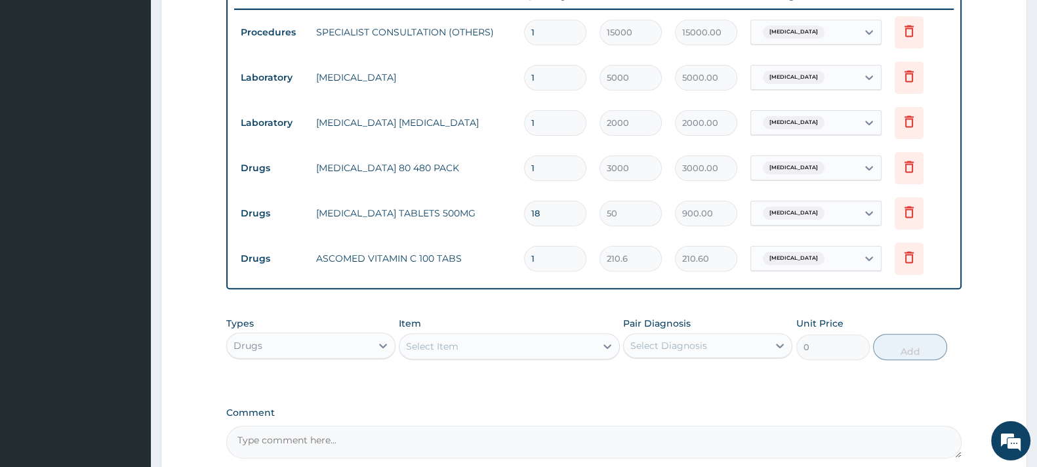
type input "10"
type input "2106.00"
type input "9"
type input "1895.40"
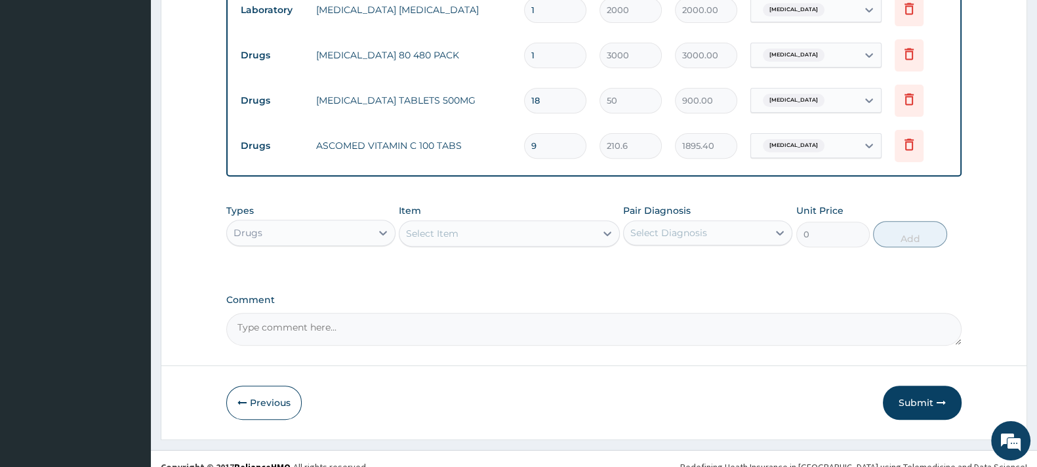
scroll to position [641, 0]
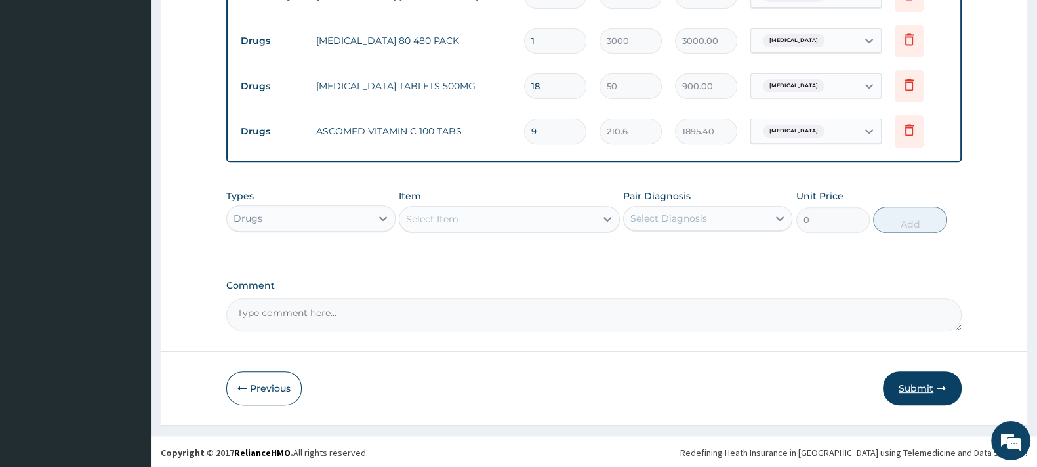
type input "9"
click at [922, 379] on button "Submit" at bounding box center [922, 388] width 79 height 34
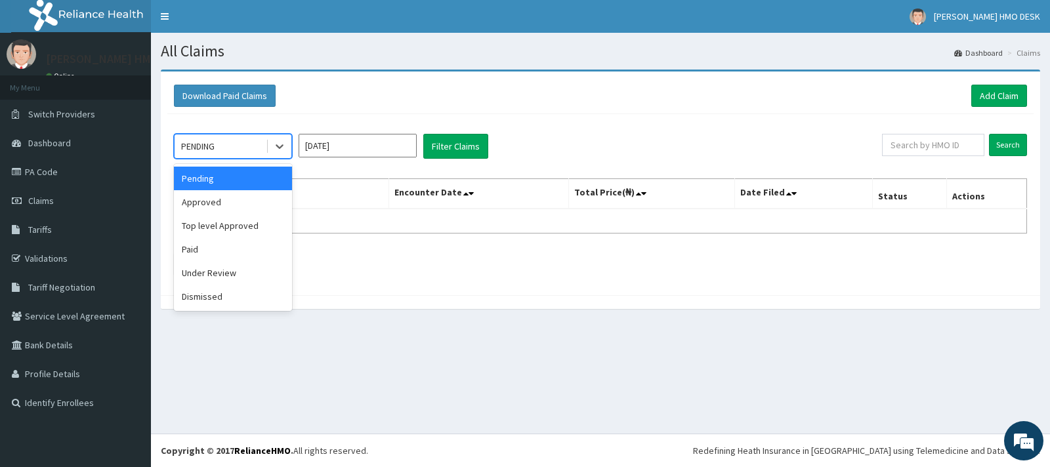
click at [246, 146] on div "PENDING" at bounding box center [220, 146] width 91 height 21
click at [215, 203] on div "Approved" at bounding box center [233, 202] width 118 height 24
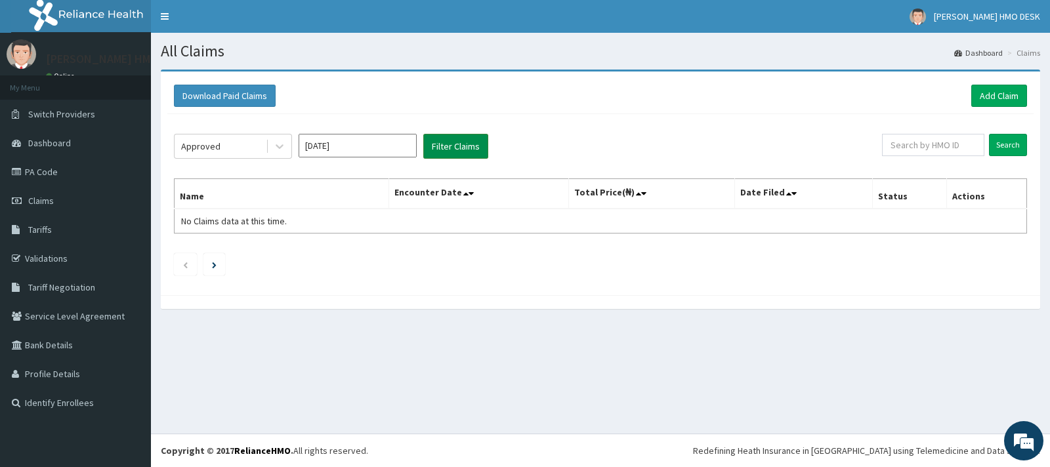
click at [467, 146] on button "Filter Claims" at bounding box center [455, 146] width 65 height 25
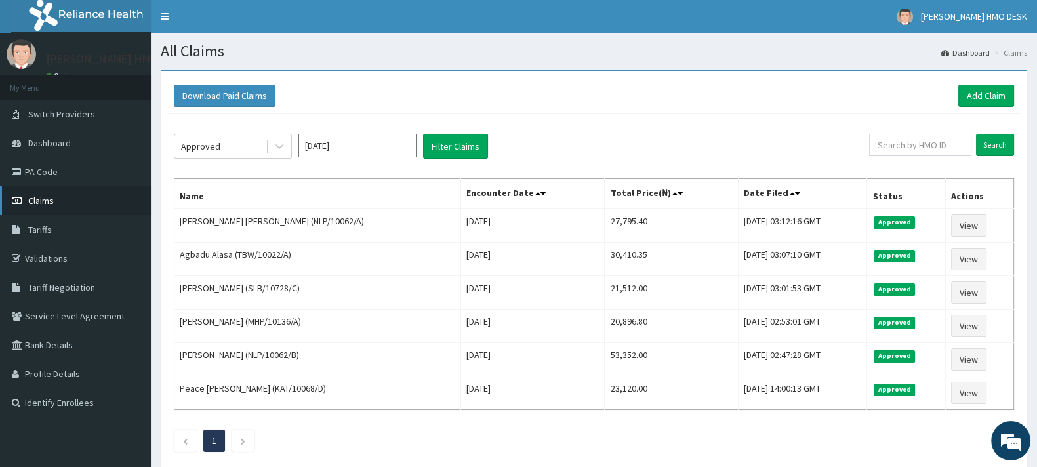
click at [49, 200] on span "Claims" at bounding box center [41, 201] width 26 height 12
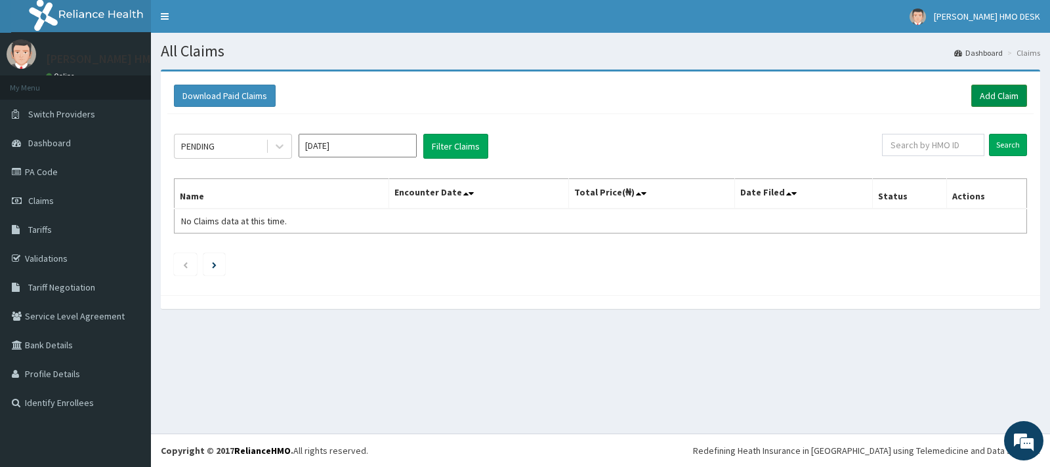
click at [997, 94] on link "Add Claim" at bounding box center [999, 96] width 56 height 22
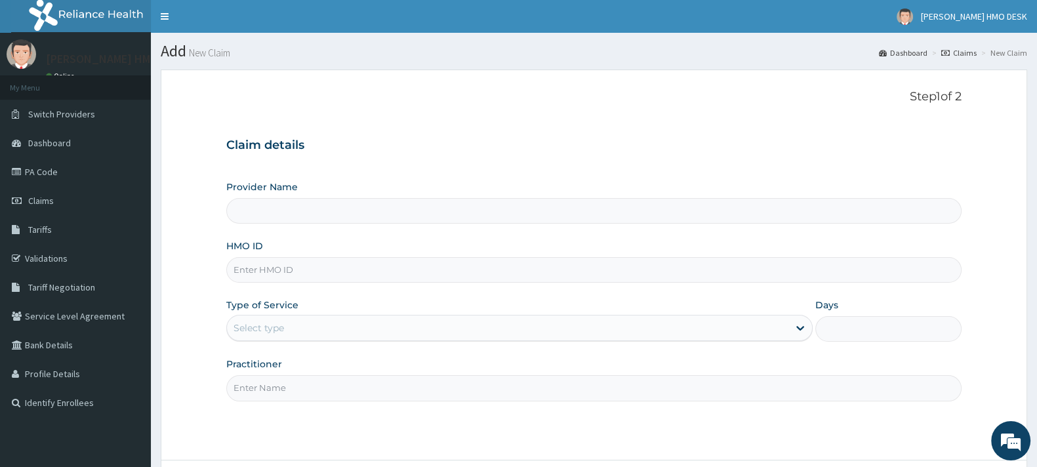
type input "[PERSON_NAME][GEOGRAPHIC_DATA]"
click at [260, 261] on input "HMO ID" at bounding box center [594, 270] width 736 height 26
type input "NBC/11297/D"
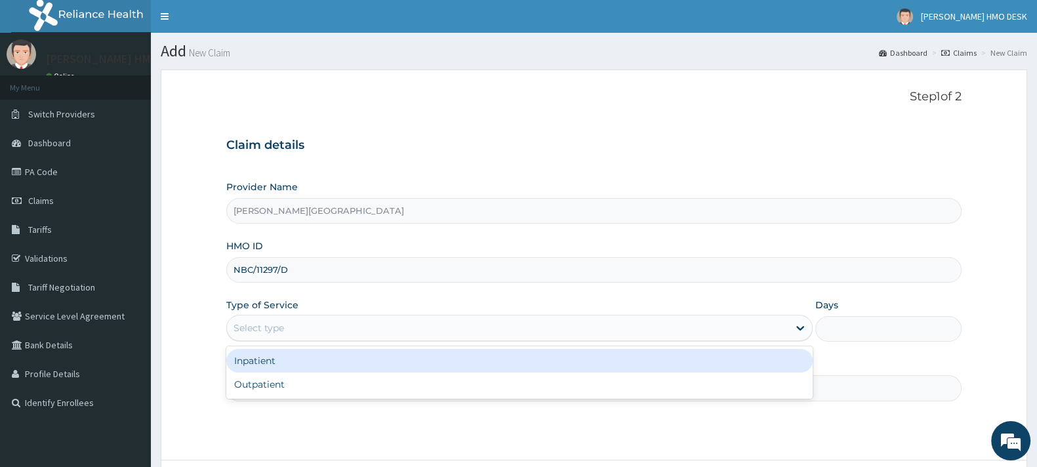
click at [289, 324] on div "Select type" at bounding box center [508, 328] width 562 height 21
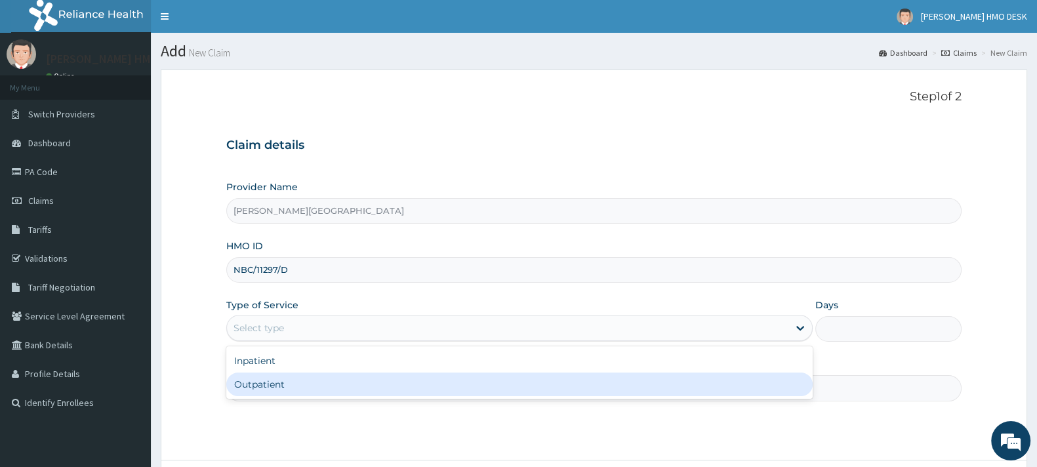
click at [265, 379] on div "Outpatient" at bounding box center [519, 385] width 587 height 24
type input "1"
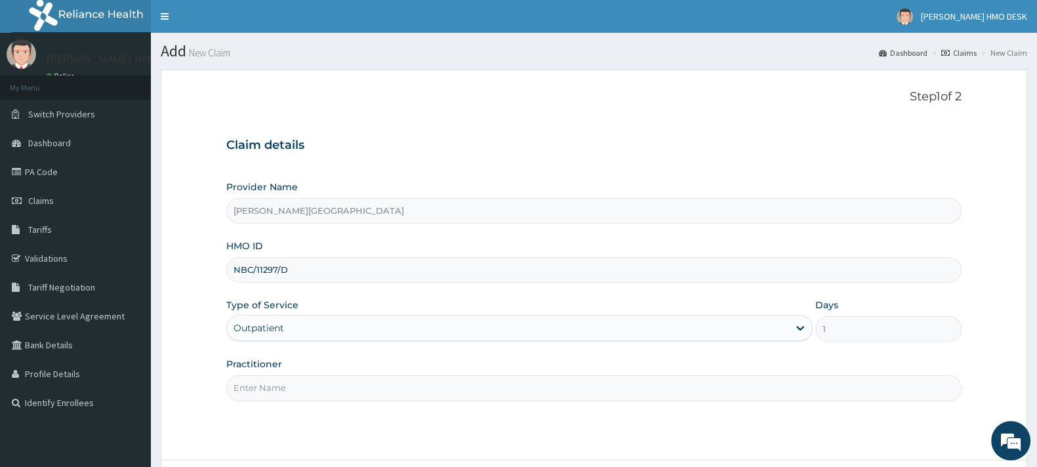
click at [326, 388] on input "Practitioner" at bounding box center [594, 388] width 736 height 26
type input "AMAKU"
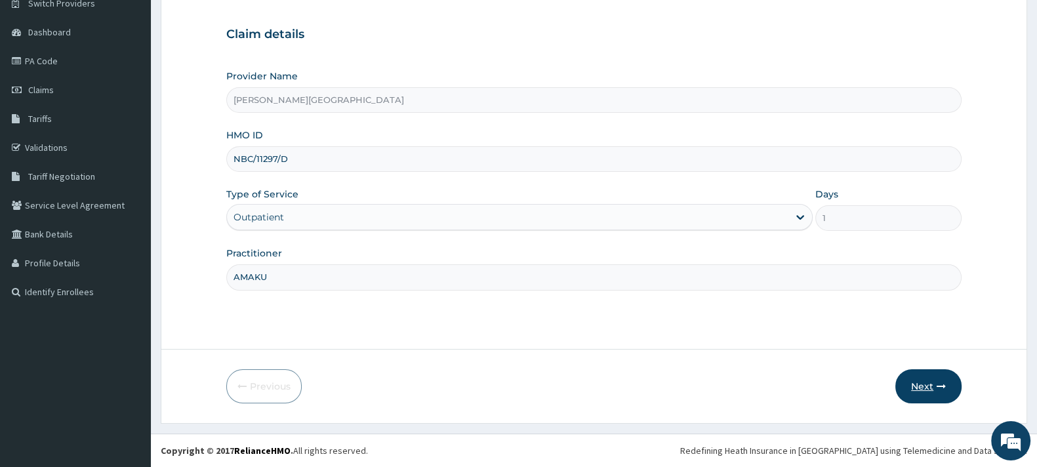
click at [923, 381] on button "Next" at bounding box center [929, 386] width 66 height 34
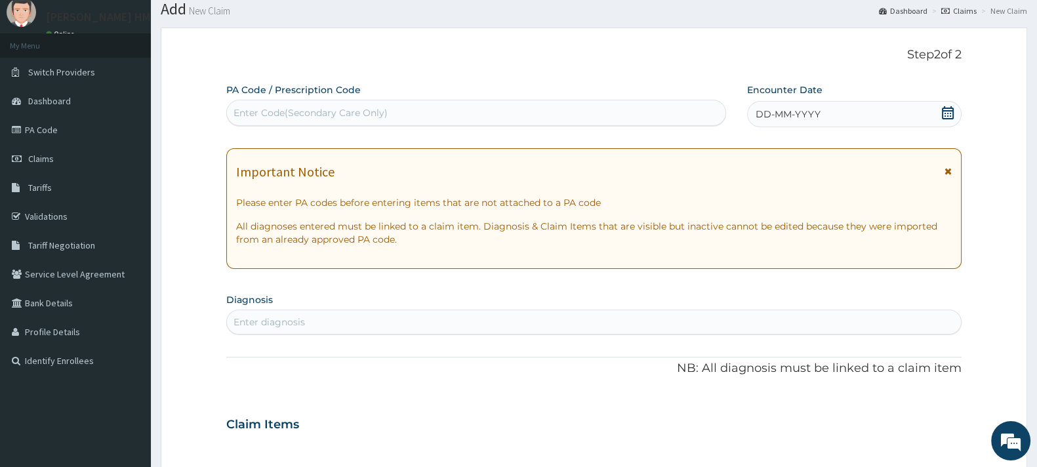
scroll to position [31, 0]
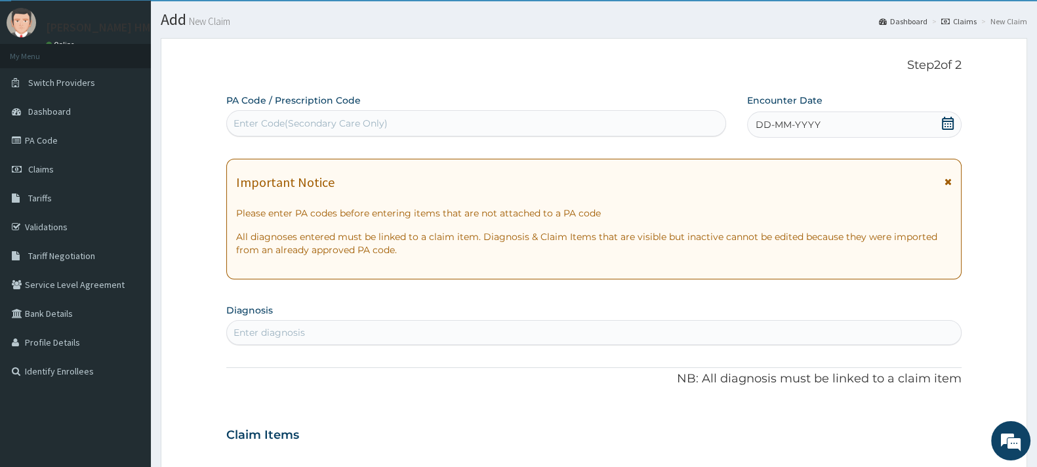
click at [951, 121] on icon at bounding box center [948, 123] width 13 height 13
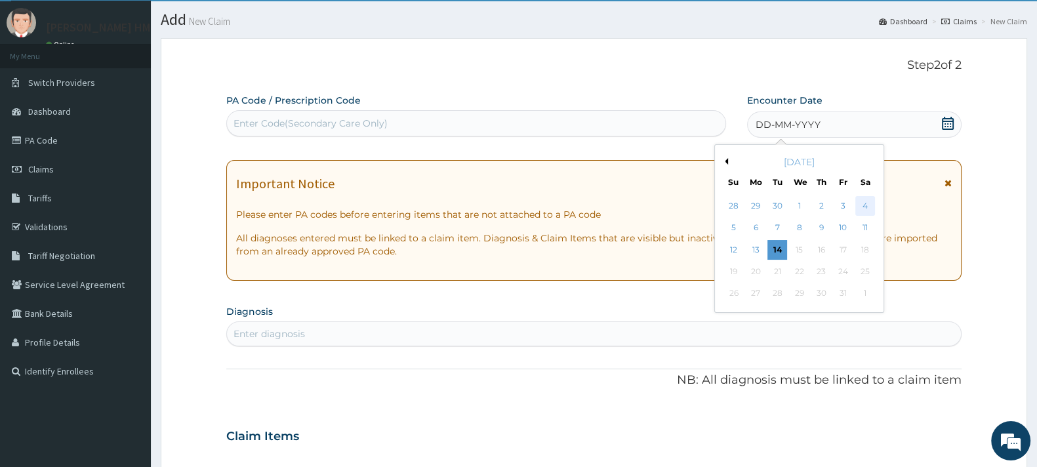
click at [865, 205] on div "4" at bounding box center [866, 206] width 20 height 20
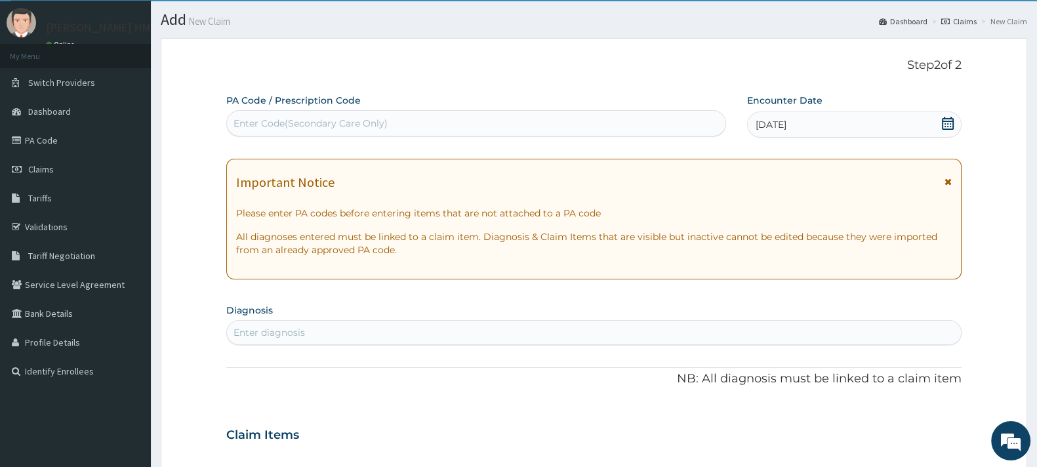
click at [396, 335] on div "Enter diagnosis" at bounding box center [594, 332] width 734 height 21
type input "U"
type input "RESPIR"
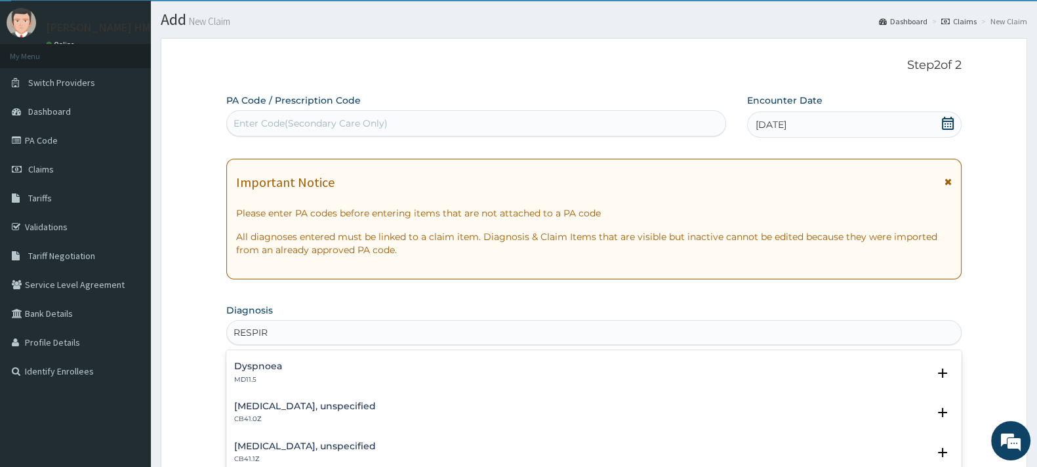
scroll to position [117, 0]
click at [364, 407] on h4 "Acute respiratory failure, unspecified" at bounding box center [305, 405] width 142 height 10
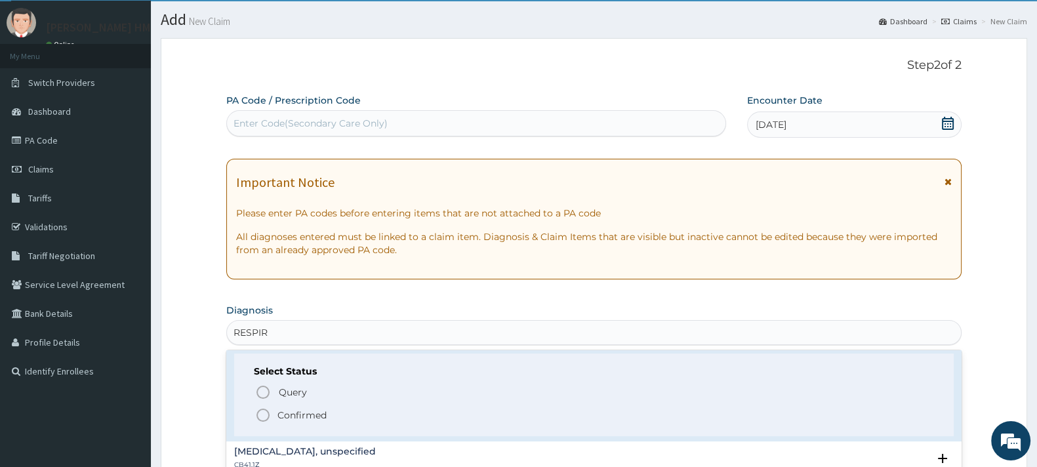
scroll to position [217, 0]
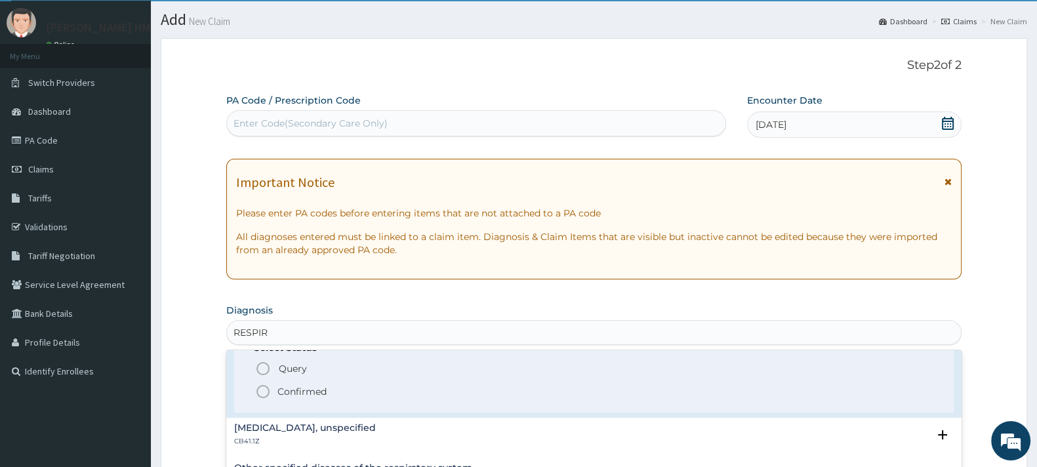
click at [261, 387] on icon "status option filled" at bounding box center [263, 392] width 16 height 16
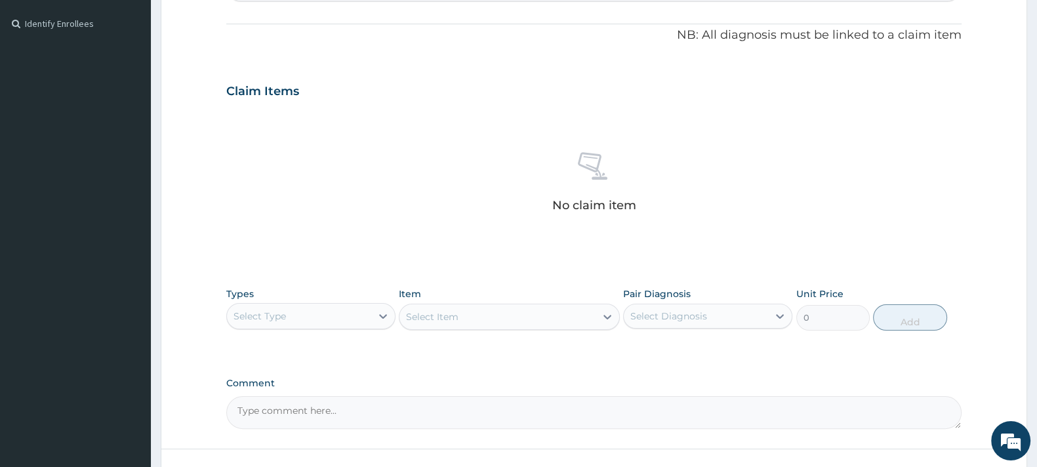
scroll to position [381, 0]
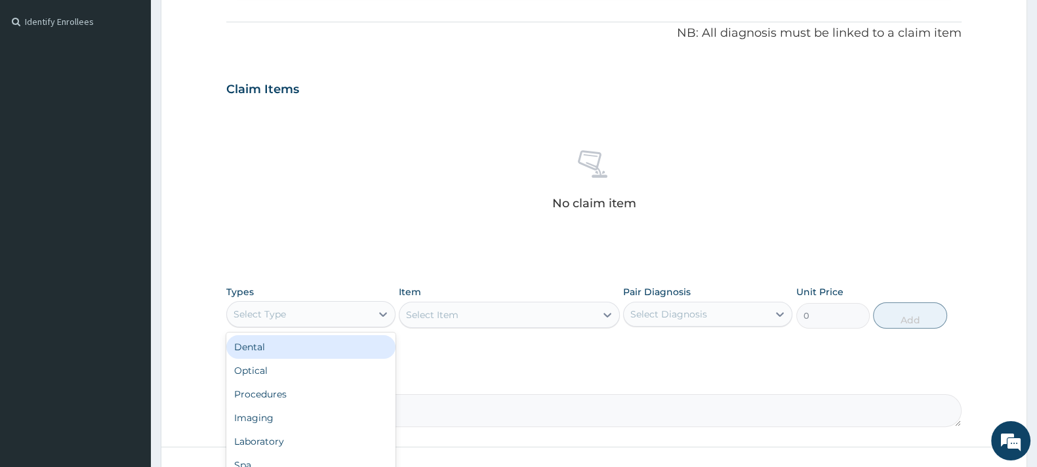
click at [291, 305] on div "Select Type" at bounding box center [299, 314] width 144 height 21
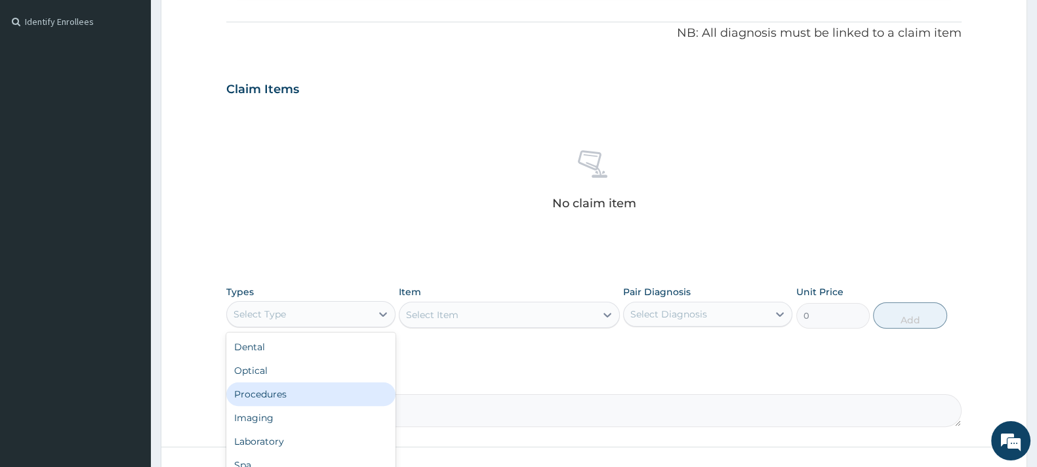
click at [272, 392] on div "Procedures" at bounding box center [310, 395] width 169 height 24
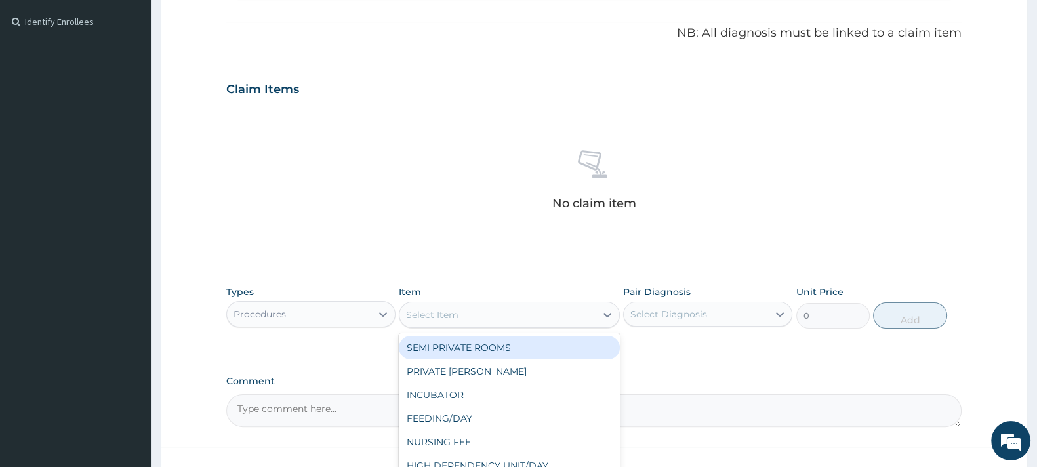
click at [480, 315] on div "Select Item" at bounding box center [498, 314] width 196 height 21
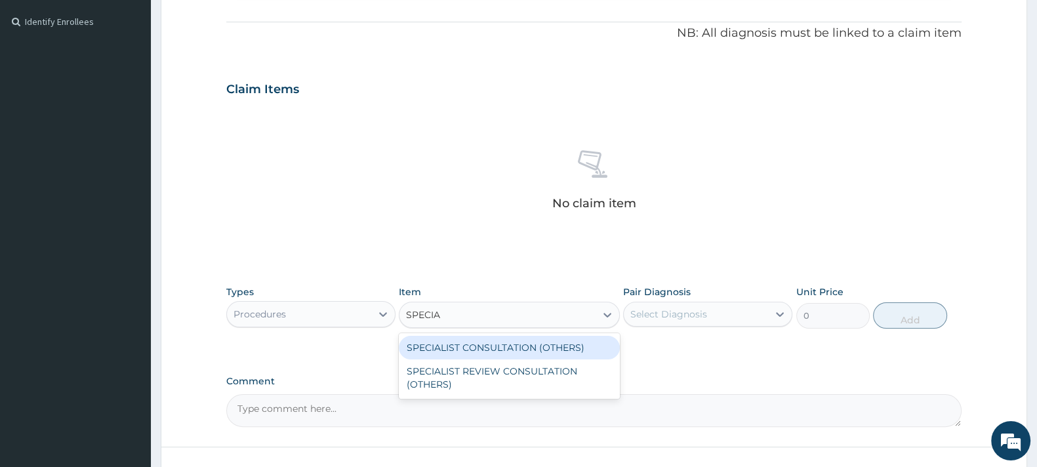
type input "SPECIAL"
click at [473, 350] on div "SPECIALIST CONSULTATION (OTHERS)" at bounding box center [509, 348] width 220 height 24
type input "15000"
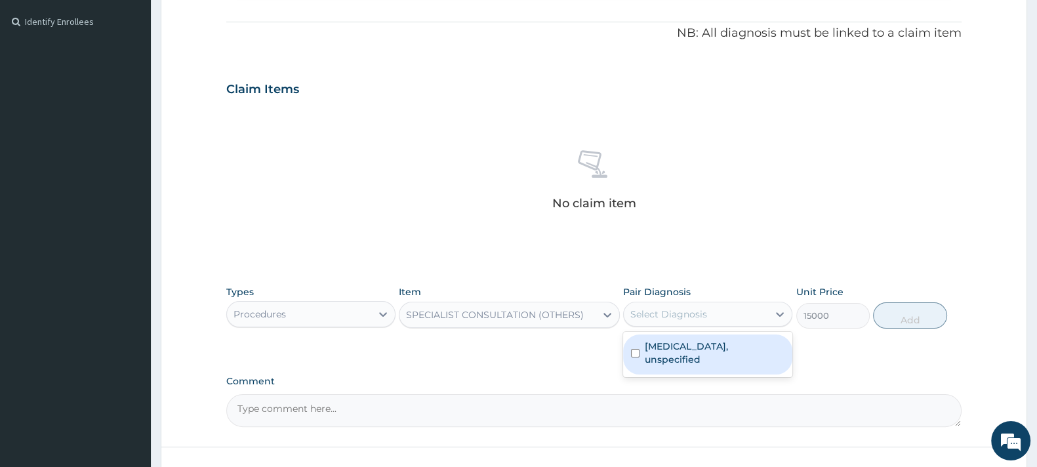
click at [682, 308] on div "Select Diagnosis" at bounding box center [669, 314] width 77 height 13
click at [675, 343] on label "[MEDICAL_DATA], unspecified" at bounding box center [715, 353] width 140 height 26
checkbox input "true"
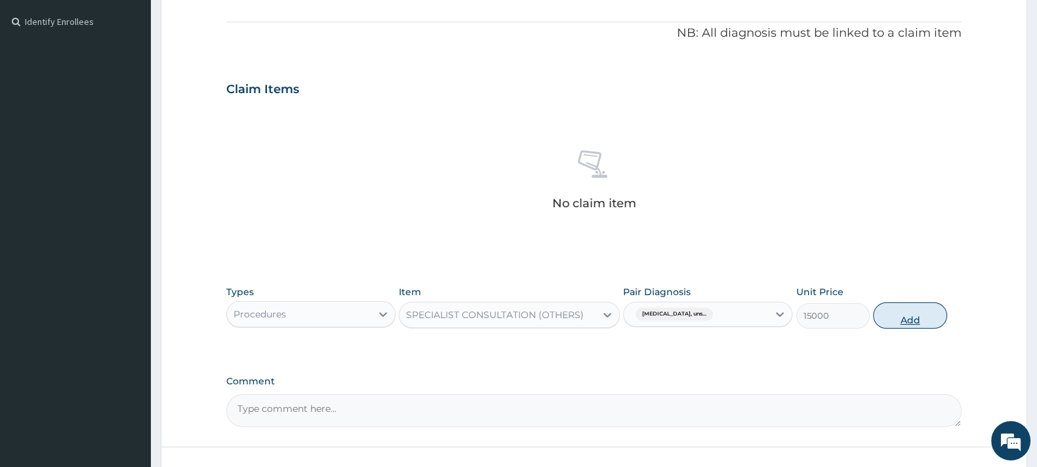
click at [904, 310] on button "Add" at bounding box center [909, 316] width 73 height 26
type input "0"
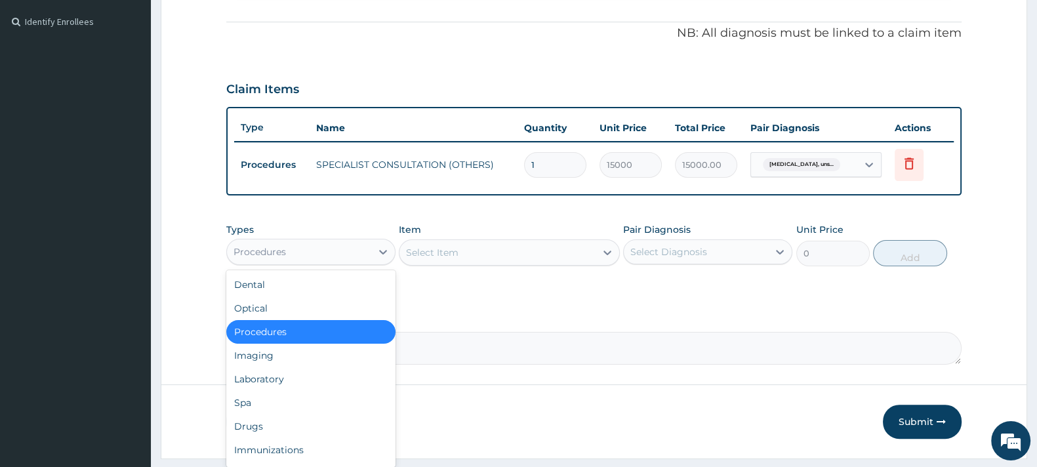
click at [317, 251] on div "Procedures" at bounding box center [299, 251] width 144 height 21
click at [251, 419] on div "Drugs" at bounding box center [310, 427] width 169 height 24
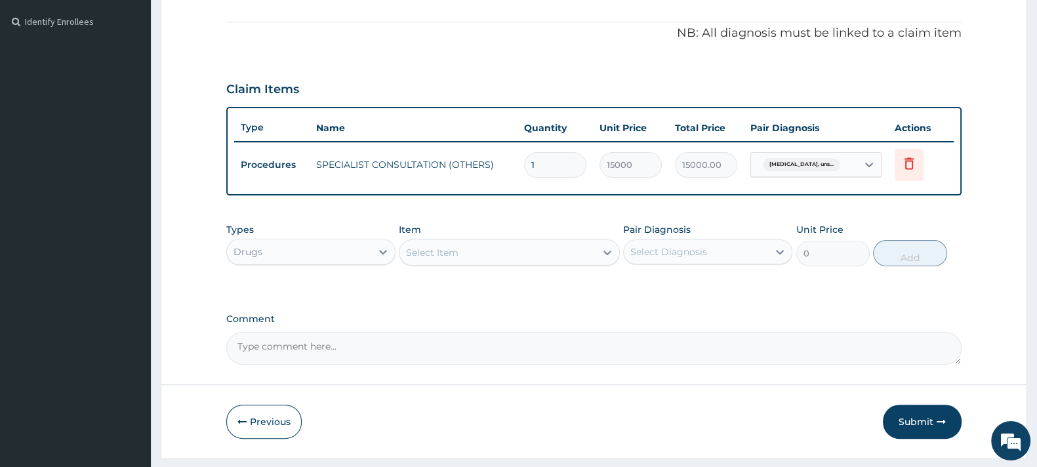
click at [465, 245] on div "Select Item" at bounding box center [498, 252] width 196 height 21
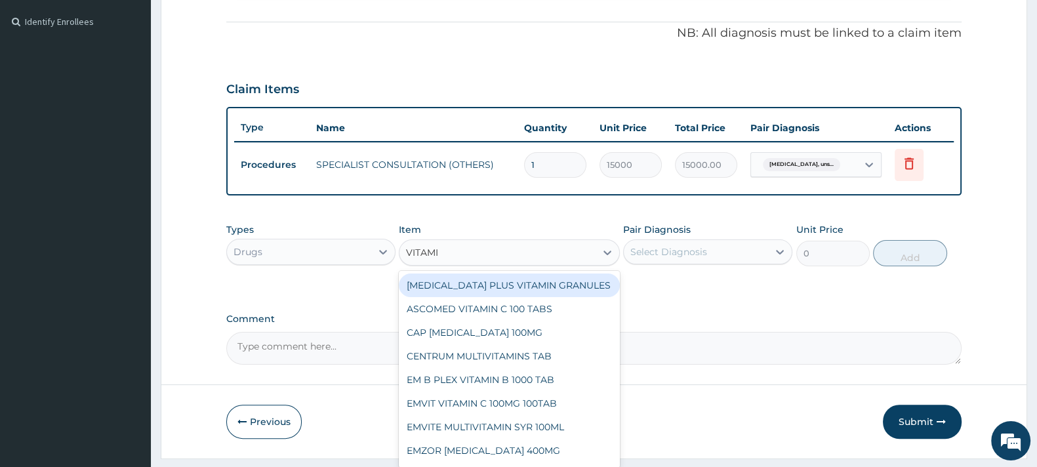
type input "VITAMIN"
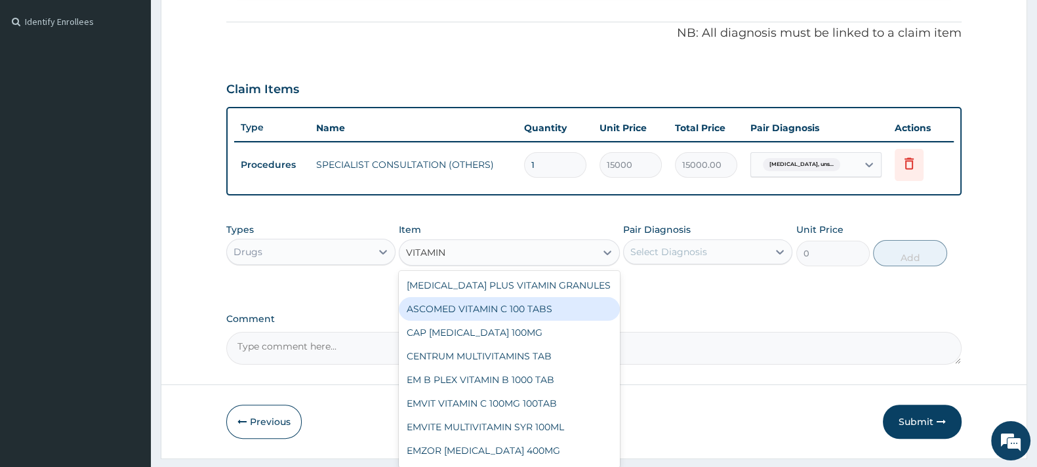
click at [523, 303] on div "ASCOMED VITAMIN C 100 TABS" at bounding box center [509, 309] width 220 height 24
type input "210.6"
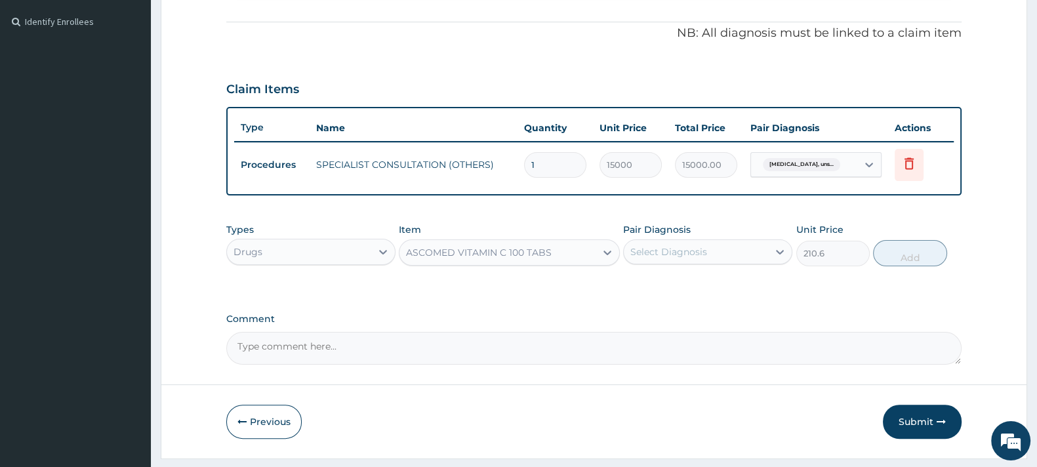
click at [680, 246] on div "Select Diagnosis" at bounding box center [669, 251] width 77 height 13
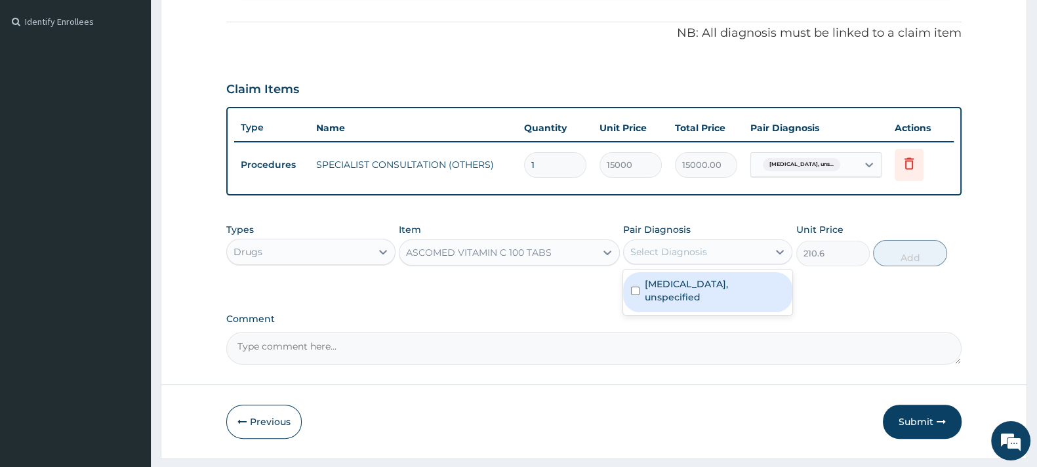
click at [675, 285] on label "[MEDICAL_DATA], unspecified" at bounding box center [715, 291] width 140 height 26
checkbox input "true"
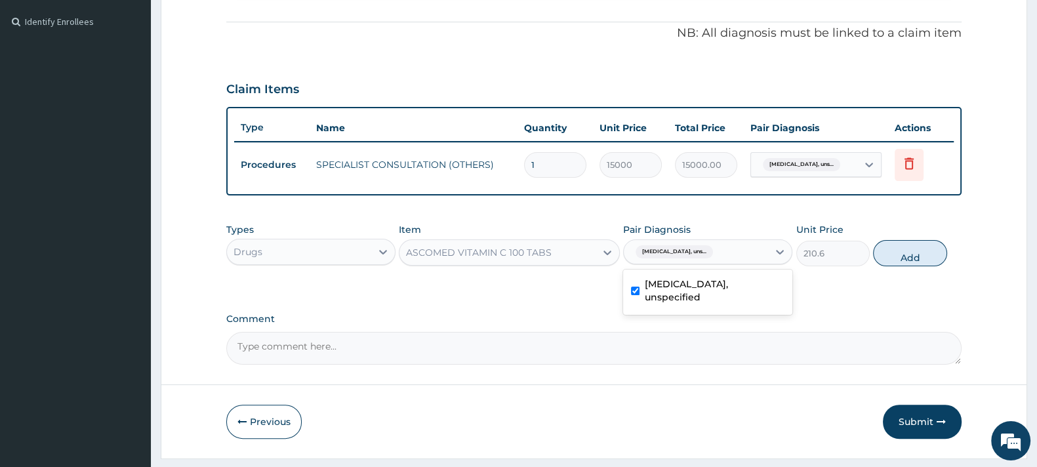
click at [521, 256] on div "ASCOMED VITAMIN C 100 TABS" at bounding box center [479, 252] width 146 height 13
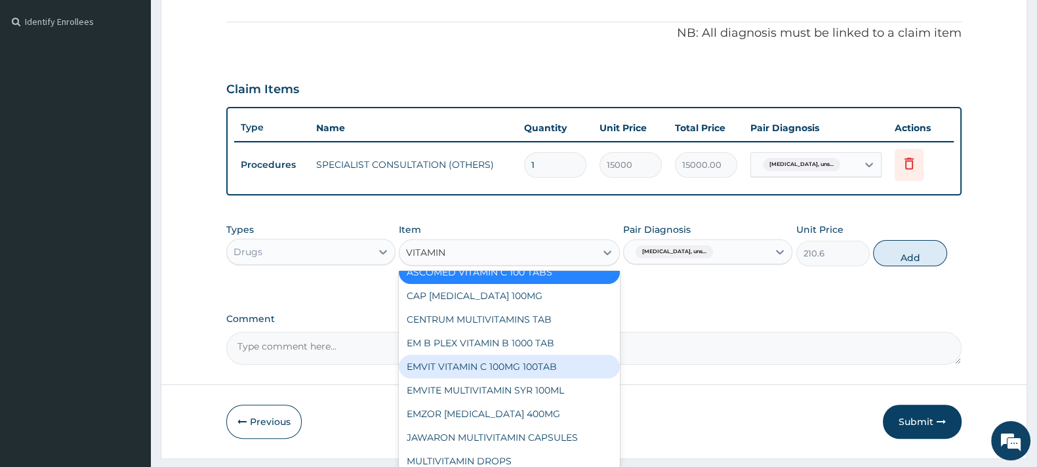
scroll to position [0, 0]
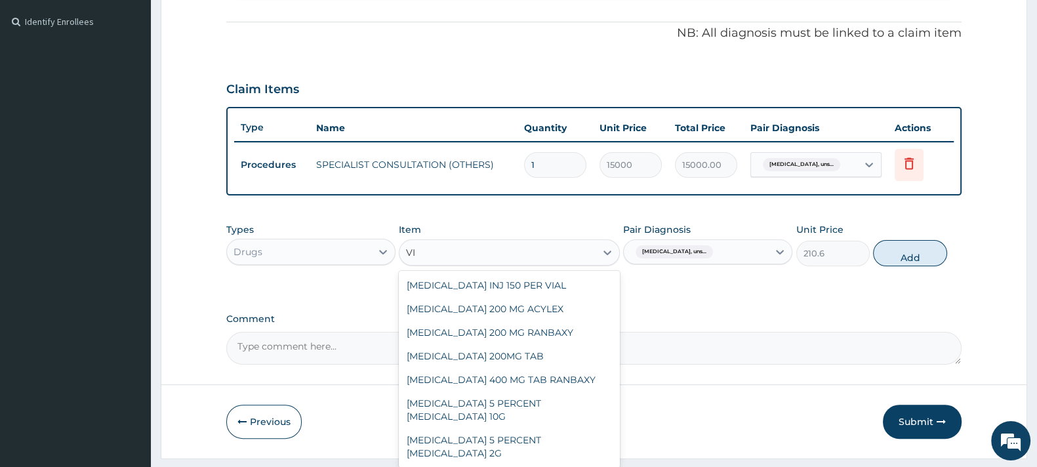
type input "V"
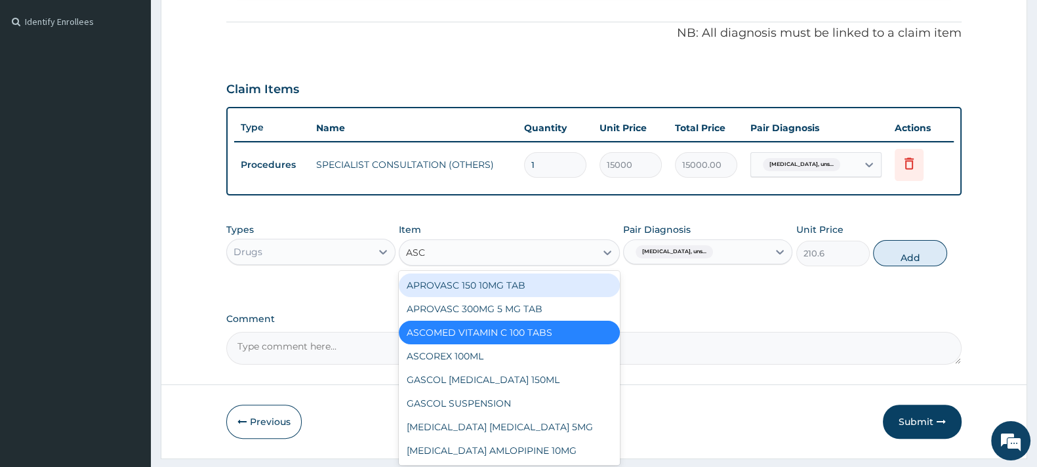
type input "ASCO"
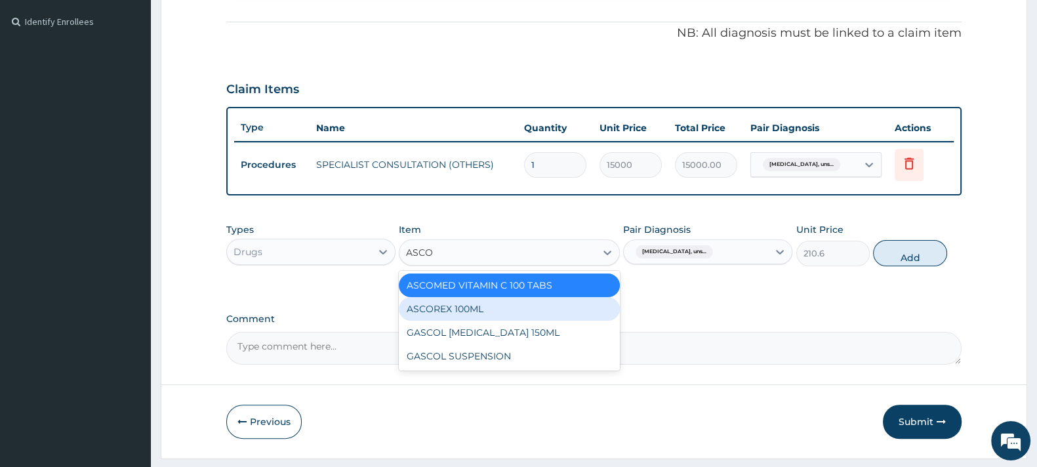
click at [472, 303] on div "ASCOREX 100ML" at bounding box center [509, 309] width 220 height 24
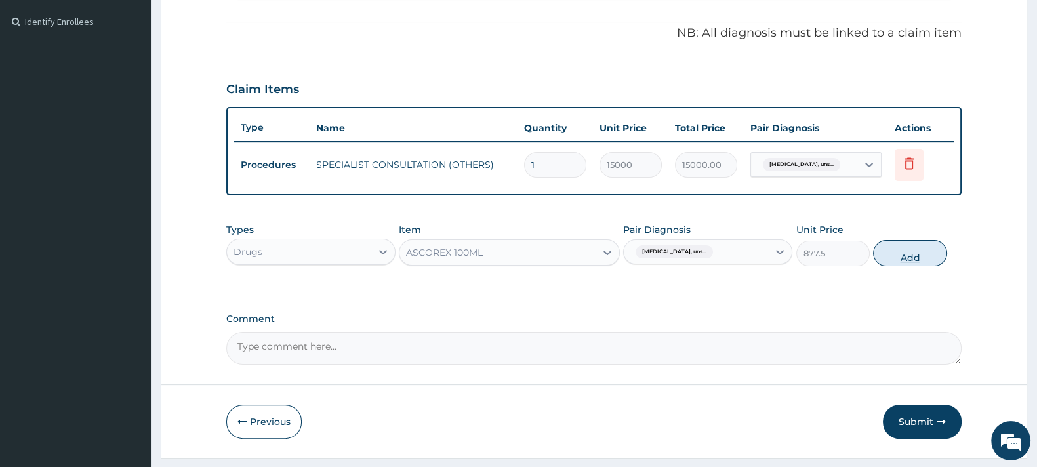
click at [912, 249] on button "Add" at bounding box center [909, 253] width 73 height 26
type input "0"
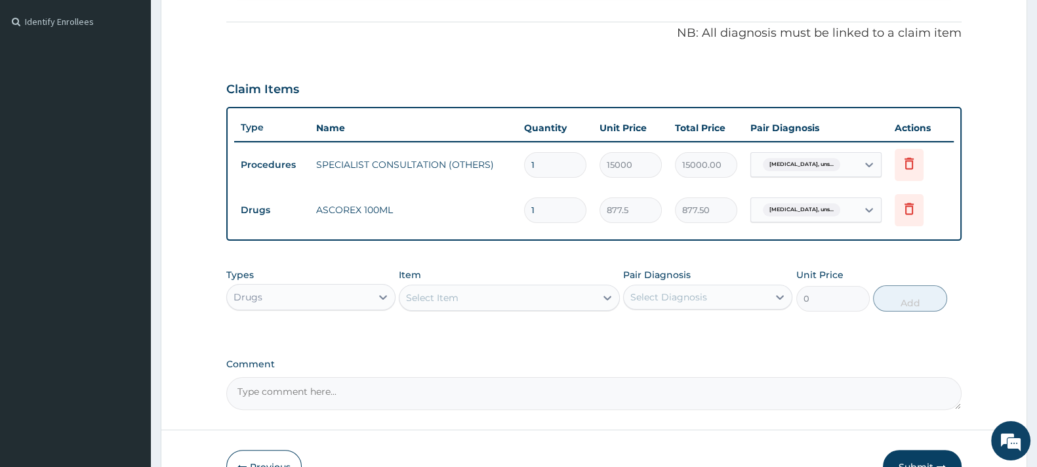
click at [445, 292] on div "Select Item" at bounding box center [432, 297] width 52 height 13
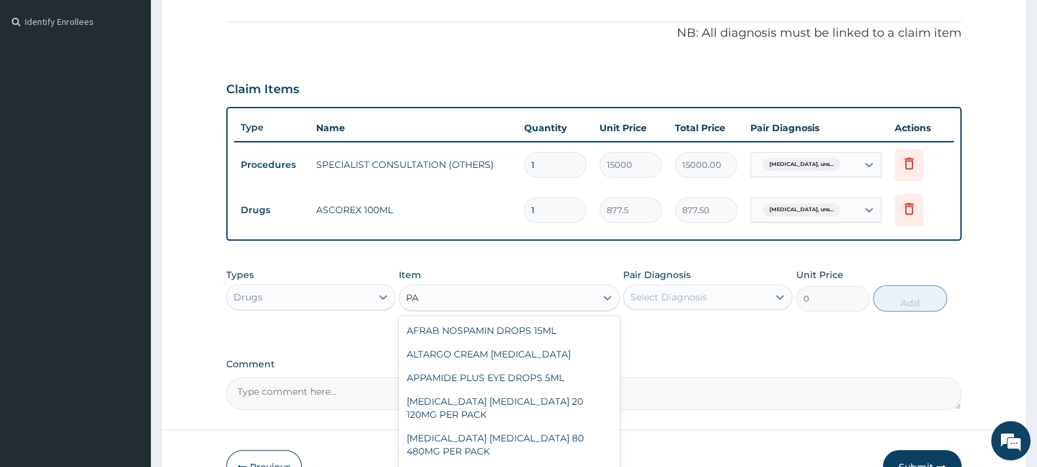
type input "P"
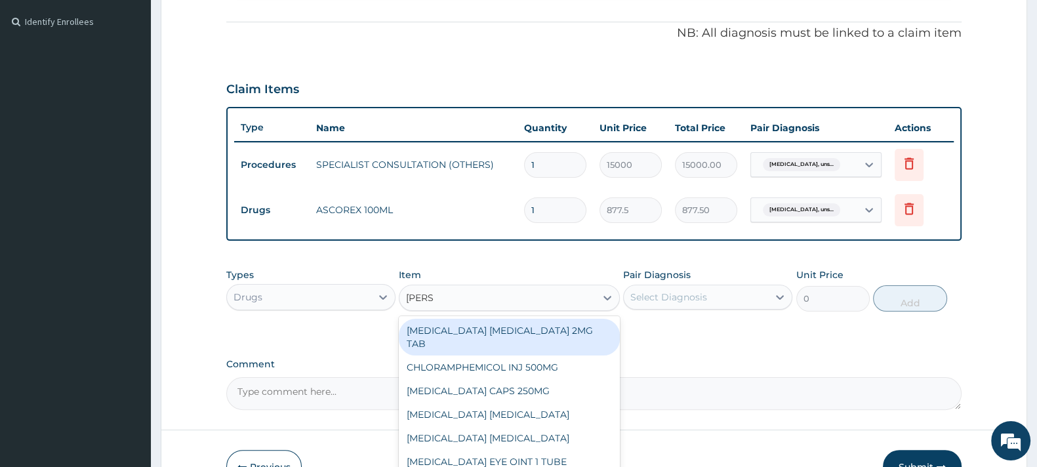
type input "LORAT"
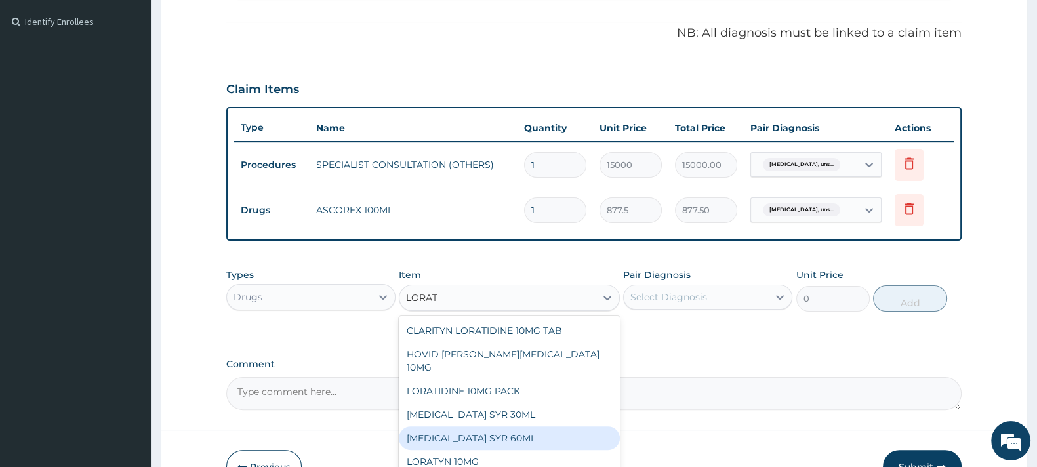
click at [499, 427] on div "[MEDICAL_DATA] SYR 60ML" at bounding box center [509, 439] width 220 height 24
type input "1053"
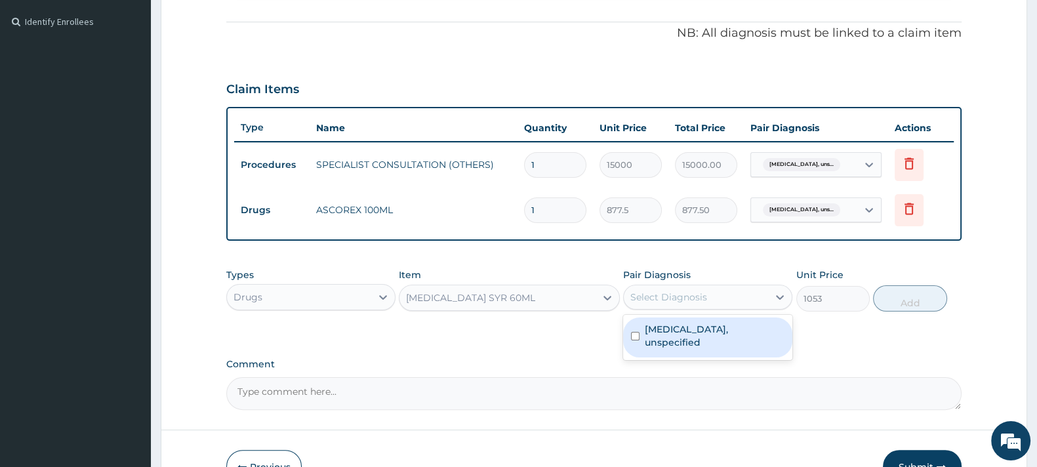
click at [670, 299] on div "Select Diagnosis" at bounding box center [669, 297] width 77 height 13
click at [676, 331] on label "[MEDICAL_DATA], unspecified" at bounding box center [715, 336] width 140 height 26
checkbox input "true"
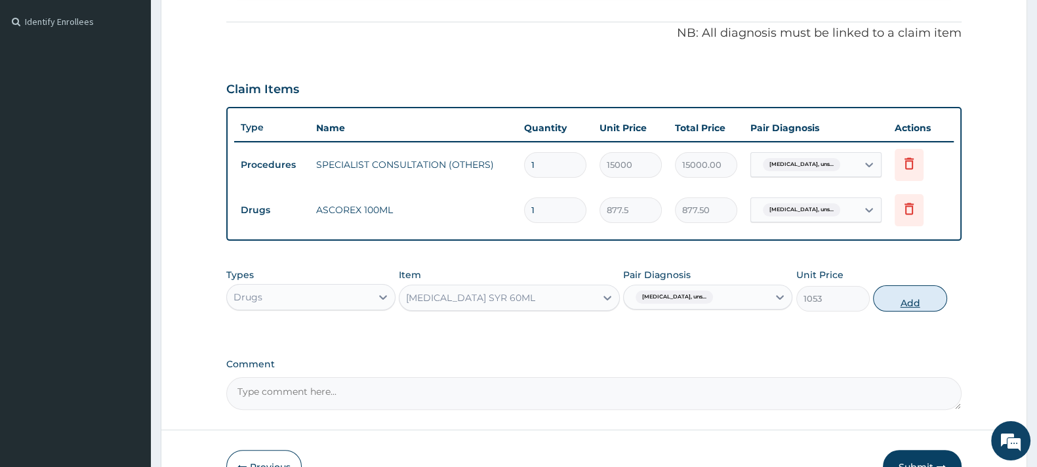
click at [922, 289] on button "Add" at bounding box center [909, 298] width 73 height 26
type input "0"
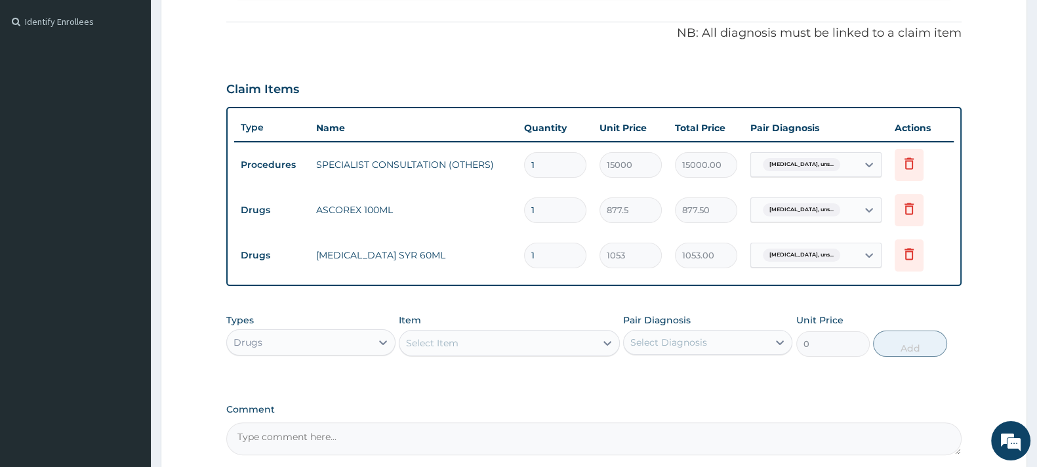
scroll to position [505, 0]
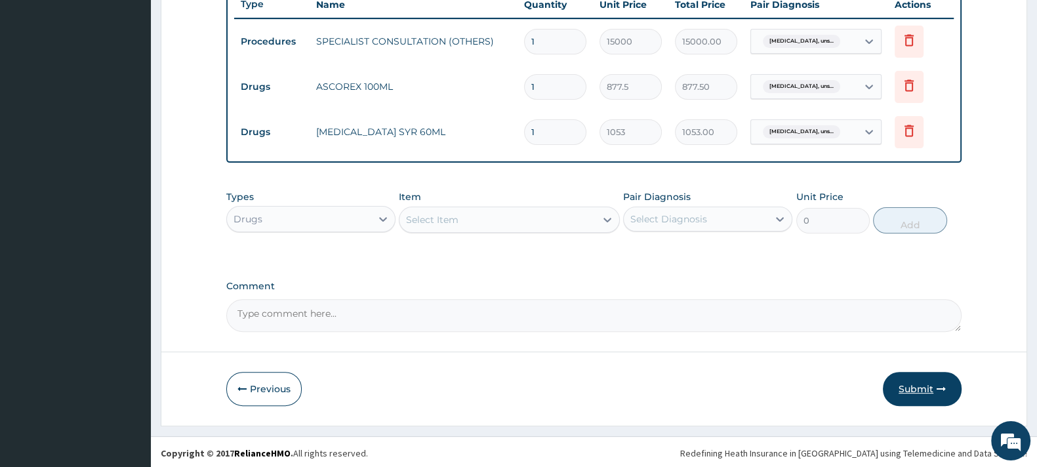
click at [912, 384] on button "Submit" at bounding box center [922, 389] width 79 height 34
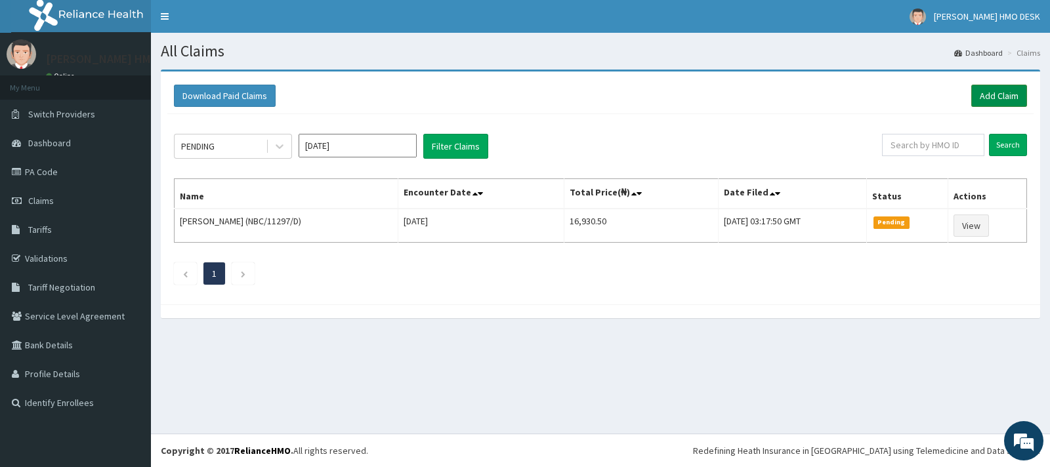
click at [996, 94] on link "Add Claim" at bounding box center [999, 96] width 56 height 22
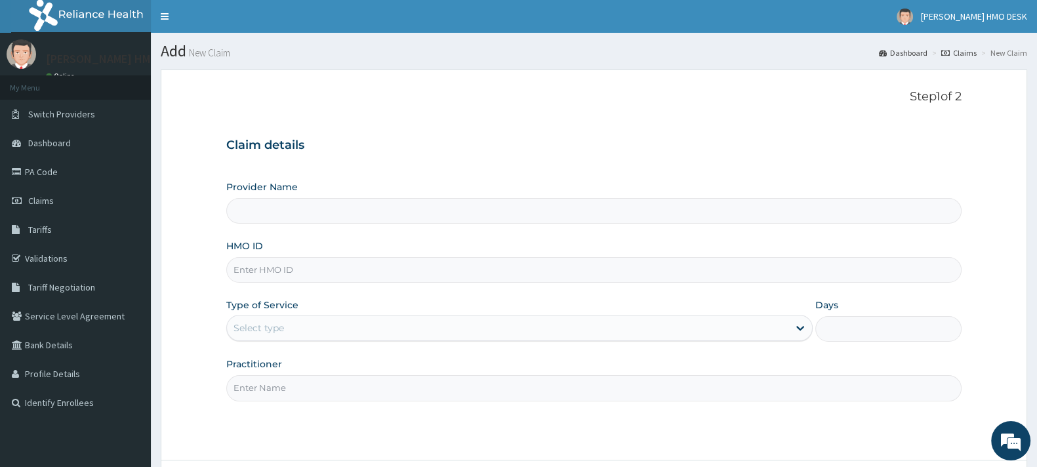
click at [292, 271] on input "HMO ID" at bounding box center [594, 270] width 736 height 26
type input "NB"
type input "[PERSON_NAME][GEOGRAPHIC_DATA]"
type input "NBC/11297/C"
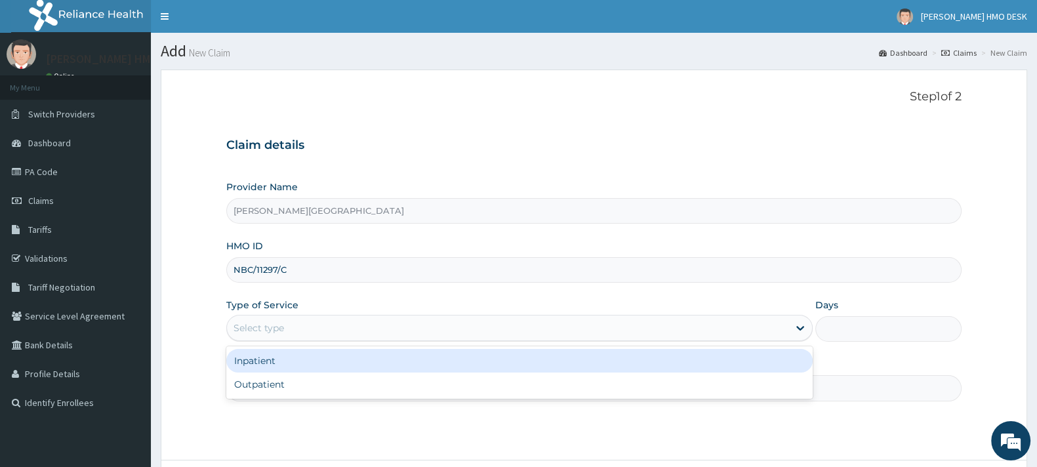
click at [331, 322] on div "Select type" at bounding box center [508, 328] width 562 height 21
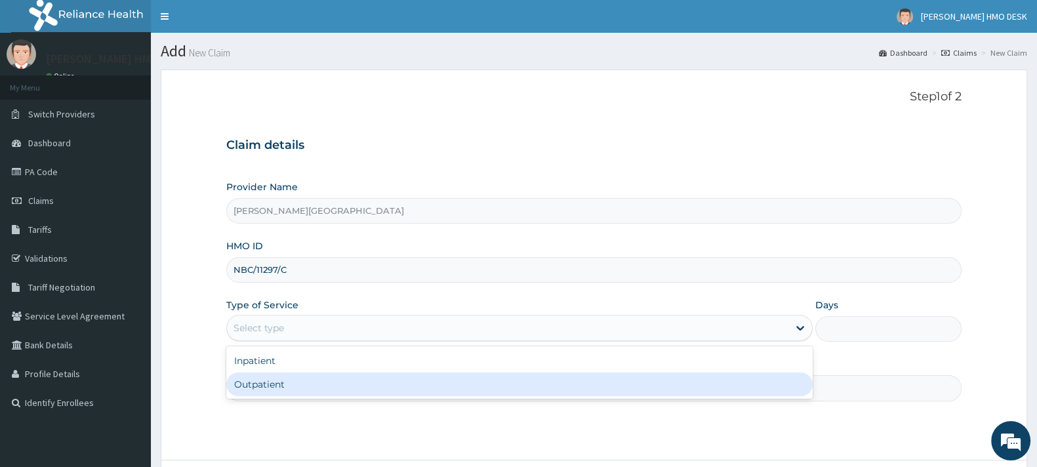
click at [267, 377] on div "Outpatient" at bounding box center [519, 385] width 587 height 24
type input "1"
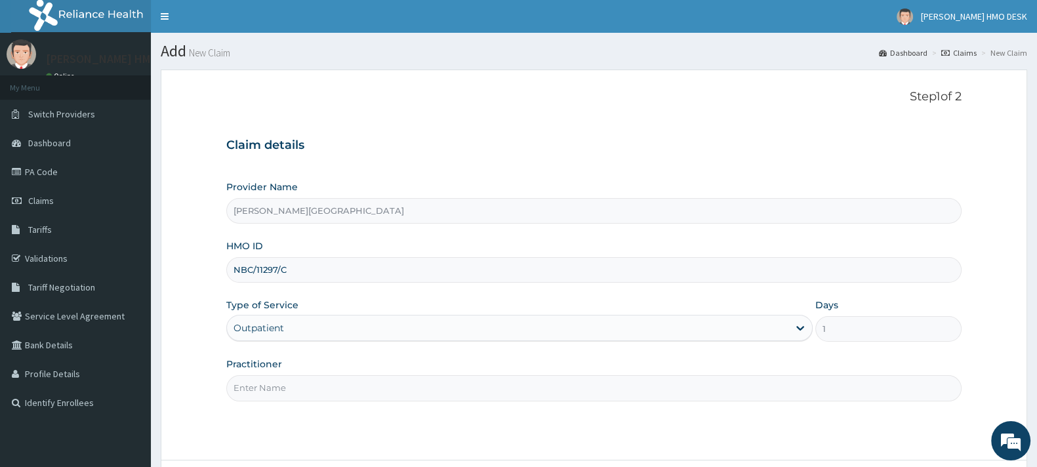
scroll to position [35, 0]
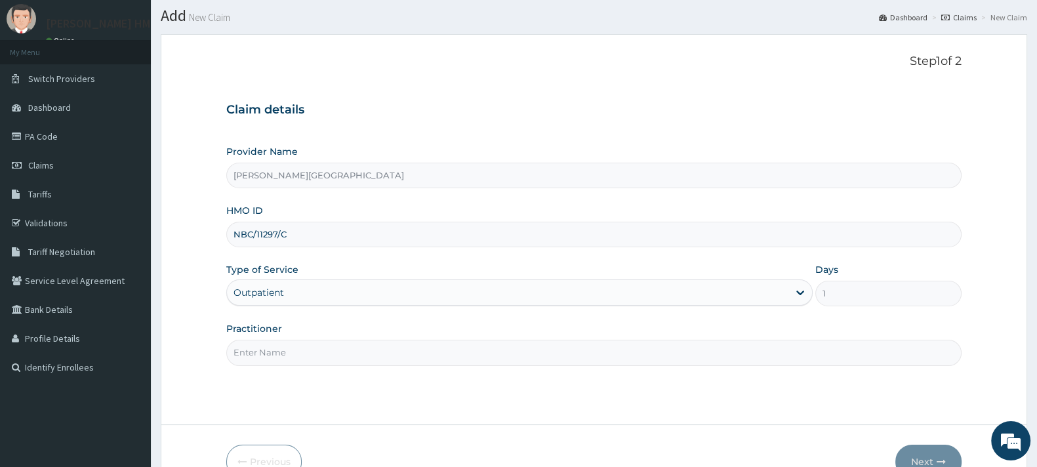
click at [432, 352] on input "Practitioner" at bounding box center [594, 353] width 736 height 26
type input "AMAKU"
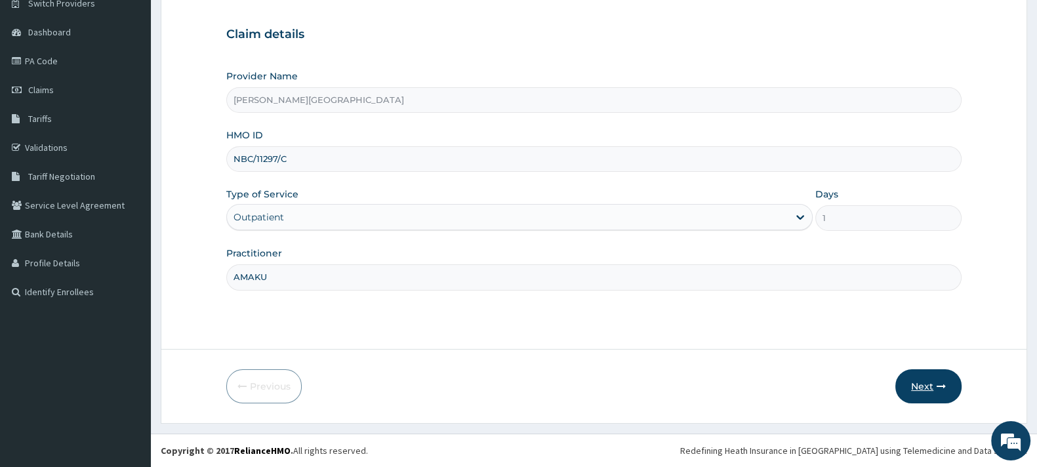
click at [929, 381] on button "Next" at bounding box center [929, 386] width 66 height 34
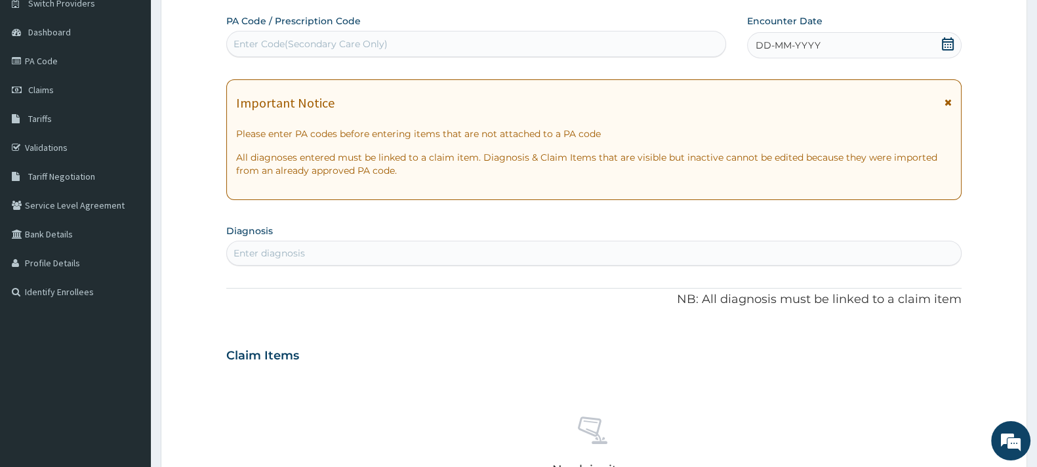
click at [949, 40] on icon at bounding box center [948, 43] width 13 height 13
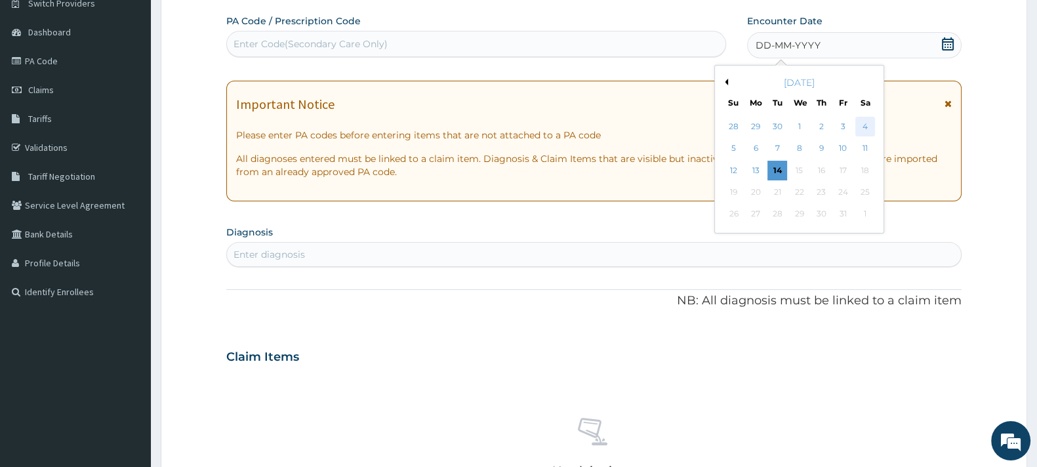
click at [867, 124] on div "4" at bounding box center [866, 127] width 20 height 20
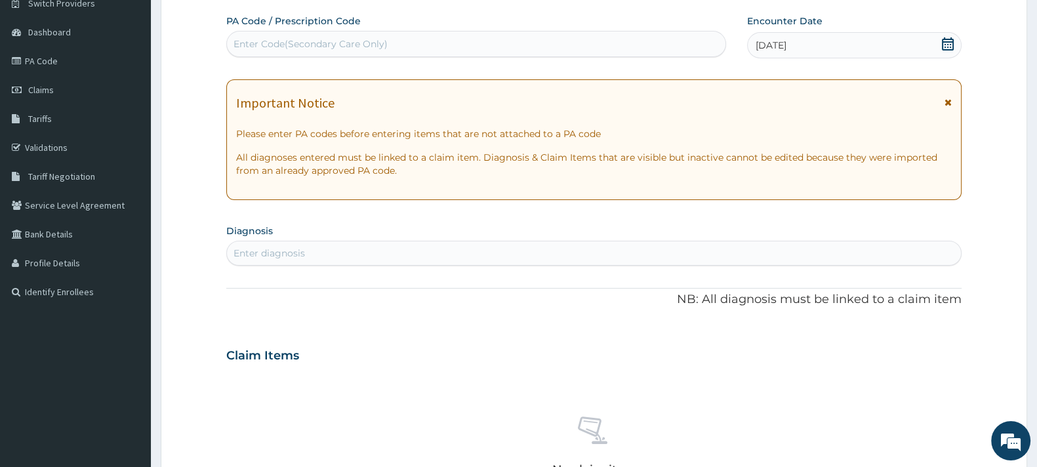
scroll to position [130, 0]
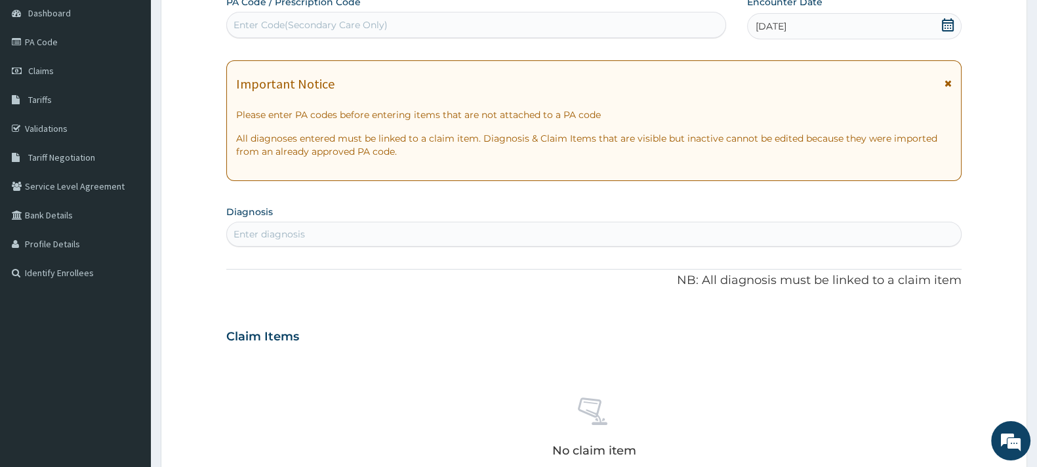
click at [355, 227] on div "Enter diagnosis" at bounding box center [594, 234] width 734 height 21
type input "RESPIR"
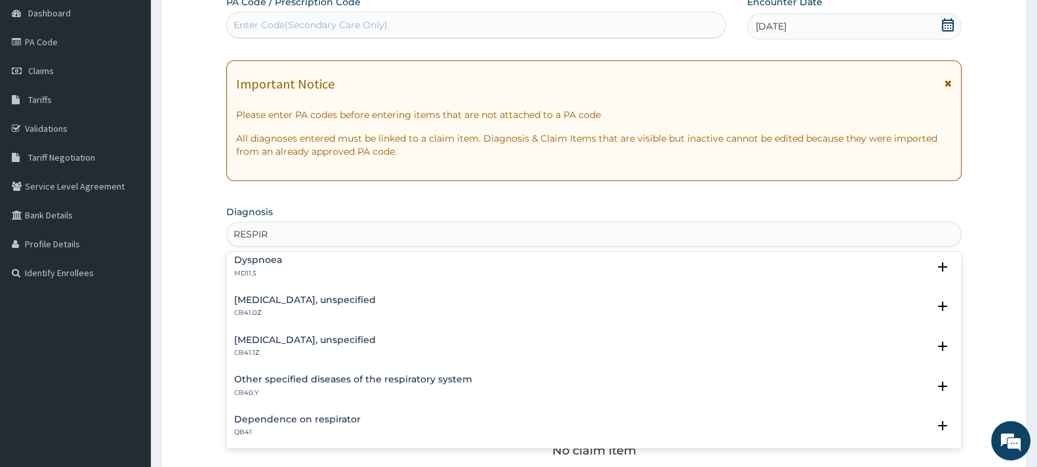
scroll to position [127, 0]
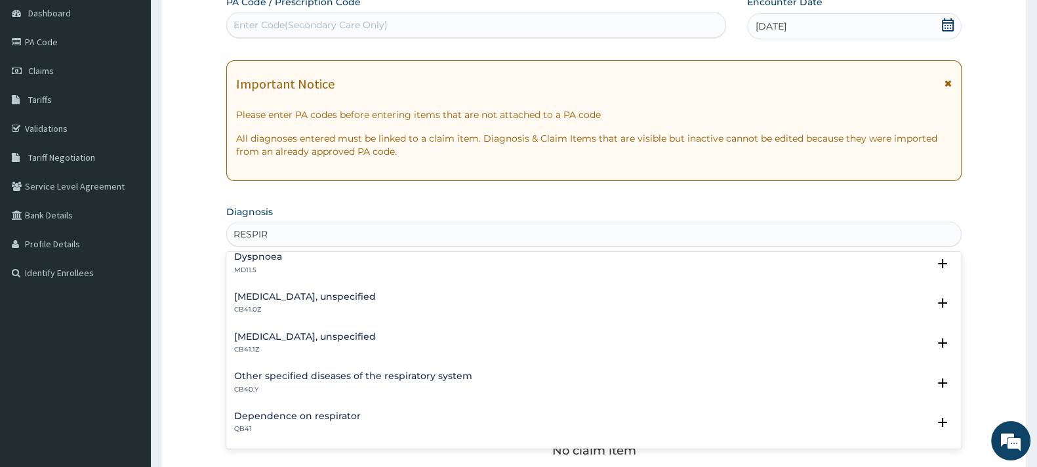
click at [352, 300] on h4 "[MEDICAL_DATA], unspecified" at bounding box center [305, 297] width 142 height 10
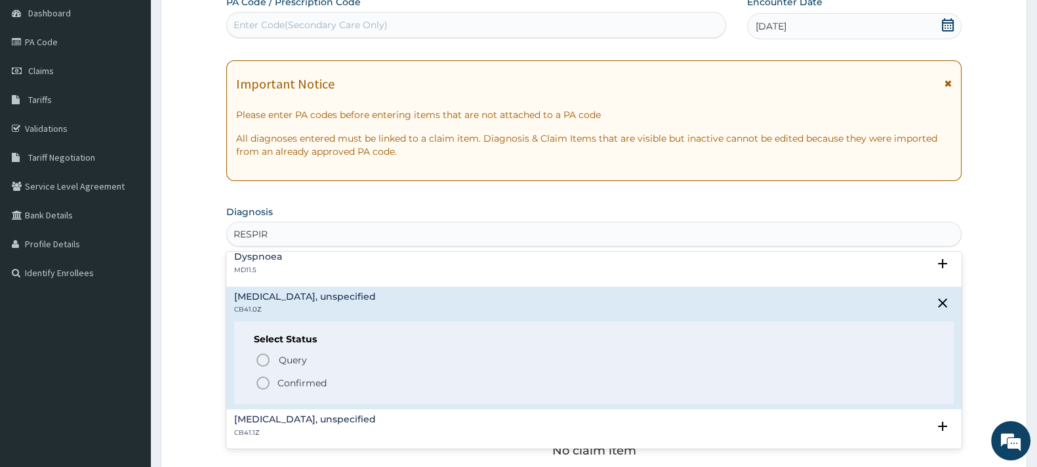
click at [267, 380] on icon "status option filled" at bounding box center [263, 383] width 16 height 16
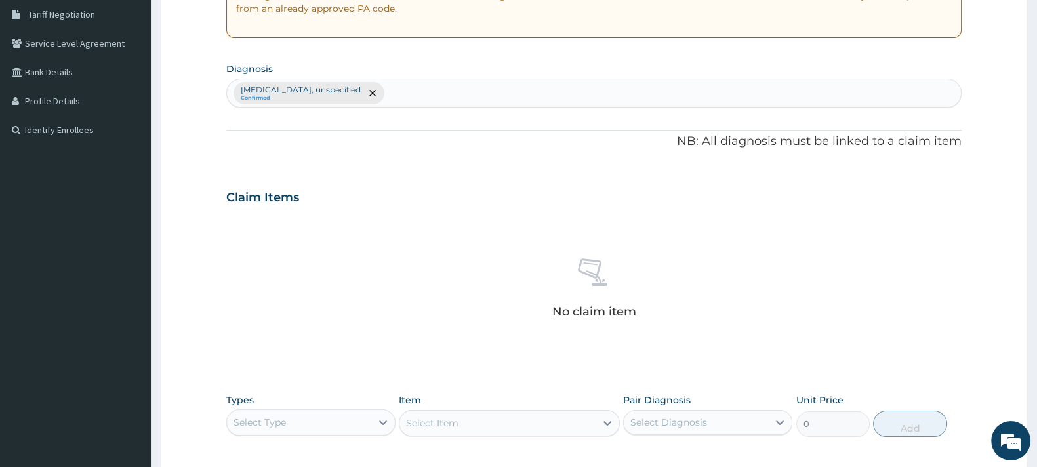
scroll to position [331, 0]
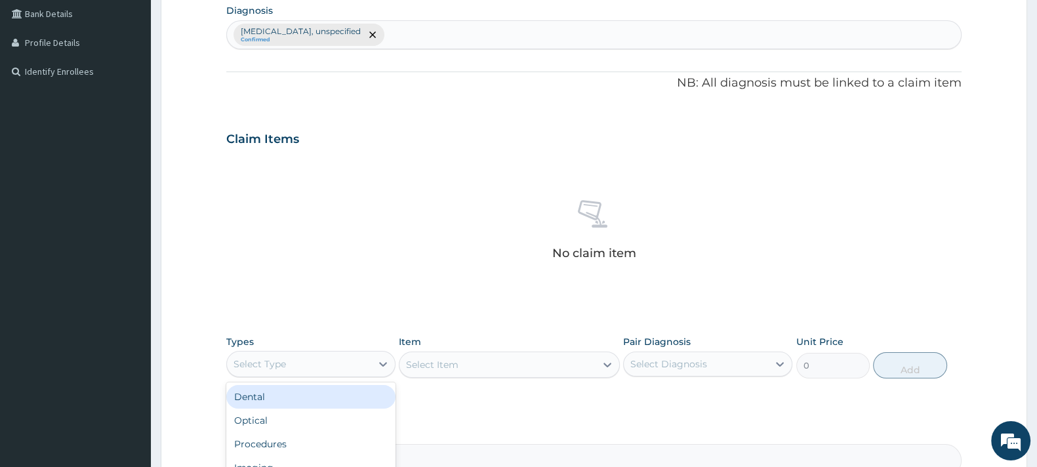
click at [304, 364] on div "Select Type" at bounding box center [299, 364] width 144 height 21
click at [278, 398] on div "Procedures" at bounding box center [310, 400] width 169 height 24
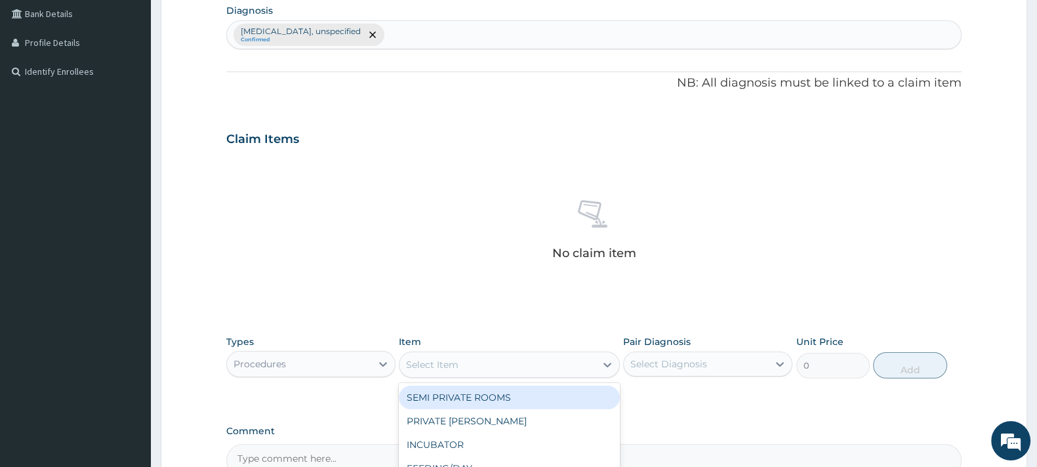
click at [457, 362] on div "Select Item" at bounding box center [432, 364] width 52 height 13
type input "SPECIALI"
click at [457, 396] on div "SPECIALIST CONSULTATION (OTHERS)" at bounding box center [509, 398] width 220 height 24
type input "15000"
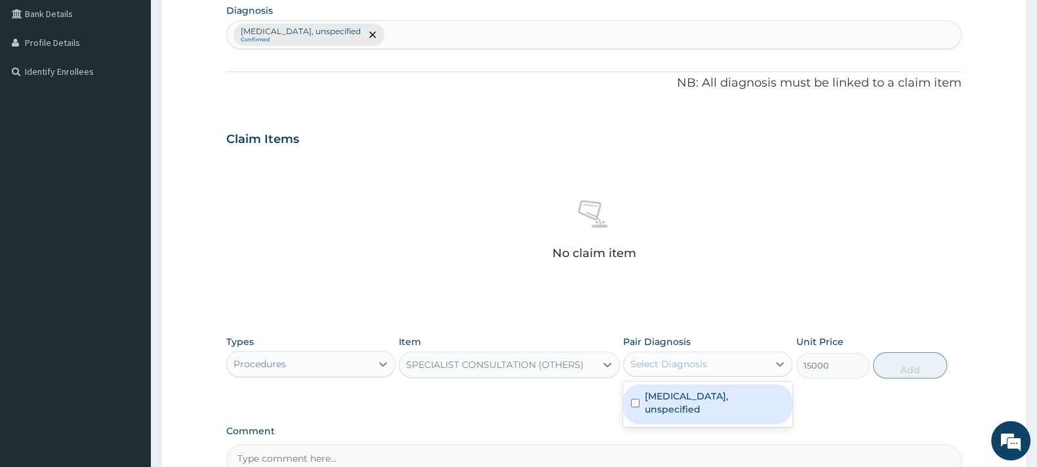
click at [672, 358] on div "Select Diagnosis" at bounding box center [669, 364] width 77 height 13
click at [675, 394] on label "Acute respiratory failure, unspecified" at bounding box center [715, 403] width 140 height 26
checkbox input "true"
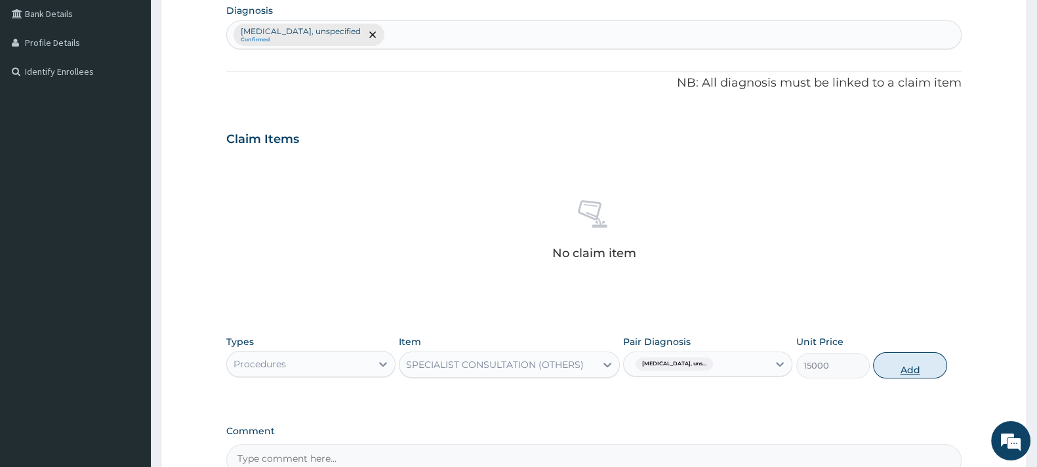
click at [909, 366] on button "Add" at bounding box center [909, 365] width 73 height 26
type input "0"
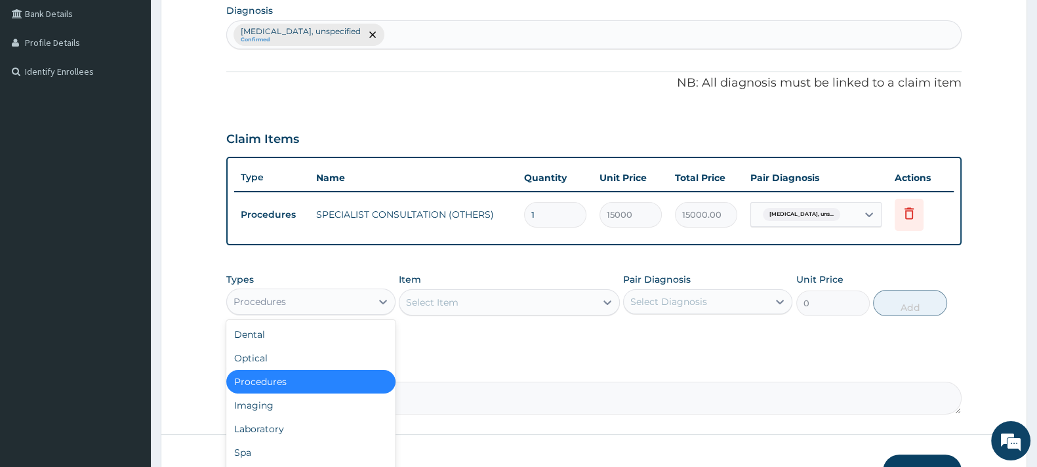
click at [299, 308] on div "Procedures" at bounding box center [299, 301] width 144 height 21
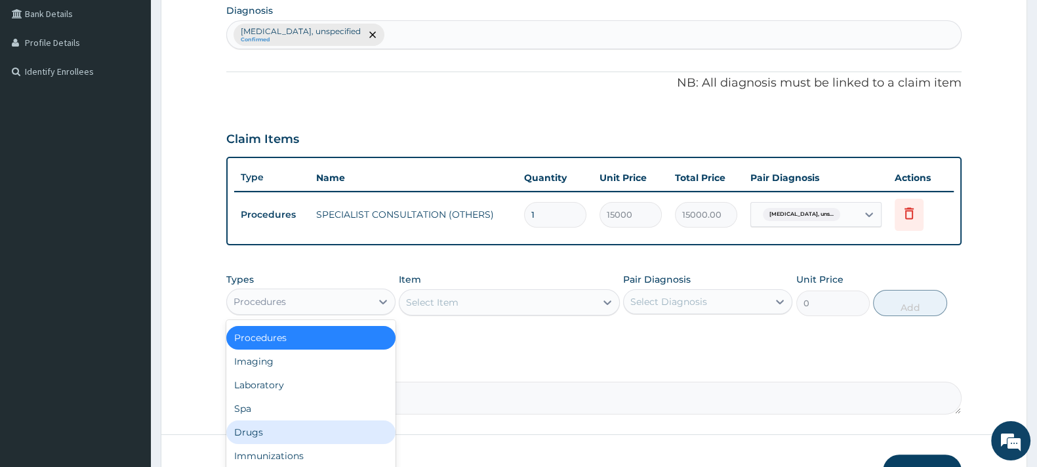
click at [254, 421] on div "Drugs" at bounding box center [310, 433] width 169 height 24
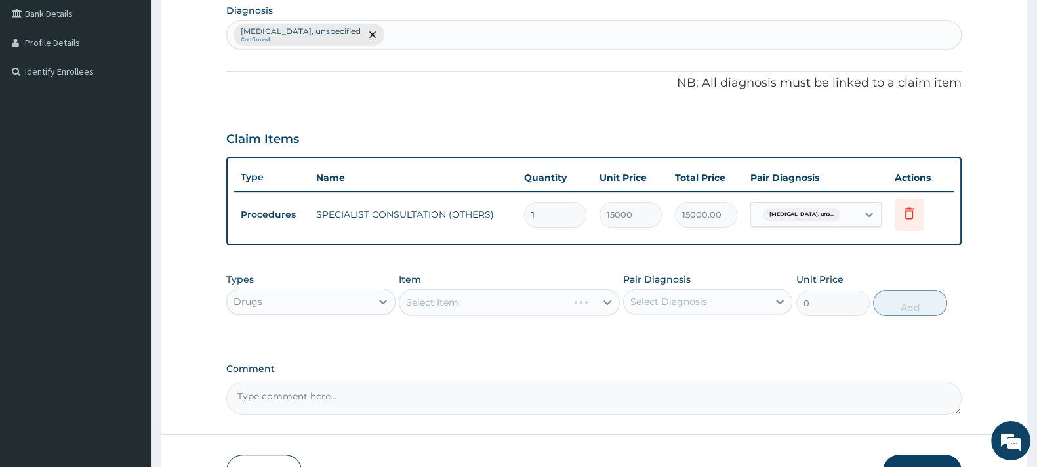
click at [463, 293] on div "Select Item" at bounding box center [509, 302] width 220 height 26
click at [463, 300] on div "Select Item" at bounding box center [498, 302] width 196 height 21
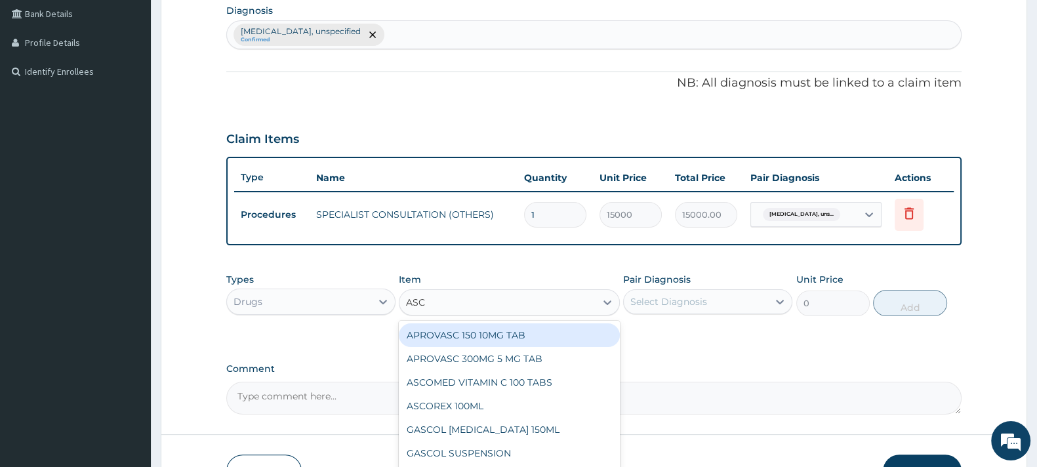
type input "ASCO"
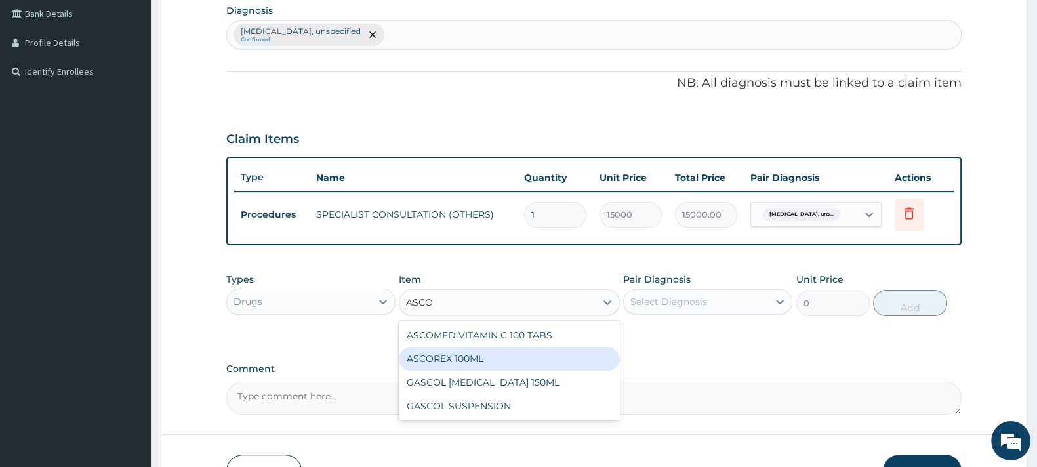
click at [467, 356] on div "ASCOREX 100ML" at bounding box center [509, 359] width 220 height 24
type input "877.5"
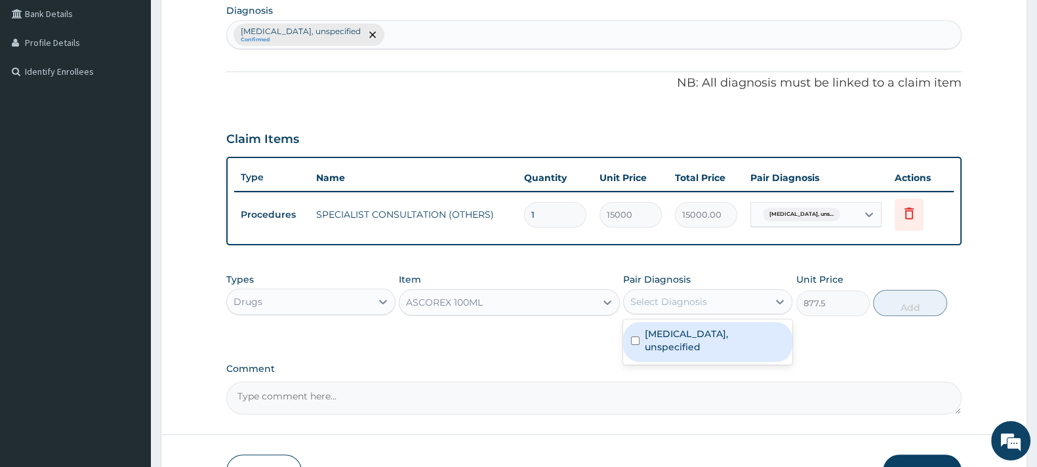
click at [678, 303] on div "Select Diagnosis" at bounding box center [669, 301] width 77 height 13
click at [677, 339] on label "Acute respiratory failure, unspecified" at bounding box center [715, 340] width 140 height 26
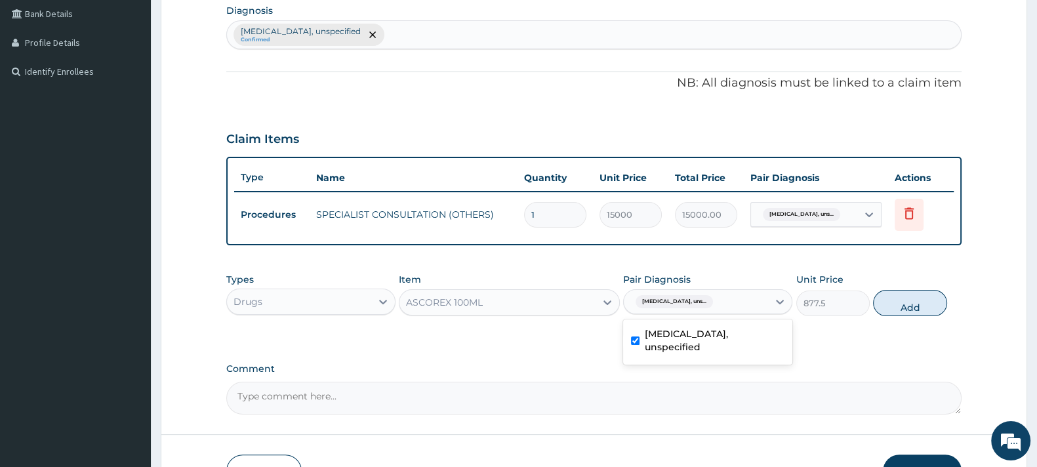
checkbox input "true"
click at [911, 302] on button "Add" at bounding box center [909, 303] width 73 height 26
type input "0"
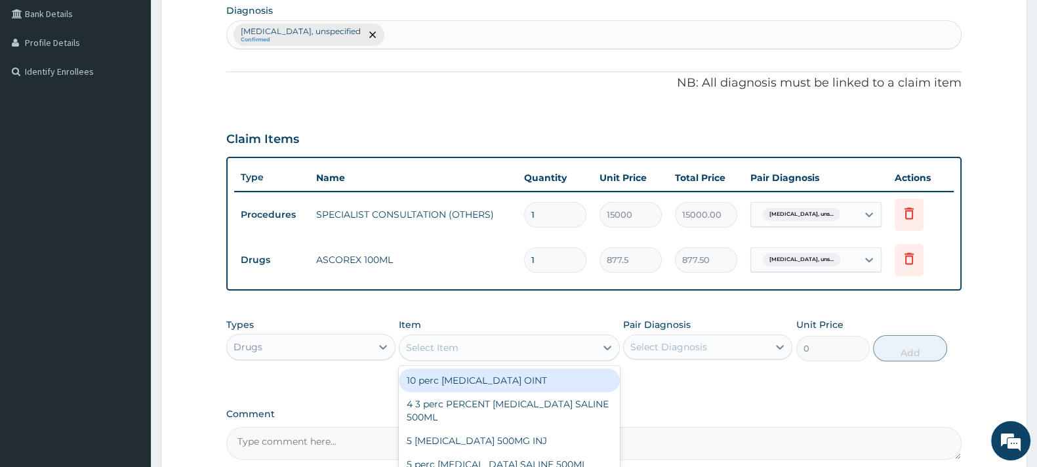
click at [434, 349] on div "Select Item" at bounding box center [432, 347] width 52 height 13
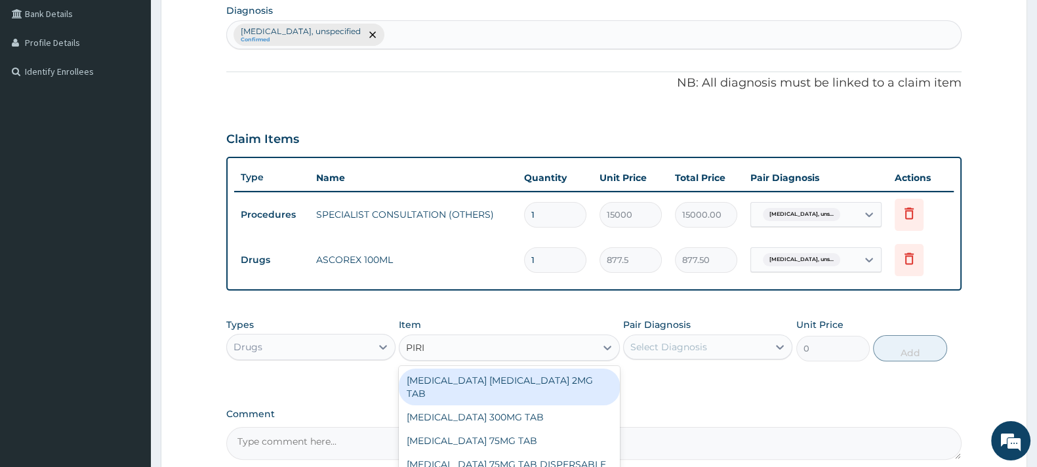
type input "PIRIT"
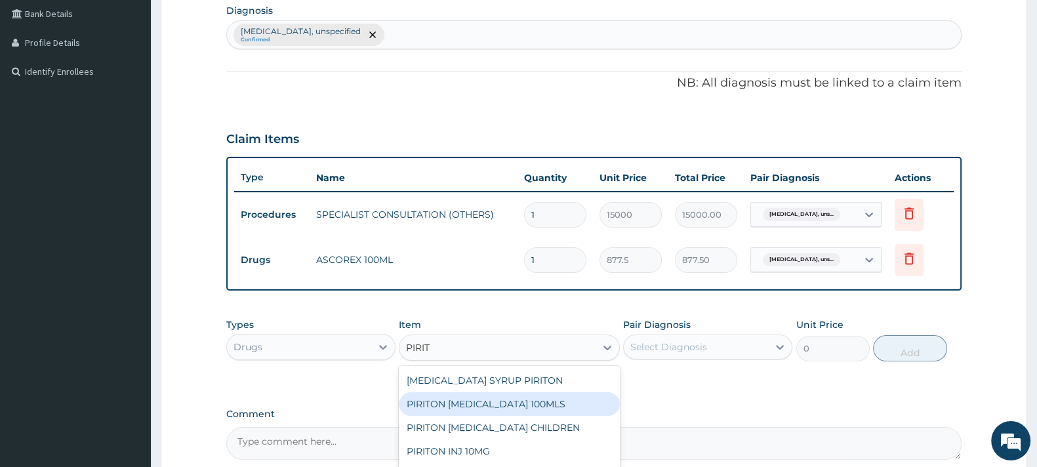
click at [506, 406] on div "PIRITON EXPECTORANT 100MLS" at bounding box center [509, 404] width 220 height 24
type input "2106"
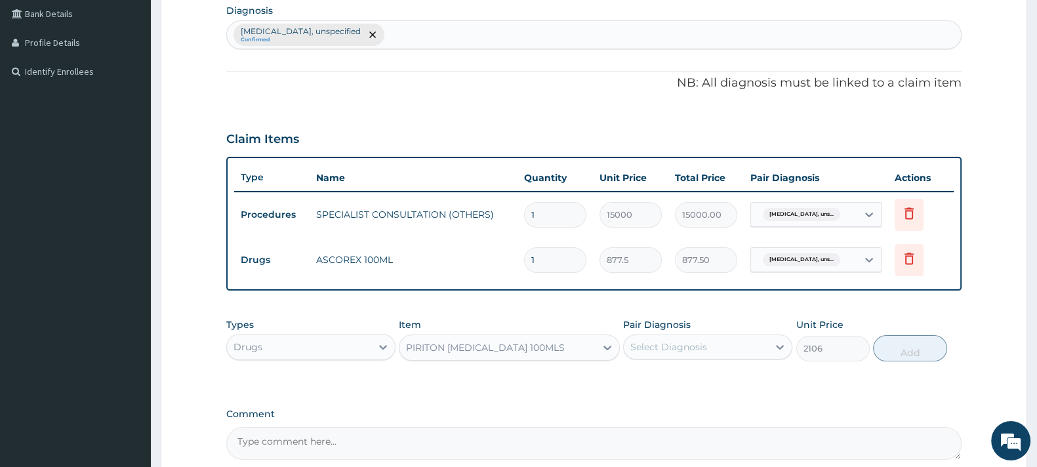
click at [680, 343] on div "Select Diagnosis" at bounding box center [669, 347] width 77 height 13
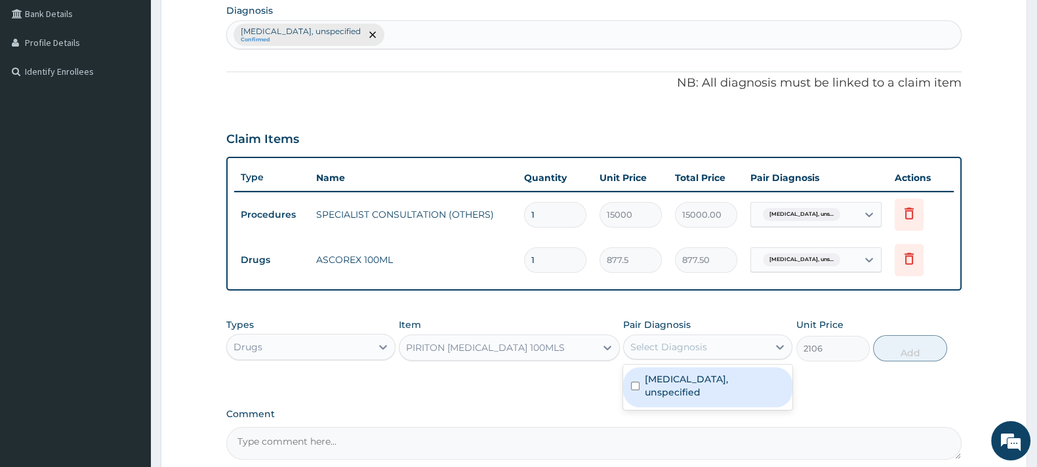
click at [680, 386] on label "Acute respiratory failure, unspecified" at bounding box center [715, 386] width 140 height 26
checkbox input "true"
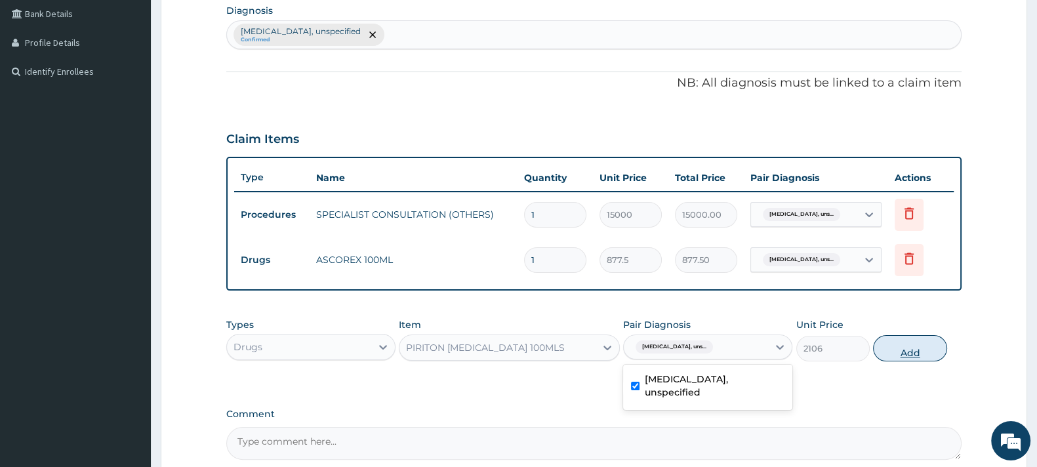
click at [899, 346] on button "Add" at bounding box center [909, 348] width 73 height 26
type input "0"
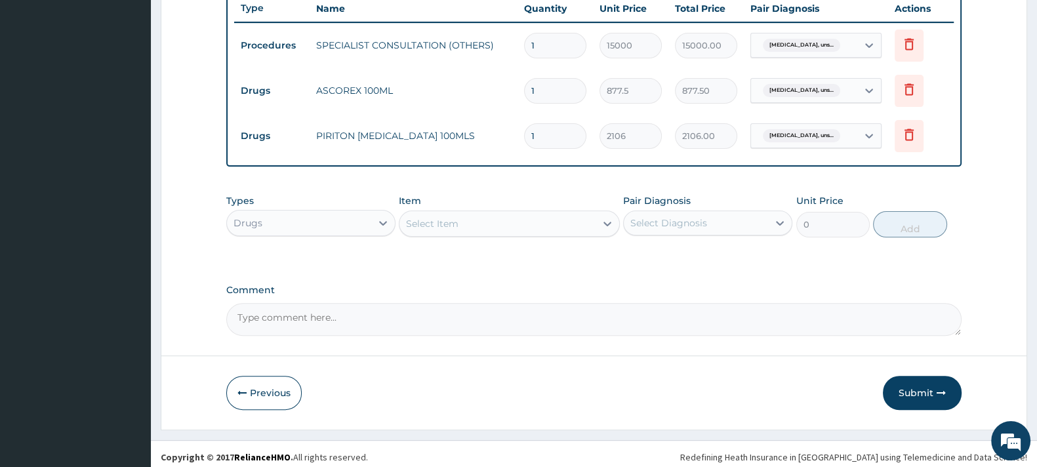
scroll to position [505, 0]
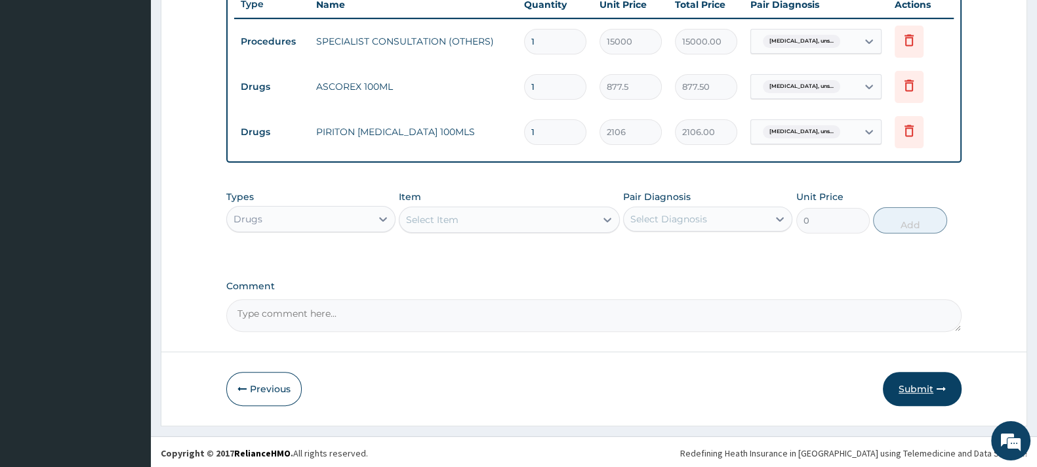
click at [917, 387] on button "Submit" at bounding box center [922, 389] width 79 height 34
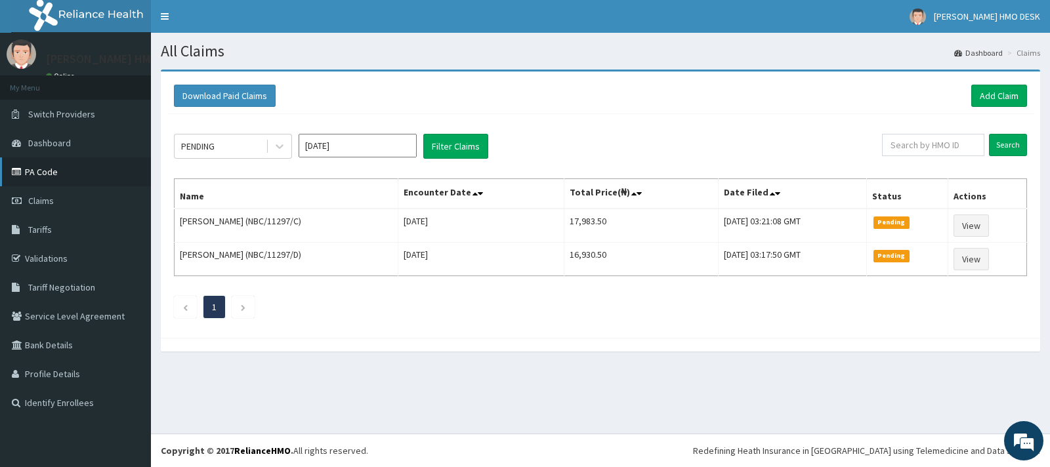
click at [49, 171] on link "PA Code" at bounding box center [75, 171] width 151 height 29
click at [998, 100] on link "Add Claim" at bounding box center [999, 96] width 56 height 22
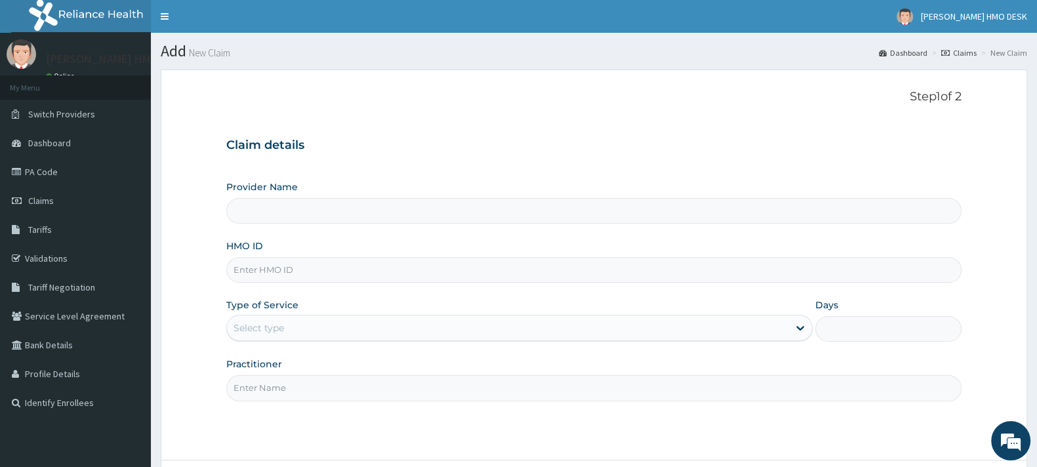
click at [285, 270] on input "HMO ID" at bounding box center [594, 270] width 736 height 26
type input "[PERSON_NAME][GEOGRAPHIC_DATA]"
type input "HPY/10097/D"
click at [282, 329] on div "Select type" at bounding box center [259, 328] width 51 height 13
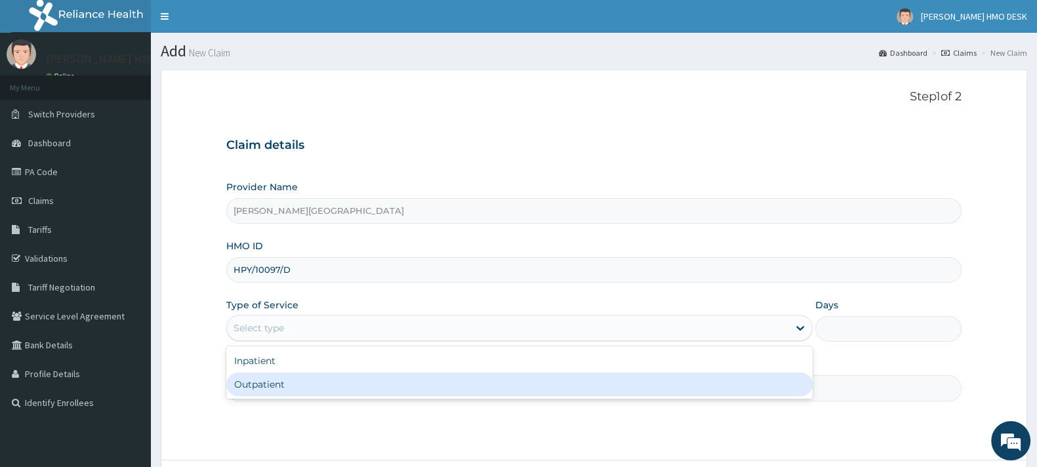
click at [268, 379] on div "Outpatient" at bounding box center [519, 385] width 587 height 24
type input "1"
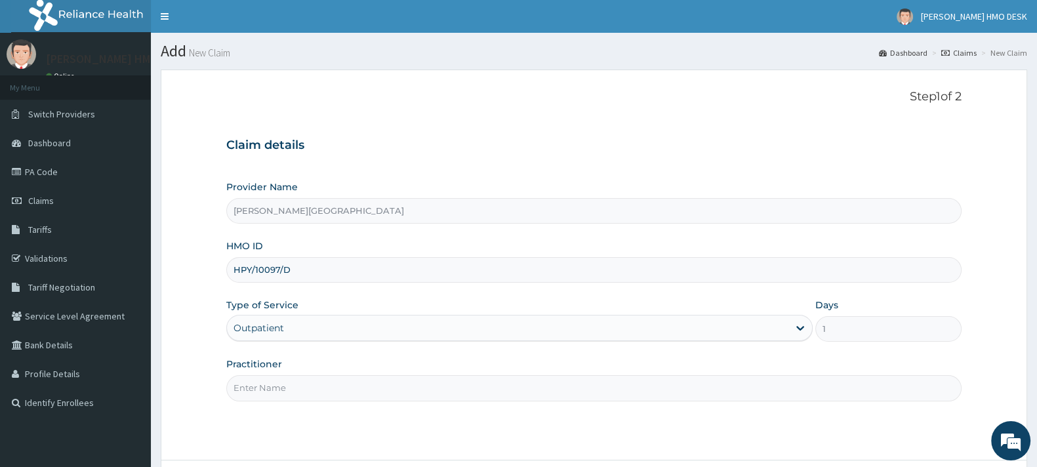
click at [279, 390] on input "Practitioner" at bounding box center [594, 388] width 736 height 26
type input "AMAKU"
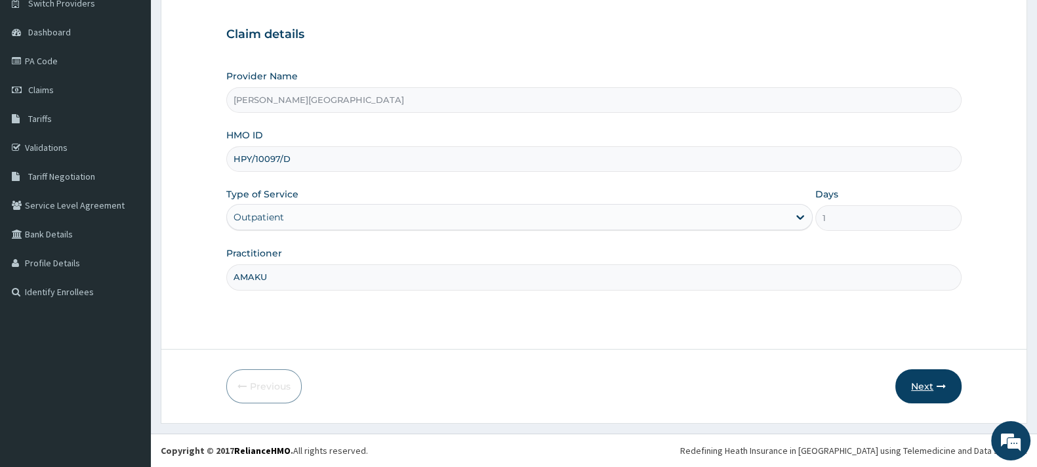
click at [912, 387] on button "Next" at bounding box center [929, 386] width 66 height 34
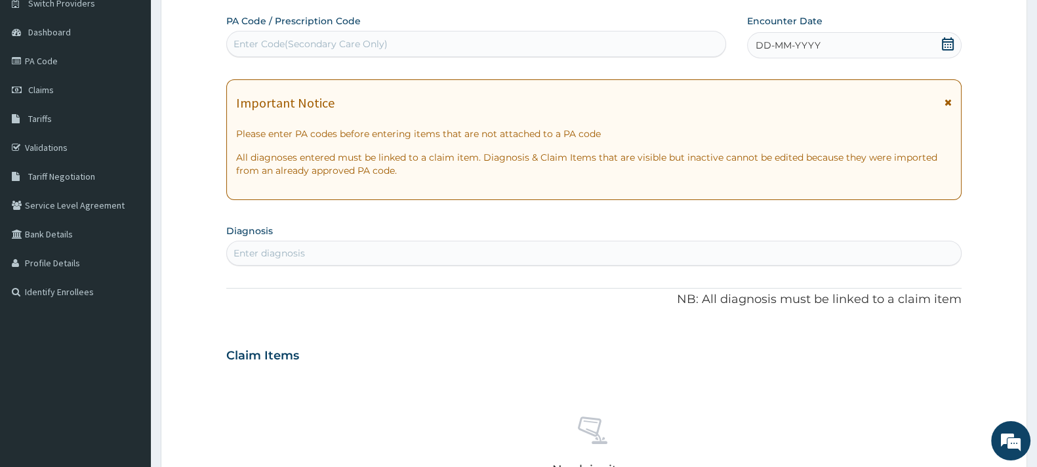
click at [362, 41] on div "Enter Code(Secondary Care Only)" at bounding box center [311, 43] width 154 height 13
type input "PA/DDA2D2"
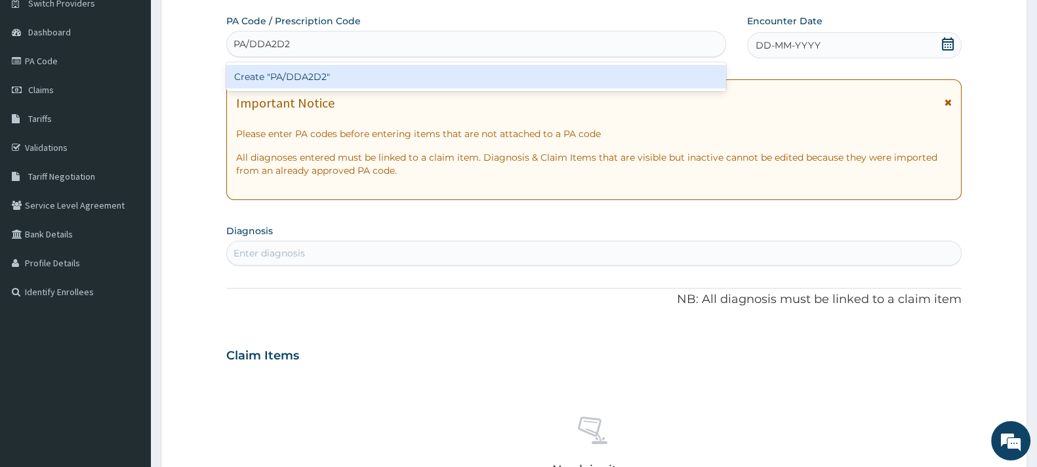
click at [322, 83] on div "Create "PA/DDA2D2"" at bounding box center [476, 77] width 500 height 24
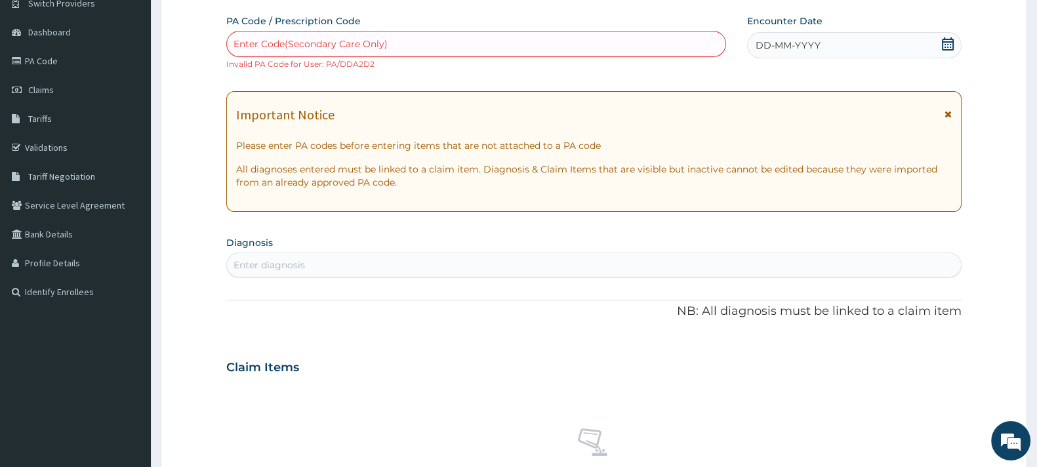
click at [369, 41] on div "Enter Code(Secondary Care Only)" at bounding box center [311, 43] width 154 height 13
type input "PA/DDA2D2"
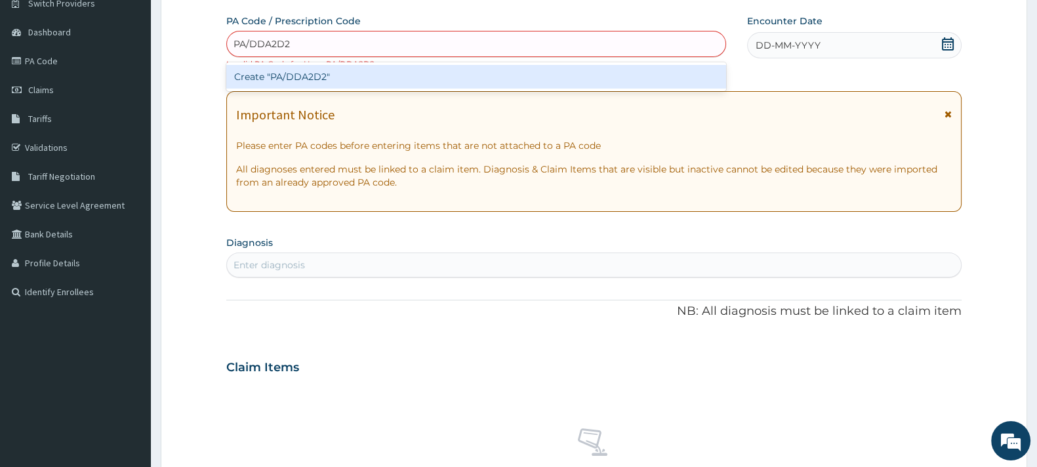
click at [324, 77] on div "Create "PA/DDA2D2"" at bounding box center [476, 77] width 500 height 24
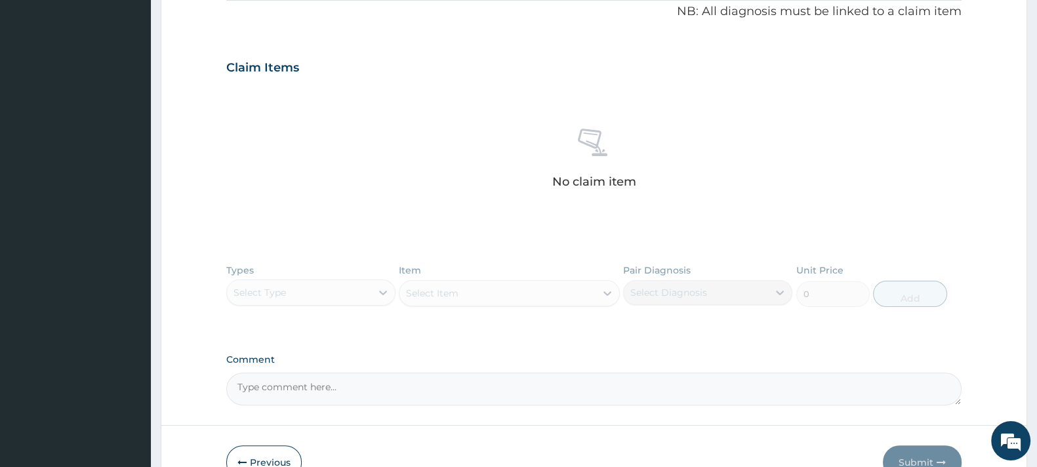
scroll to position [486, 0]
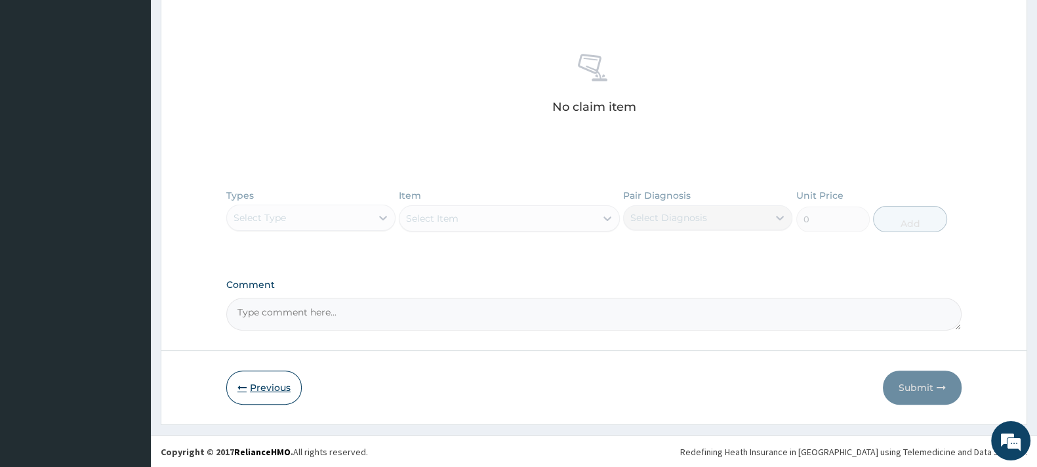
click at [269, 383] on button "Previous" at bounding box center [263, 388] width 75 height 34
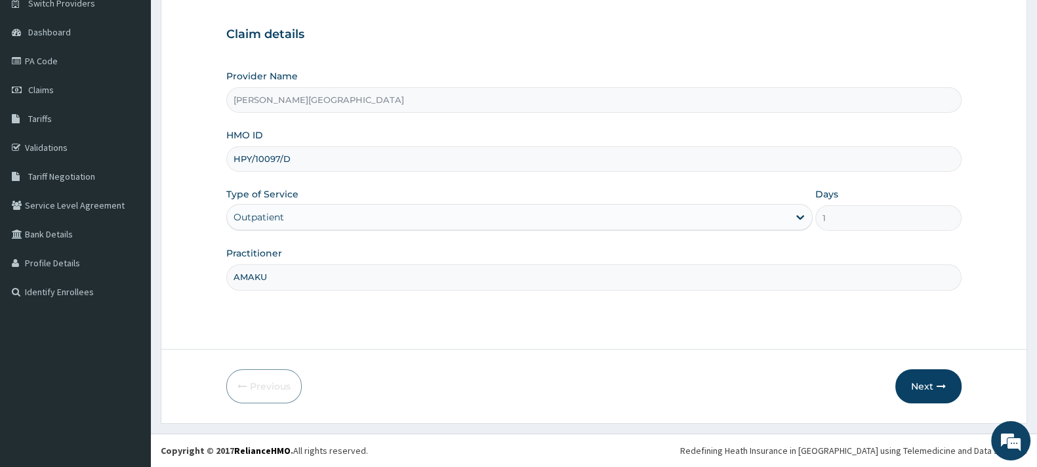
click at [299, 157] on input "HPY/10097/D" at bounding box center [594, 159] width 736 height 26
type input "HPY/10097/B"
click at [913, 383] on button "Next" at bounding box center [929, 386] width 66 height 34
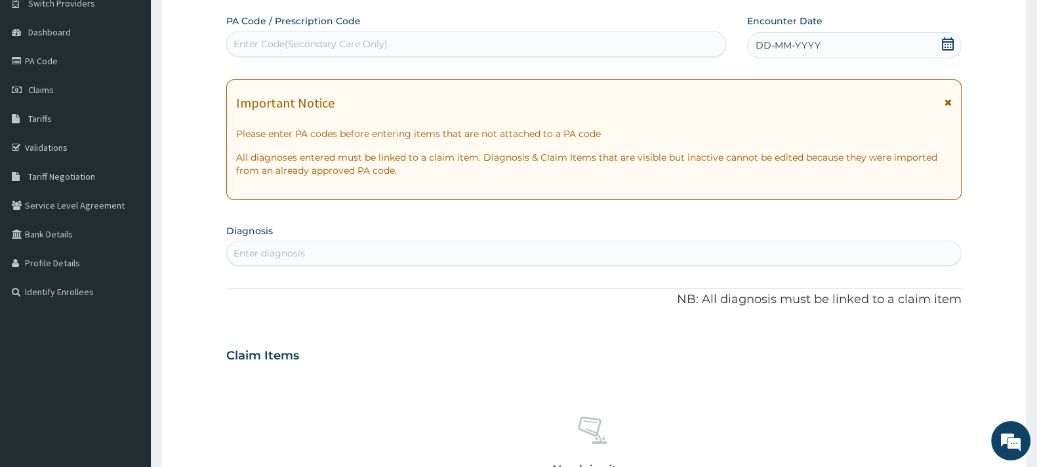
click at [350, 51] on div "Enter Code(Secondary Care Only)" at bounding box center [476, 43] width 499 height 21
type input "PA/DDA2D2"
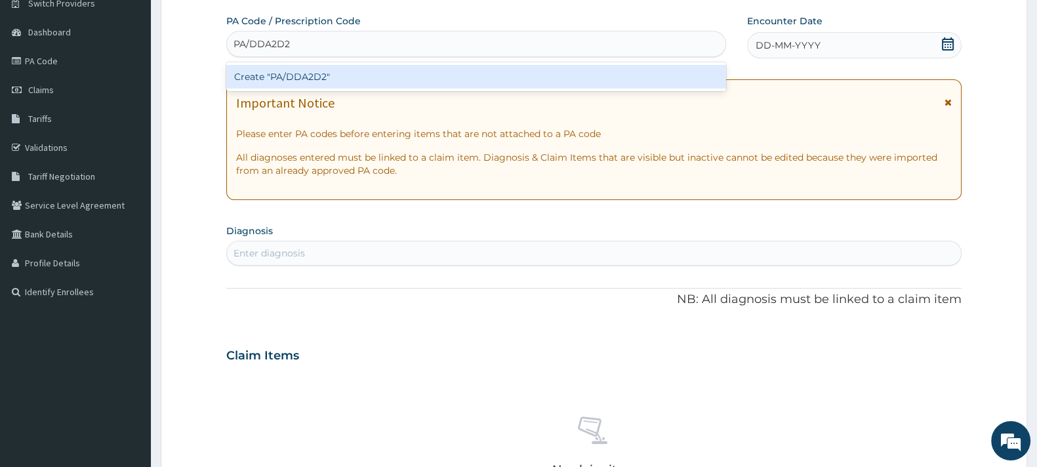
click at [305, 77] on div "Create "PA/DDA2D2"" at bounding box center [476, 77] width 500 height 24
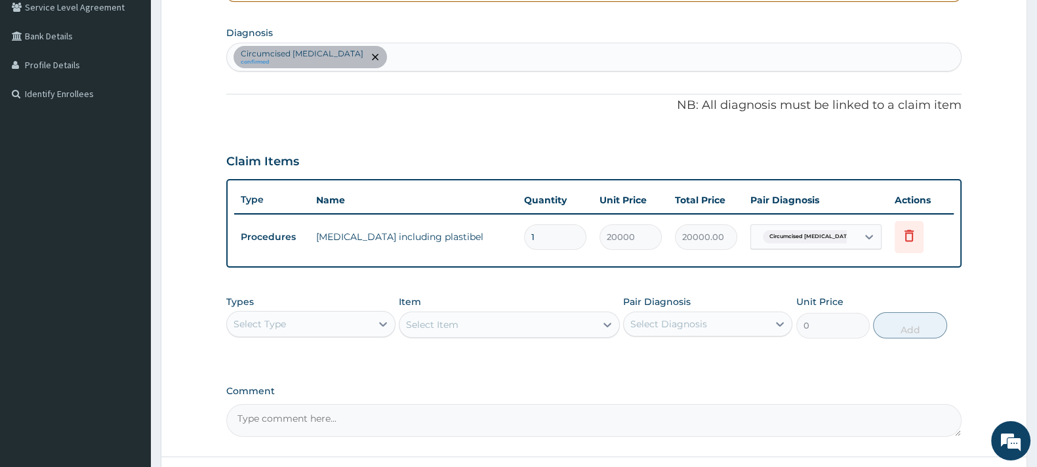
scroll to position [415, 0]
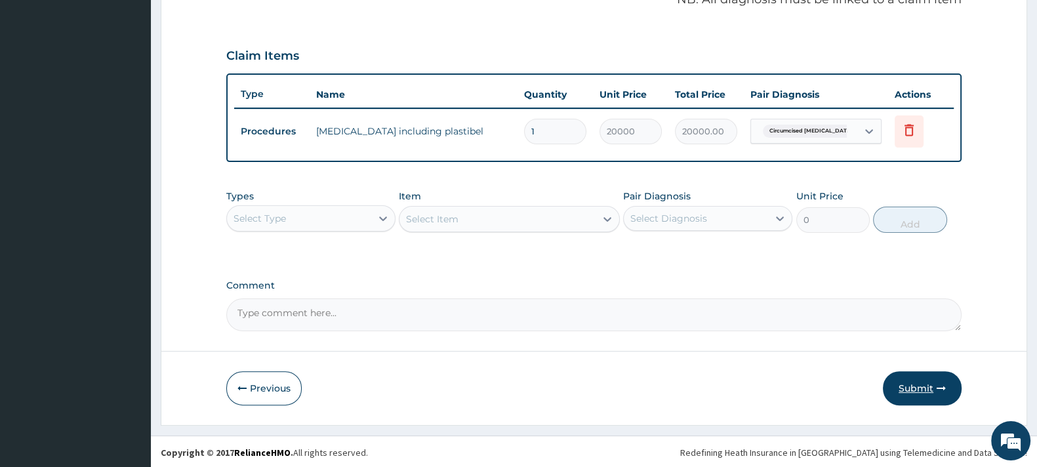
click at [919, 379] on button "Submit" at bounding box center [922, 388] width 79 height 34
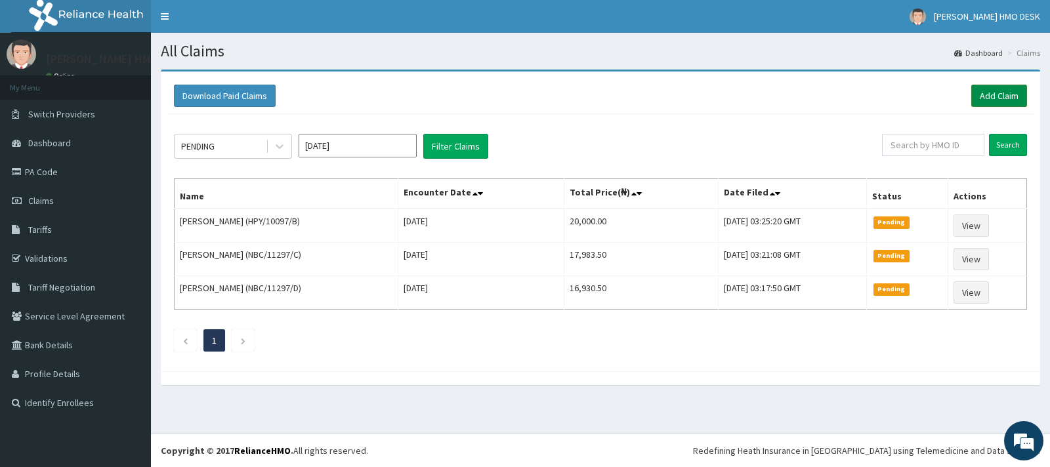
click at [988, 94] on link "Add Claim" at bounding box center [999, 96] width 56 height 22
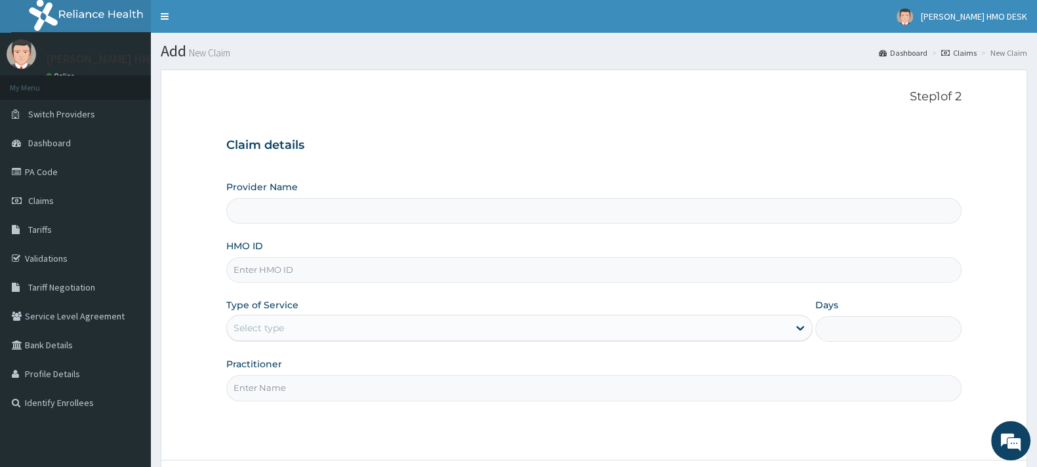
click at [272, 272] on input "HMO ID" at bounding box center [594, 270] width 736 height 26
type input "BINGHAM UNIVERSITY TEACHING HOSPITAL"
type input "WAN/10031/F"
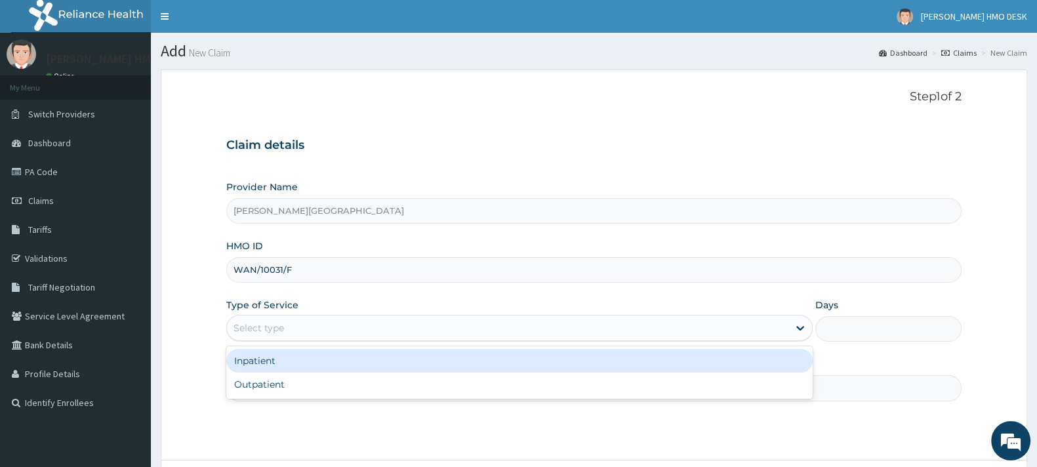
click at [314, 326] on div "Select type" at bounding box center [508, 328] width 562 height 21
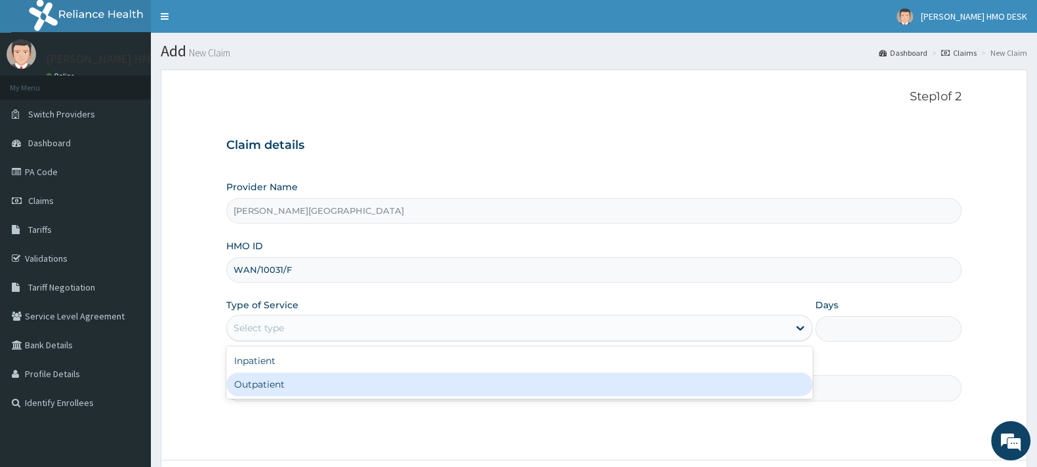
click at [259, 383] on div "Outpatient" at bounding box center [519, 385] width 587 height 24
type input "1"
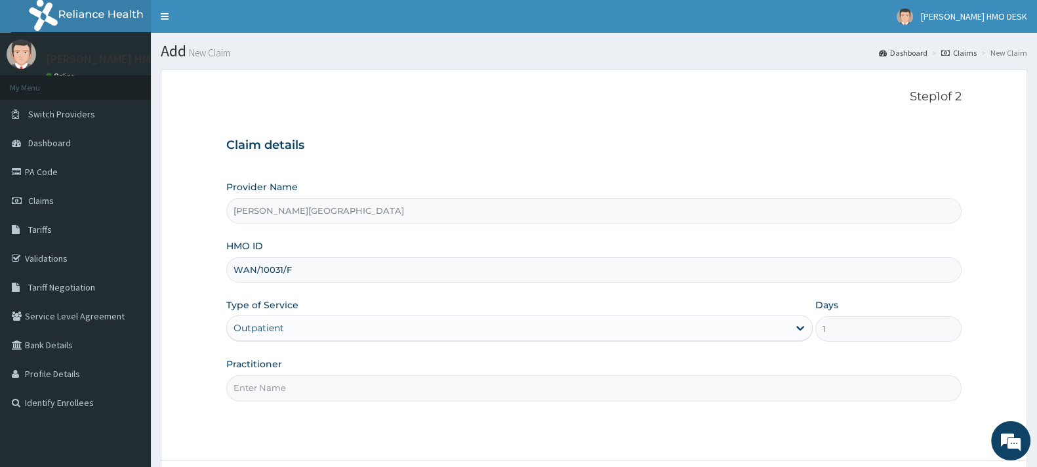
click at [293, 386] on input "Practitioner" at bounding box center [594, 388] width 736 height 26
type input "AMAKU"
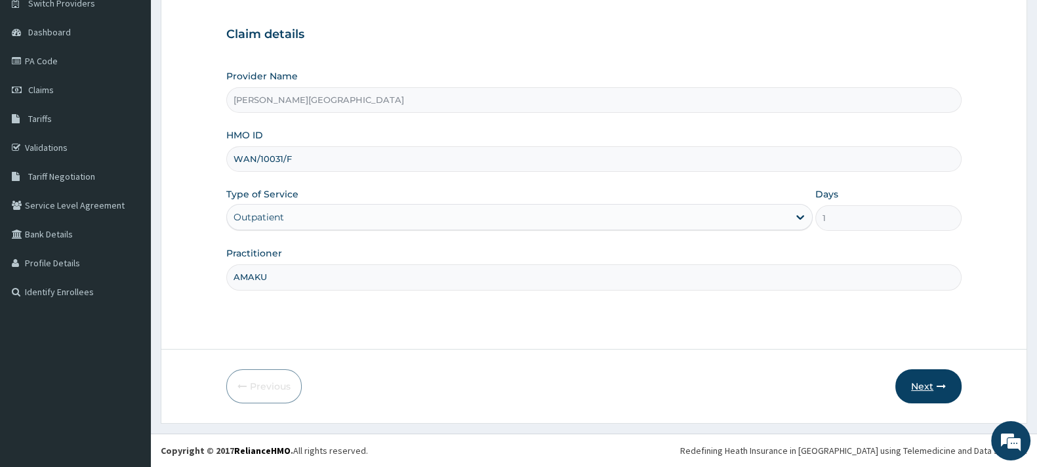
click at [921, 384] on button "Next" at bounding box center [929, 386] width 66 height 34
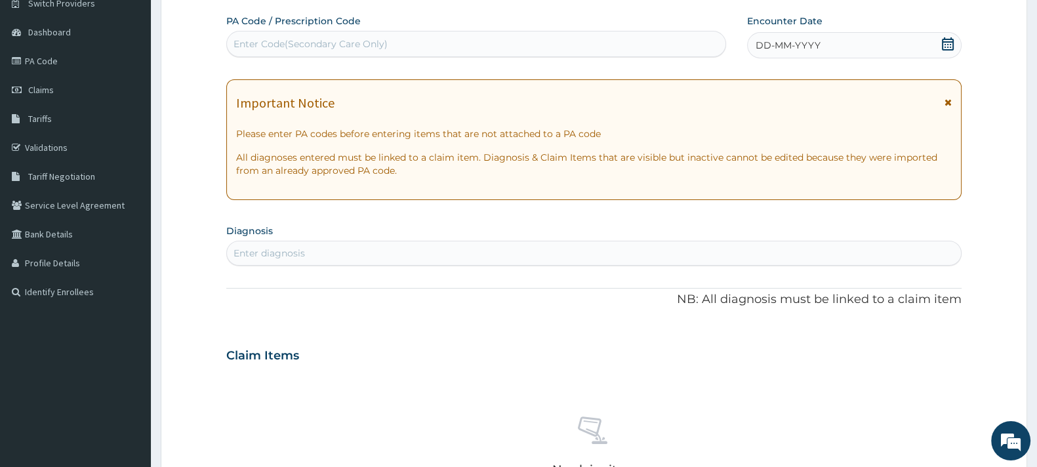
scroll to position [0, 0]
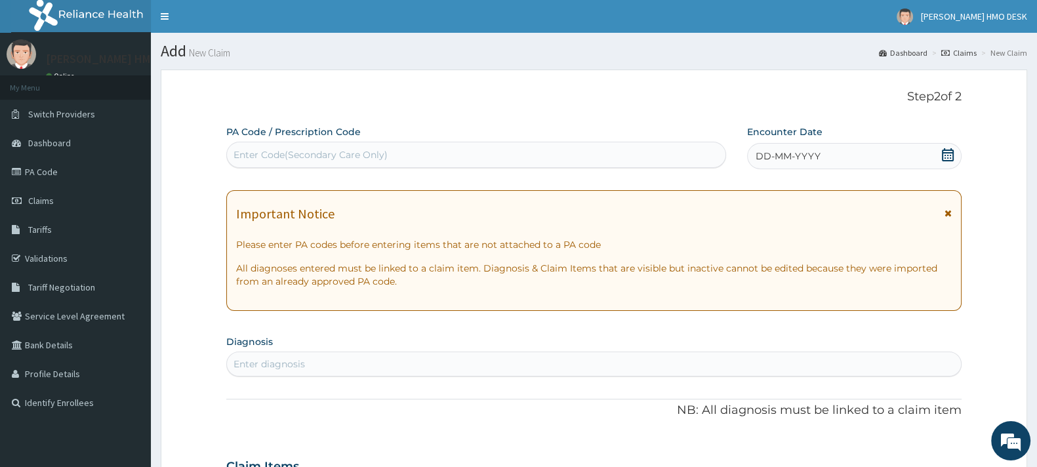
click at [321, 154] on div "Enter Code(Secondary Care Only)" at bounding box center [311, 154] width 154 height 13
type input "PA/04DE08"
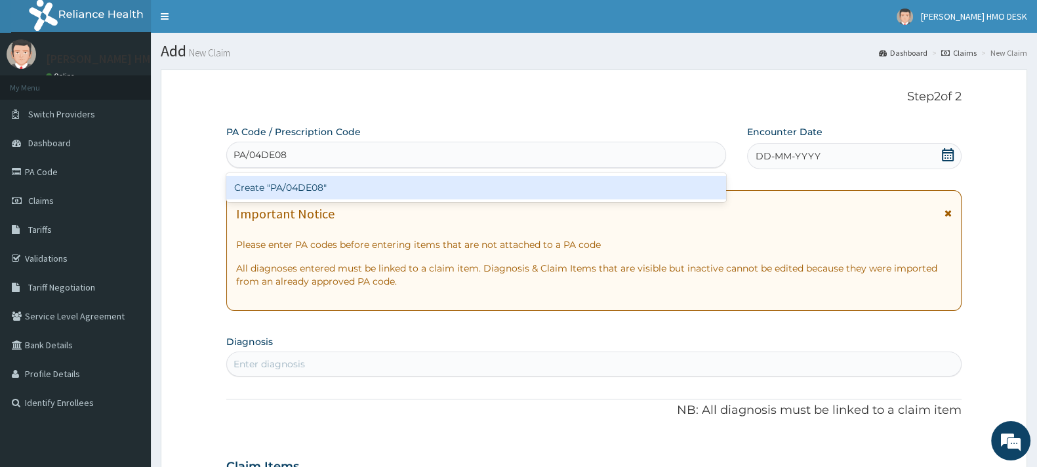
click at [299, 185] on div "Create "PA/04DE08"" at bounding box center [476, 188] width 500 height 24
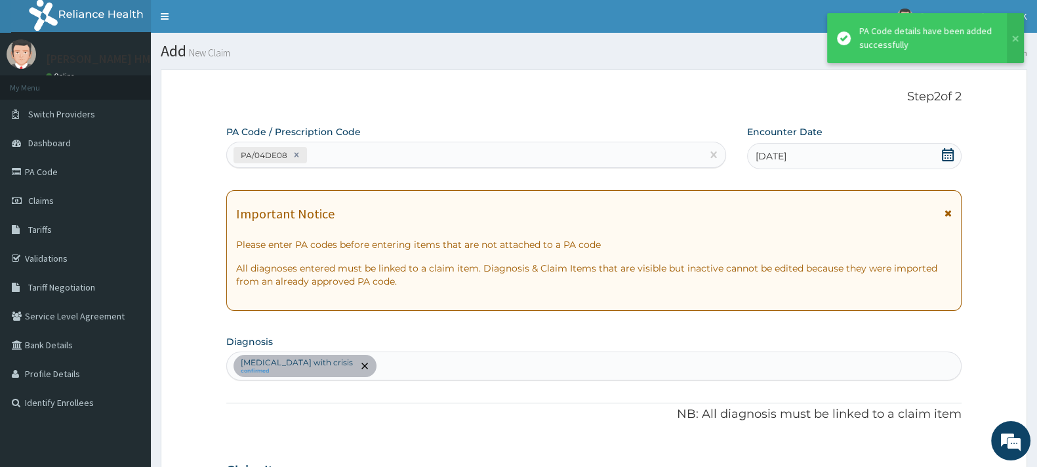
scroll to position [402, 0]
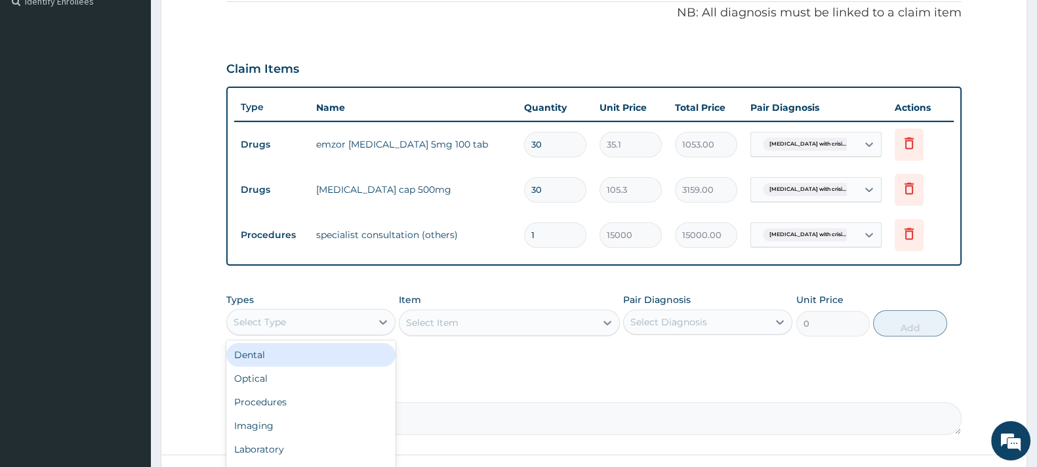
click at [335, 322] on div "Select Type" at bounding box center [299, 322] width 144 height 21
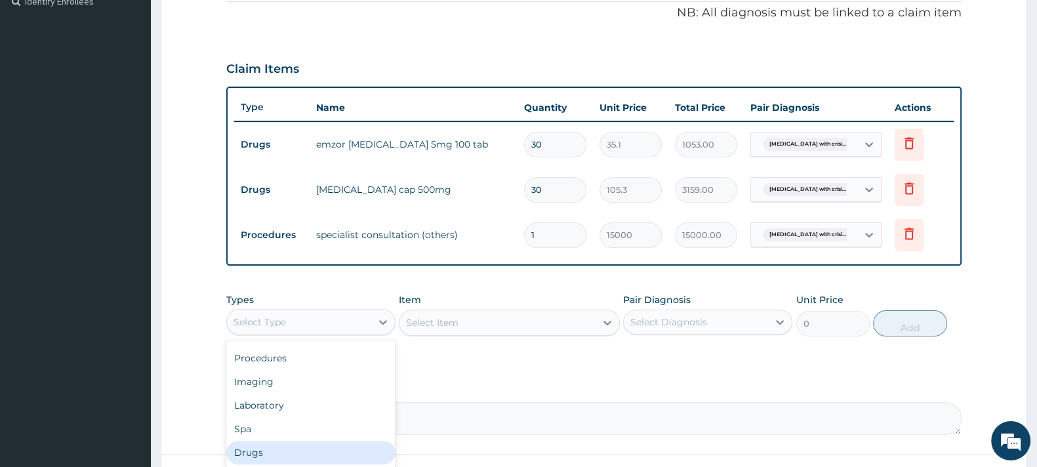
click at [266, 444] on div "Drugs" at bounding box center [310, 453] width 169 height 24
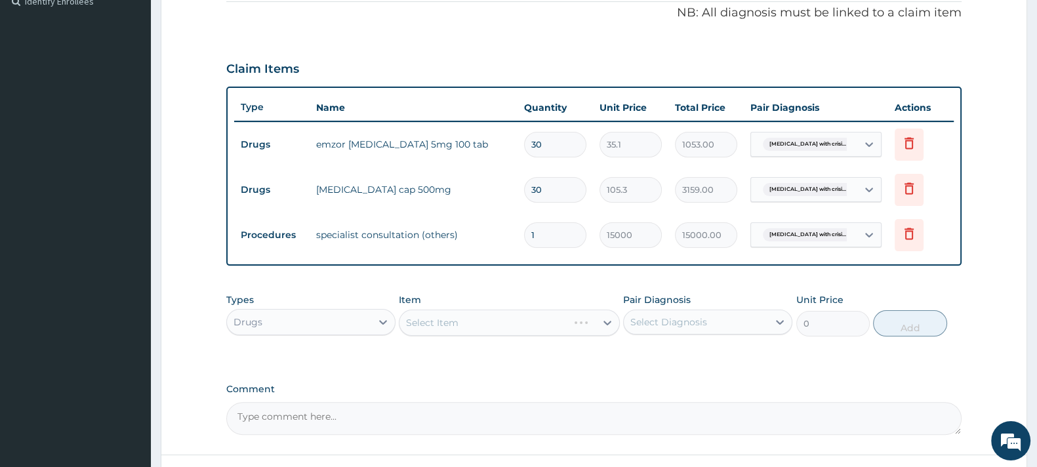
click at [449, 320] on div "Select Item" at bounding box center [509, 323] width 220 height 26
click at [451, 319] on div "Select Item" at bounding box center [432, 322] width 52 height 13
type input "PAL"
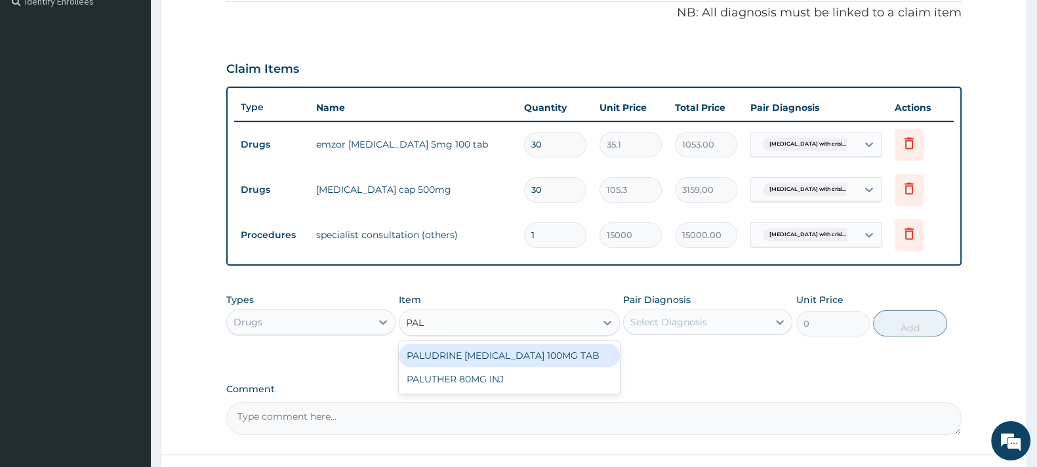
click at [469, 352] on div "PALUDRINE PROGUANIL 100MG TAB" at bounding box center [509, 356] width 220 height 24
type input "110.565"
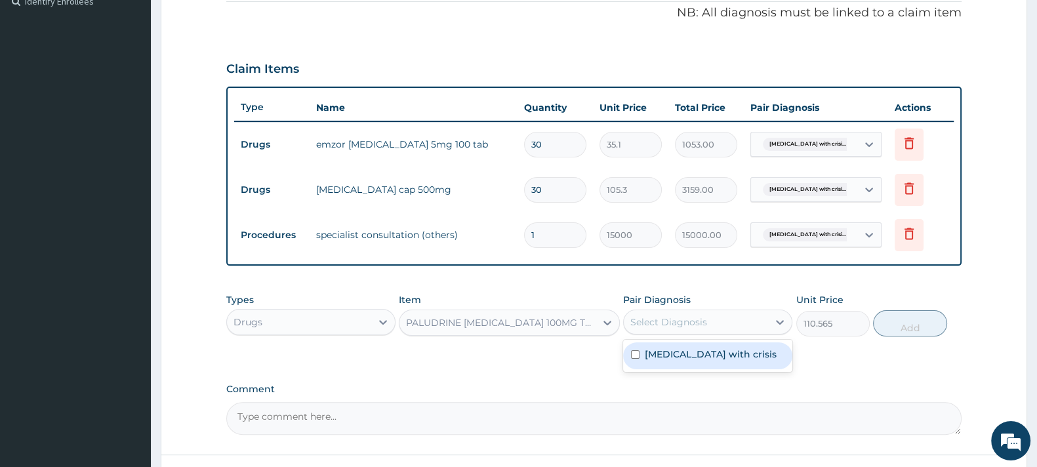
click at [669, 316] on div "Select Diagnosis" at bounding box center [669, 322] width 77 height 13
click at [678, 352] on label "Sickle cell disease with crisis" at bounding box center [711, 354] width 132 height 13
checkbox input "true"
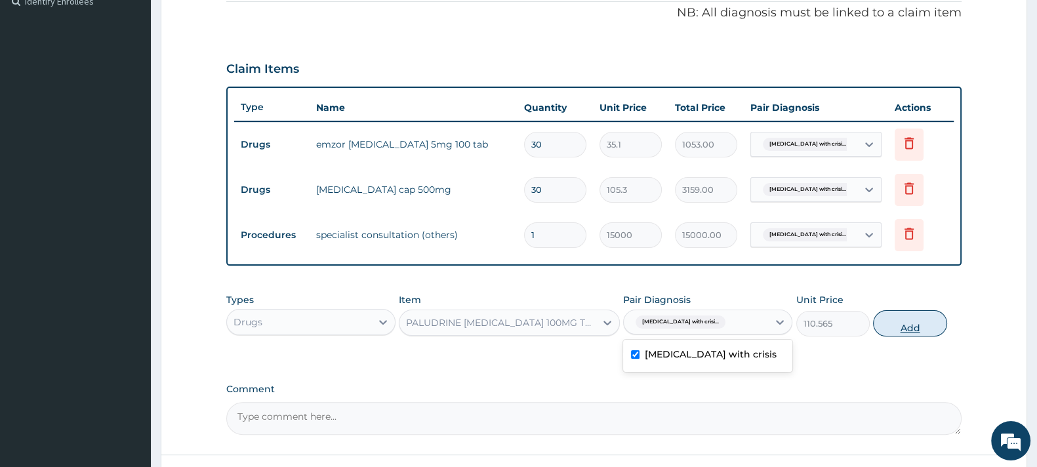
click at [907, 317] on button "Add" at bounding box center [909, 323] width 73 height 26
type input "0"
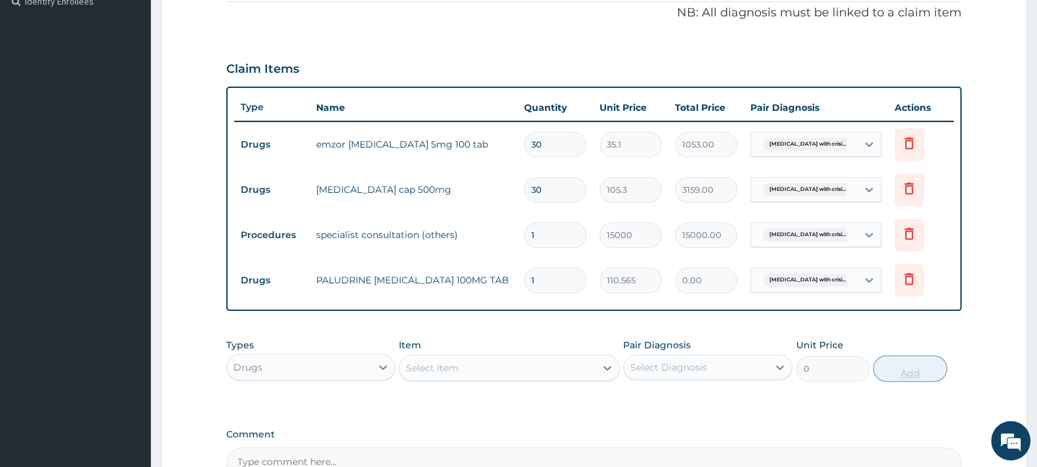
type input "0.00"
type input "3"
type input "331.69"
type input "30"
type input "3316.95"
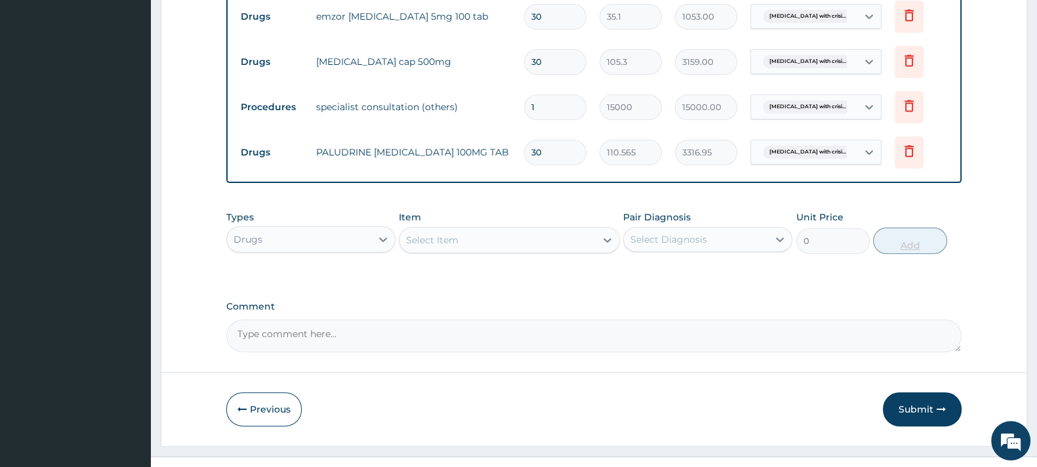
scroll to position [551, 0]
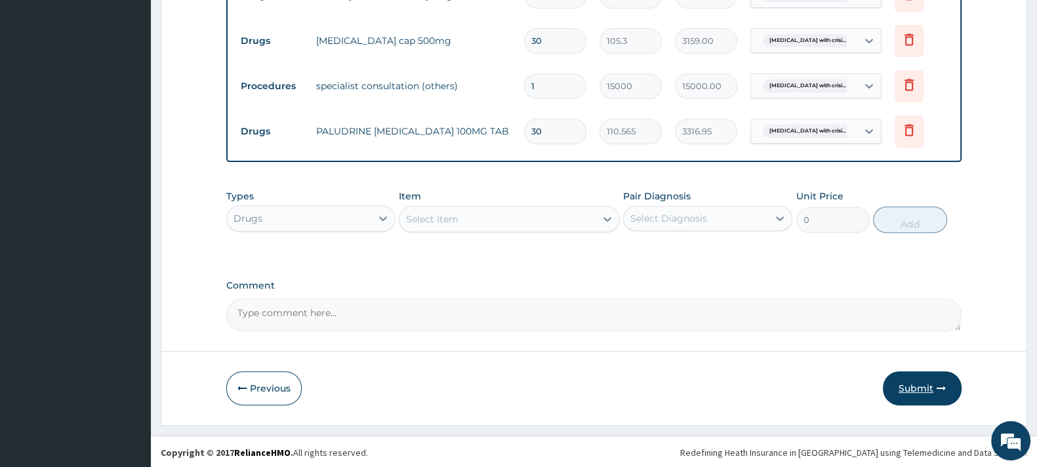
type input "30"
click at [911, 382] on button "Submit" at bounding box center [922, 388] width 79 height 34
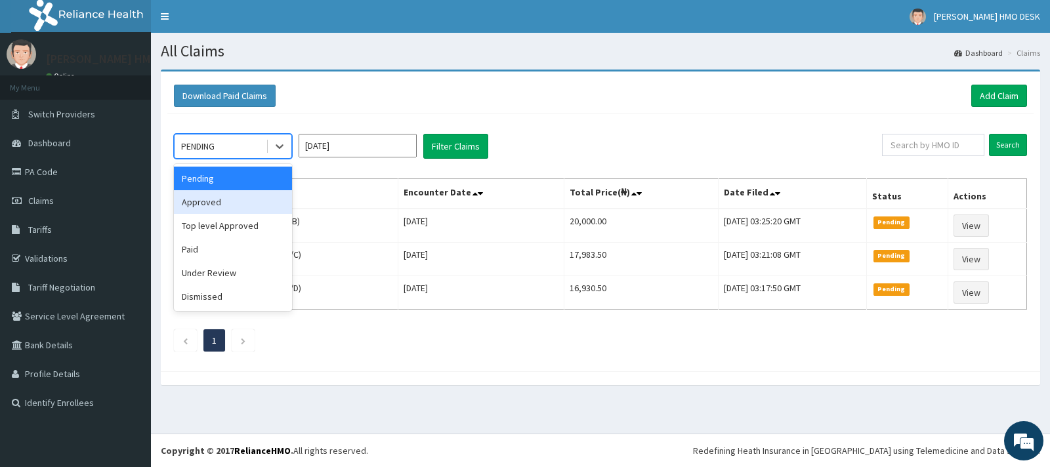
click at [211, 207] on div "Approved" at bounding box center [233, 202] width 118 height 24
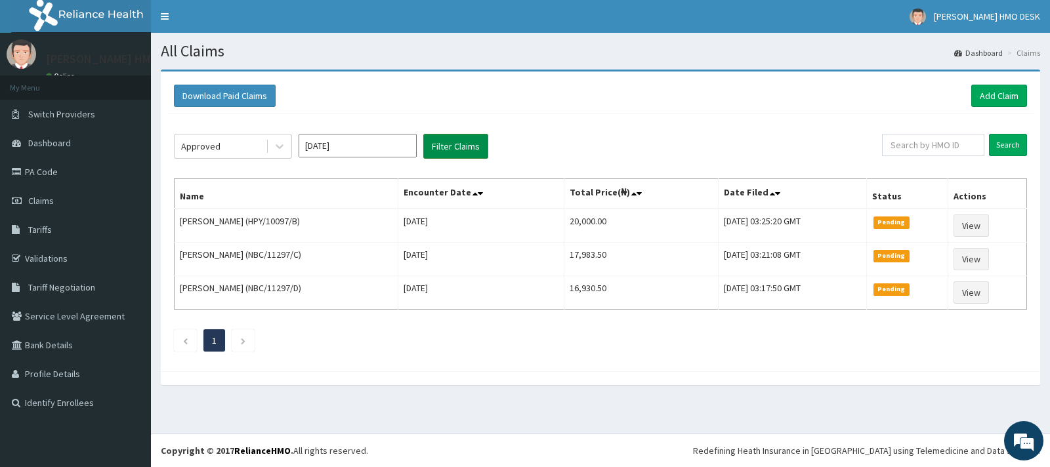
click at [455, 152] on button "Filter Claims" at bounding box center [455, 146] width 65 height 25
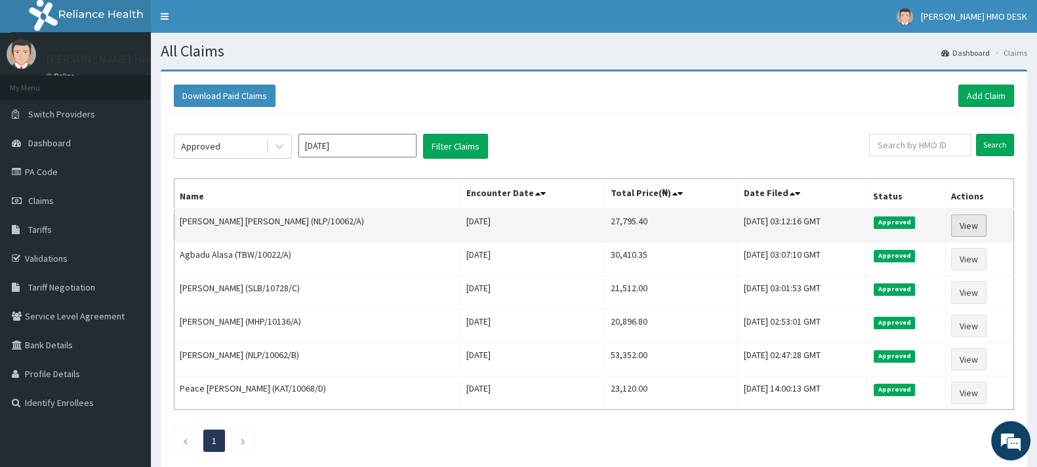
click at [962, 228] on link "View" at bounding box center [968, 226] width 35 height 22
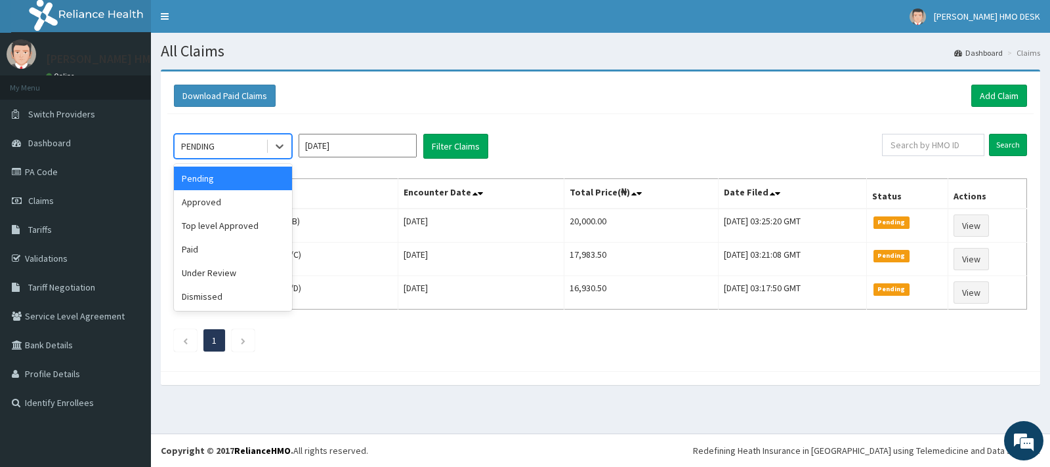
click at [232, 146] on div "PENDING" at bounding box center [220, 146] width 91 height 21
click at [229, 274] on div "Under Review" at bounding box center [233, 273] width 118 height 24
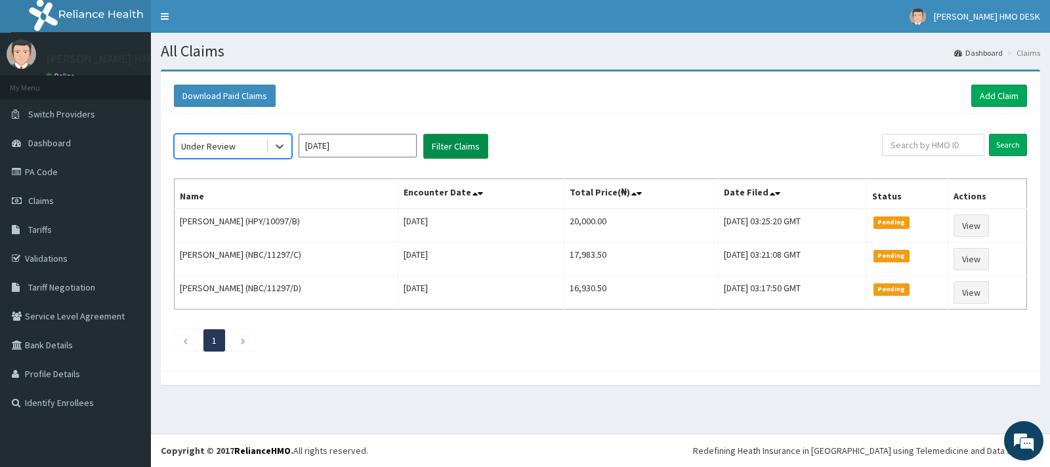
click at [450, 146] on button "Filter Claims" at bounding box center [455, 146] width 65 height 25
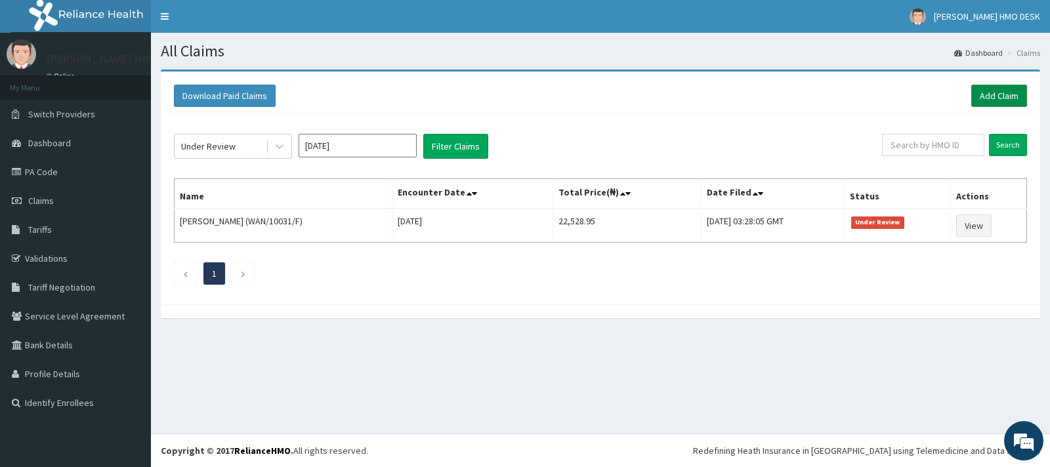
click at [1001, 95] on link "Add Claim" at bounding box center [999, 96] width 56 height 22
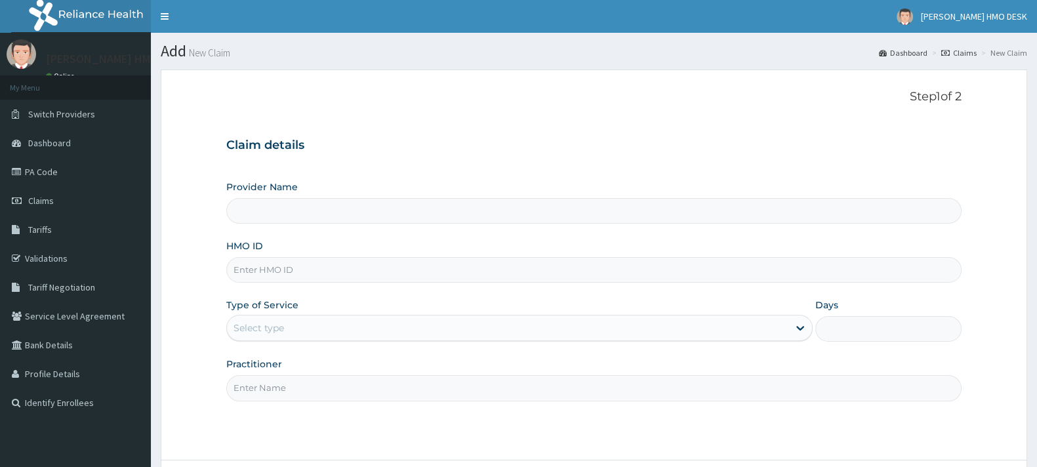
click at [316, 274] on input "HMO ID" at bounding box center [594, 270] width 736 height 26
type input "[PERSON_NAME][GEOGRAPHIC_DATA]"
type input "BCK/10024/B"
click at [290, 330] on div "Select type" at bounding box center [508, 328] width 562 height 21
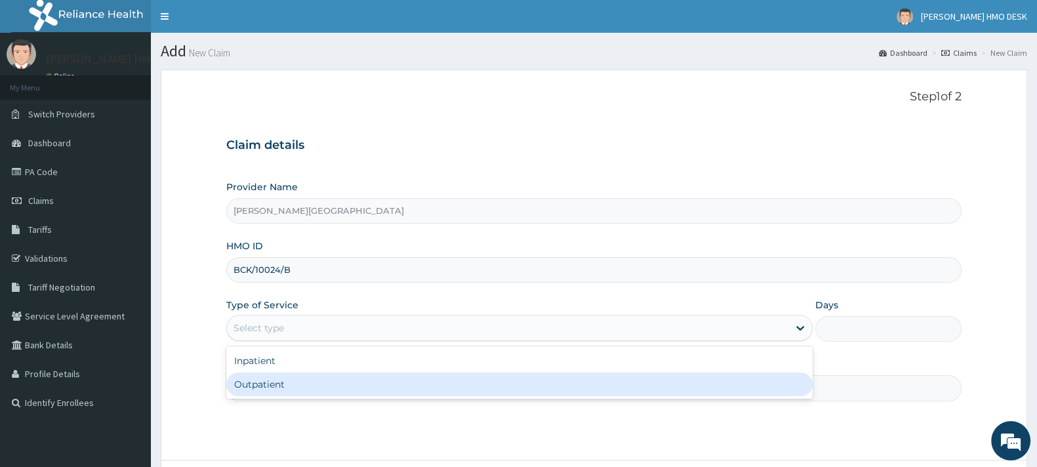
click at [268, 382] on div "Outpatient" at bounding box center [519, 385] width 587 height 24
type input "1"
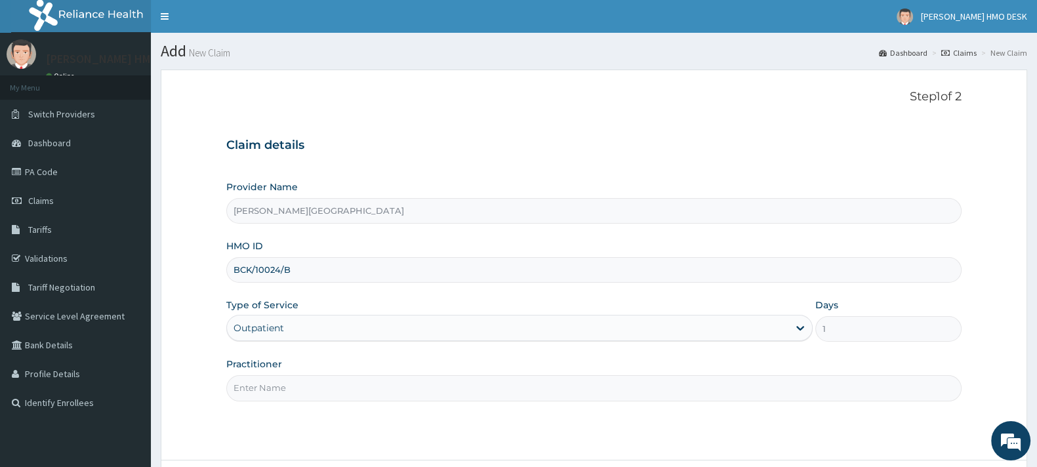
click at [340, 390] on input "Practitioner" at bounding box center [594, 388] width 736 height 26
type input "AMAKU"
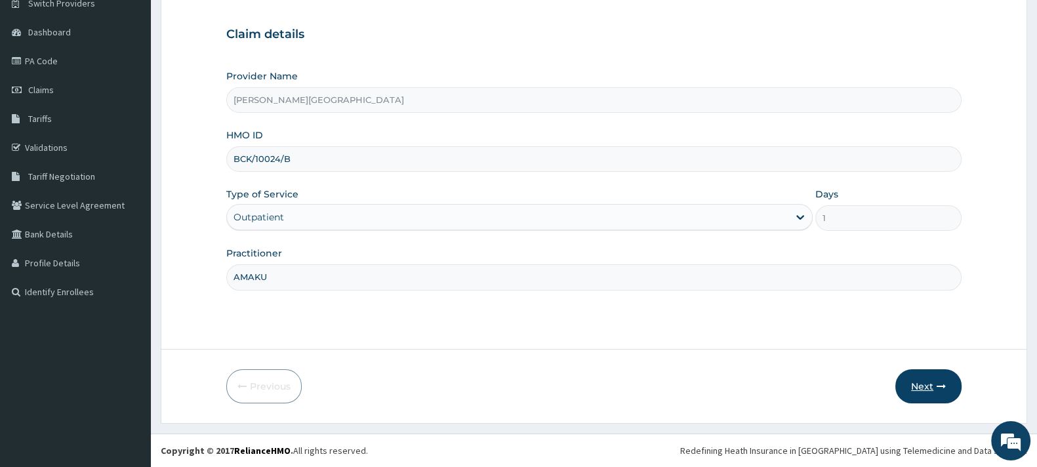
click at [916, 382] on button "Next" at bounding box center [929, 386] width 66 height 34
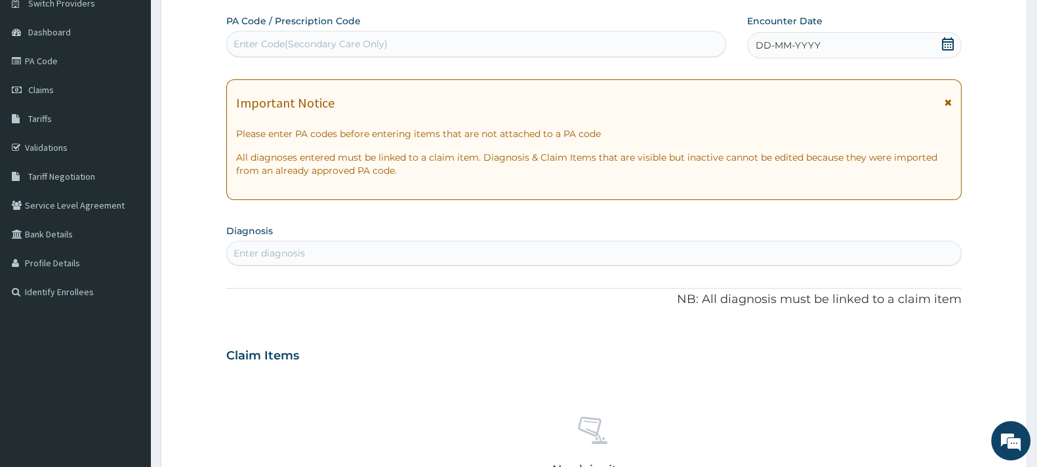
click at [316, 49] on div "Enter Code(Secondary Care Only)" at bounding box center [311, 43] width 154 height 13
type input "PA/3109B8"
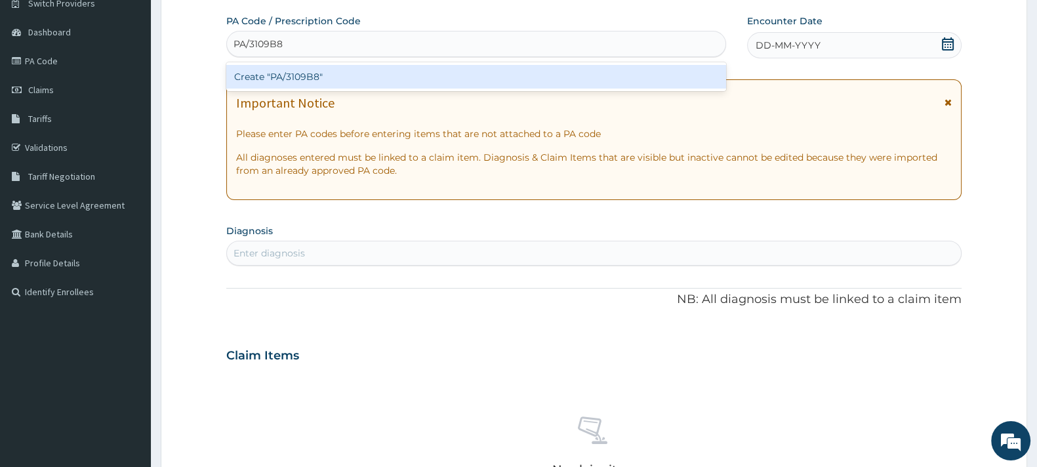
click at [293, 70] on div "Create "PA/3109B8"" at bounding box center [476, 77] width 500 height 24
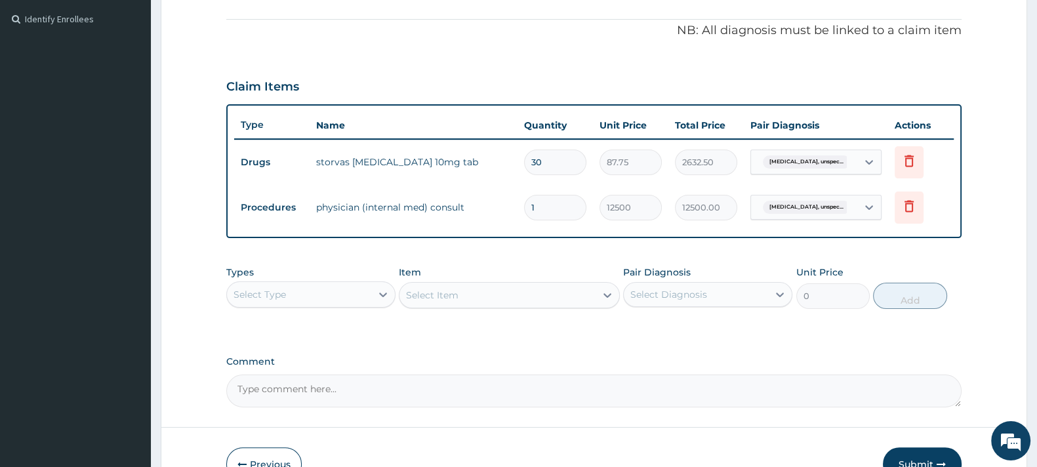
scroll to position [460, 0]
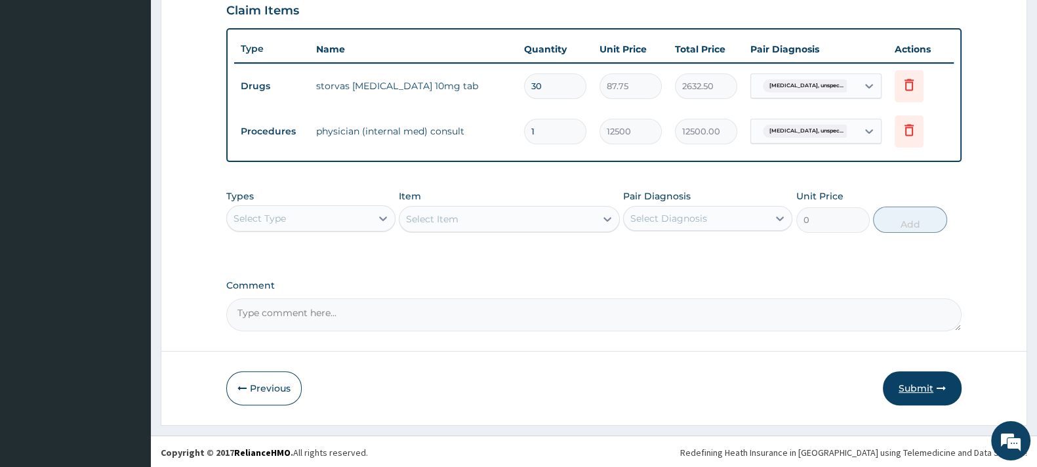
click at [912, 386] on button "Submit" at bounding box center [922, 388] width 79 height 34
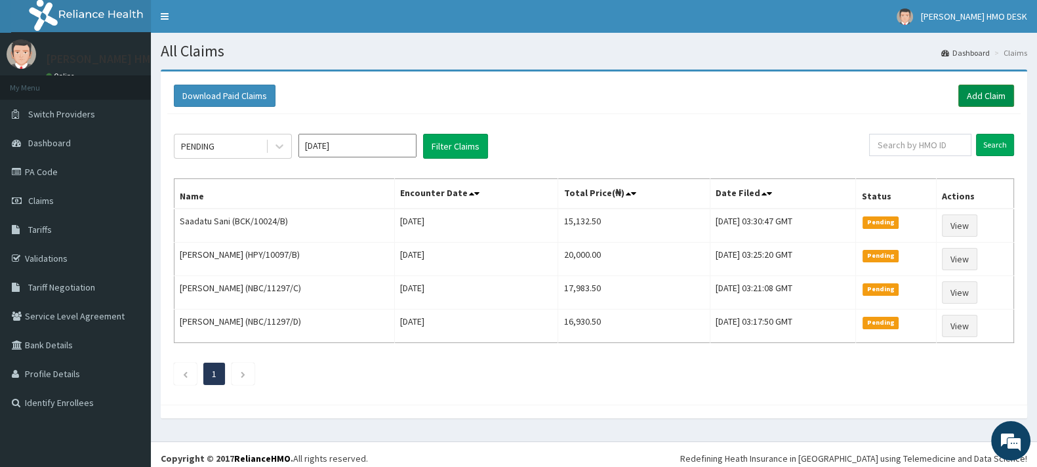
click at [981, 91] on link "Add Claim" at bounding box center [987, 96] width 56 height 22
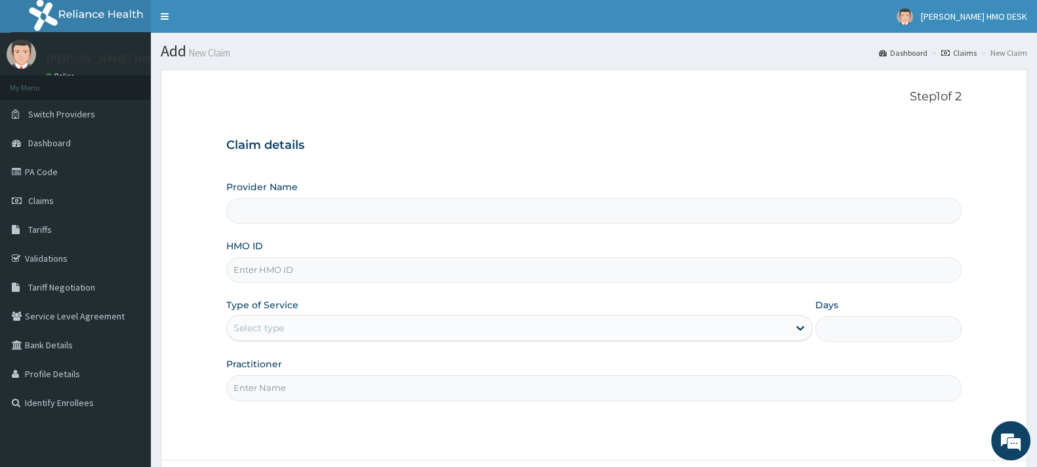
type input "[PERSON_NAME][GEOGRAPHIC_DATA]"
click at [282, 273] on input "HMO ID" at bounding box center [594, 270] width 736 height 26
type input "PVI/10035/A"
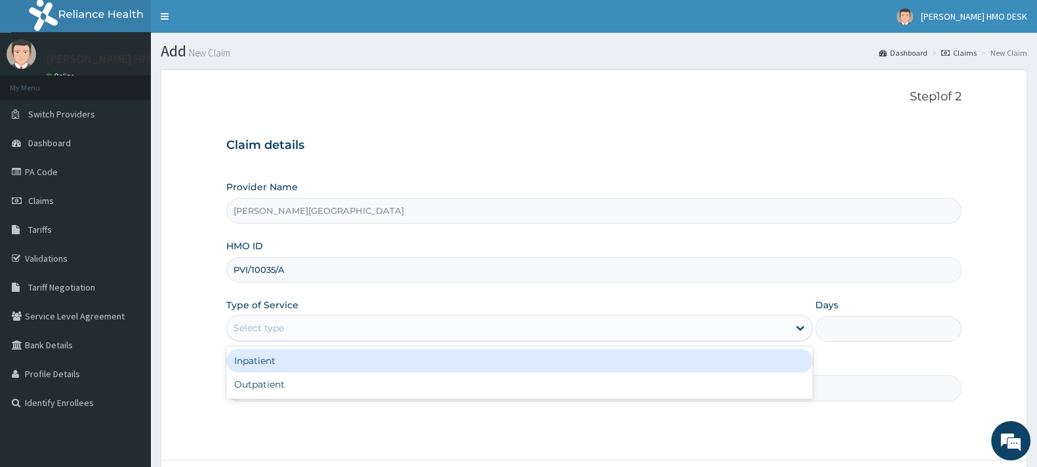
click at [273, 322] on div "Select type" at bounding box center [259, 328] width 51 height 13
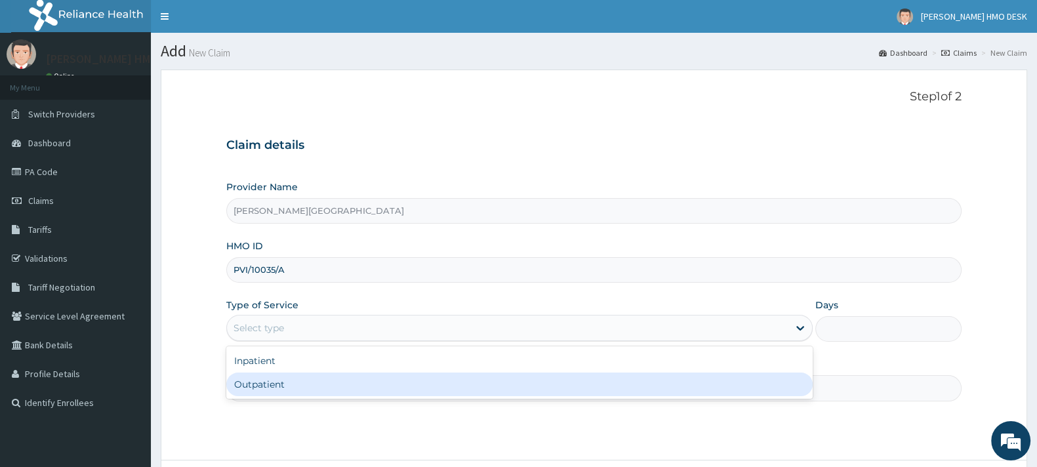
click at [269, 379] on div "Outpatient" at bounding box center [519, 385] width 587 height 24
type input "1"
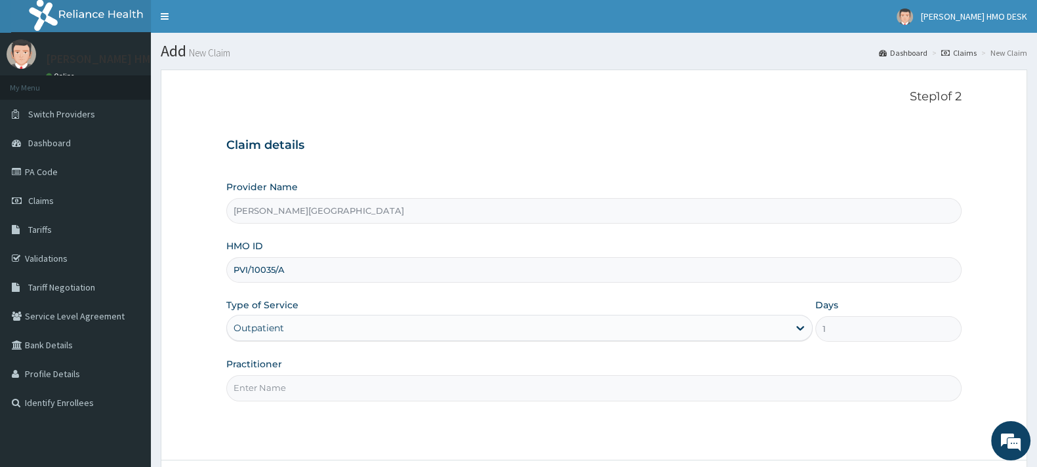
click at [299, 387] on input "Practitioner" at bounding box center [594, 388] width 736 height 26
type input "AMAKU"
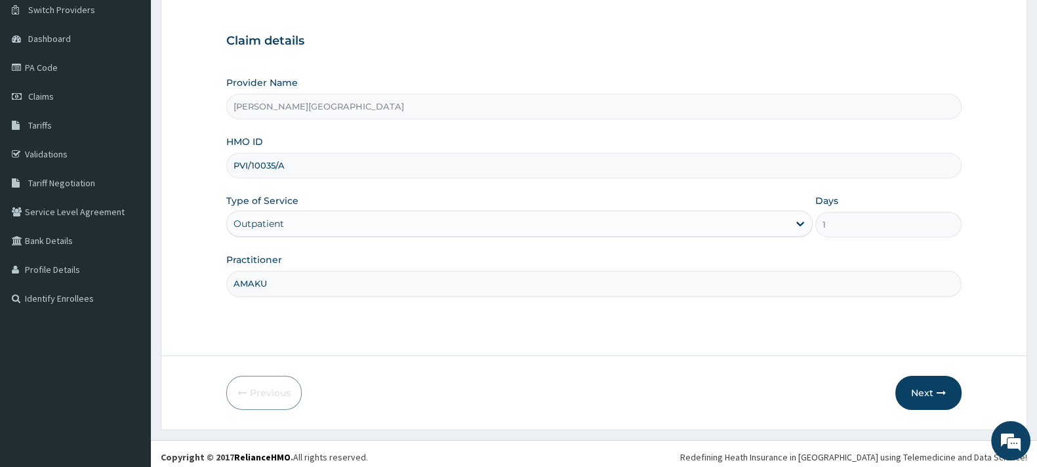
scroll to position [111, 0]
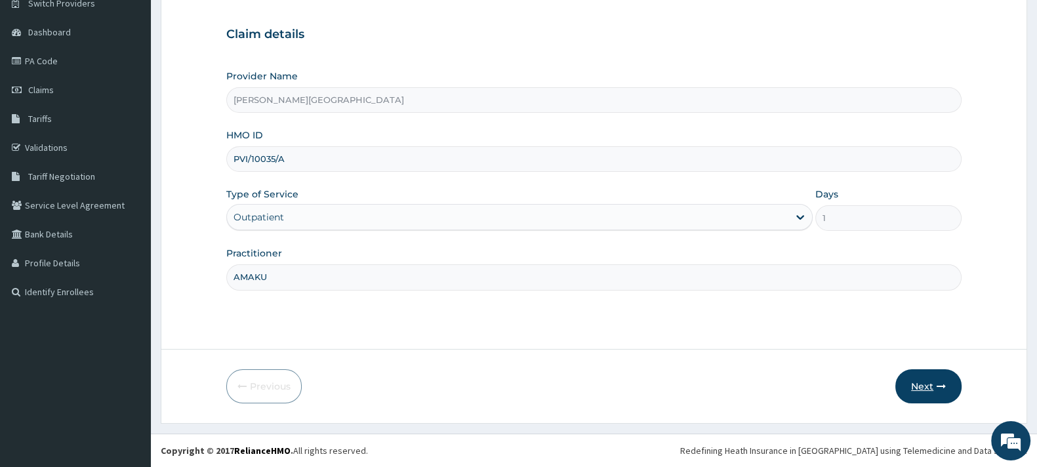
click at [930, 379] on button "Next" at bounding box center [929, 386] width 66 height 34
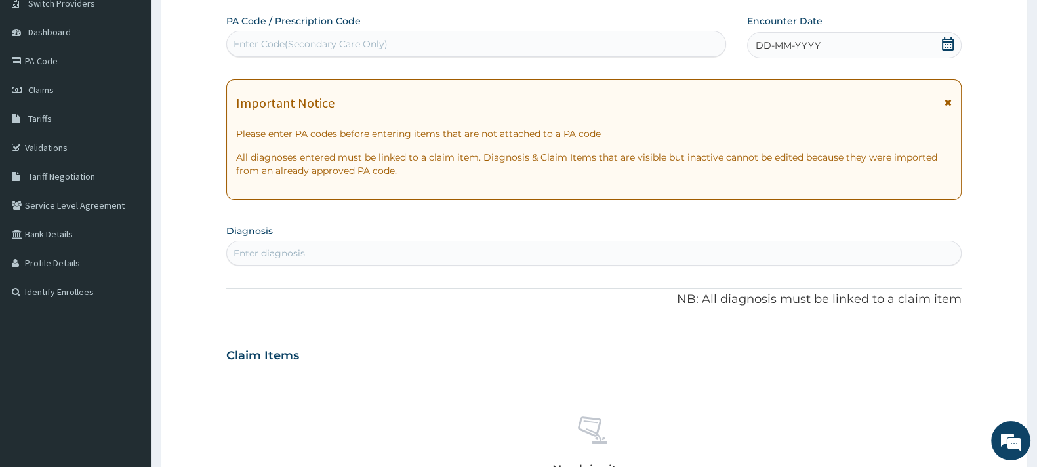
click at [289, 41] on div "Enter Code(Secondary Care Only)" at bounding box center [311, 43] width 154 height 13
type input "PA/94EFE5"
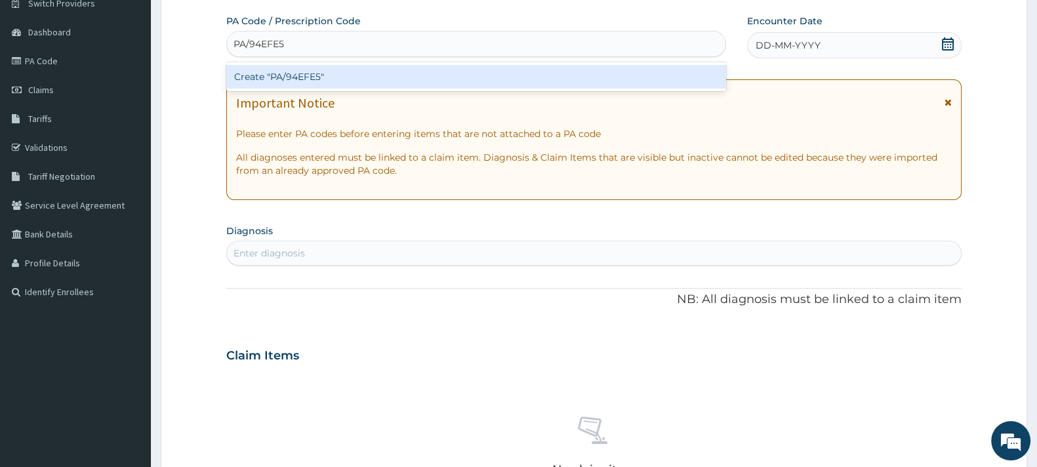
click at [291, 70] on div "Create "PA/94EFE5"" at bounding box center [476, 77] width 500 height 24
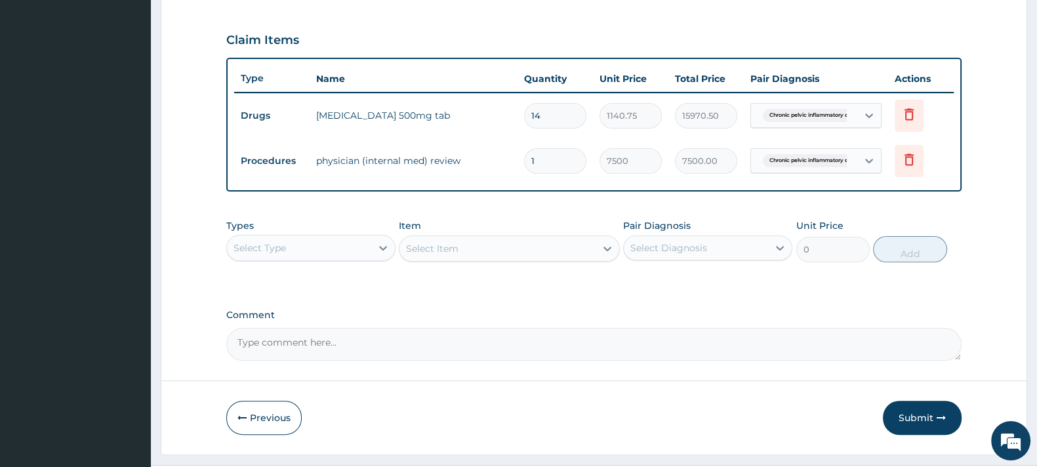
scroll to position [460, 0]
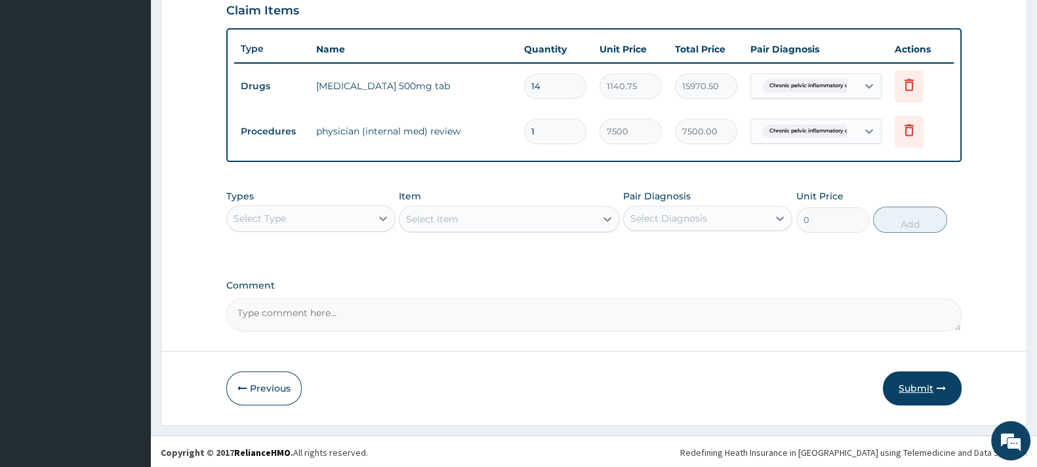
click at [908, 375] on button "Submit" at bounding box center [922, 388] width 79 height 34
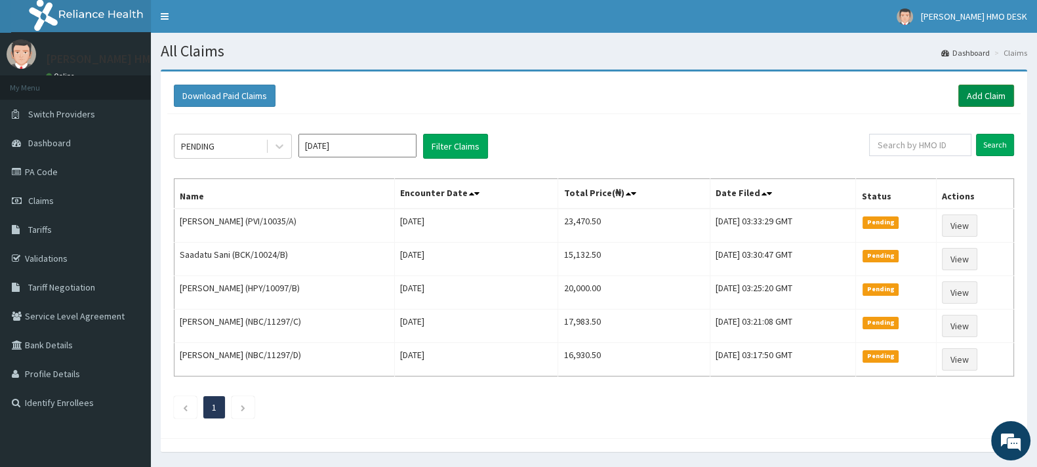
click at [988, 93] on link "Add Claim" at bounding box center [987, 96] width 56 height 22
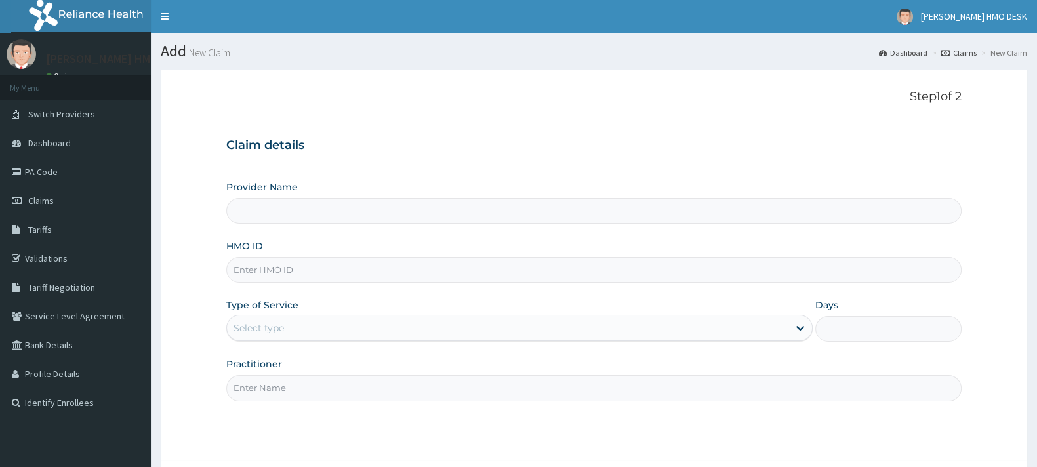
click at [274, 276] on input "HMO ID" at bounding box center [594, 270] width 736 height 26
type input "SF"
type input "[PERSON_NAME][GEOGRAPHIC_DATA]"
type input "SFA/15632/A"
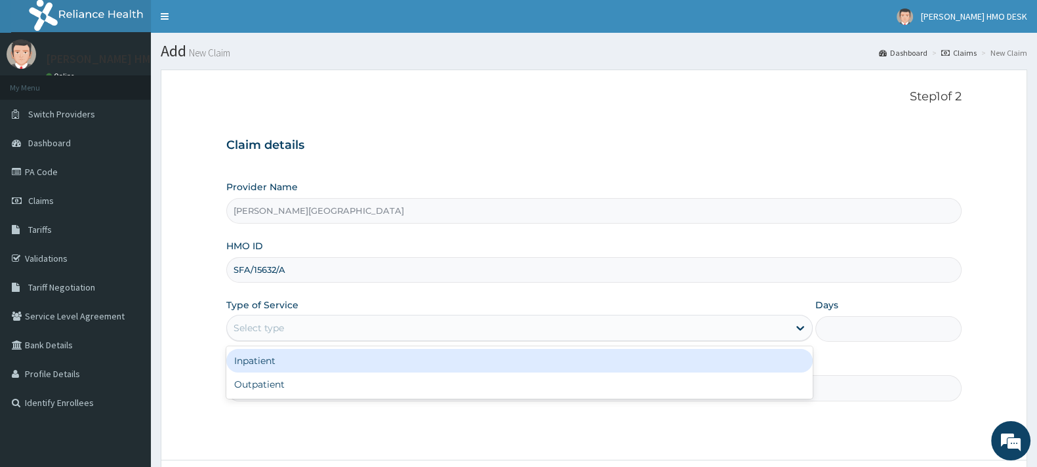
click at [281, 325] on div "Select type" at bounding box center [259, 328] width 51 height 13
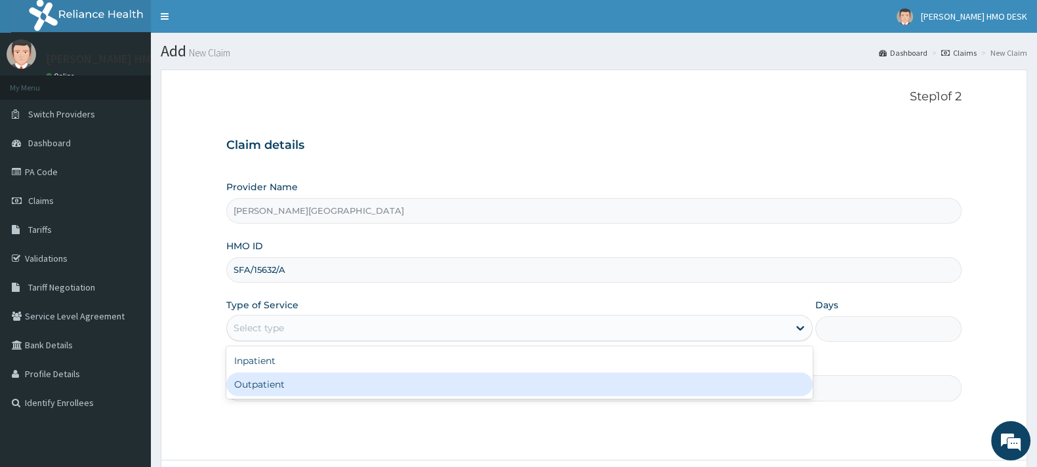
click at [260, 387] on div "Outpatient" at bounding box center [519, 385] width 587 height 24
type input "1"
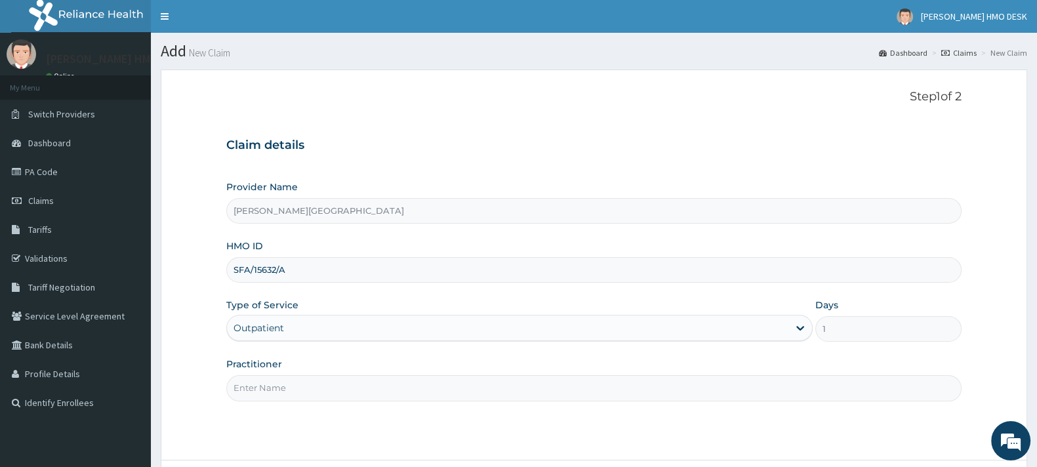
click at [272, 387] on input "Practitioner" at bounding box center [594, 388] width 736 height 26
type input "AMAKU"
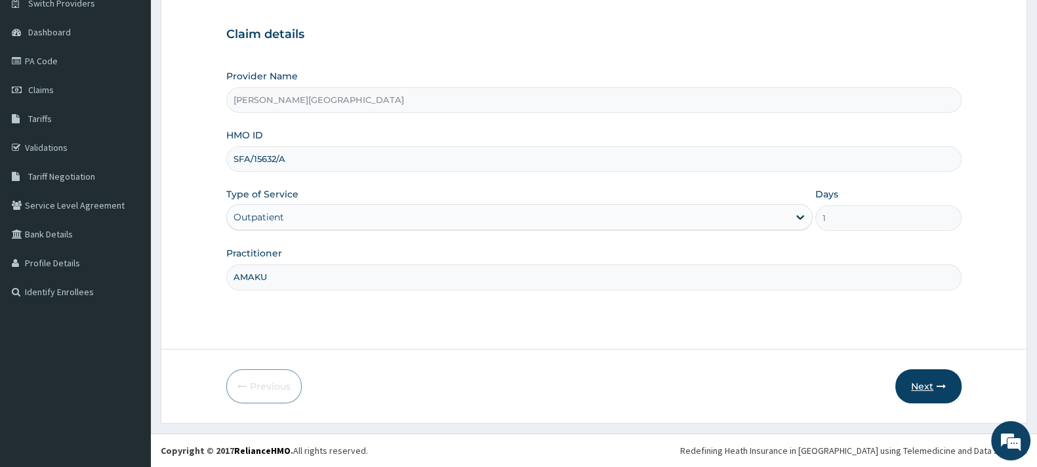
click at [930, 388] on button "Next" at bounding box center [929, 386] width 66 height 34
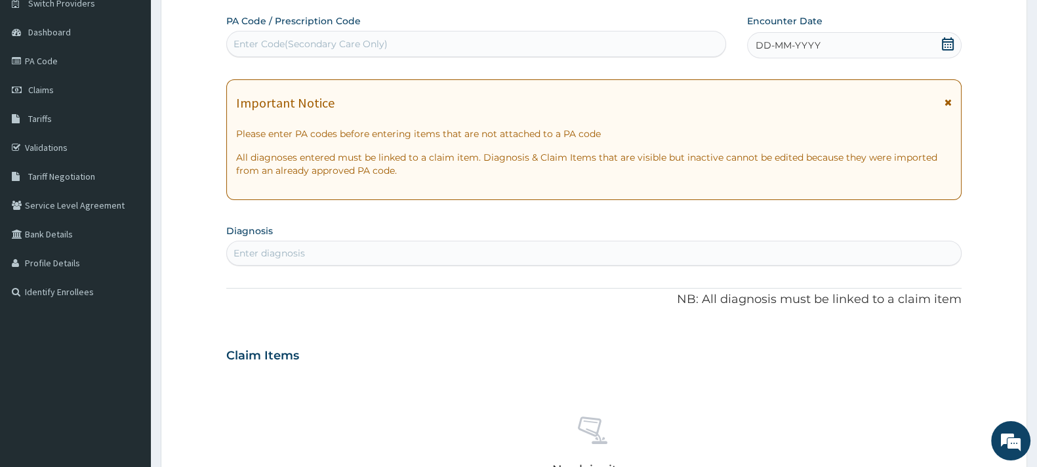
click at [339, 47] on div "Enter Code(Secondary Care Only)" at bounding box center [311, 43] width 154 height 13
type input "PA/7C2335"
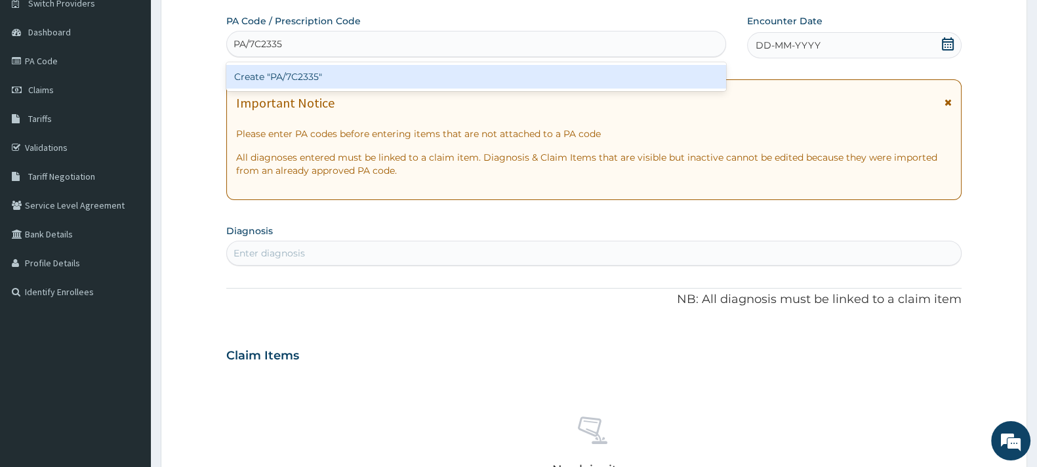
click at [306, 70] on div "Create "PA/7C2335"" at bounding box center [476, 77] width 500 height 24
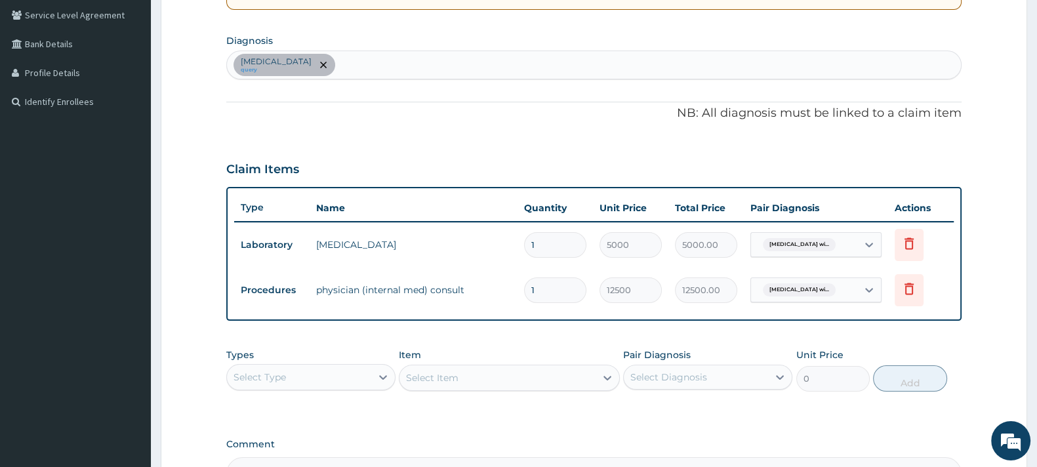
scroll to position [303, 0]
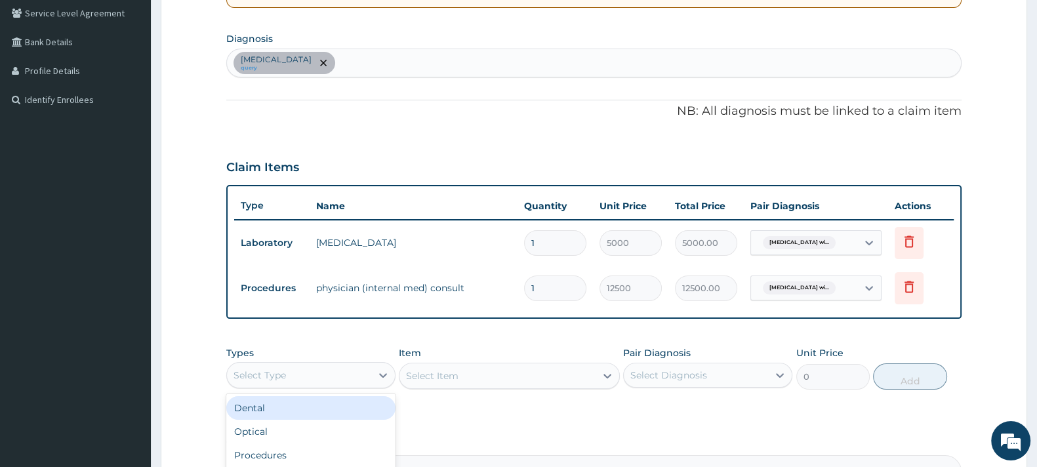
click at [292, 372] on div "Select Type" at bounding box center [299, 375] width 144 height 21
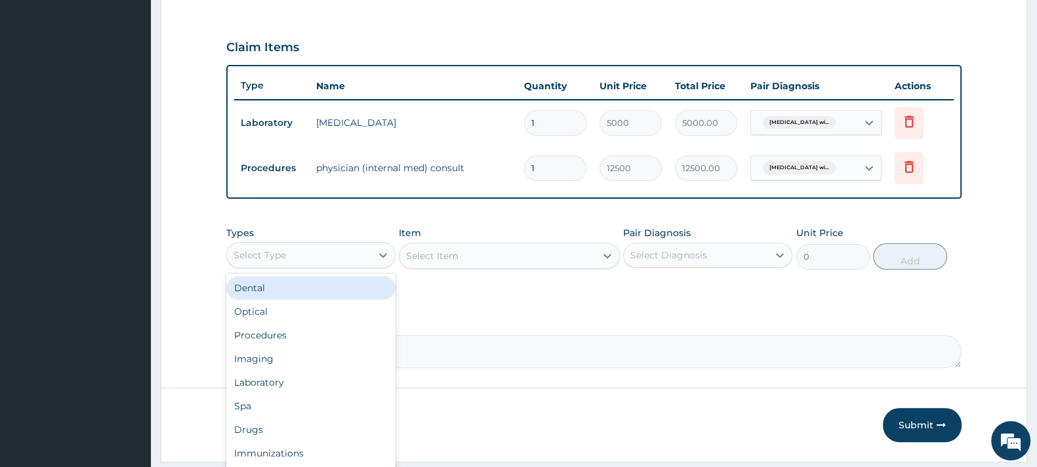
scroll to position [426, 0]
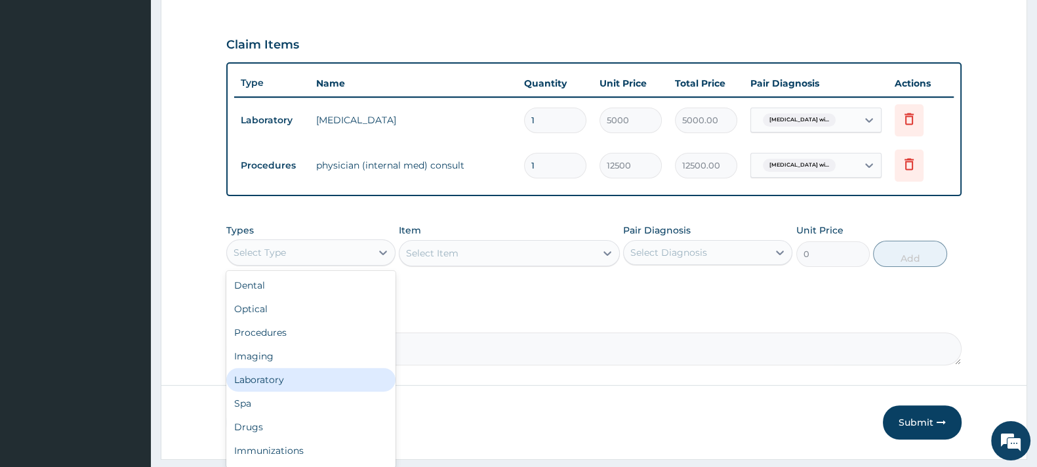
click at [272, 385] on div "Laboratory" at bounding box center [310, 380] width 169 height 24
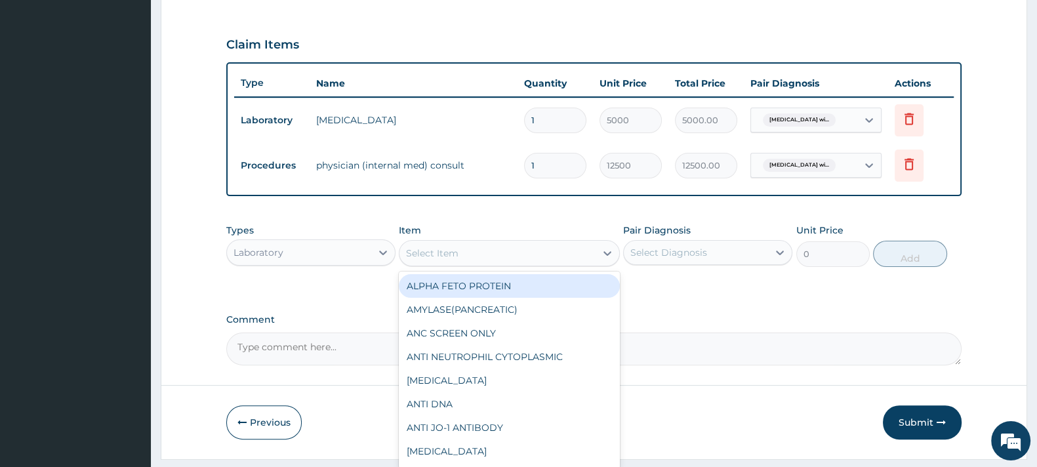
click at [466, 258] on div "Select Item" at bounding box center [498, 253] width 196 height 21
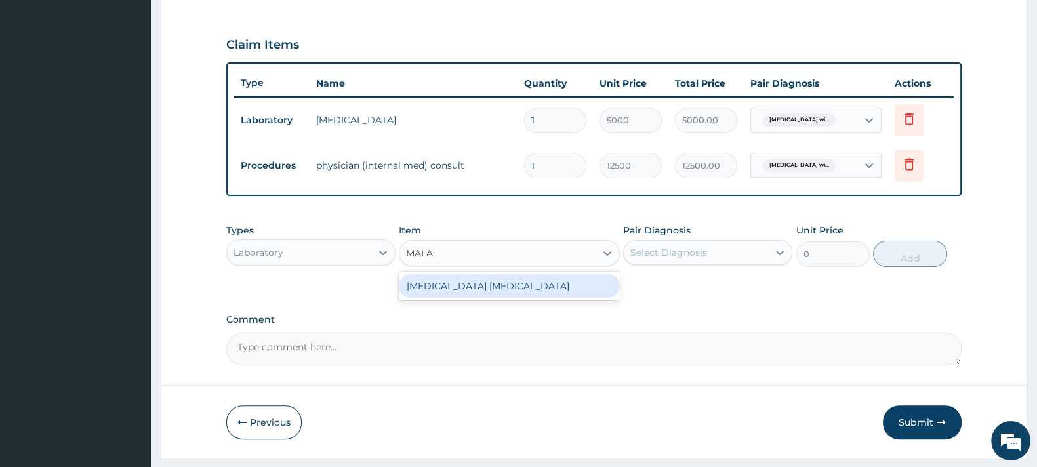
type input "MALAR"
click at [455, 290] on div "MALARIA PARASITE" at bounding box center [509, 286] width 220 height 24
type input "2000"
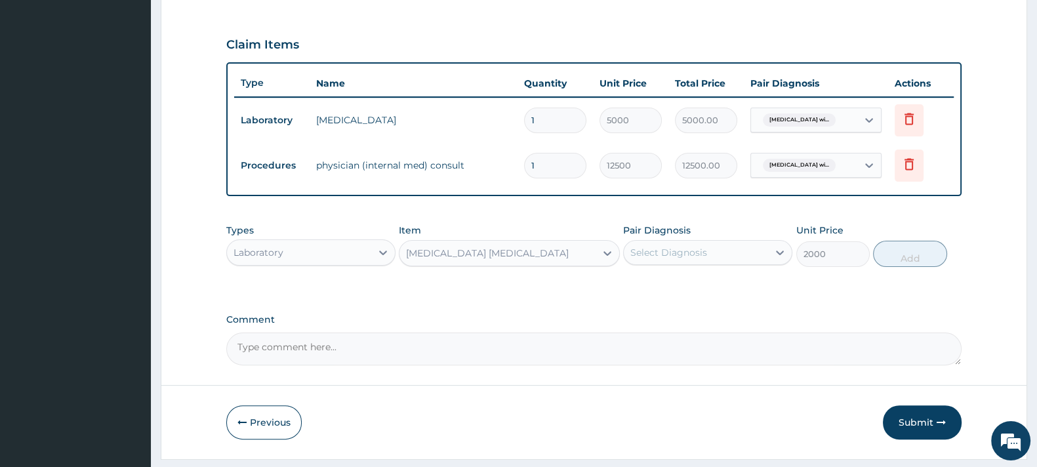
click at [656, 246] on div "Select Diagnosis" at bounding box center [669, 252] width 77 height 13
click at [676, 288] on label "Plasmodium malariae malaria without complication" at bounding box center [685, 284] width 81 height 13
checkbox input "true"
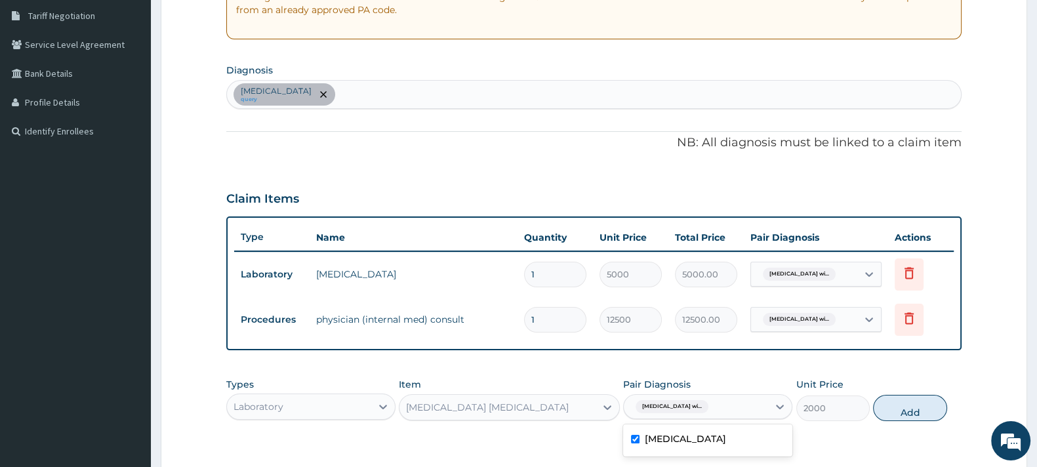
scroll to position [268, 0]
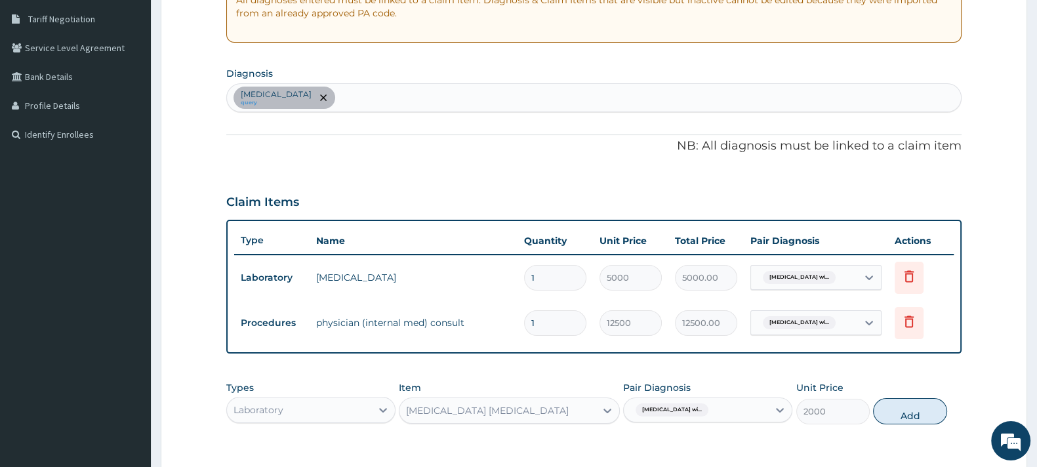
drag, startPoint x: 650, startPoint y: 200, endPoint x: 532, endPoint y: 102, distance: 153.2
click at [532, 102] on div "Plasmodium malariae malaria without complication query" at bounding box center [594, 98] width 734 height 28
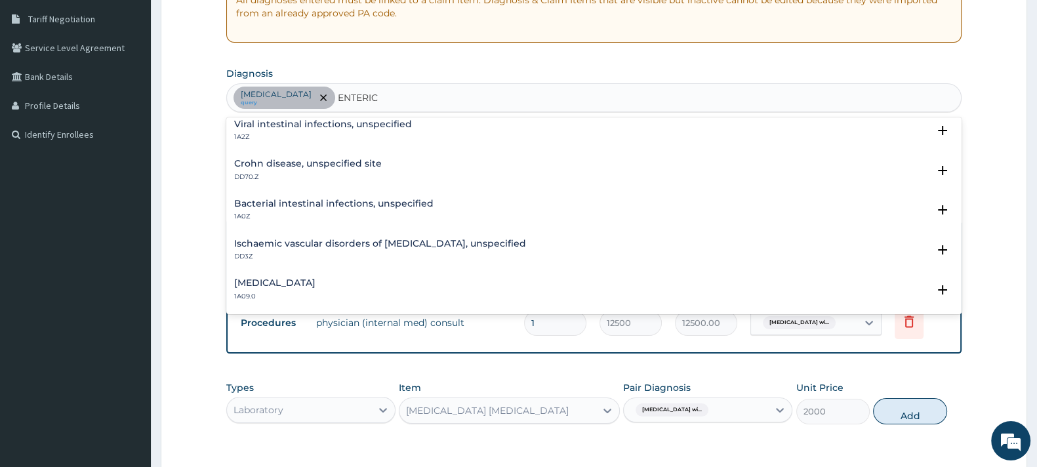
scroll to position [0, 0]
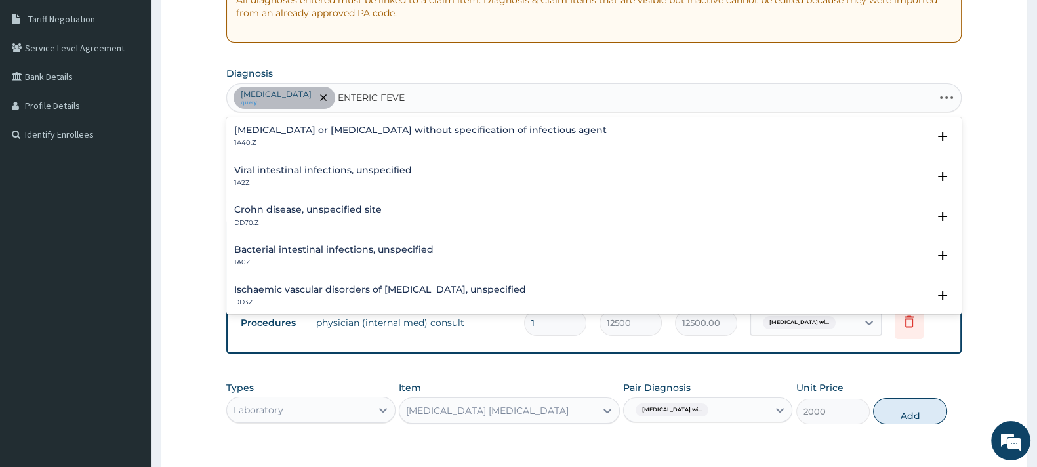
type input "ENTERIC FEVER"
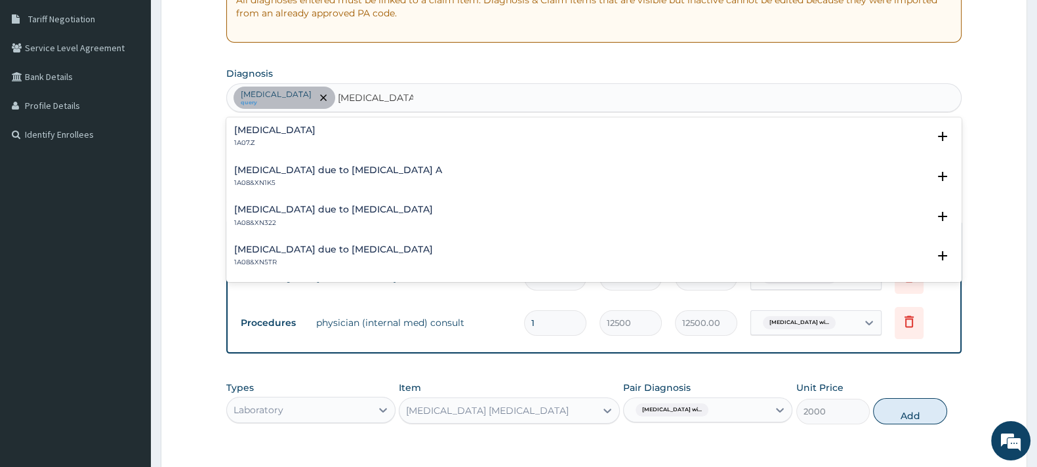
click at [282, 131] on h4 "Typhoid fever, unspecified" at bounding box center [274, 130] width 81 height 10
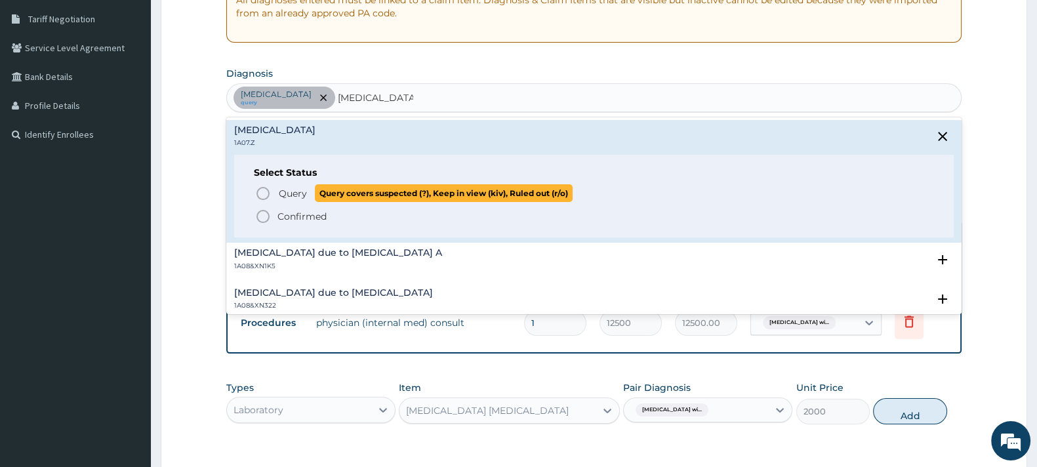
click at [262, 188] on icon "status option query" at bounding box center [263, 194] width 16 height 16
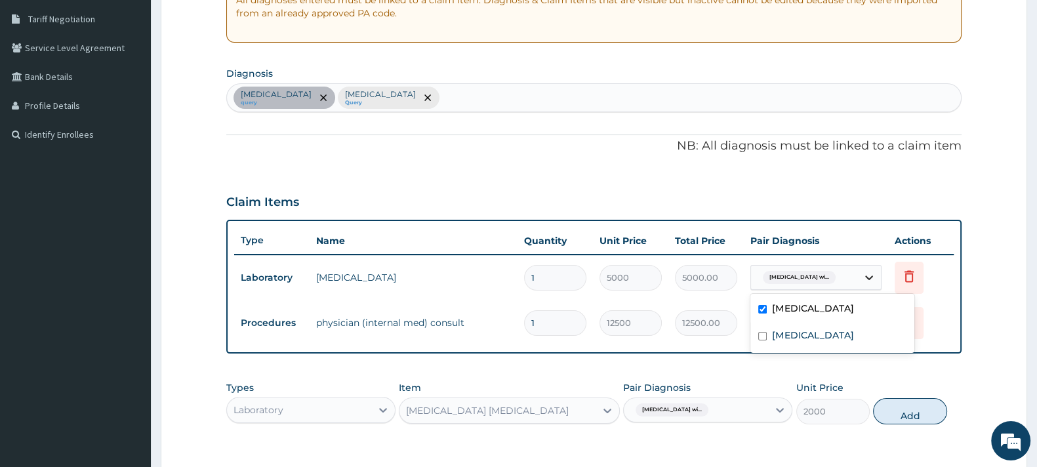
click at [869, 279] on icon at bounding box center [869, 277] width 13 height 13
click at [827, 350] on div "Typhoid fever, unspecified" at bounding box center [833, 337] width 164 height 27
checkbox input "true"
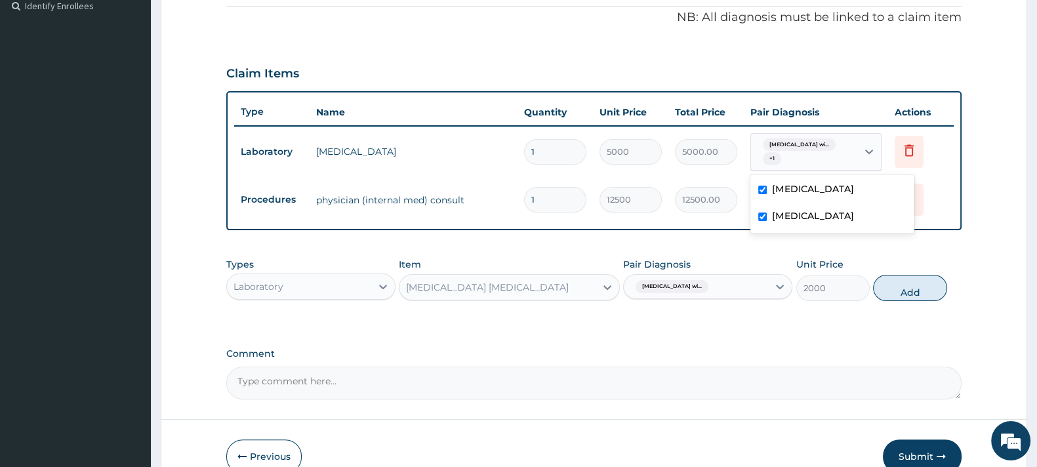
scroll to position [414, 0]
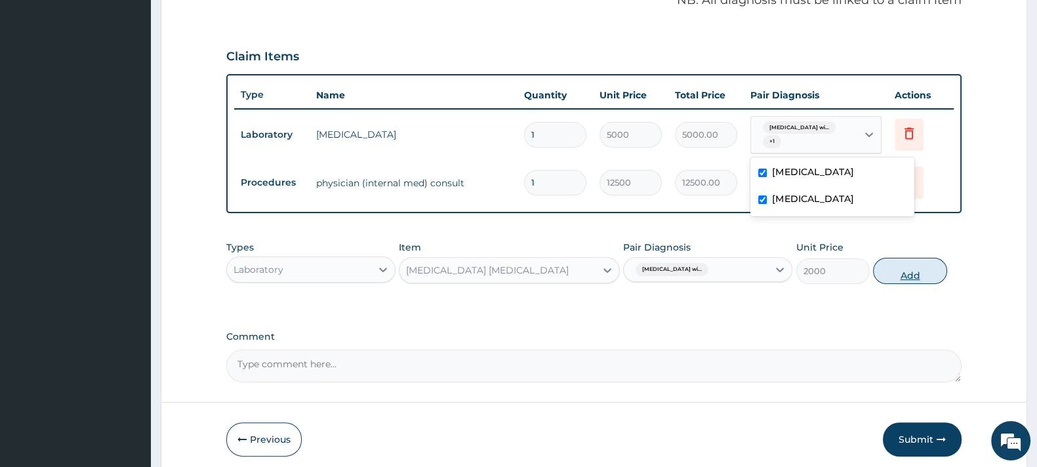
click at [903, 271] on button "Add" at bounding box center [909, 271] width 73 height 26
type input "0"
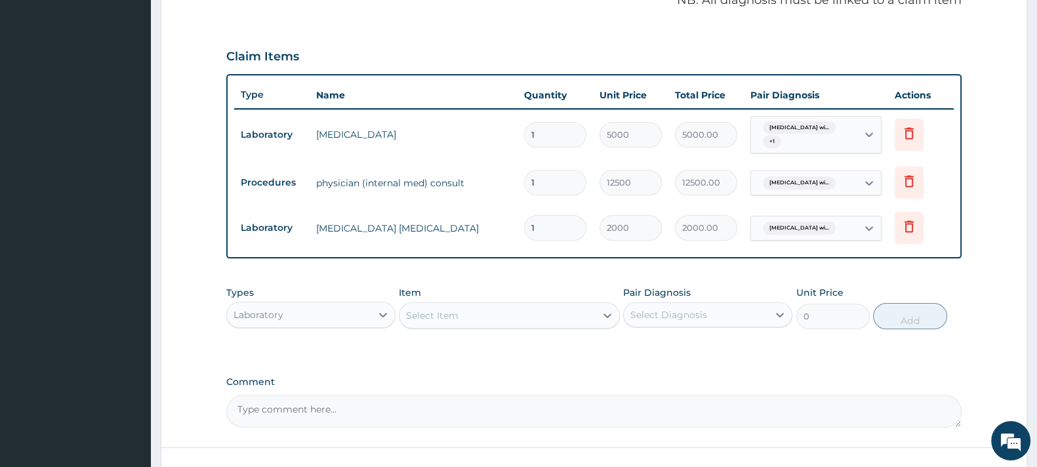
scroll to position [511, 0]
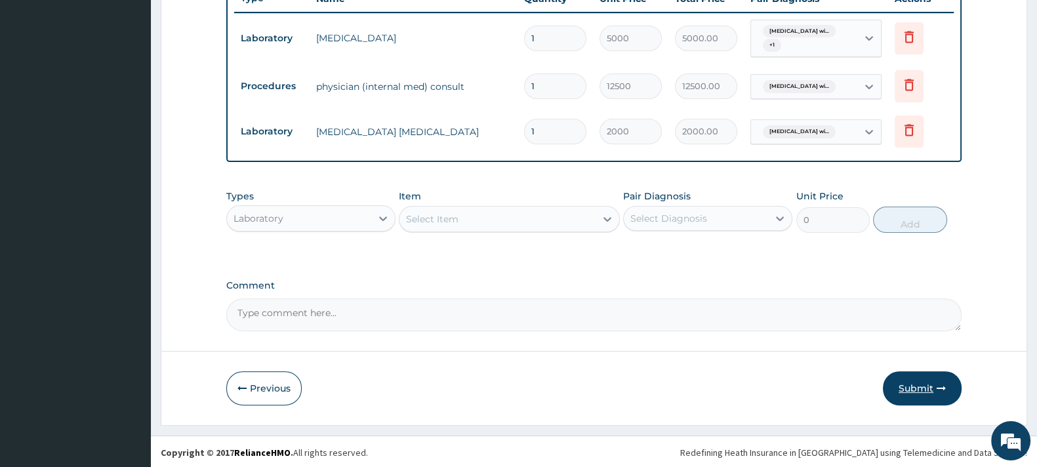
click at [914, 383] on button "Submit" at bounding box center [922, 388] width 79 height 34
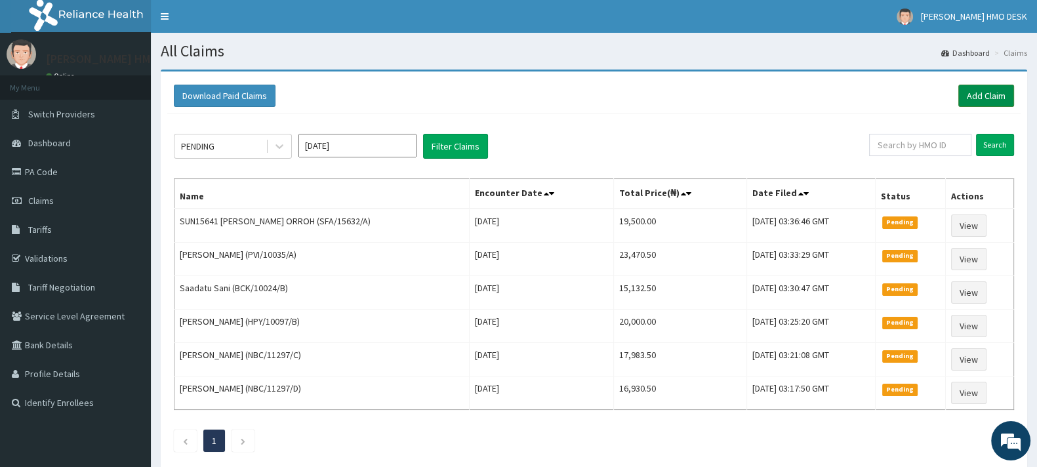
click at [978, 87] on link "Add Claim" at bounding box center [987, 96] width 56 height 22
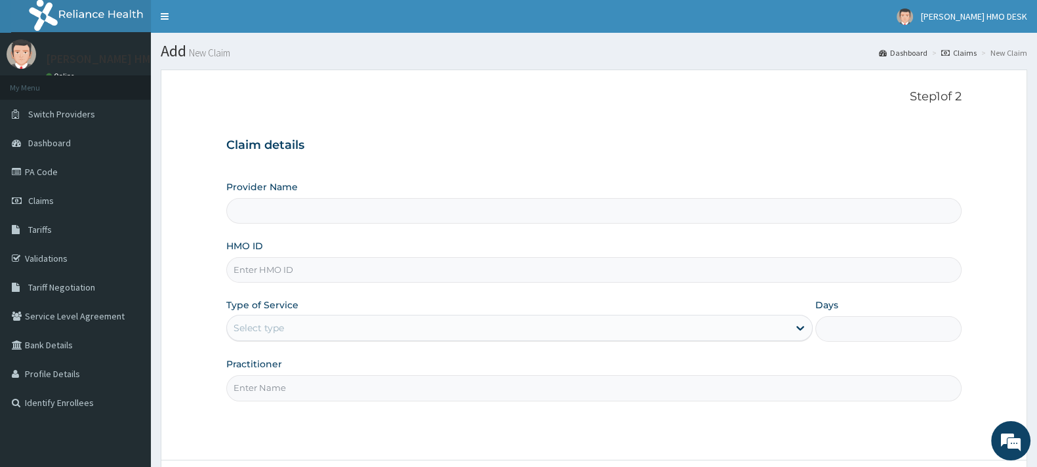
click at [272, 268] on input "HMO ID" at bounding box center [594, 270] width 736 height 26
type input "[PERSON_NAME][GEOGRAPHIC_DATA]"
type input "KAT/10068/D"
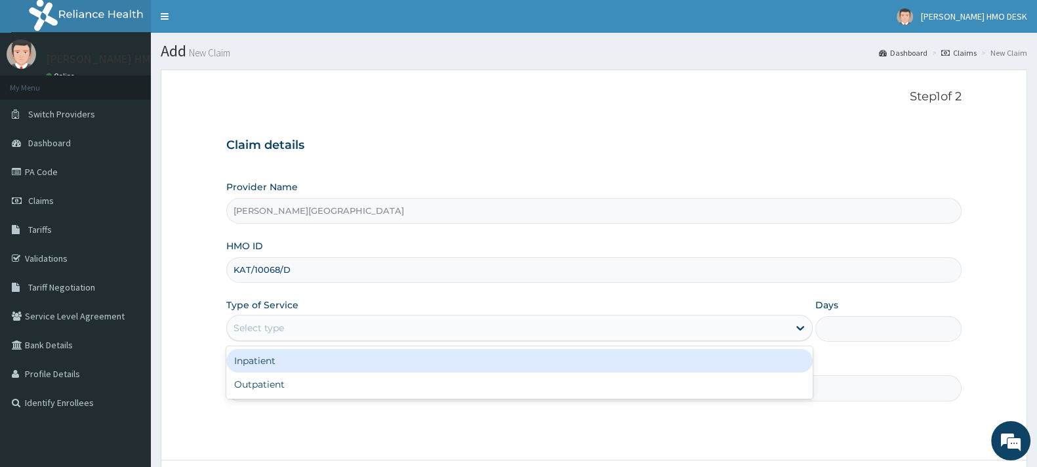
click at [283, 327] on div "Select type" at bounding box center [259, 328] width 51 height 13
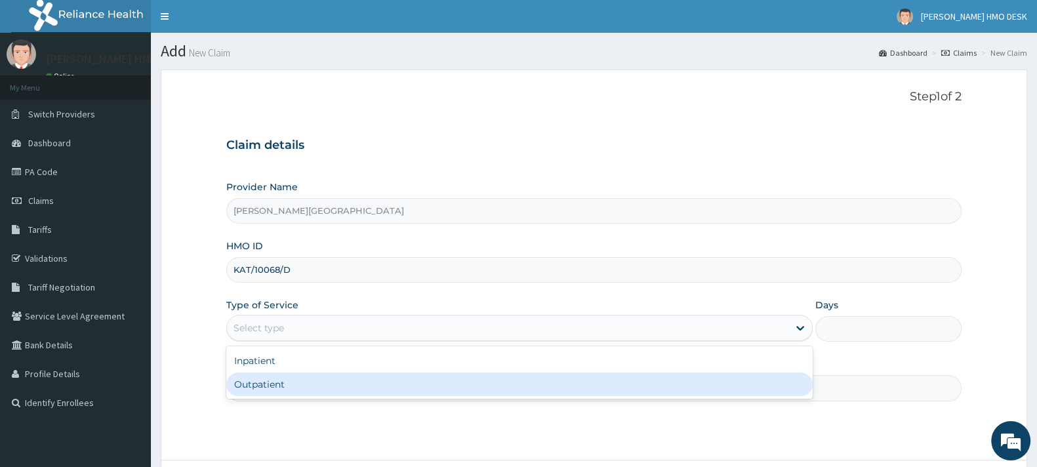
click at [265, 387] on div "Outpatient" at bounding box center [519, 385] width 587 height 24
type input "1"
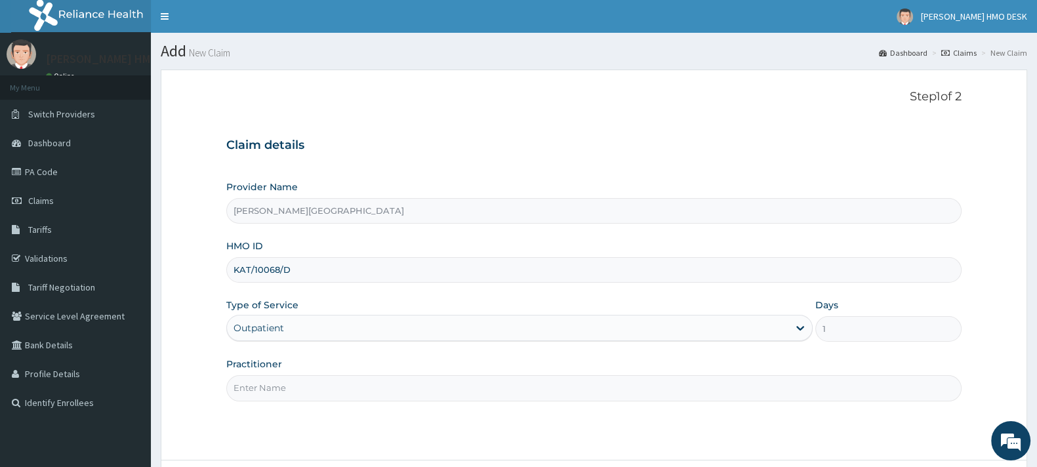
click at [280, 396] on input "Practitioner" at bounding box center [594, 388] width 736 height 26
type input "AMAKU"
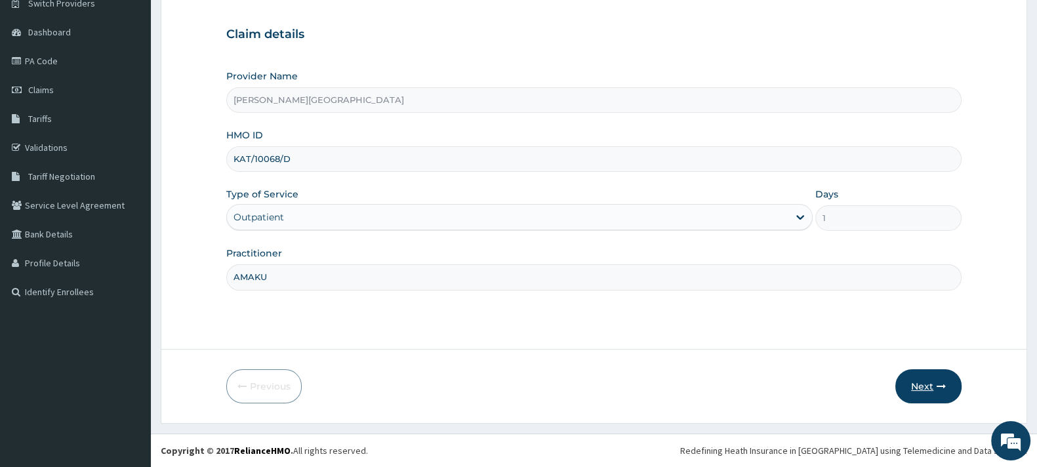
click at [929, 388] on button "Next" at bounding box center [929, 386] width 66 height 34
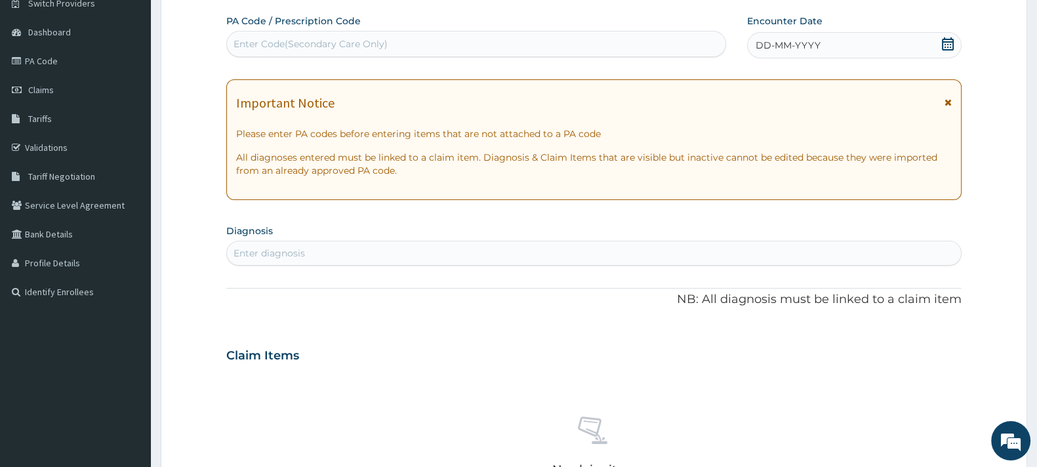
click at [353, 46] on div "Enter Code(Secondary Care Only)" at bounding box center [311, 43] width 154 height 13
type input "PA/EBFA10"
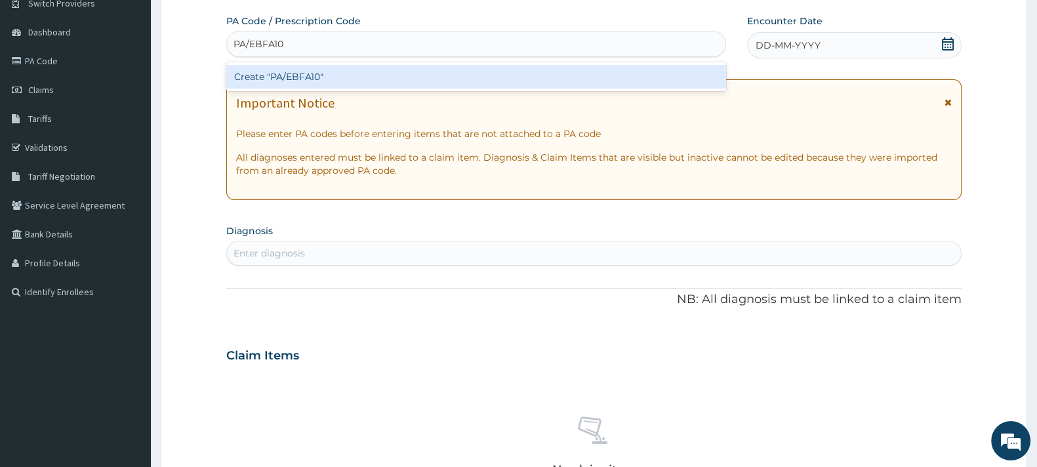
click at [303, 77] on div "Create "PA/EBFA10"" at bounding box center [476, 77] width 500 height 24
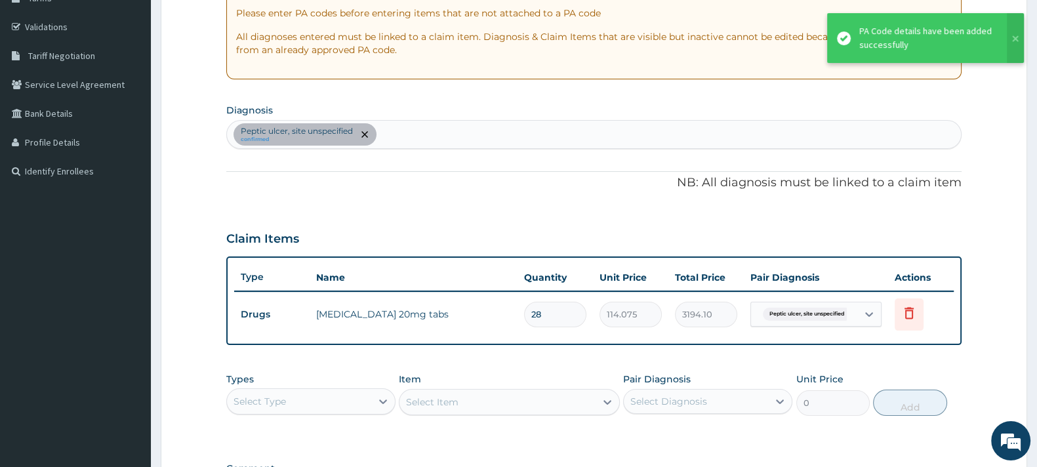
scroll to position [232, 0]
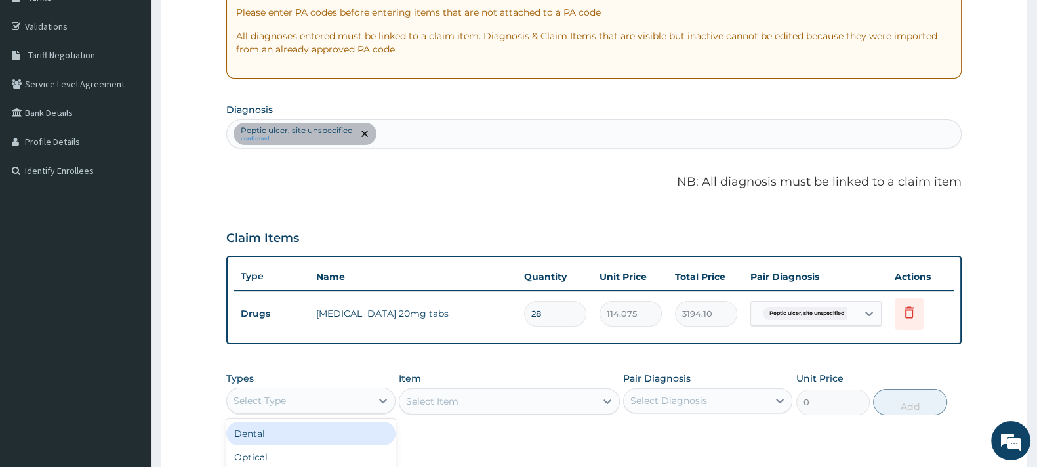
click at [292, 395] on div "Select Type" at bounding box center [299, 400] width 144 height 21
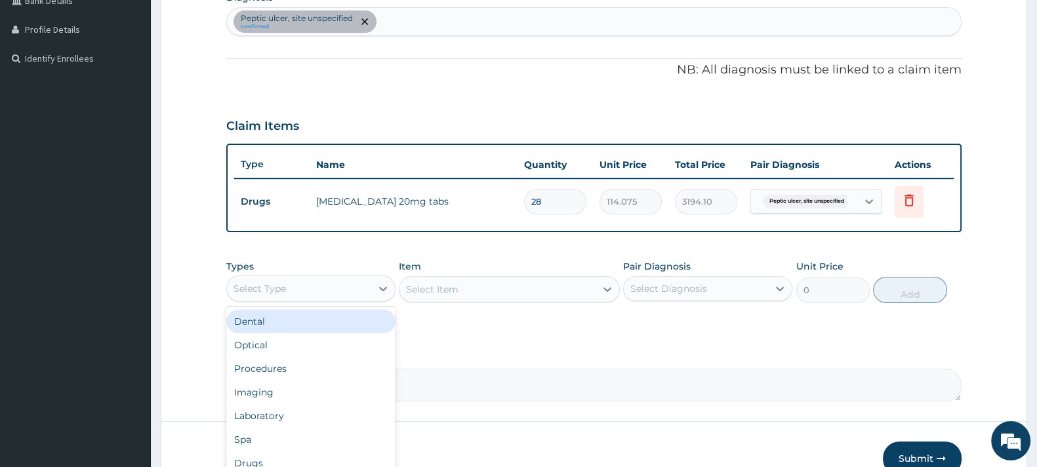
scroll to position [346, 0]
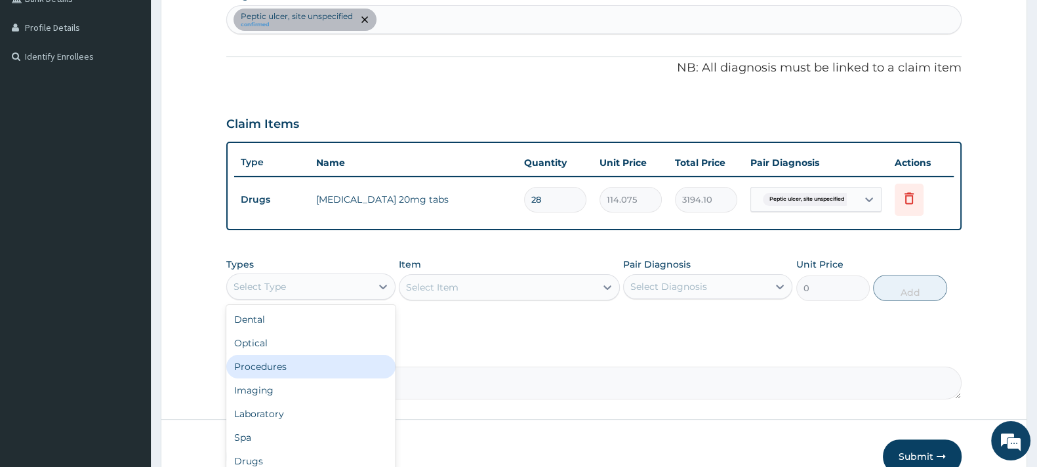
click at [269, 362] on div "Procedures" at bounding box center [310, 367] width 169 height 24
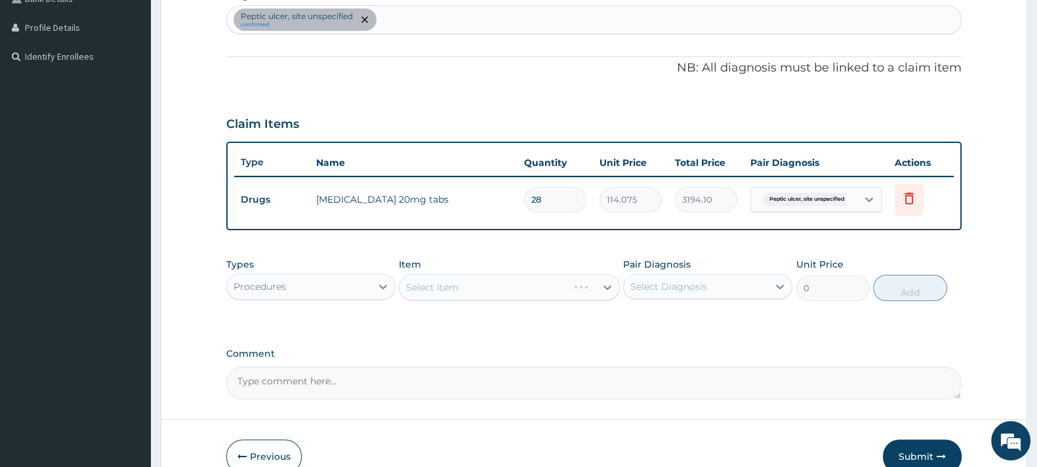
click at [466, 284] on div "Select Item" at bounding box center [509, 287] width 220 height 26
click at [466, 284] on div "Select Item" at bounding box center [498, 287] width 196 height 21
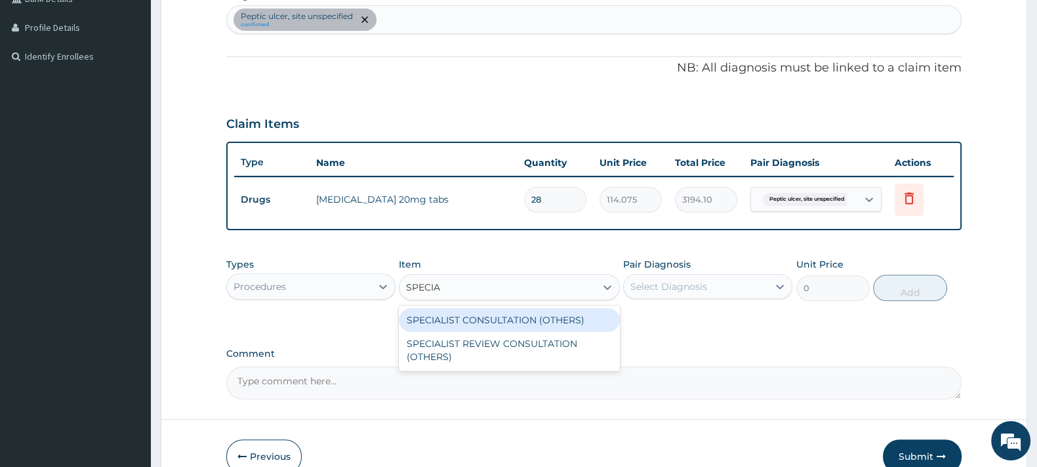
type input "SPECIAL"
click at [469, 320] on div "SPECIALIST CONSULTATION (OTHERS)" at bounding box center [509, 320] width 220 height 24
type input "15000"
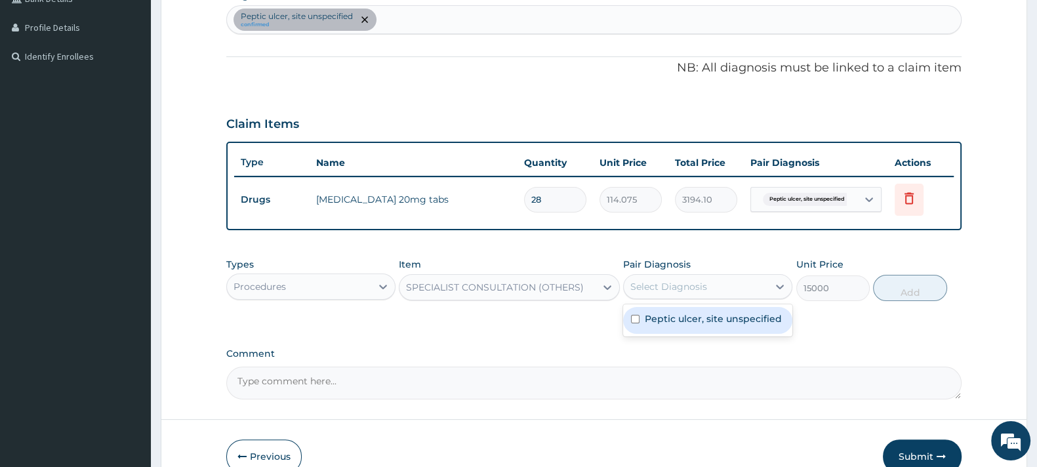
click at [695, 283] on div "Select Diagnosis" at bounding box center [669, 286] width 77 height 13
click at [686, 323] on label "Peptic ulcer, site unspecified" at bounding box center [713, 318] width 137 height 13
checkbox input "true"
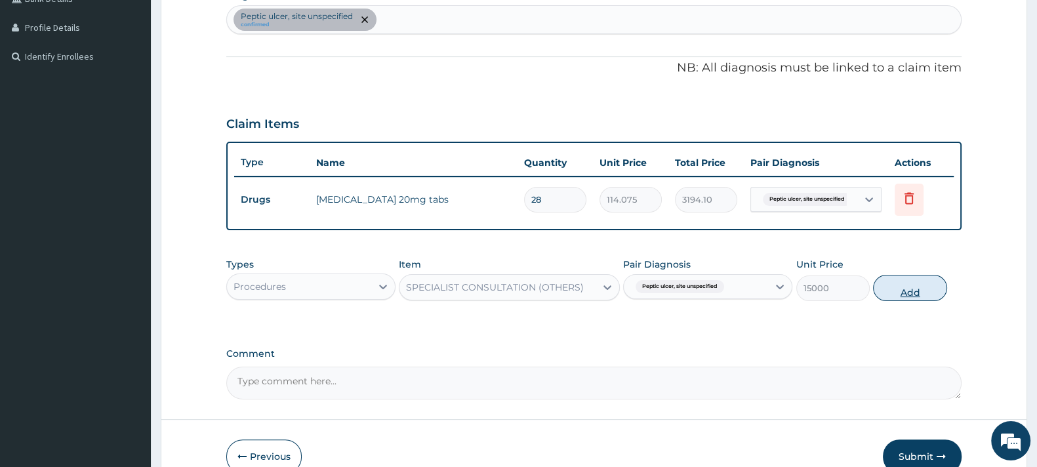
click at [906, 283] on button "Add" at bounding box center [909, 288] width 73 height 26
type input "0"
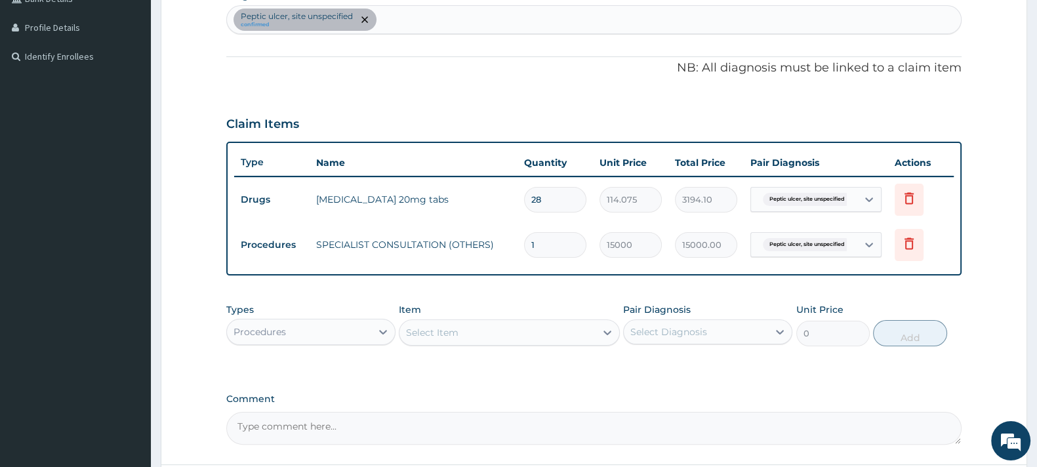
scroll to position [460, 0]
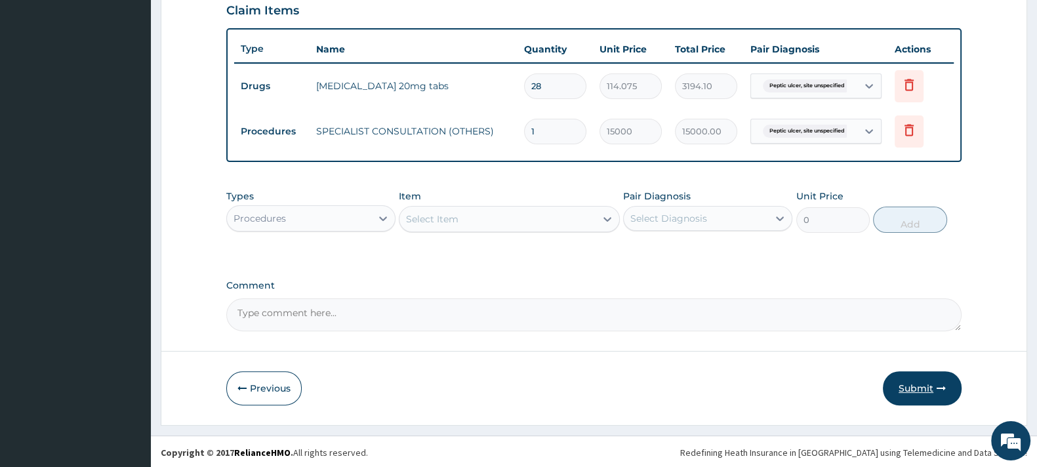
click at [913, 380] on button "Submit" at bounding box center [922, 388] width 79 height 34
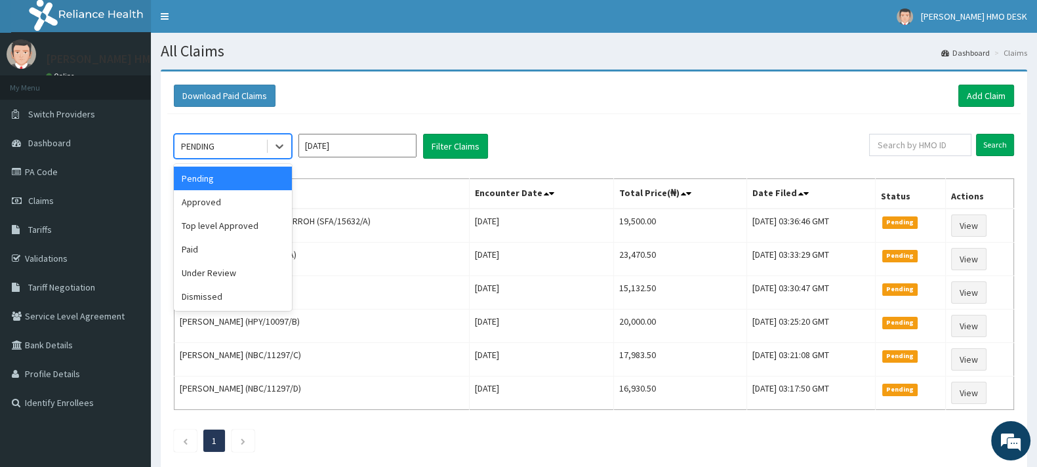
click at [225, 149] on div "PENDING" at bounding box center [220, 146] width 91 height 21
click at [216, 198] on div "Approved" at bounding box center [233, 202] width 118 height 24
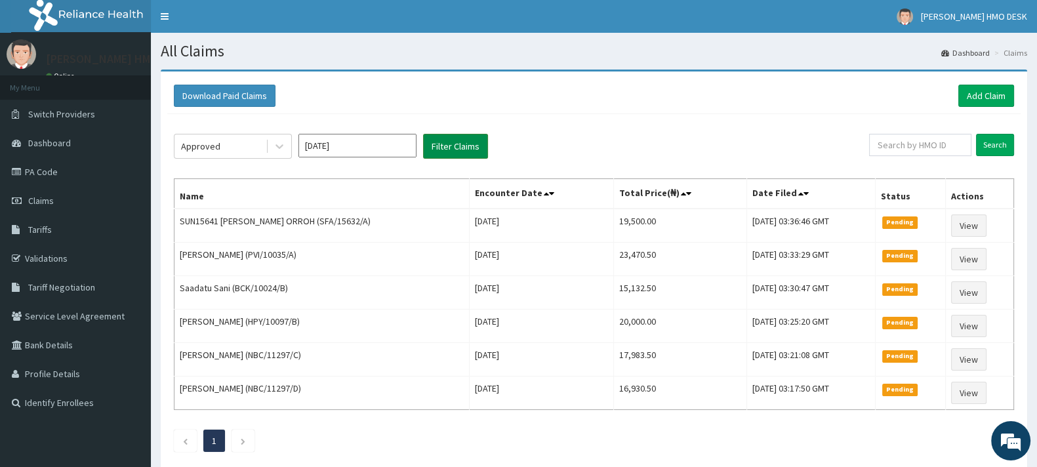
click at [451, 149] on button "Filter Claims" at bounding box center [455, 146] width 65 height 25
